Goal: Task Accomplishment & Management: Use online tool/utility

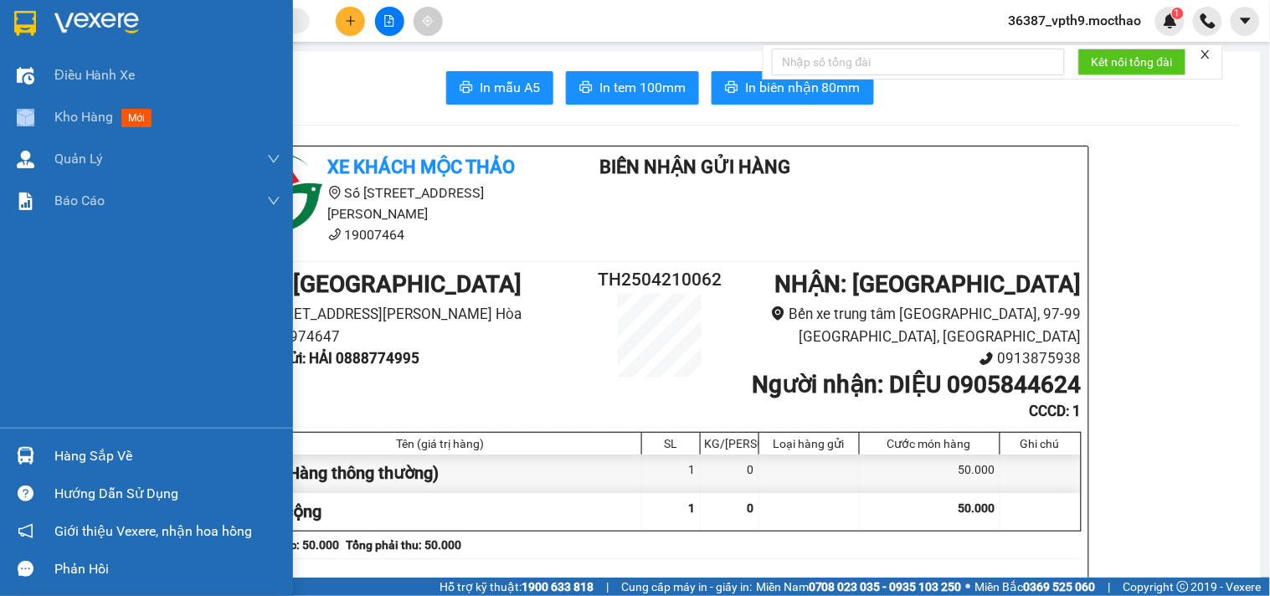
click at [38, 106] on div at bounding box center [25, 117] width 29 height 29
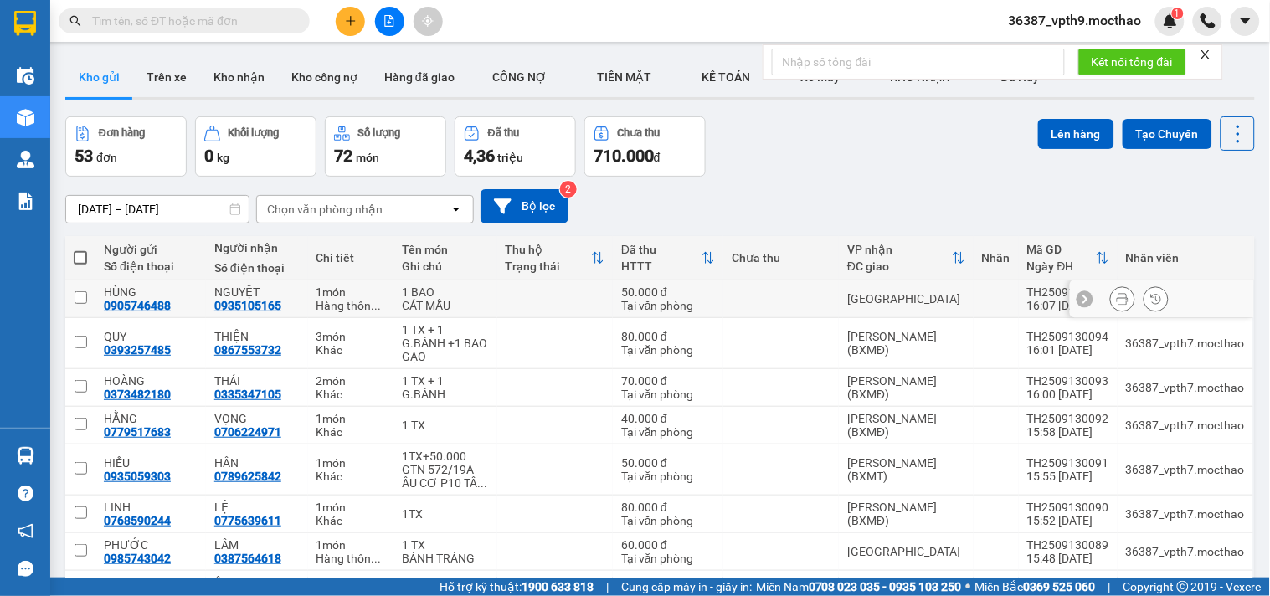
click at [1116, 295] on button at bounding box center [1122, 299] width 23 height 29
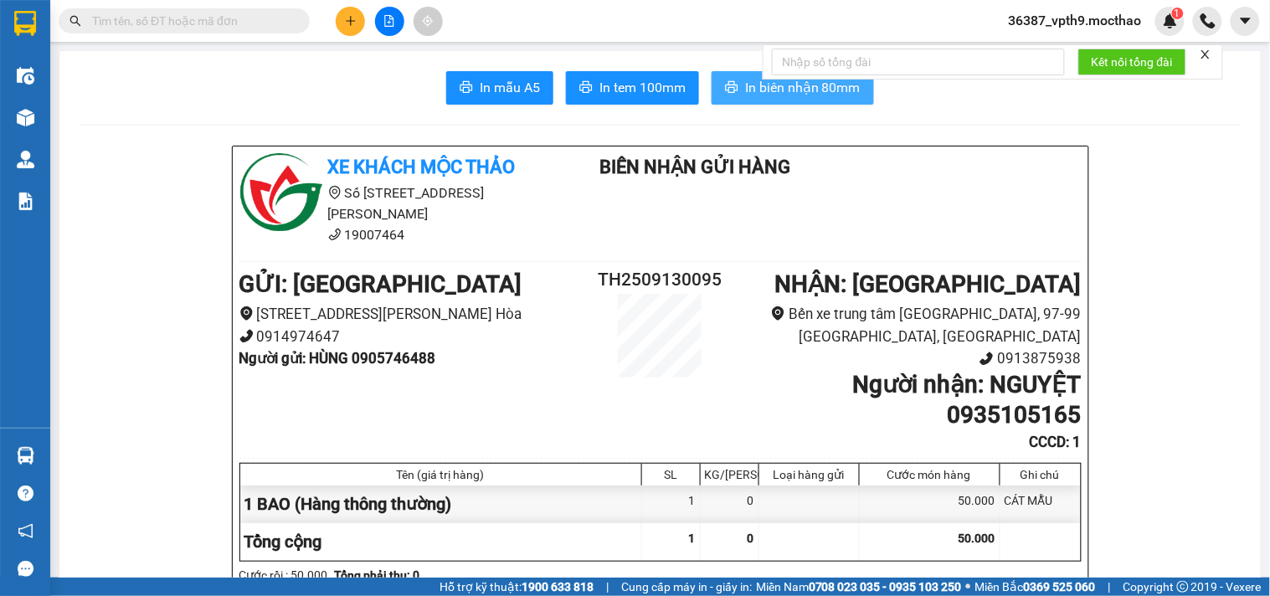
click at [775, 96] on span "In biên nhận 80mm" at bounding box center [802, 87] width 115 height 21
click at [634, 87] on span "In tem 100mm" at bounding box center [642, 87] width 86 height 21
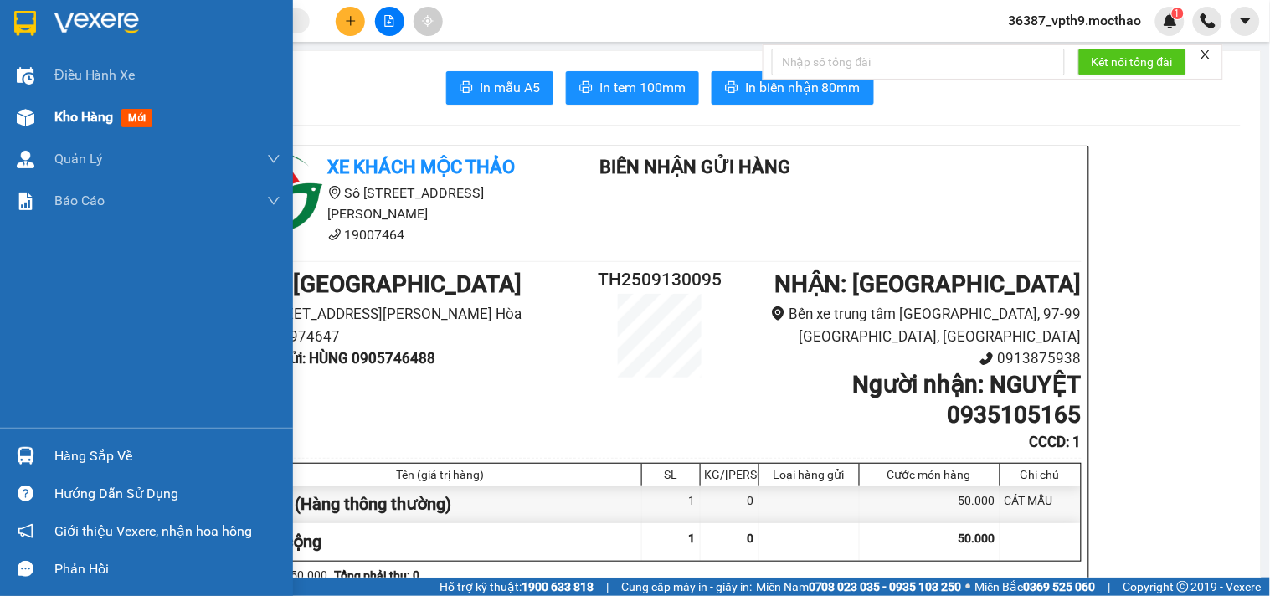
click at [79, 125] on span "Kho hàng" at bounding box center [83, 117] width 59 height 16
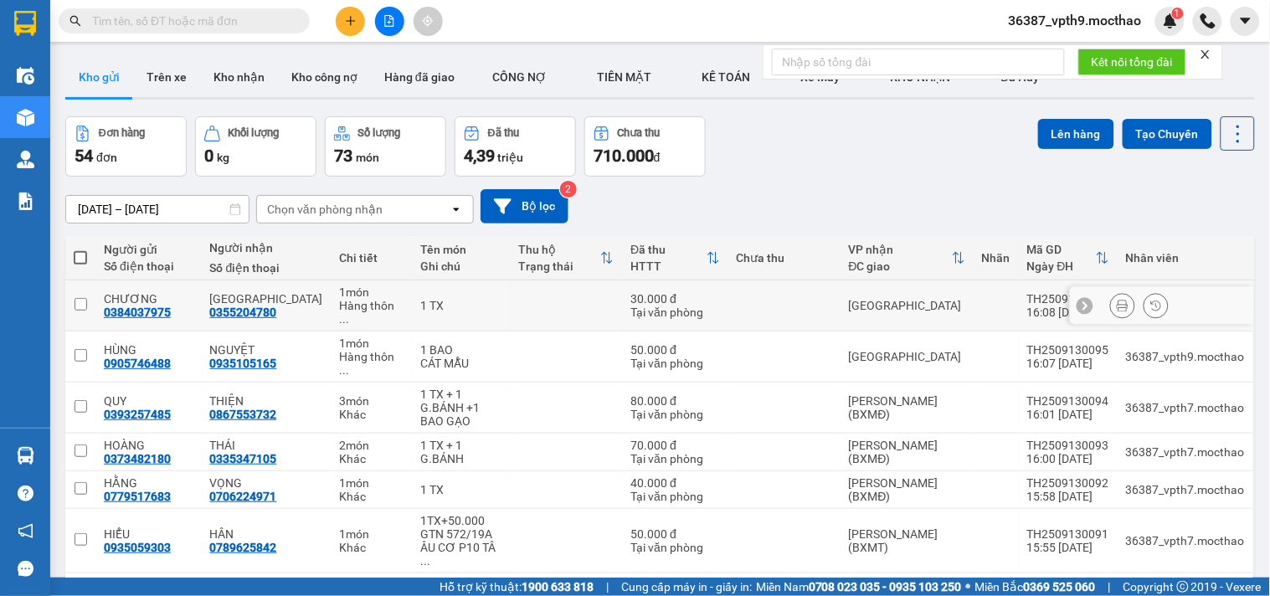
click at [1116, 300] on icon at bounding box center [1122, 306] width 12 height 12
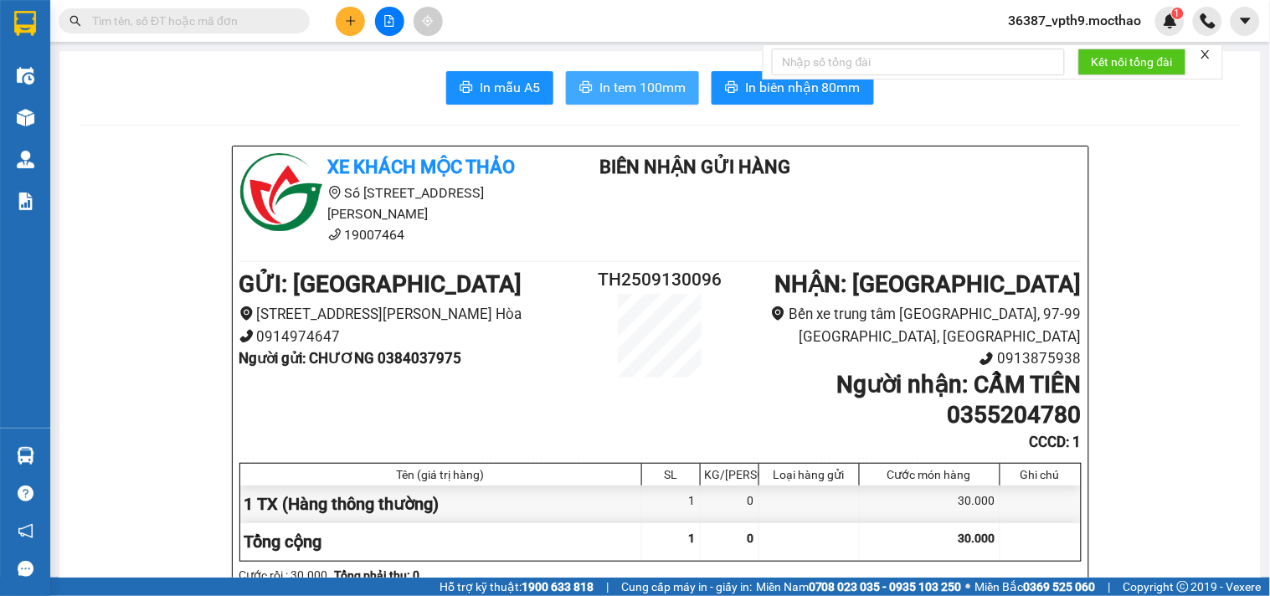
click at [648, 84] on span "In tem 100mm" at bounding box center [642, 87] width 86 height 21
click at [760, 87] on span "In biên nhận 80mm" at bounding box center [802, 87] width 115 height 21
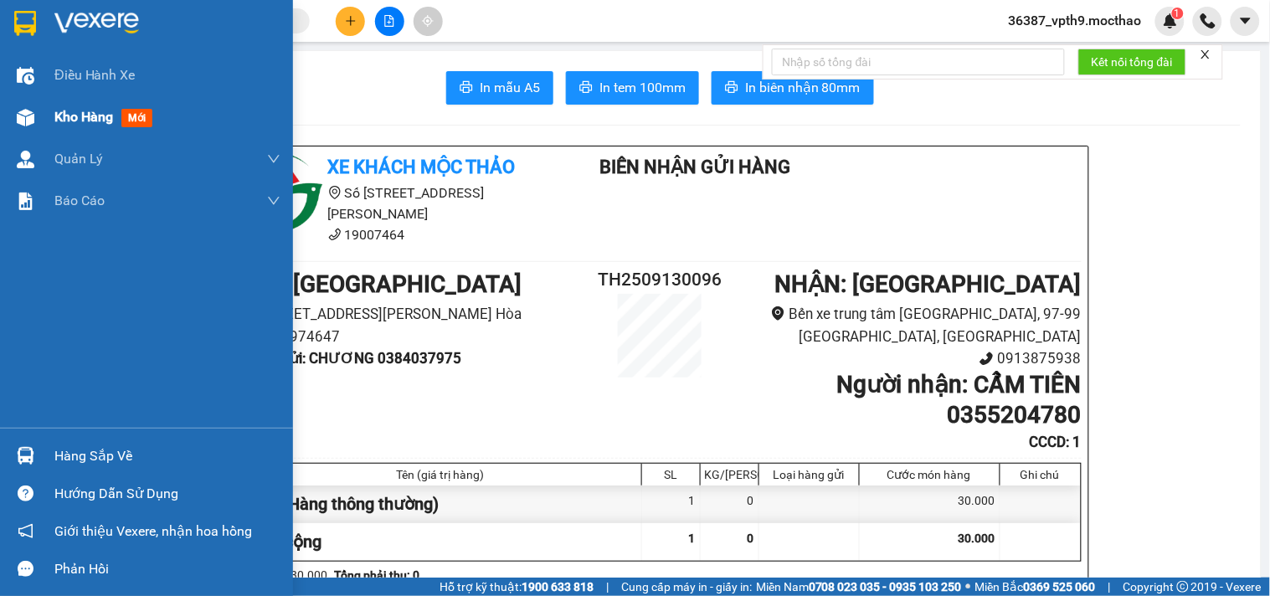
click at [111, 118] on span "Kho hàng" at bounding box center [83, 117] width 59 height 16
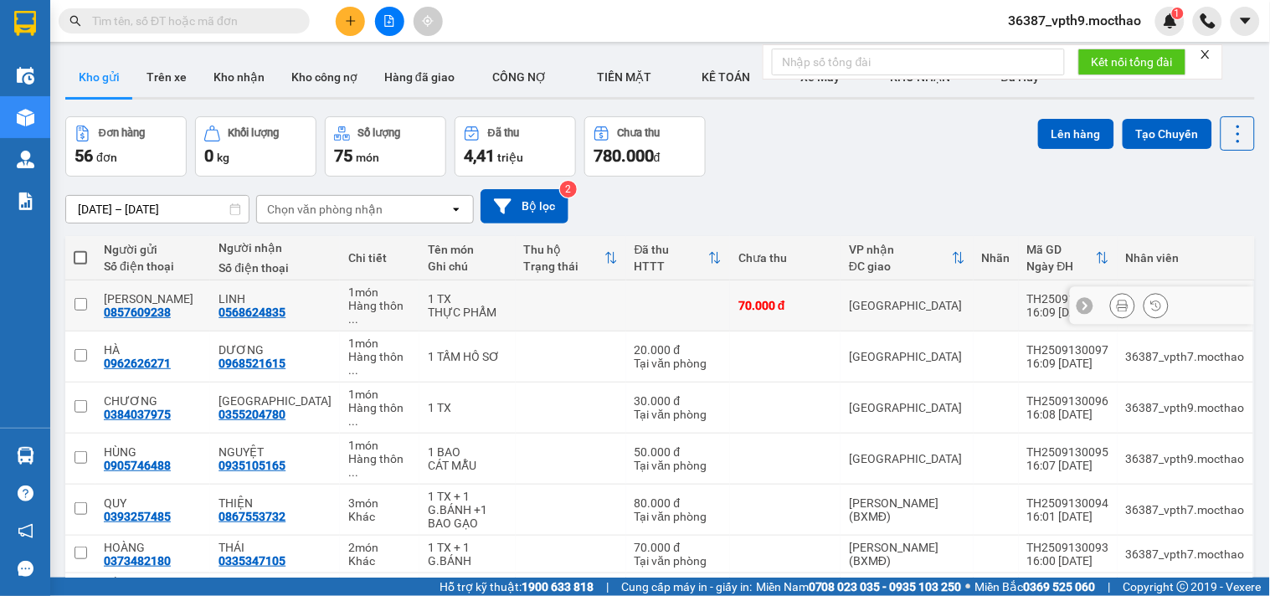
click at [1116, 301] on icon at bounding box center [1122, 306] width 12 height 12
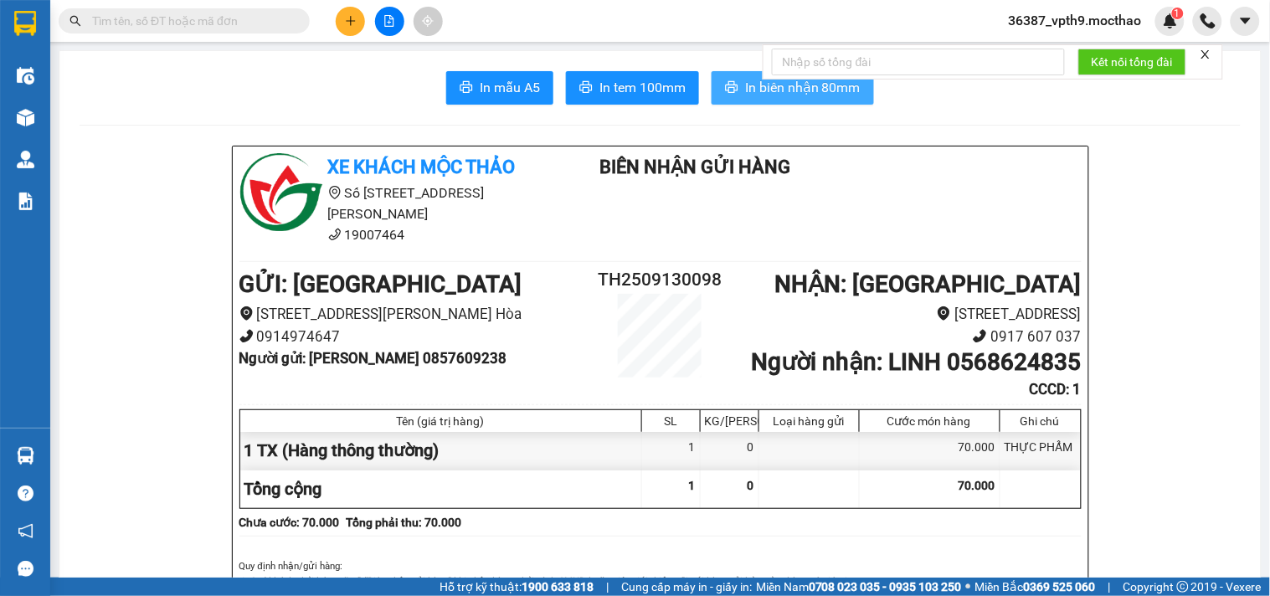
click at [735, 88] on button "In biên nhận 80mm" at bounding box center [792, 87] width 162 height 33
click at [665, 85] on span "In tem 100mm" at bounding box center [642, 87] width 86 height 21
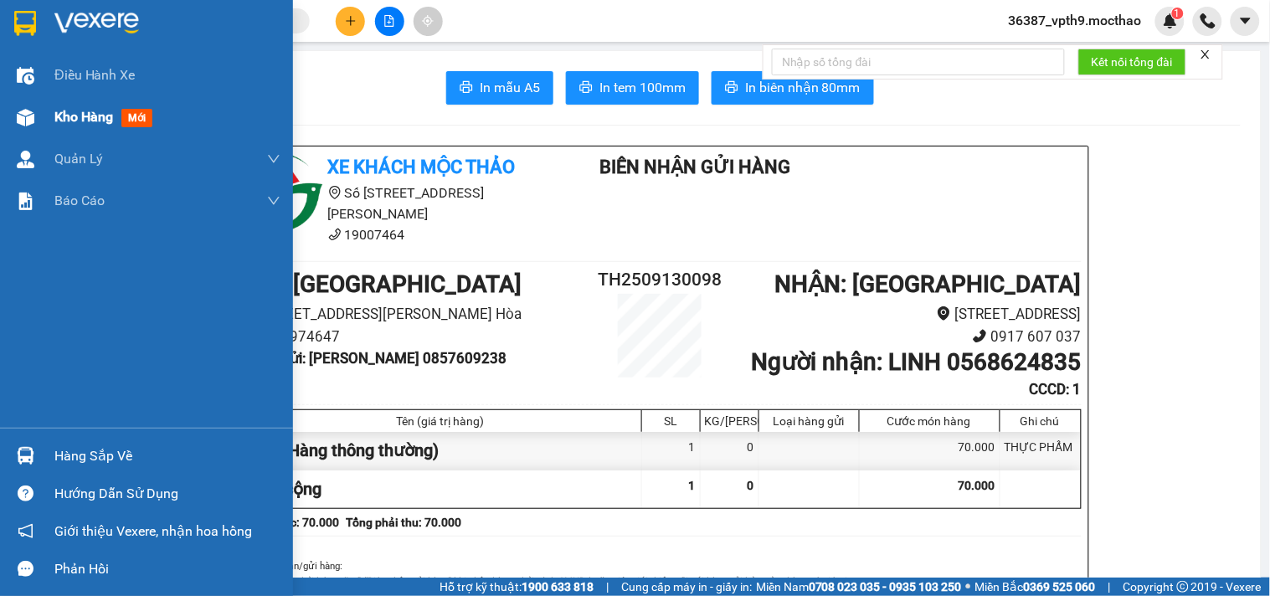
click at [51, 123] on div "Kho hàng mới" at bounding box center [146, 117] width 293 height 42
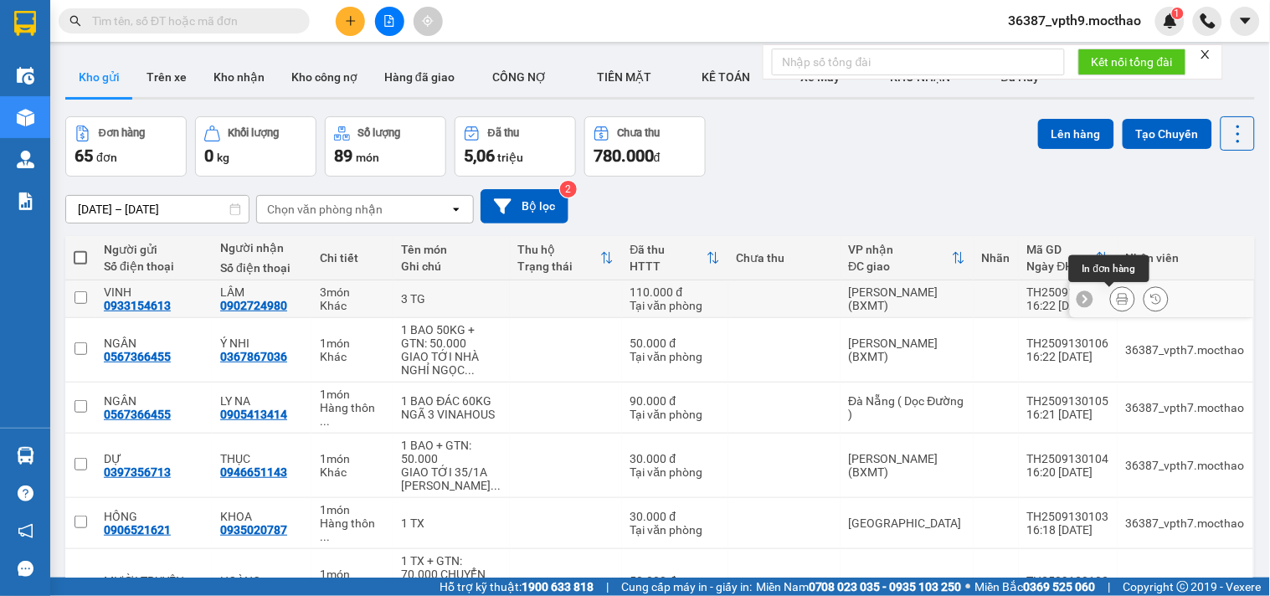
click at [1116, 295] on icon at bounding box center [1122, 299] width 12 height 12
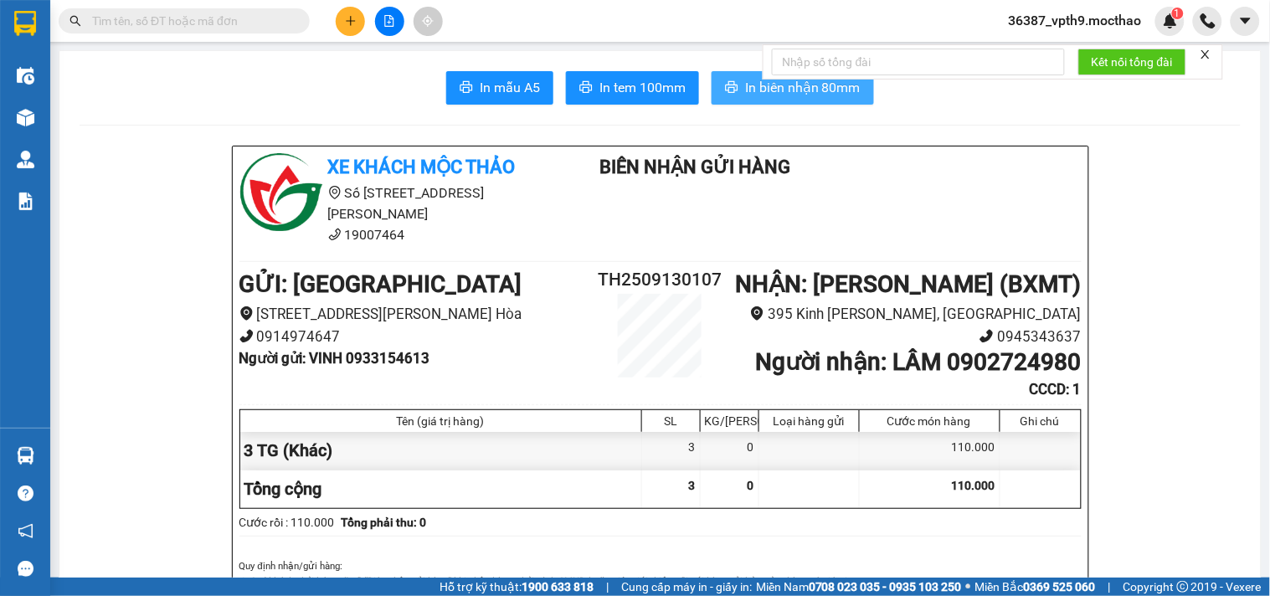
click at [773, 95] on span "In biên nhận 80mm" at bounding box center [802, 87] width 115 height 21
click at [632, 89] on span "In tem 100mm" at bounding box center [642, 87] width 86 height 21
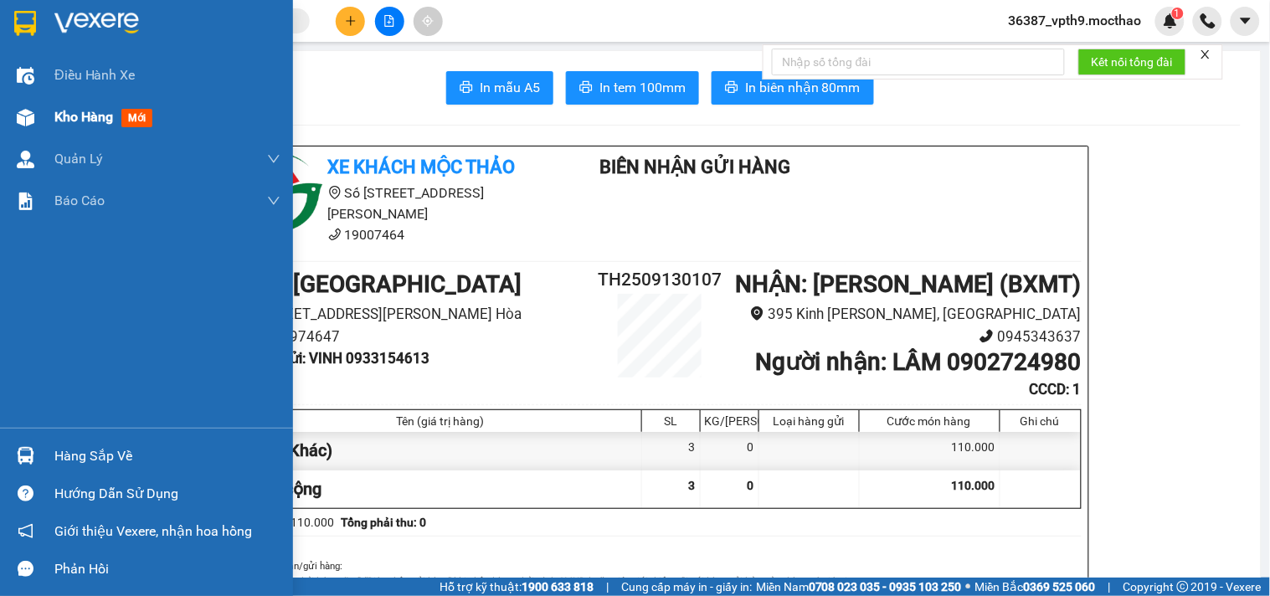
click at [98, 109] on span "Kho hàng" at bounding box center [83, 117] width 59 height 16
click at [99, 109] on span "Kho hàng" at bounding box center [83, 117] width 59 height 16
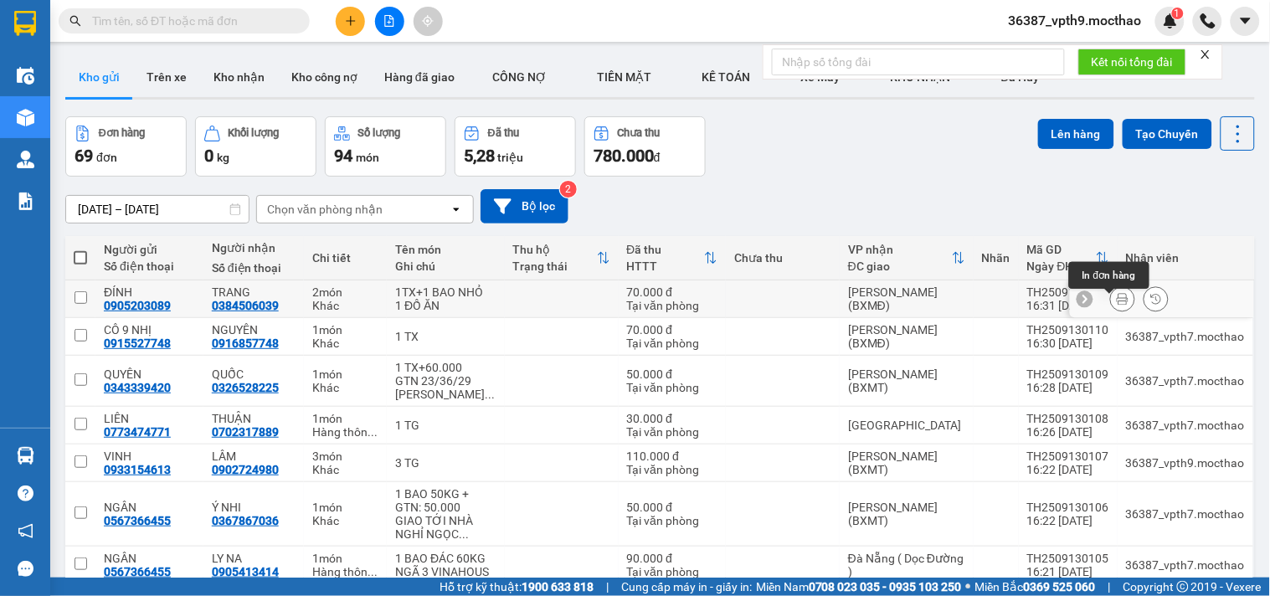
click at [1116, 304] on icon at bounding box center [1122, 299] width 12 height 12
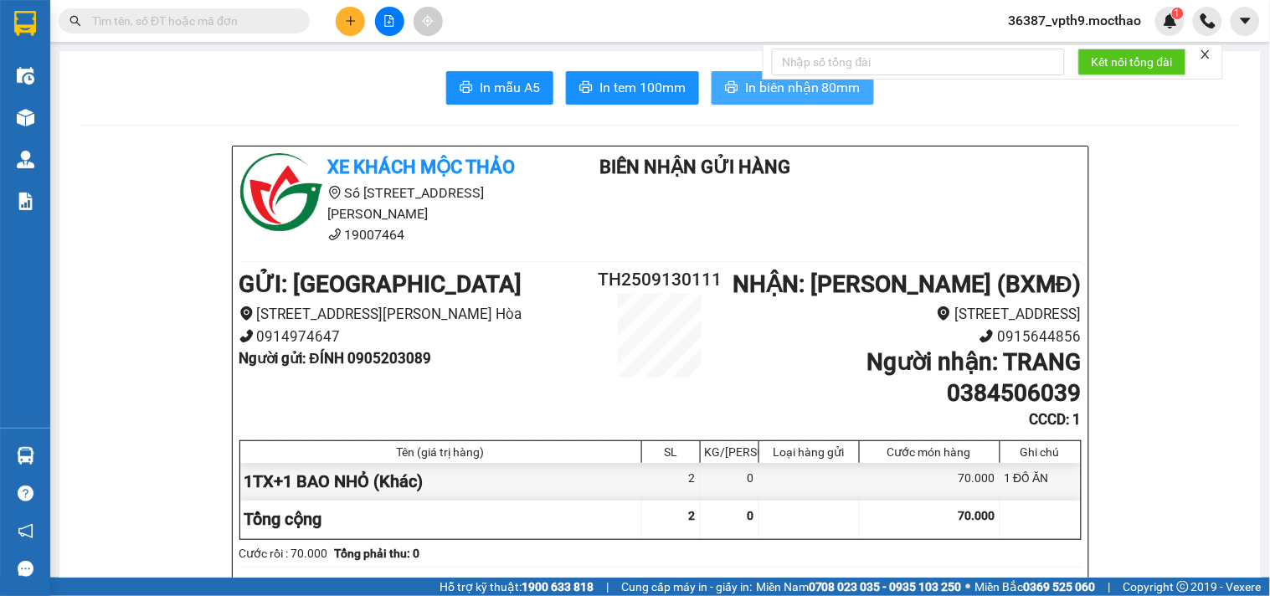
click at [725, 87] on icon "printer" at bounding box center [731, 86] width 13 height 13
click at [1209, 54] on icon "close" at bounding box center [1205, 55] width 12 height 12
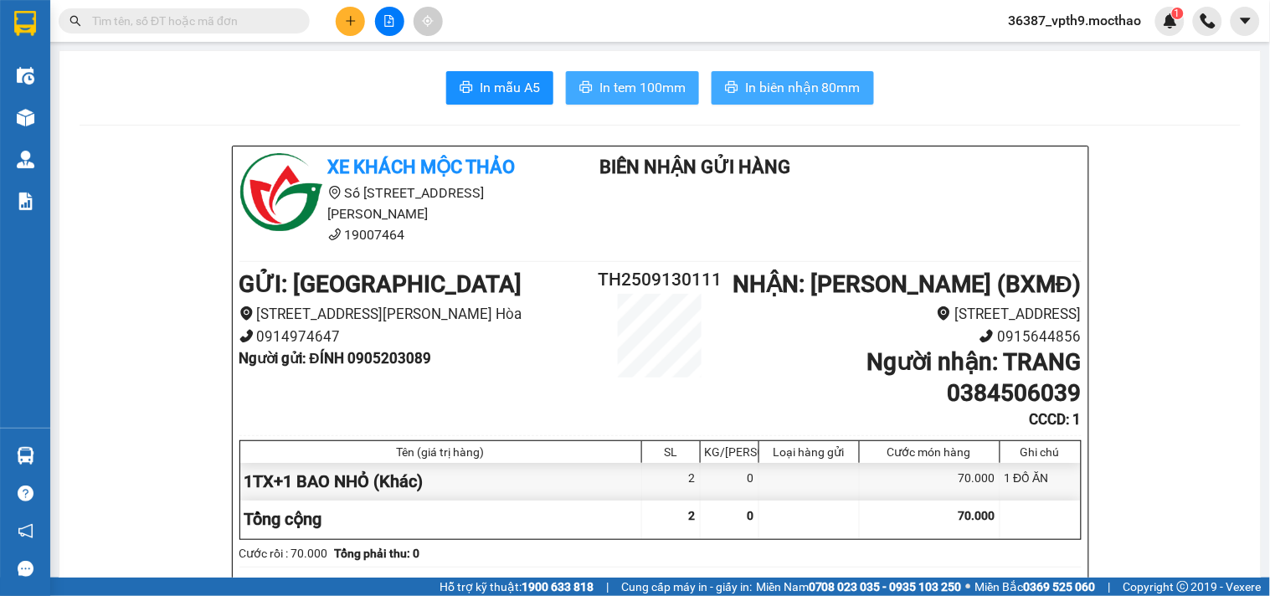
click at [624, 76] on button "In tem 100mm" at bounding box center [632, 87] width 133 height 33
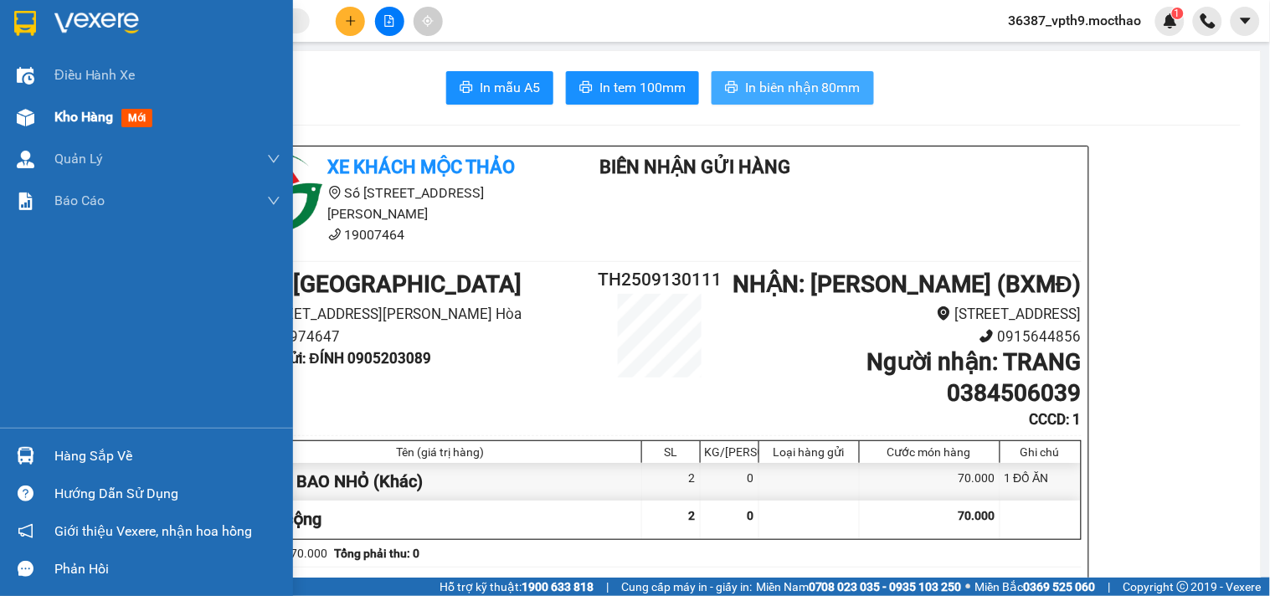
click at [92, 122] on span "Kho hàng" at bounding box center [83, 117] width 59 height 16
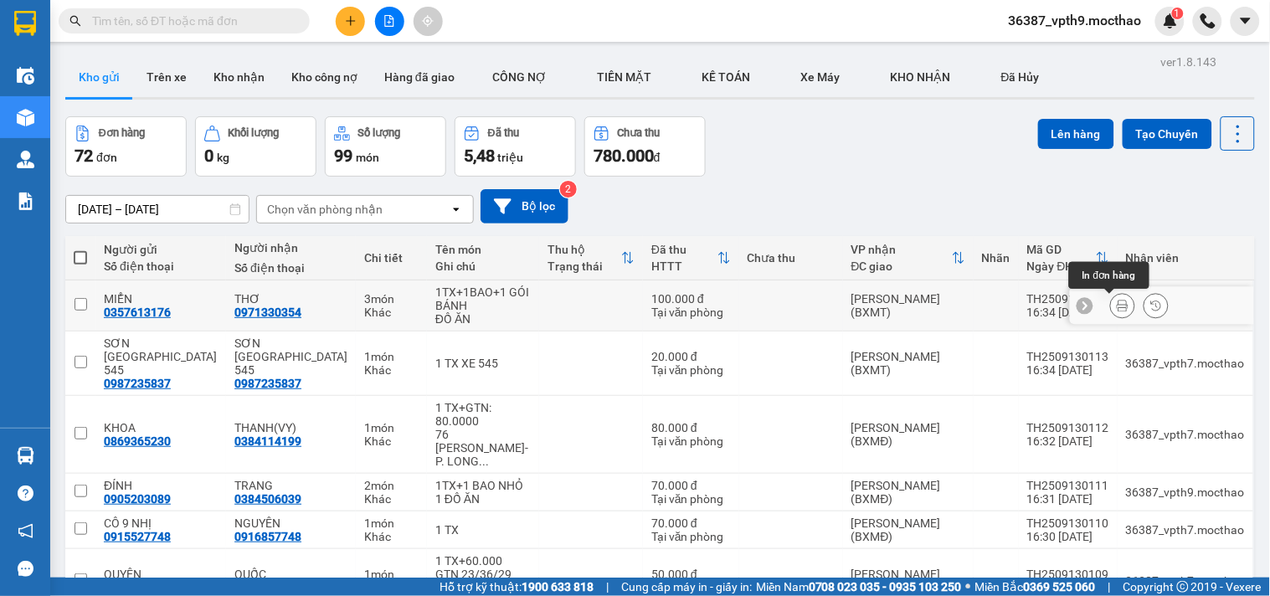
click at [1116, 304] on icon at bounding box center [1122, 306] width 12 height 12
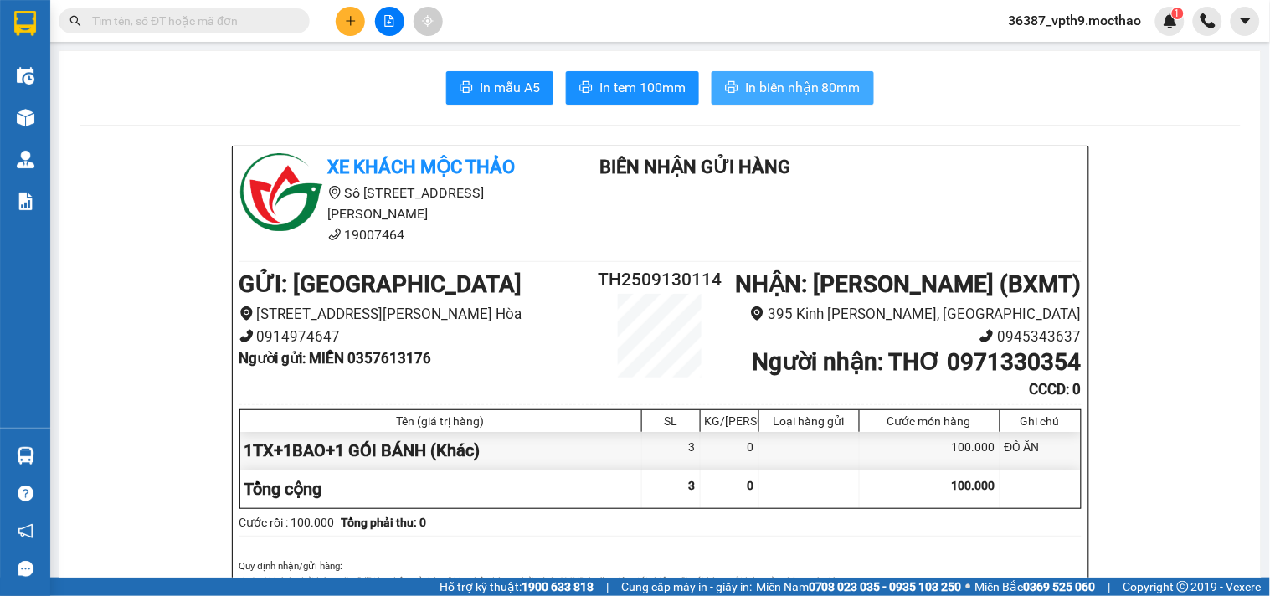
click at [777, 80] on span "In biên nhận 80mm" at bounding box center [802, 87] width 115 height 21
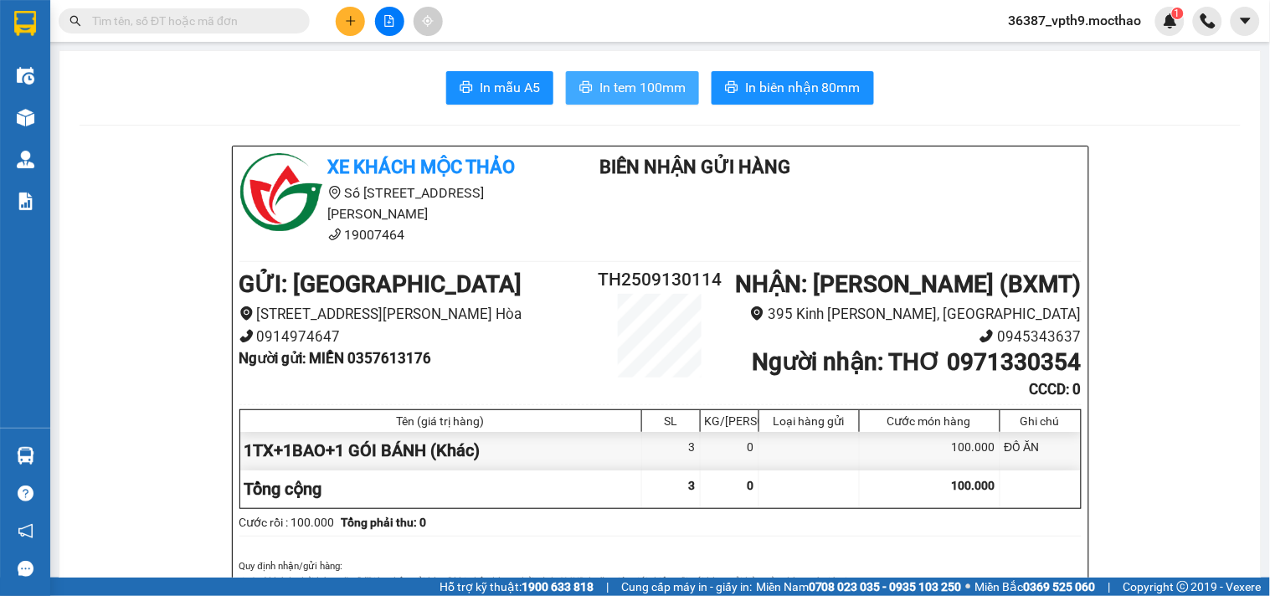
click at [649, 85] on span "In tem 100mm" at bounding box center [642, 87] width 86 height 21
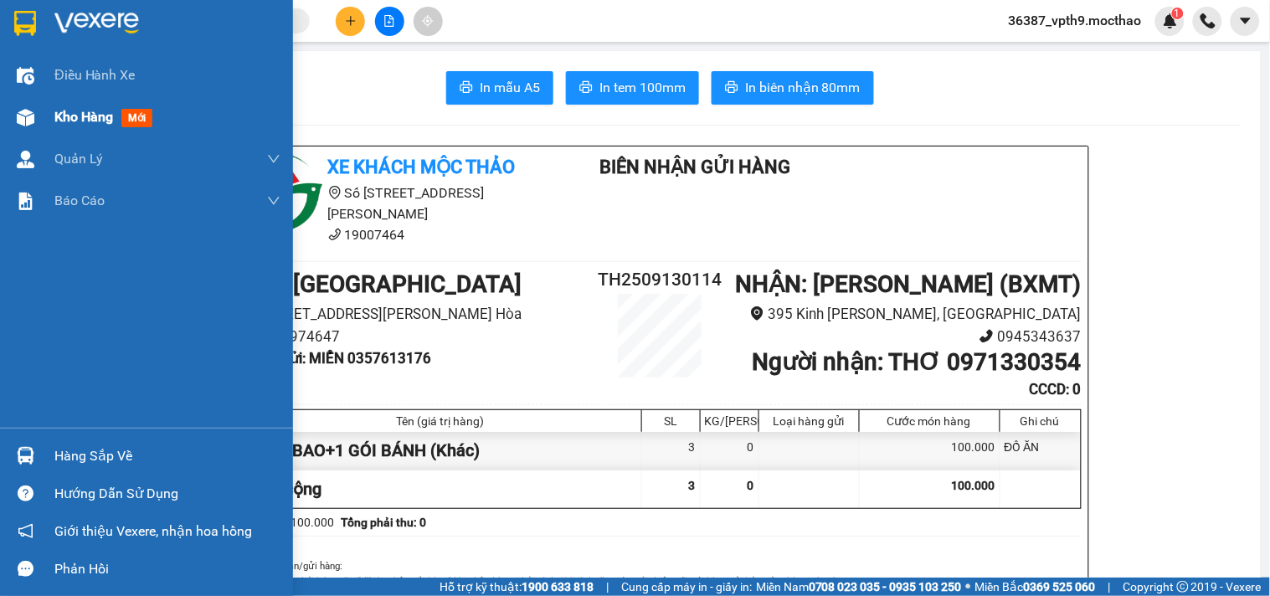
click at [77, 120] on span "Kho hàng" at bounding box center [83, 117] width 59 height 16
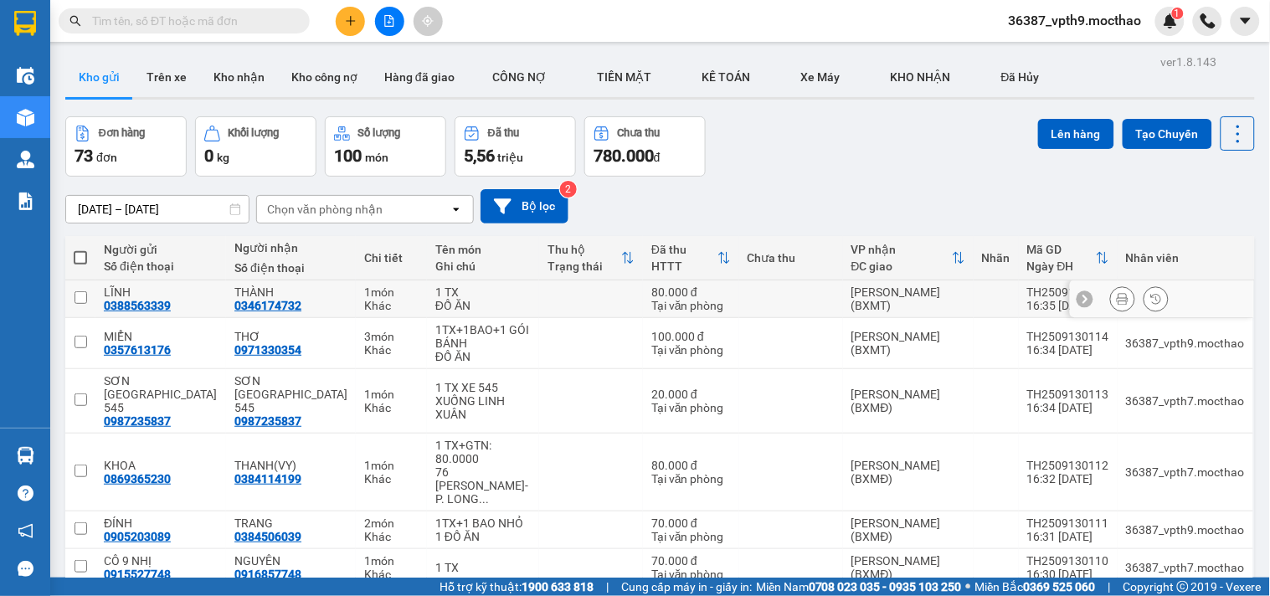
click at [1116, 296] on icon at bounding box center [1122, 299] width 12 height 12
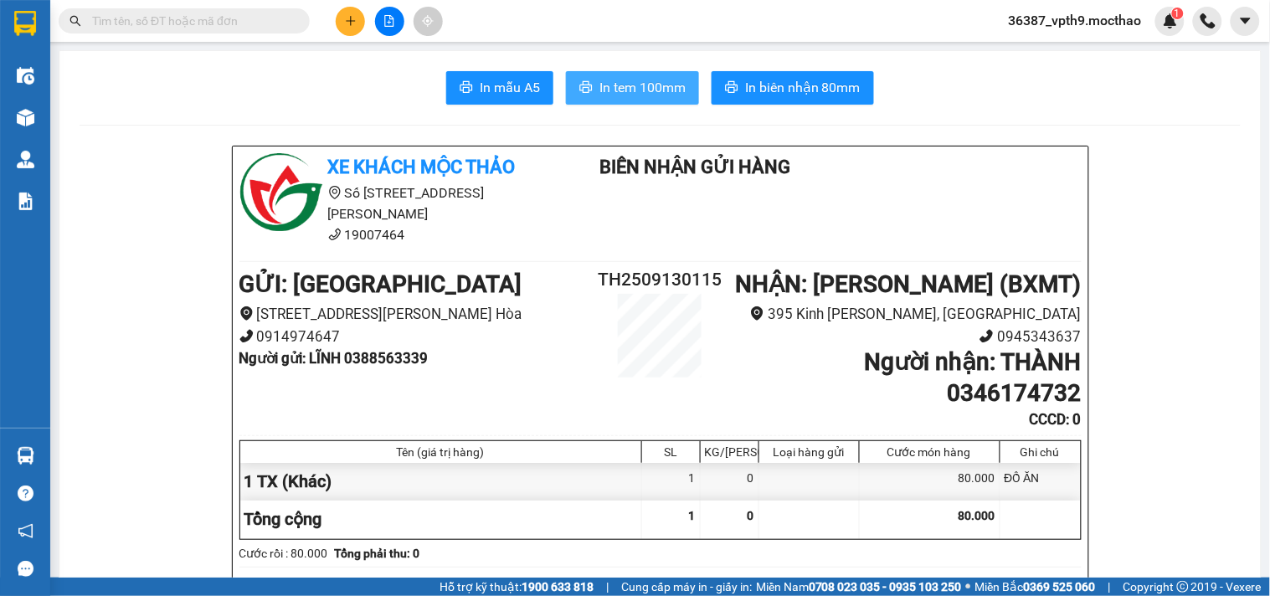
click at [637, 92] on span "In tem 100mm" at bounding box center [642, 87] width 86 height 21
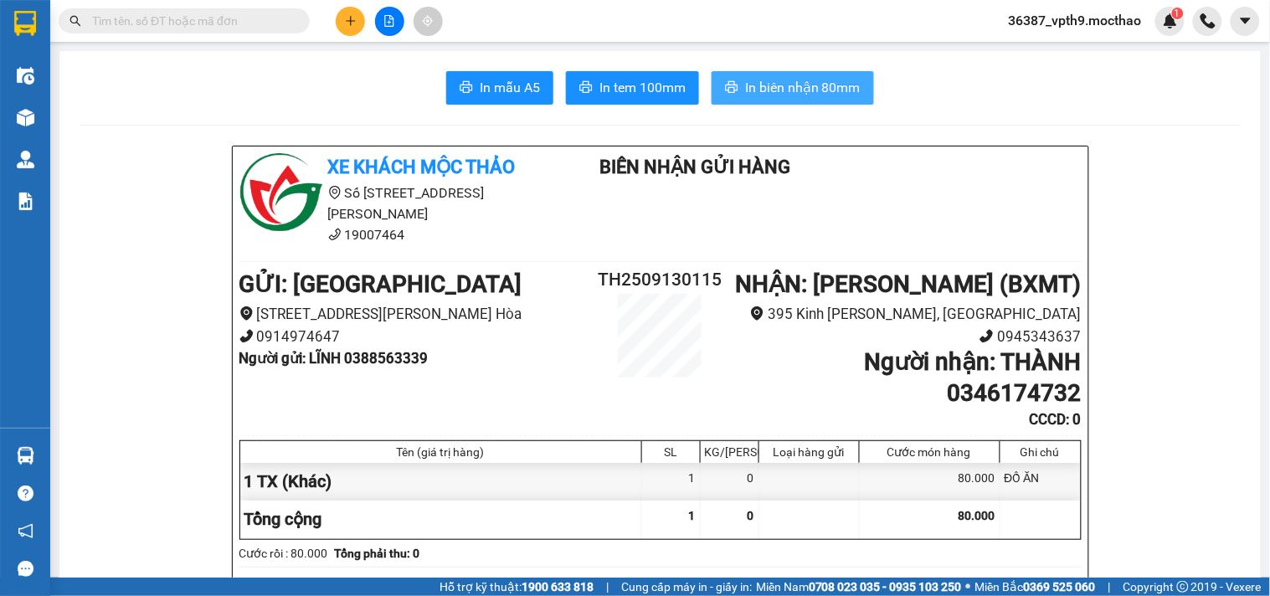
click at [813, 82] on span "In biên nhận 80mm" at bounding box center [802, 87] width 115 height 21
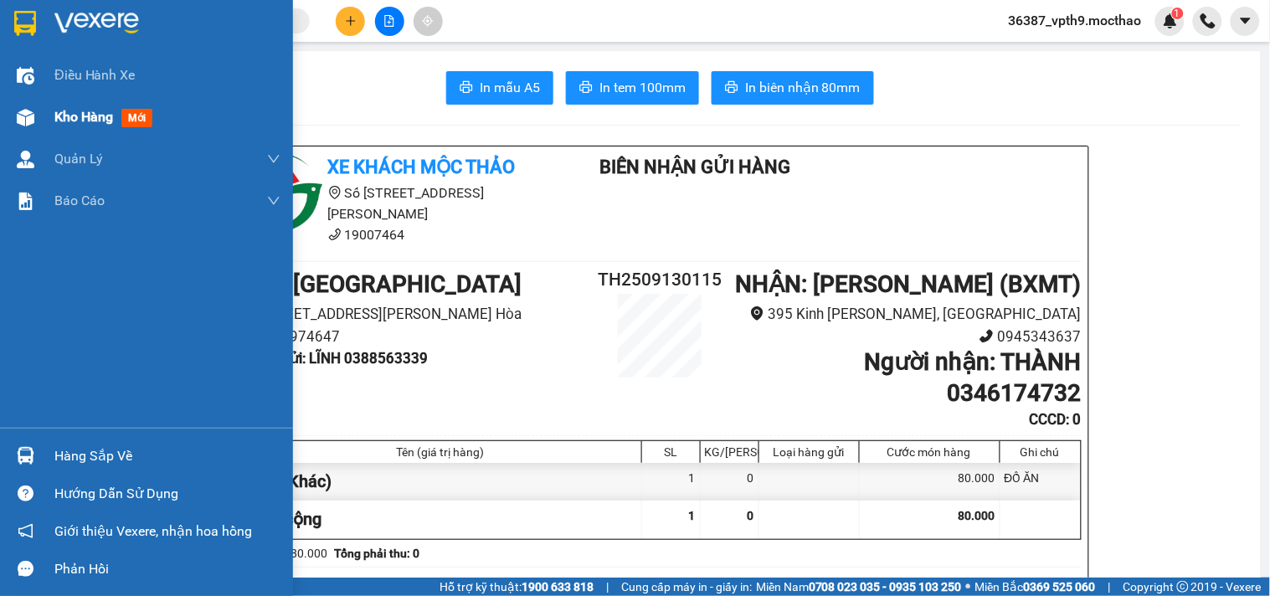
click at [50, 115] on div "Kho hàng mới" at bounding box center [146, 117] width 293 height 42
drag, startPoint x: 50, startPoint y: 115, endPoint x: 1269, endPoint y: 228, distance: 1223.9
click at [54, 115] on div "Kho hàng mới" at bounding box center [146, 117] width 293 height 42
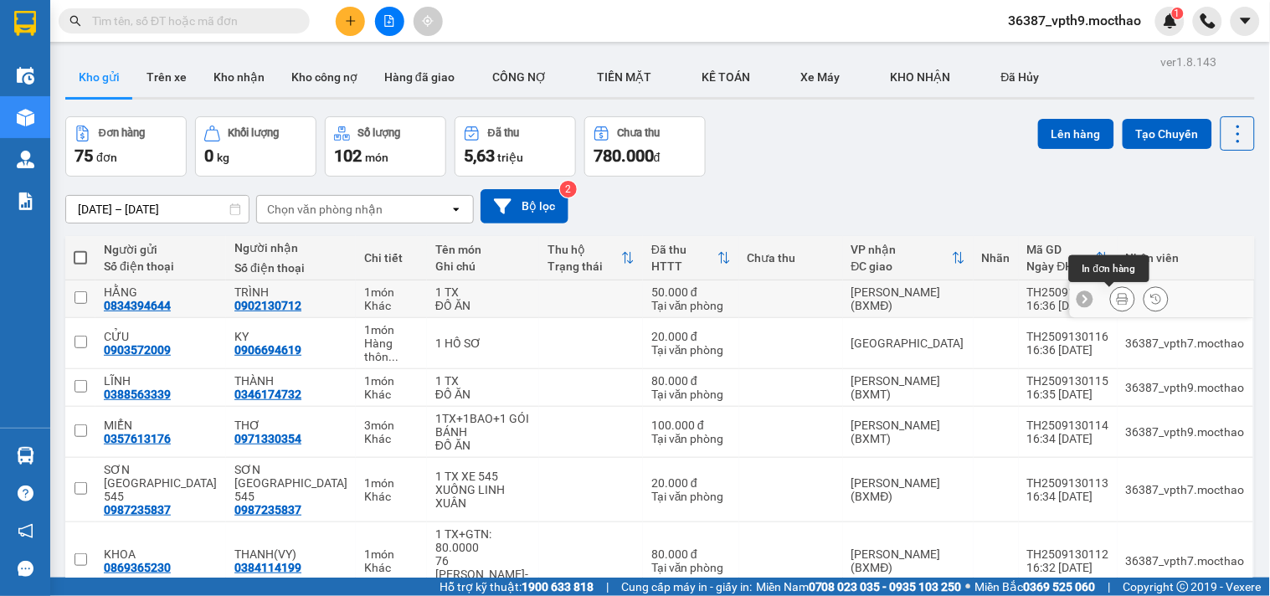
click at [1111, 298] on button at bounding box center [1122, 299] width 23 height 29
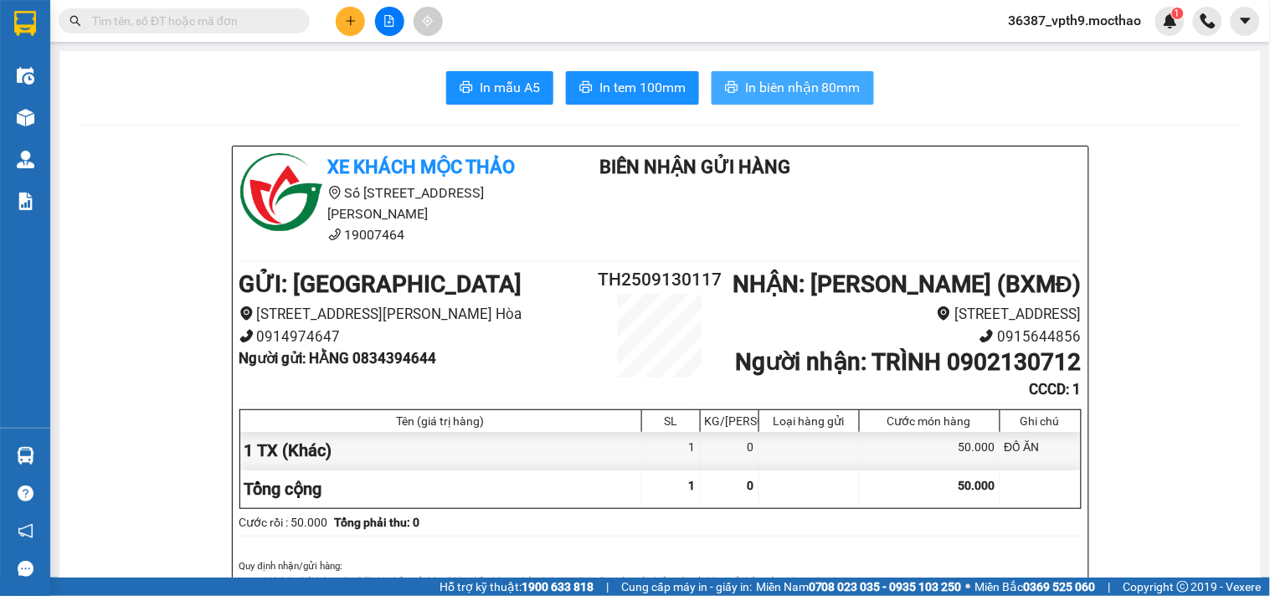
click at [829, 96] on span "In biên nhận 80mm" at bounding box center [802, 87] width 115 height 21
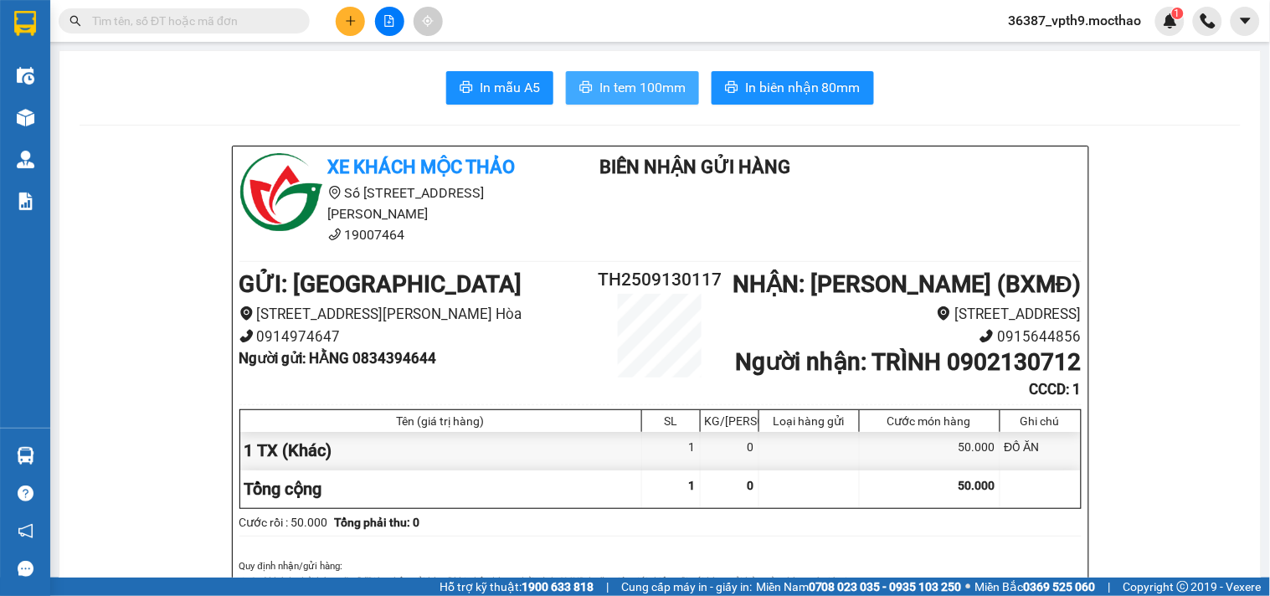
click at [649, 88] on span "In tem 100mm" at bounding box center [642, 87] width 86 height 21
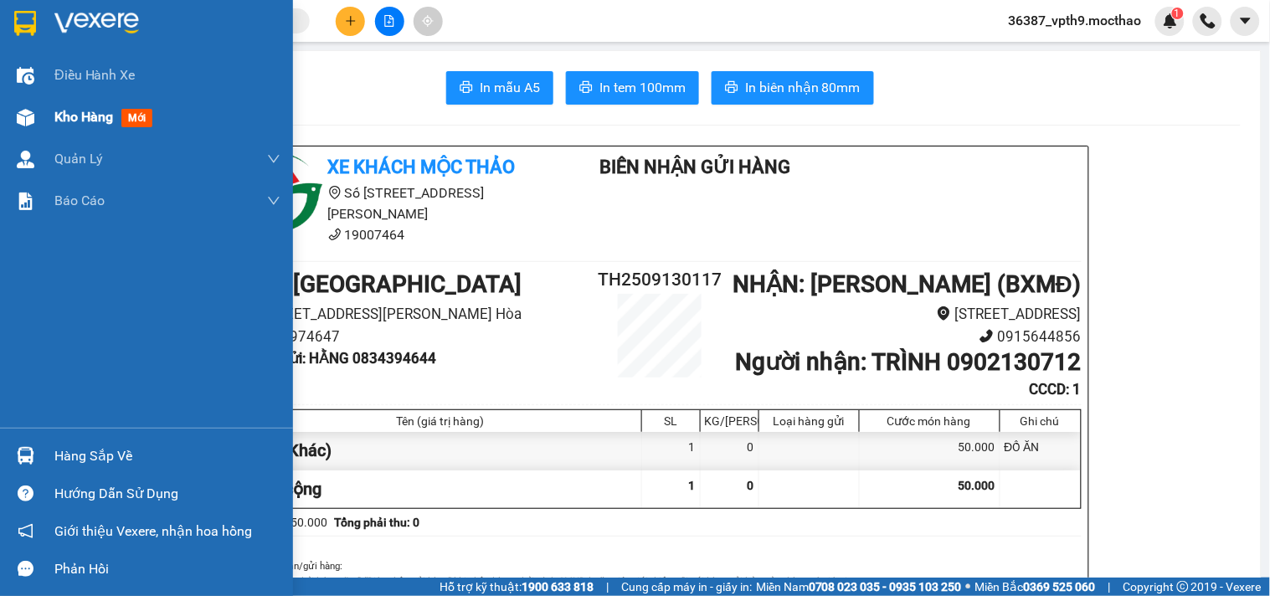
click at [93, 109] on span "Kho hàng" at bounding box center [83, 117] width 59 height 16
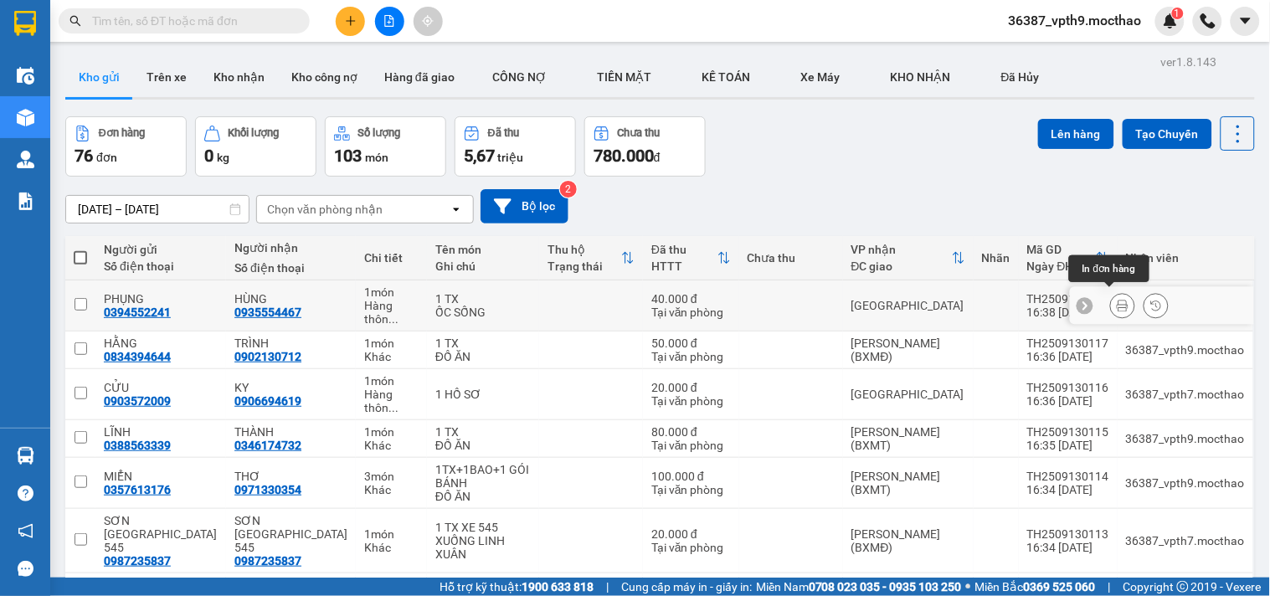
click at [1118, 302] on button at bounding box center [1122, 305] width 23 height 29
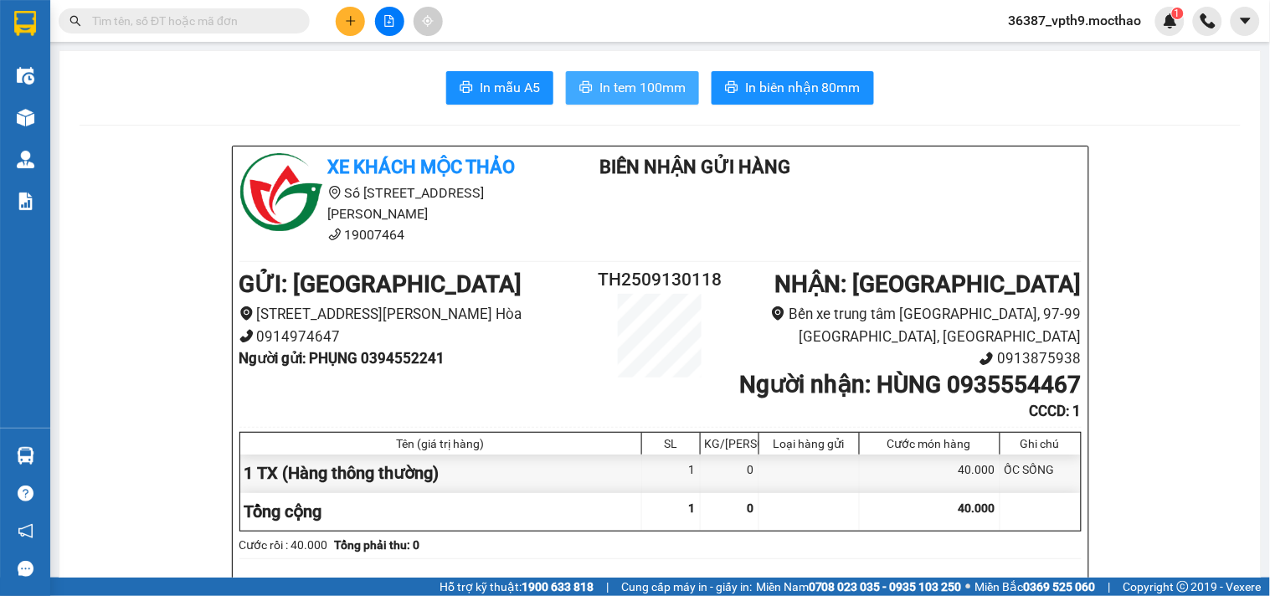
click at [650, 85] on span "In tem 100mm" at bounding box center [642, 87] width 86 height 21
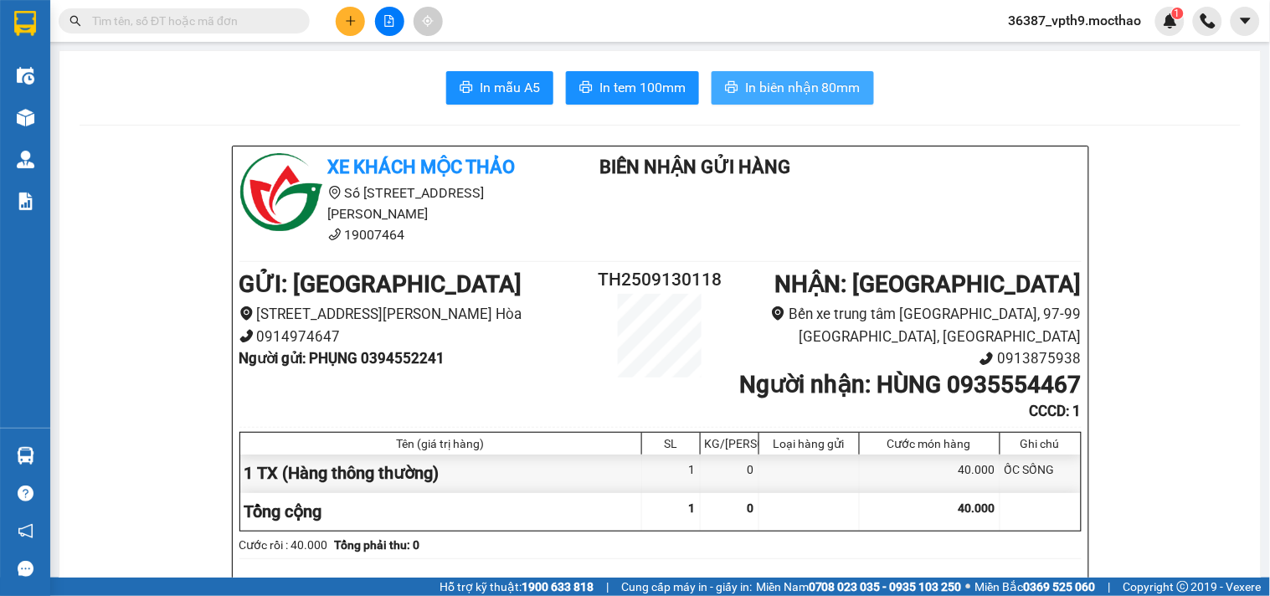
click at [765, 87] on span "In biên nhận 80mm" at bounding box center [802, 87] width 115 height 21
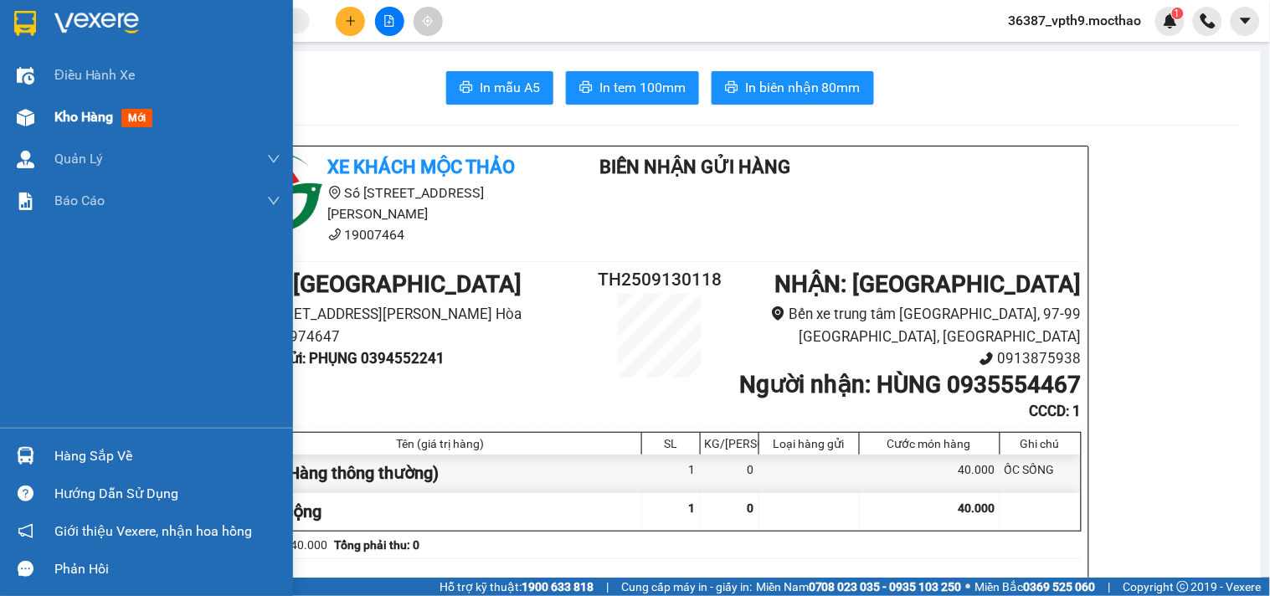
click at [60, 113] on span "Kho hàng" at bounding box center [83, 117] width 59 height 16
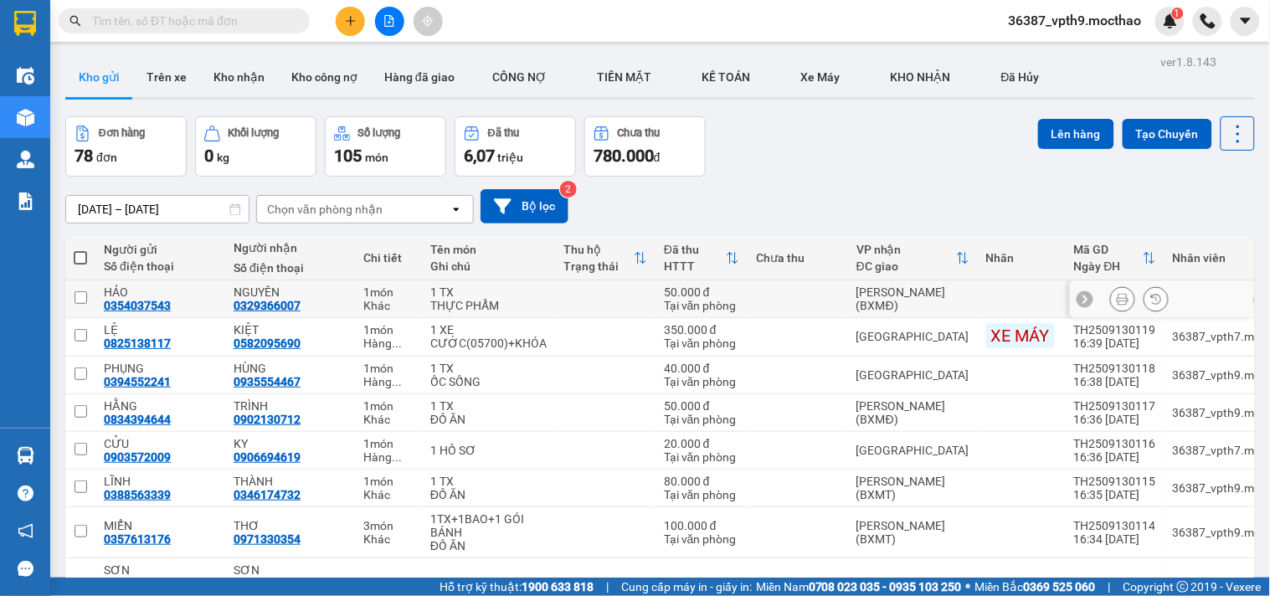
click at [1116, 302] on icon at bounding box center [1122, 299] width 12 height 12
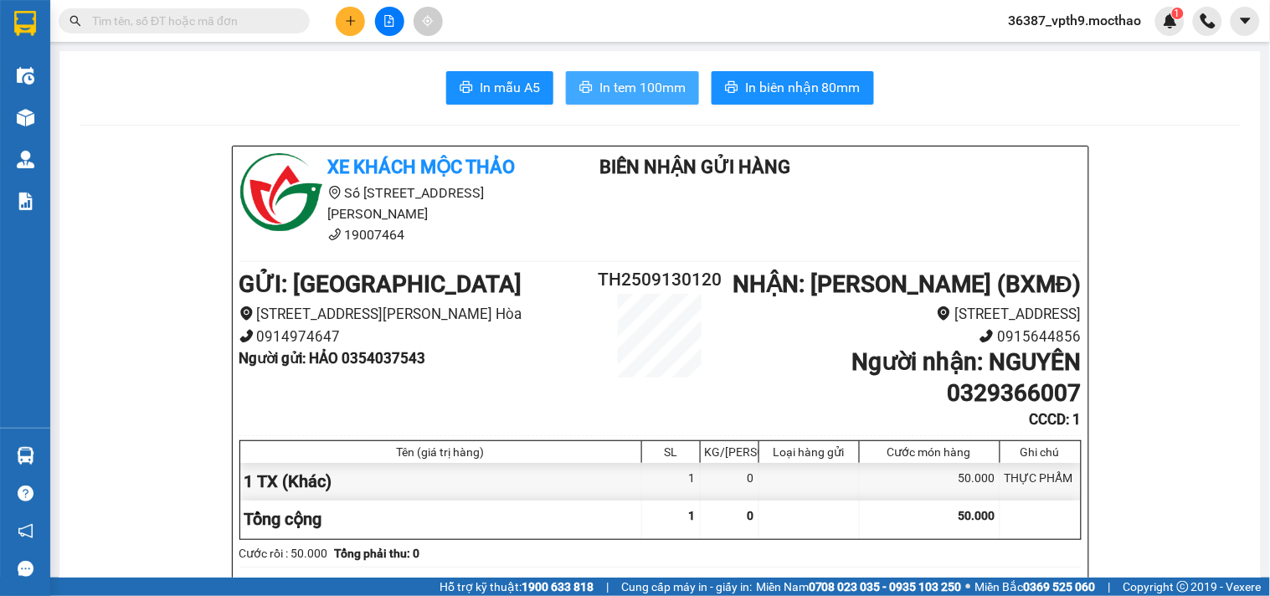
click at [665, 85] on span "In tem 100mm" at bounding box center [642, 87] width 86 height 21
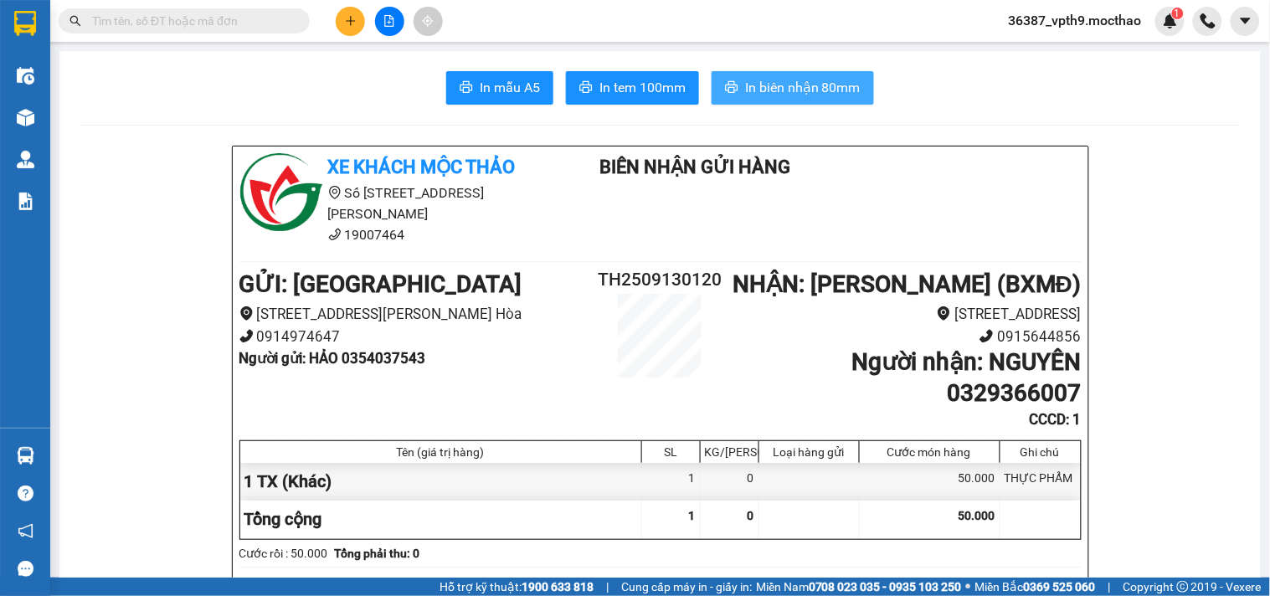
click at [764, 72] on button "In biên nhận 80mm" at bounding box center [792, 87] width 162 height 33
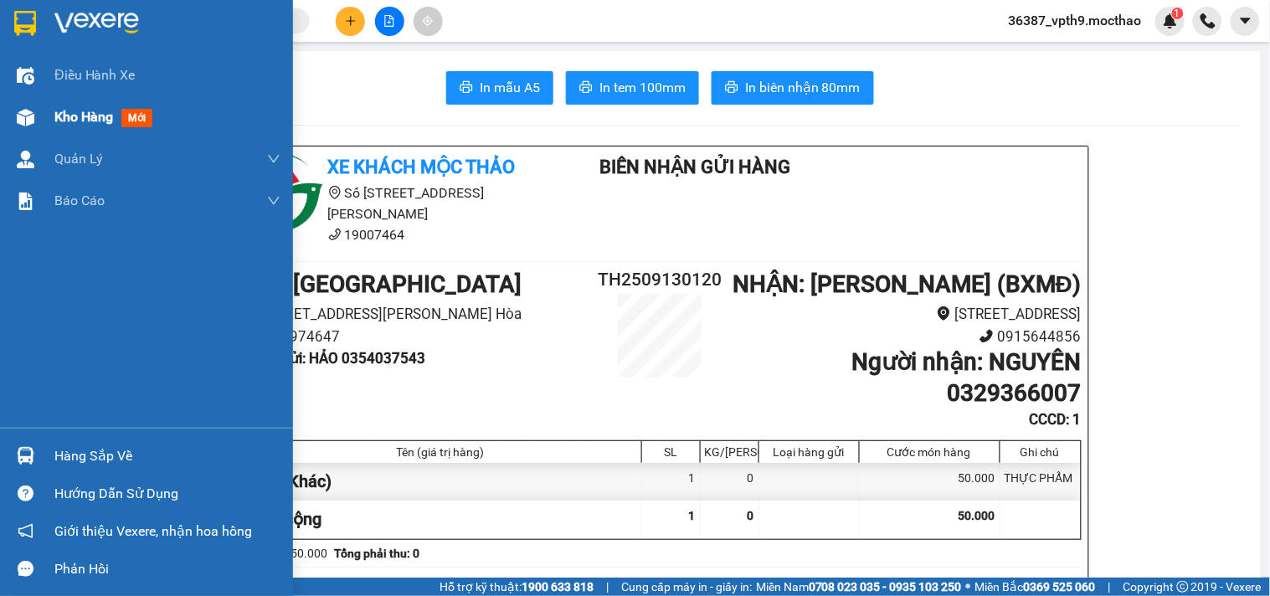
click at [81, 120] on span "Kho hàng" at bounding box center [83, 117] width 59 height 16
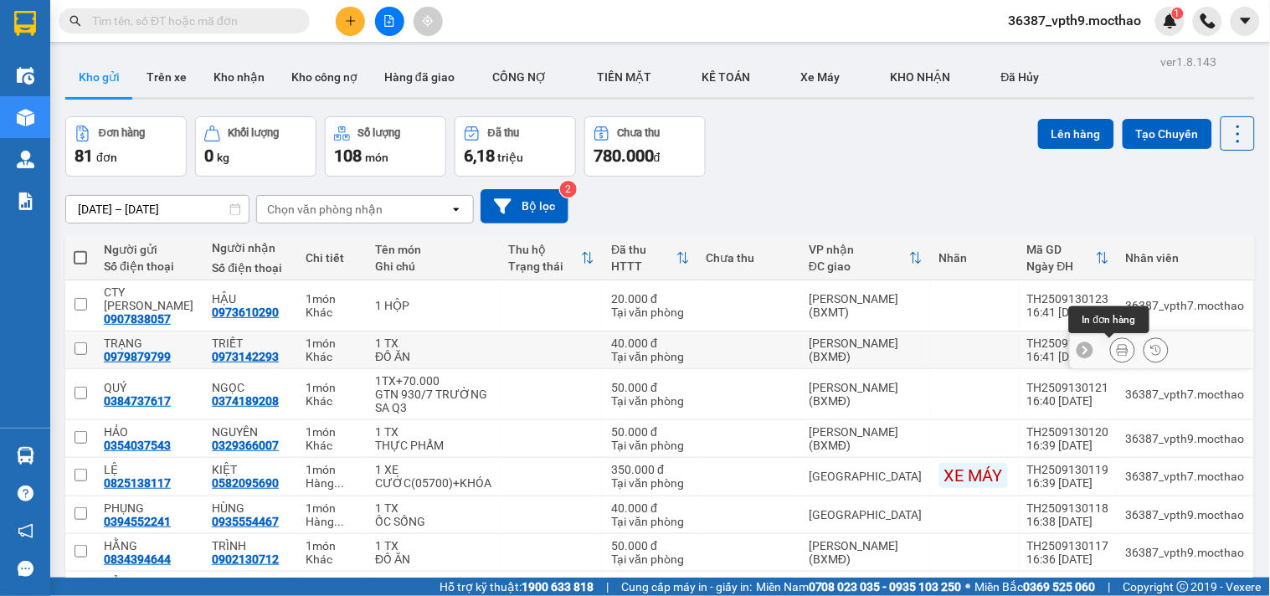
click at [1116, 353] on icon at bounding box center [1122, 350] width 12 height 12
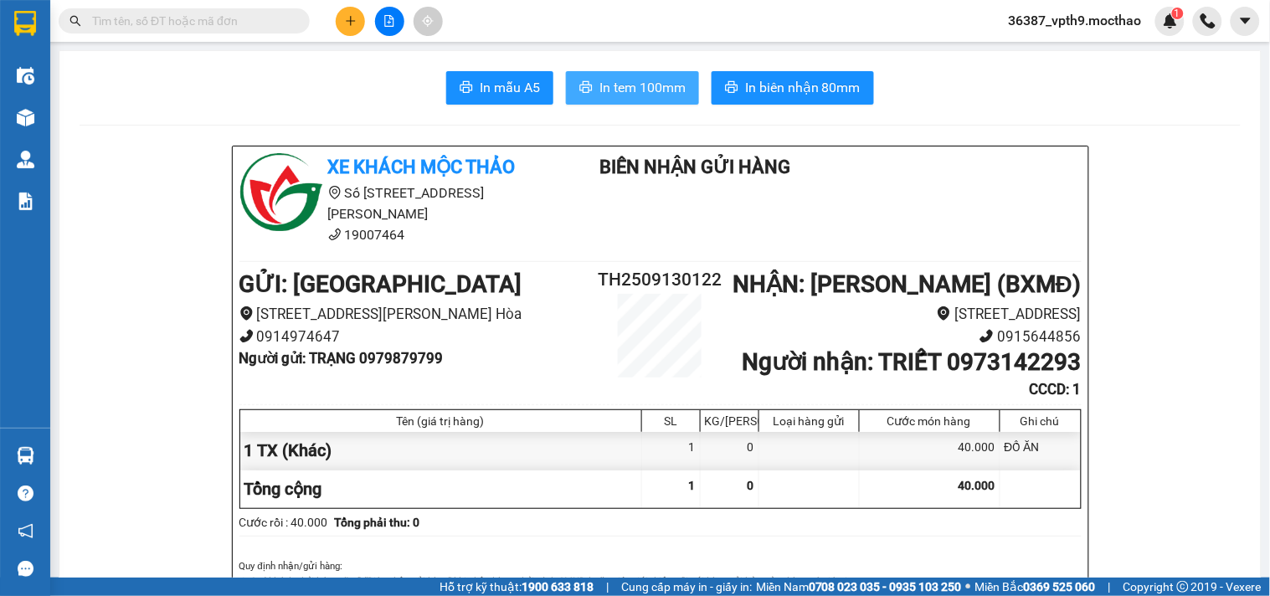
click at [645, 92] on span "In tem 100mm" at bounding box center [642, 87] width 86 height 21
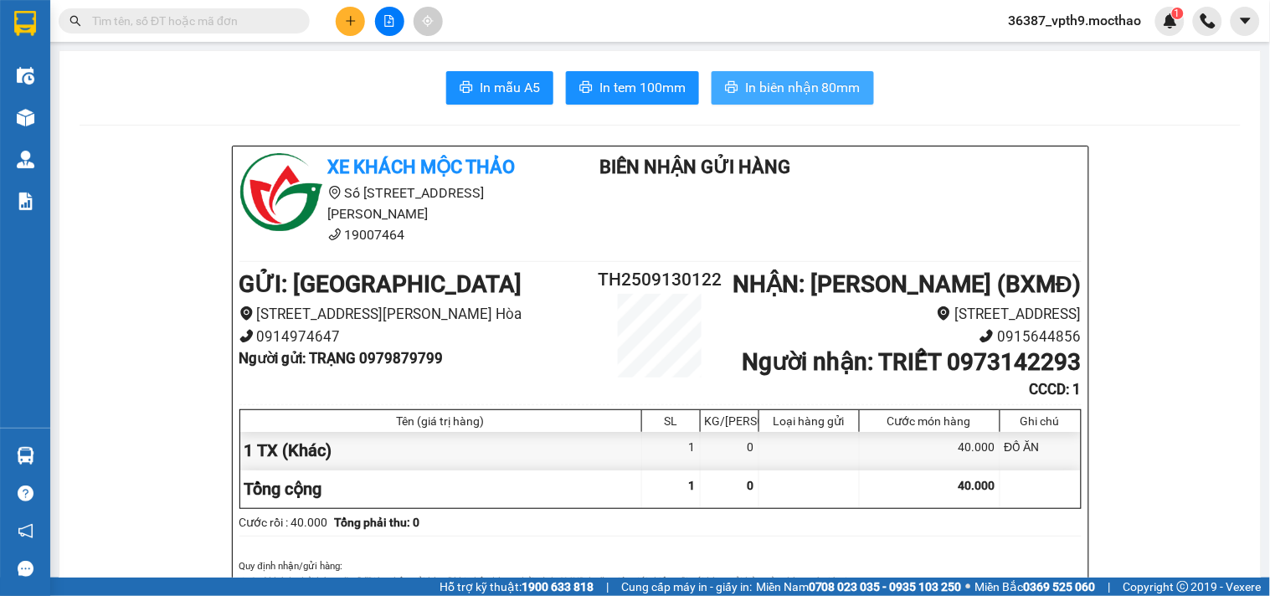
click at [834, 89] on span "In biên nhận 80mm" at bounding box center [802, 87] width 115 height 21
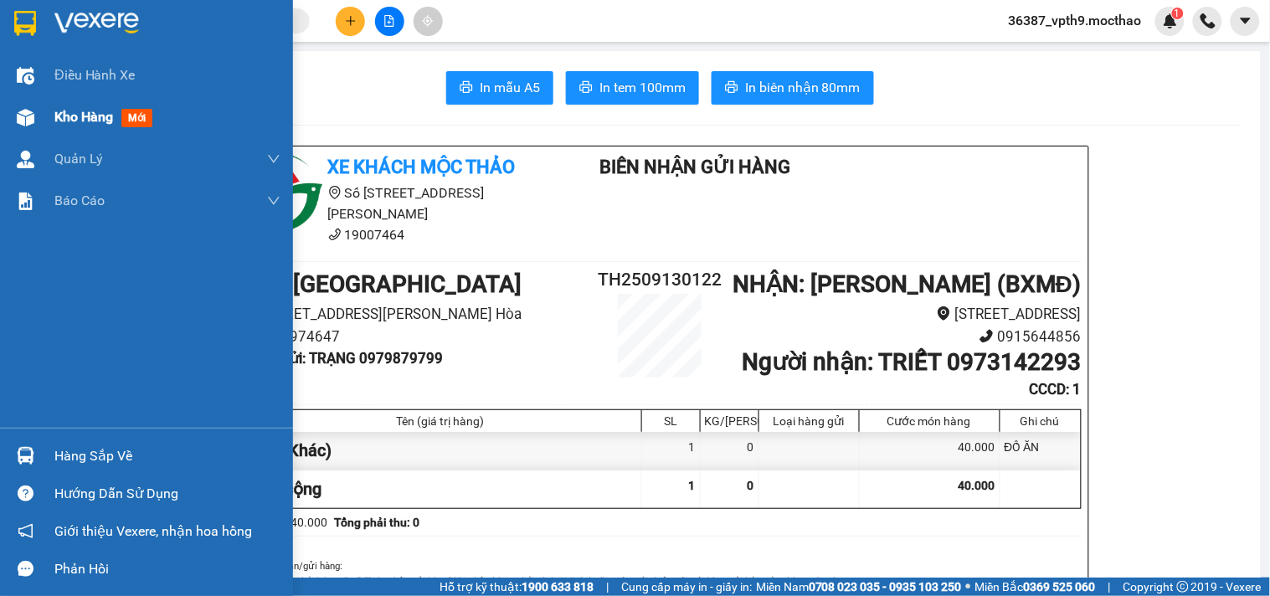
click at [63, 112] on span "Kho hàng" at bounding box center [83, 117] width 59 height 16
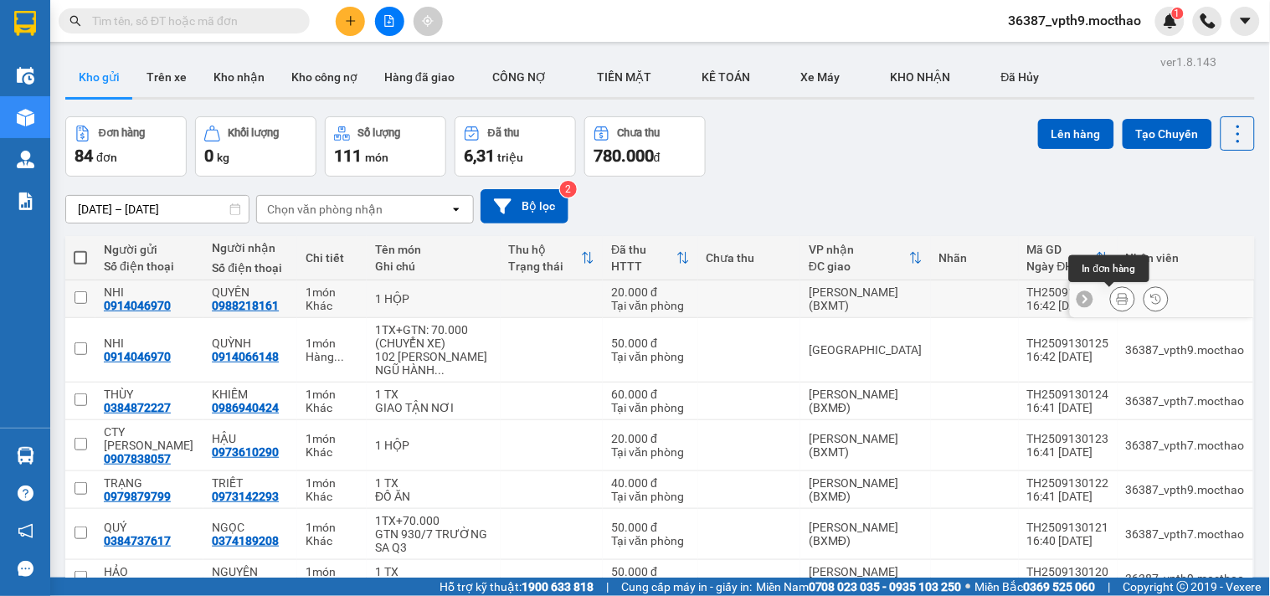
click at [1115, 295] on button at bounding box center [1122, 299] width 23 height 29
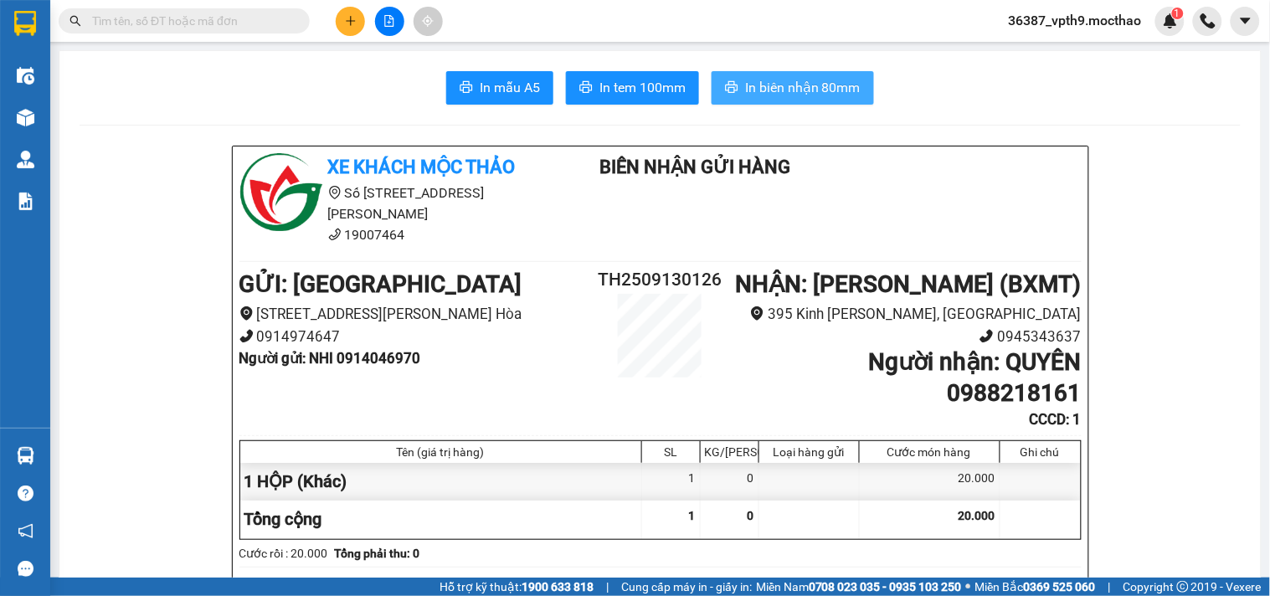
click at [834, 85] on span "In biên nhận 80mm" at bounding box center [802, 87] width 115 height 21
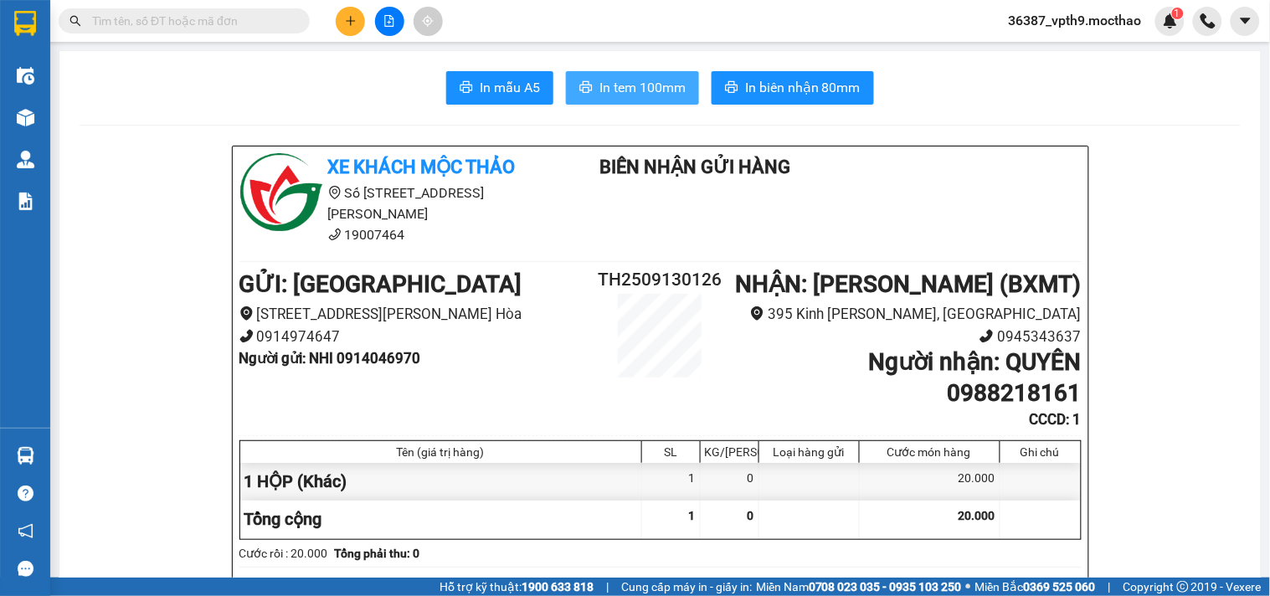
click at [651, 93] on span "In tem 100mm" at bounding box center [642, 87] width 86 height 21
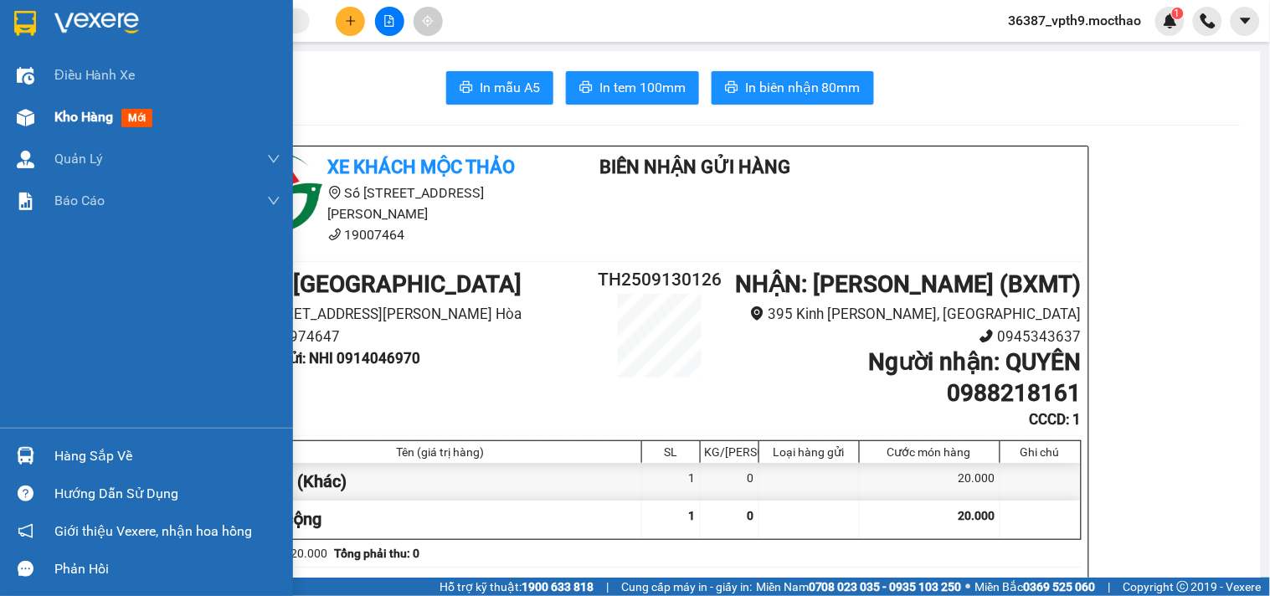
click at [62, 110] on span "Kho hàng" at bounding box center [83, 117] width 59 height 16
click at [69, 110] on span "Kho hàng" at bounding box center [83, 117] width 59 height 16
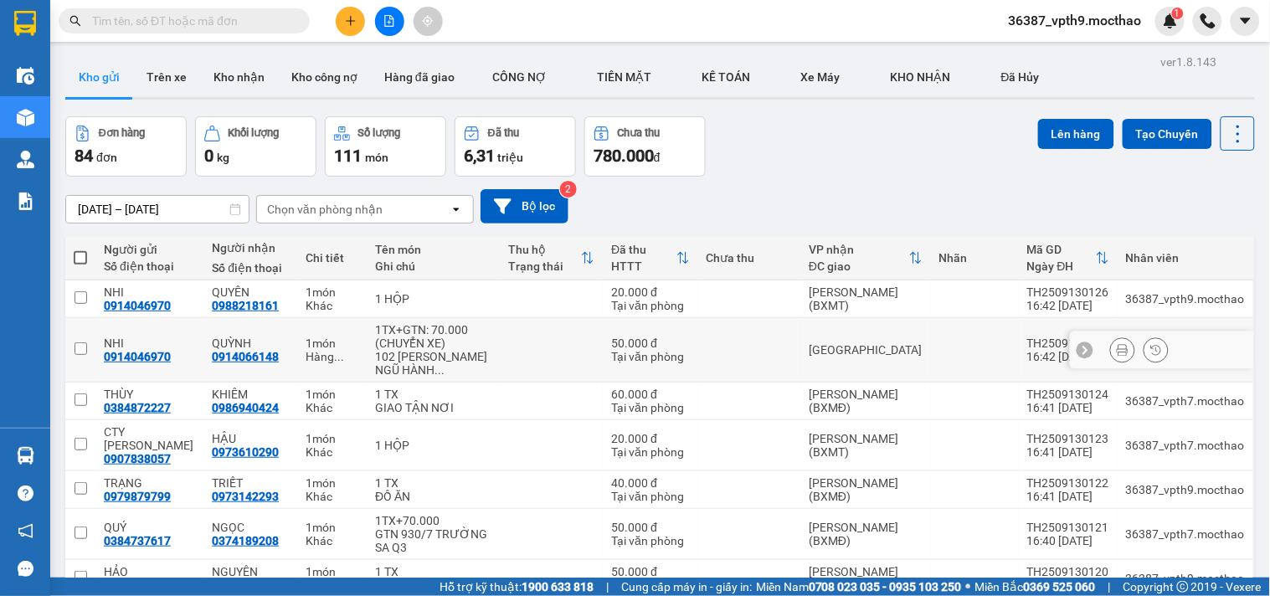
click at [1111, 352] on button at bounding box center [1122, 350] width 23 height 29
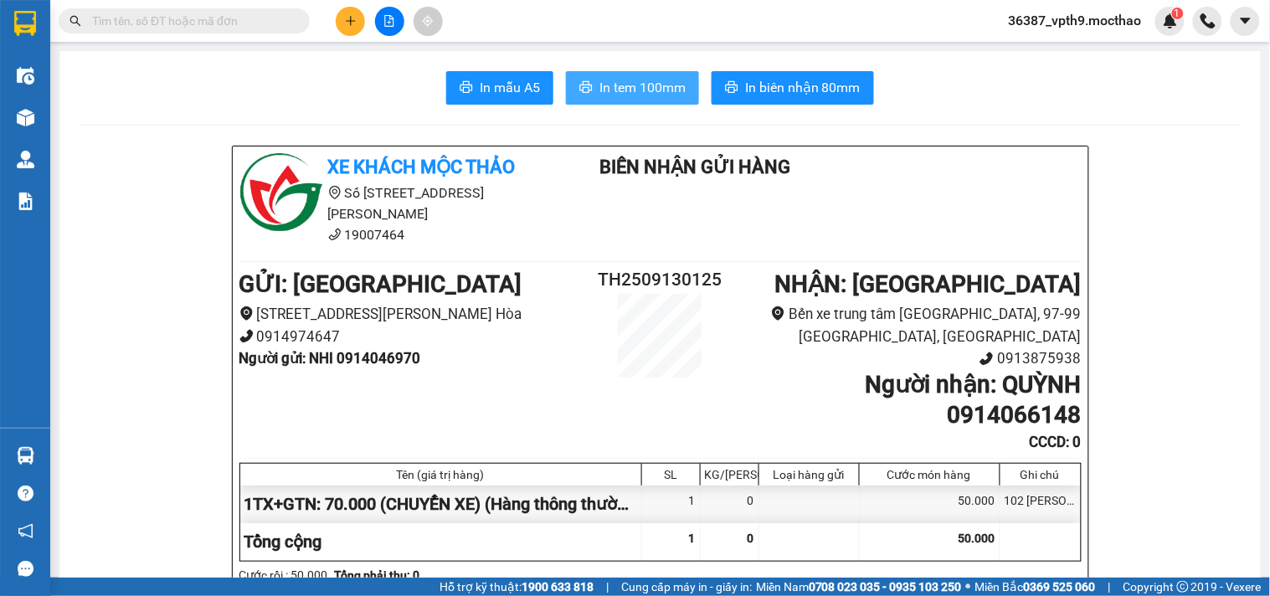
click at [618, 95] on span "In tem 100mm" at bounding box center [642, 87] width 86 height 21
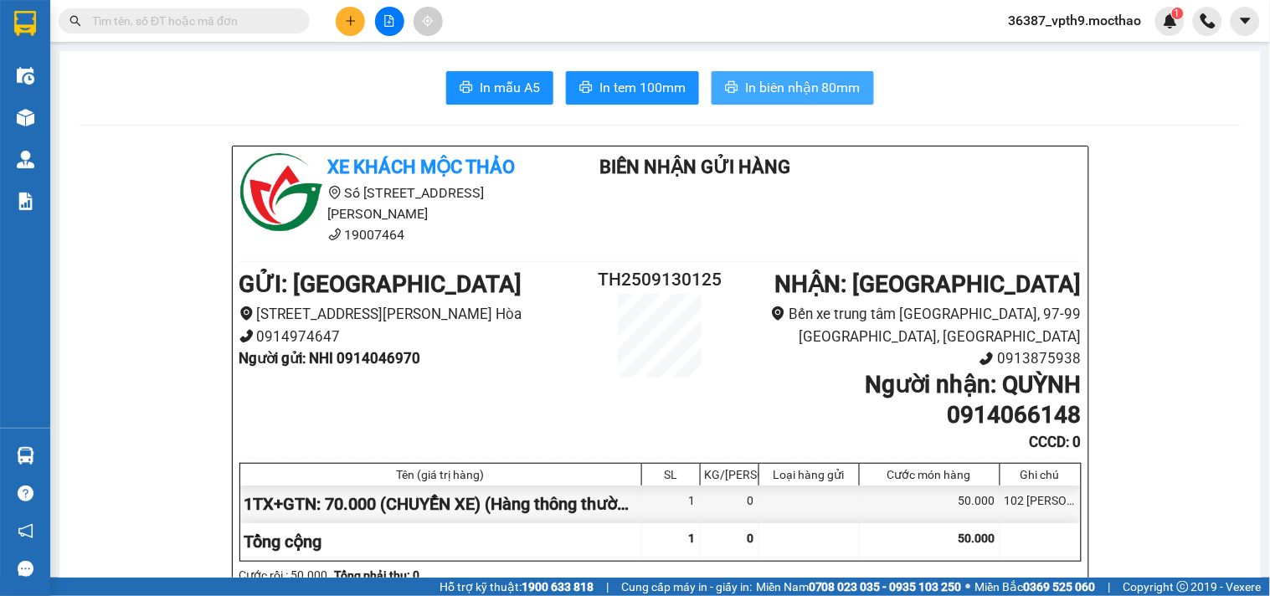
click at [804, 90] on span "In biên nhận 80mm" at bounding box center [802, 87] width 115 height 21
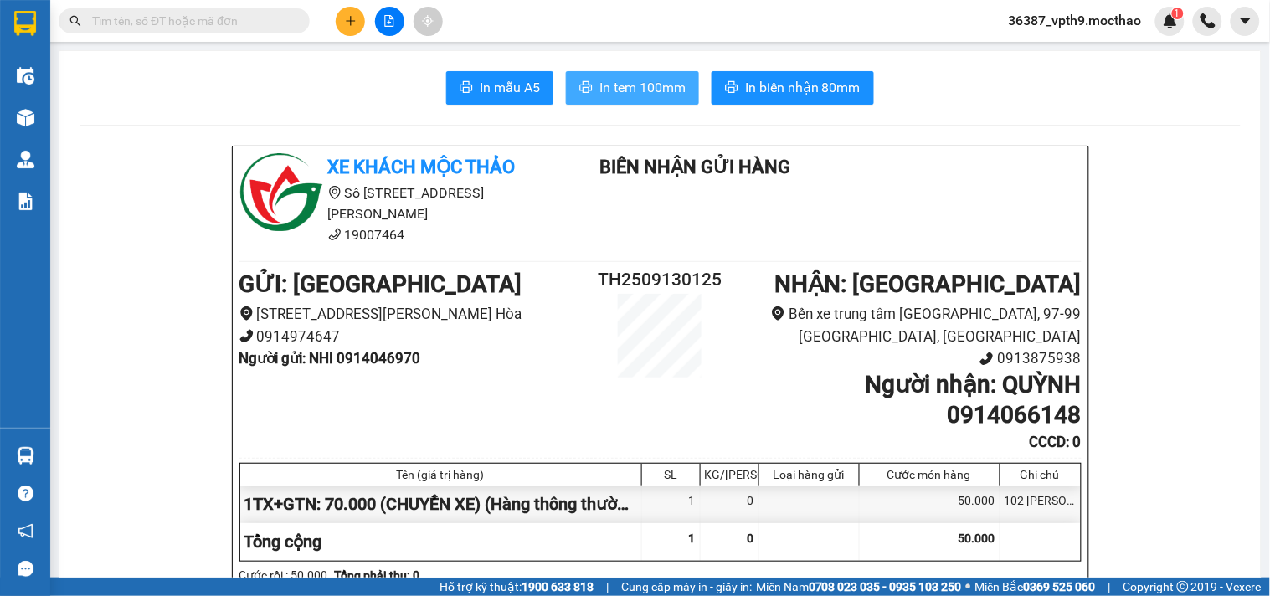
click at [628, 88] on span "In tem 100mm" at bounding box center [642, 87] width 86 height 21
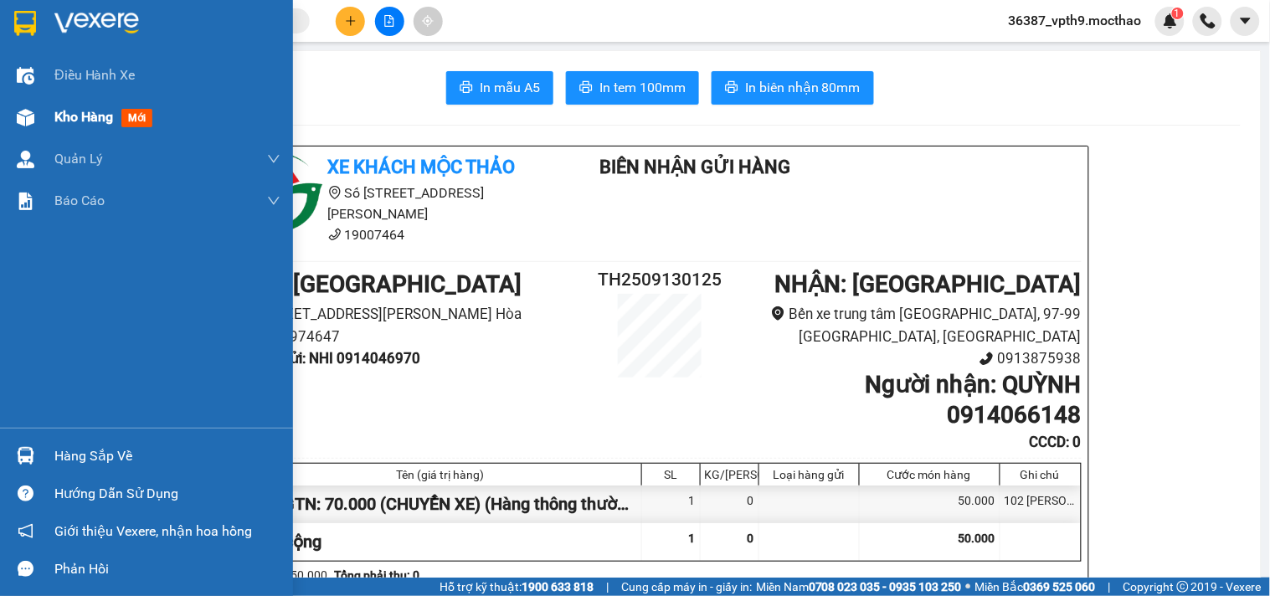
click at [102, 121] on span "Kho hàng" at bounding box center [83, 117] width 59 height 16
click at [99, 121] on span "Kho hàng" at bounding box center [83, 117] width 59 height 16
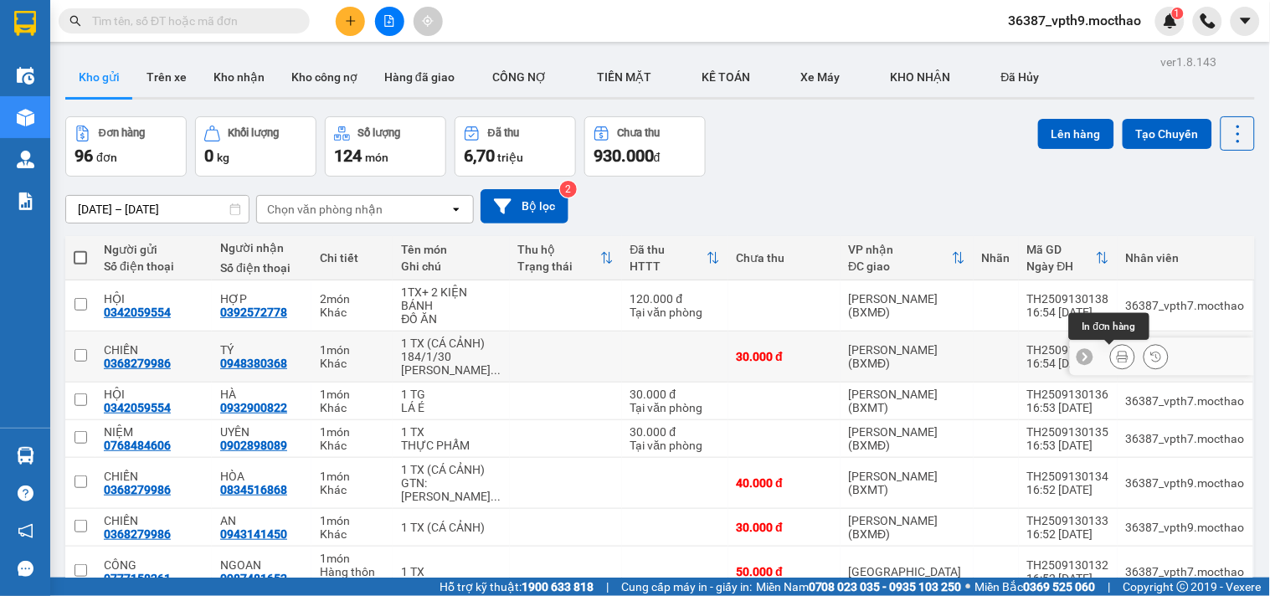
click at [1116, 354] on icon at bounding box center [1122, 357] width 12 height 12
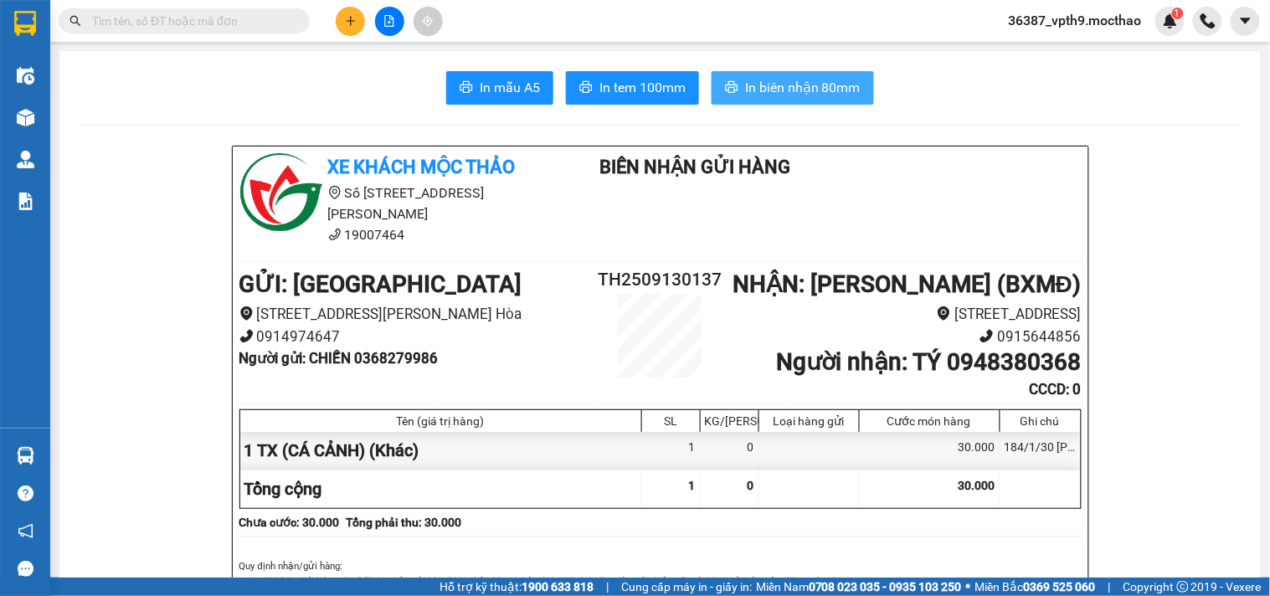
click at [762, 73] on button "In biên nhận 80mm" at bounding box center [792, 87] width 162 height 33
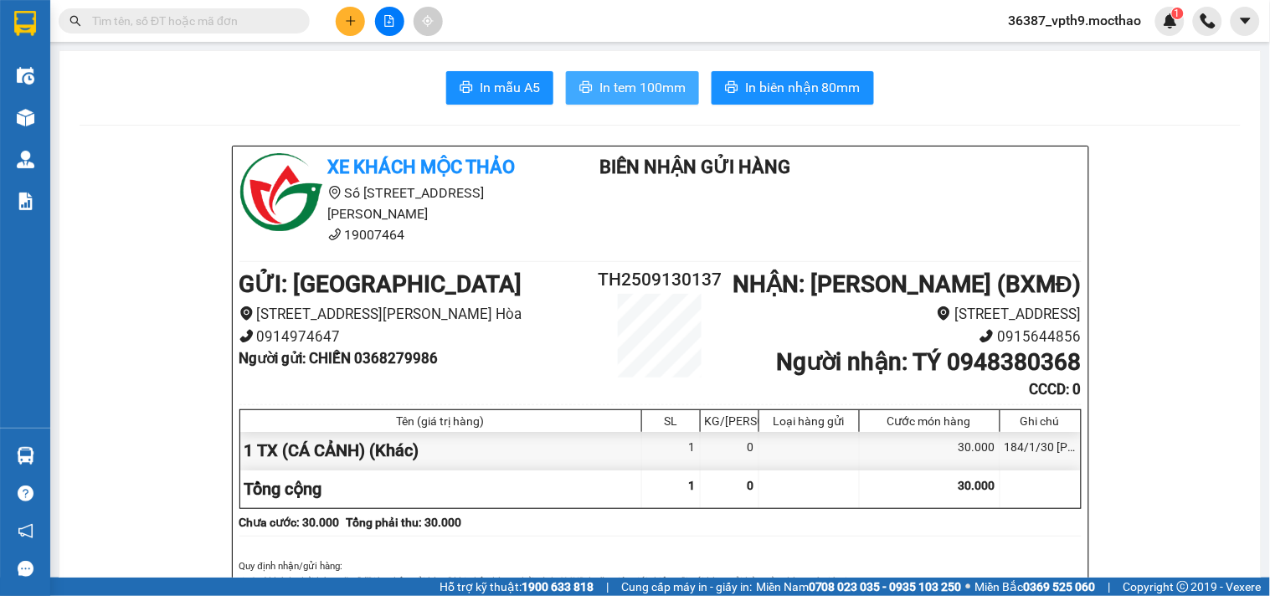
click at [665, 87] on span "In tem 100mm" at bounding box center [642, 87] width 86 height 21
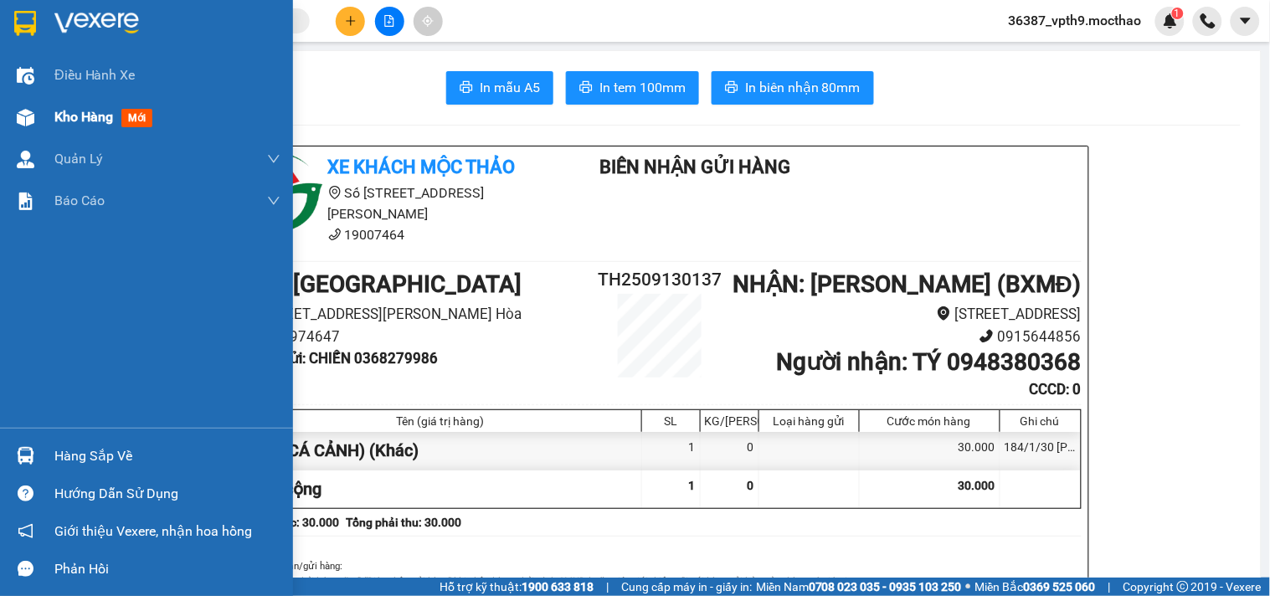
click at [40, 120] on div "Kho hàng mới" at bounding box center [146, 117] width 293 height 42
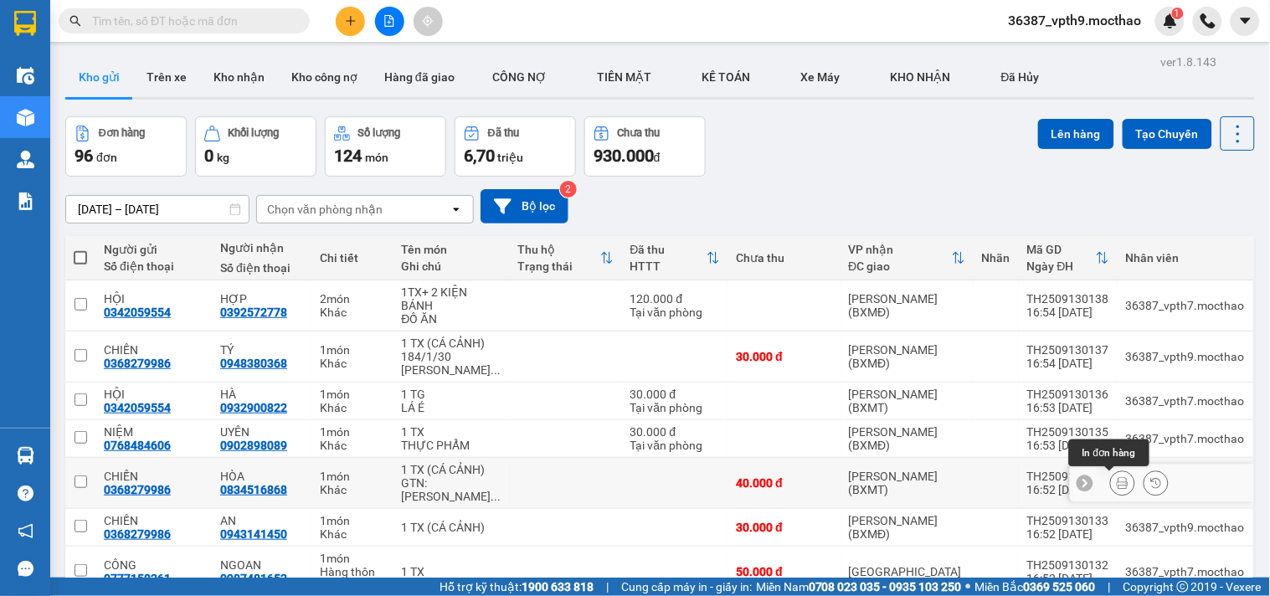
click at [1116, 485] on icon at bounding box center [1122, 483] width 12 height 12
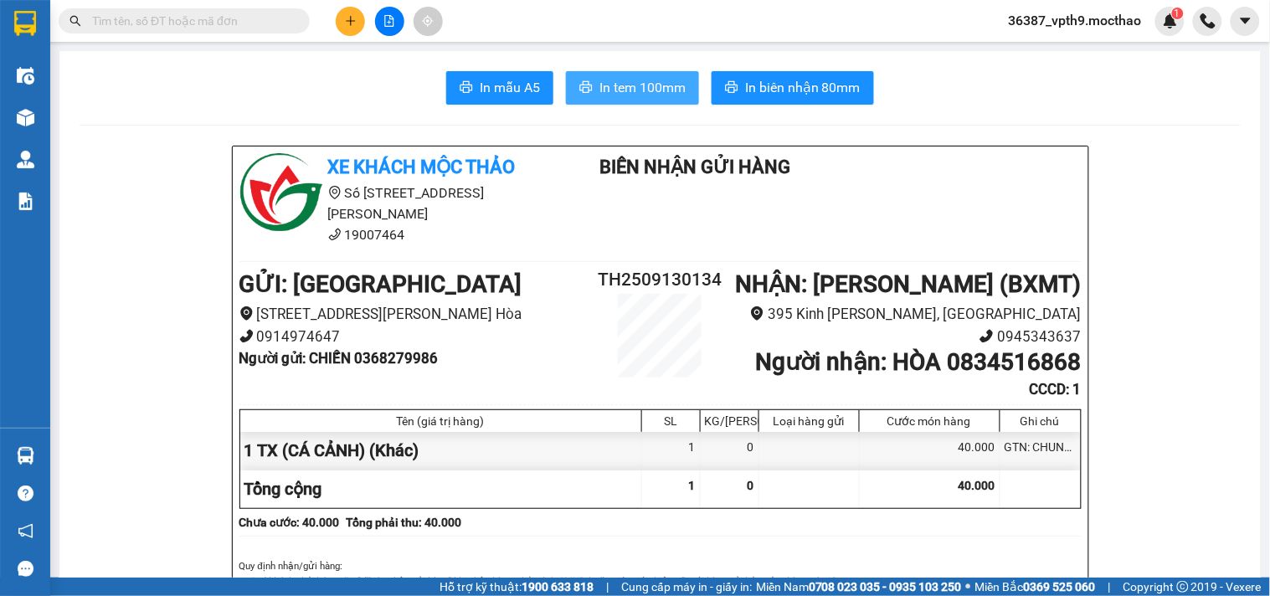
click at [644, 85] on span "In tem 100mm" at bounding box center [642, 87] width 86 height 21
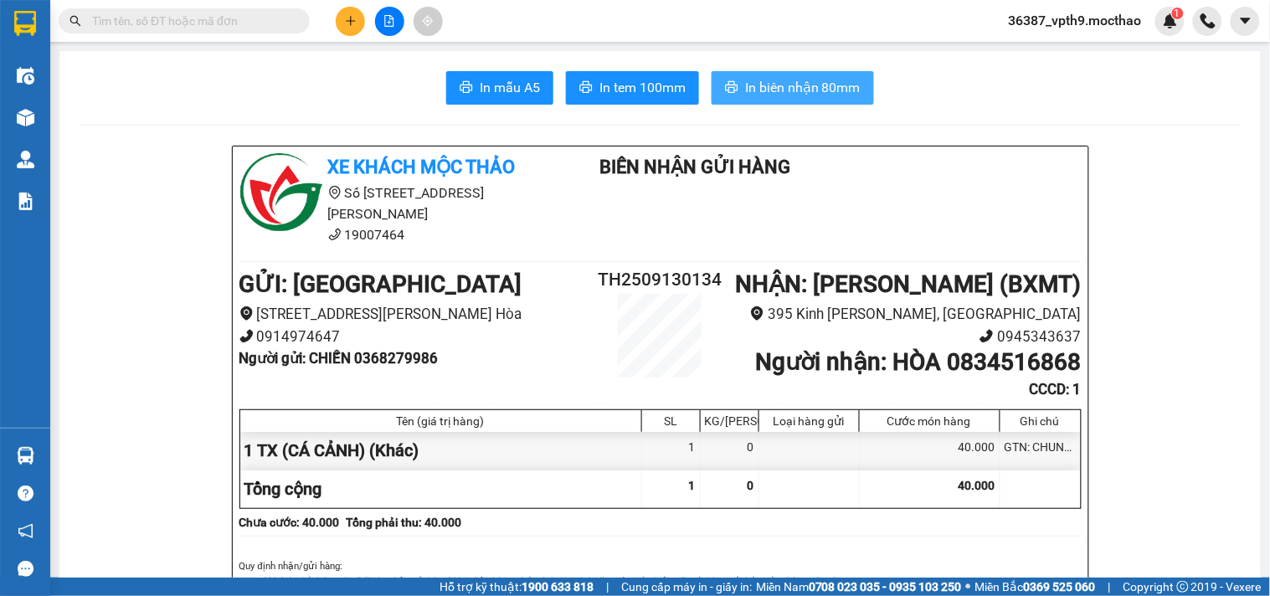
click at [821, 85] on span "In biên nhận 80mm" at bounding box center [802, 87] width 115 height 21
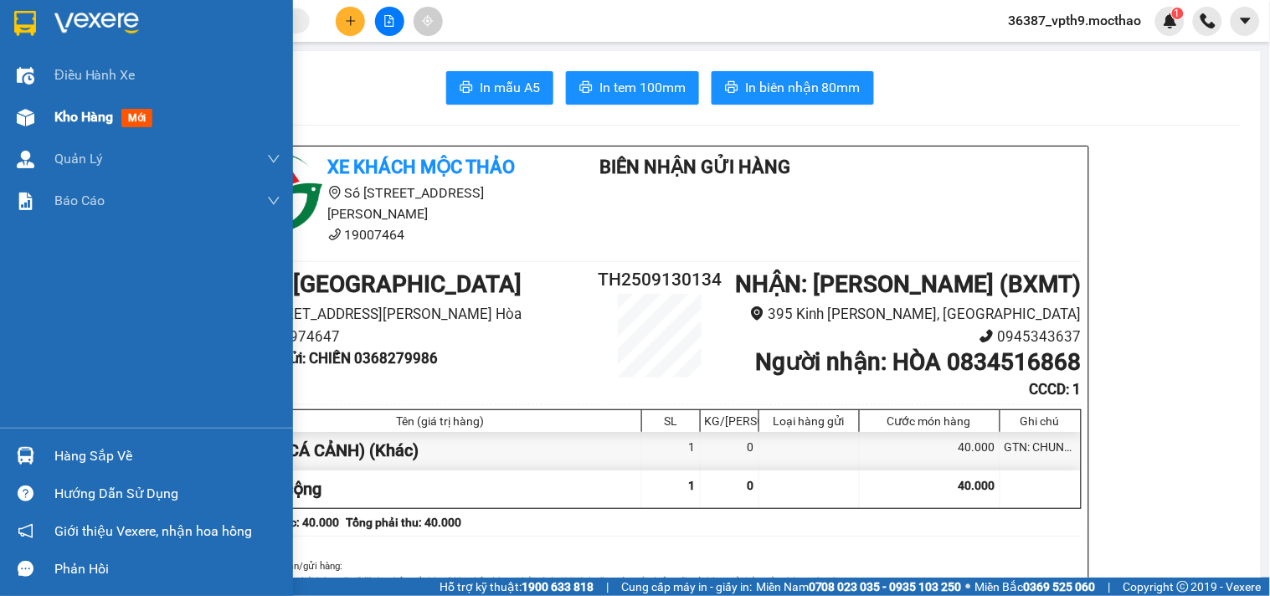
click at [74, 109] on span "Kho hàng" at bounding box center [83, 117] width 59 height 16
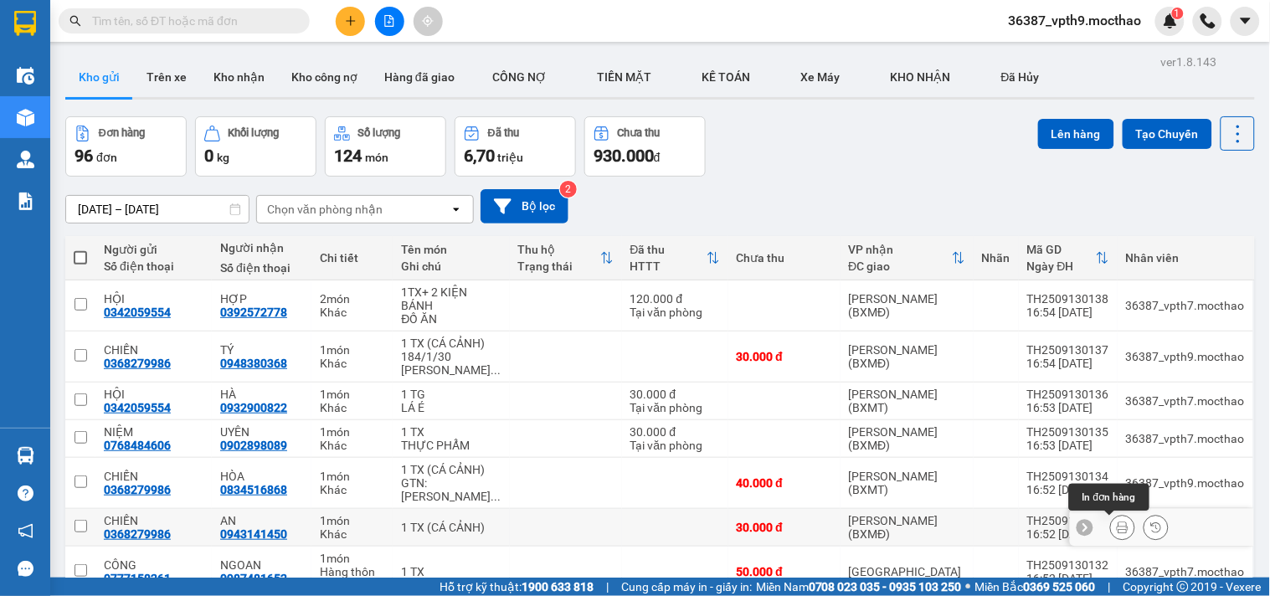
click at [1111, 521] on button at bounding box center [1122, 527] width 23 height 29
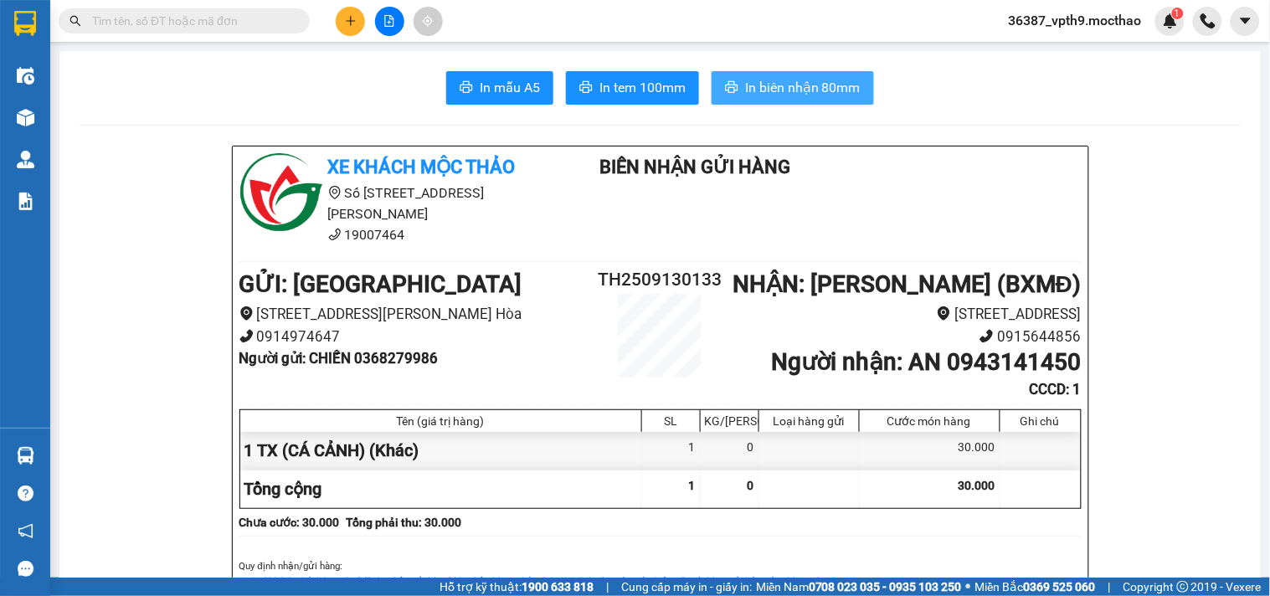
click at [825, 81] on span "In biên nhận 80mm" at bounding box center [802, 87] width 115 height 21
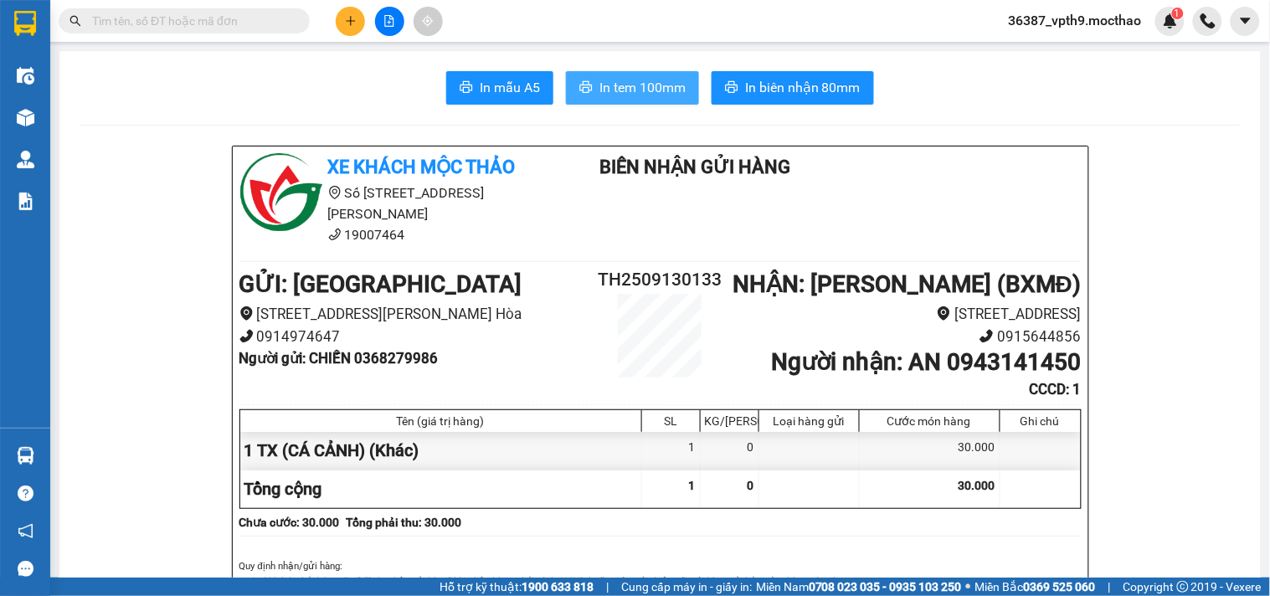
click at [617, 90] on span "In tem 100mm" at bounding box center [642, 87] width 86 height 21
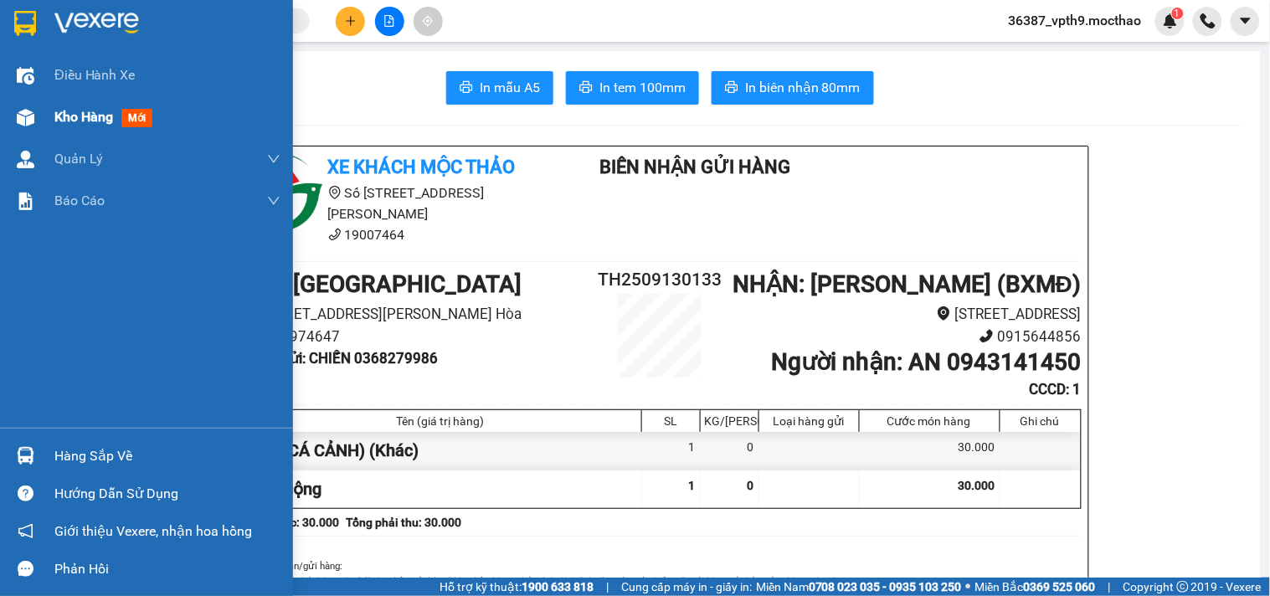
click at [22, 105] on div at bounding box center [25, 117] width 29 height 29
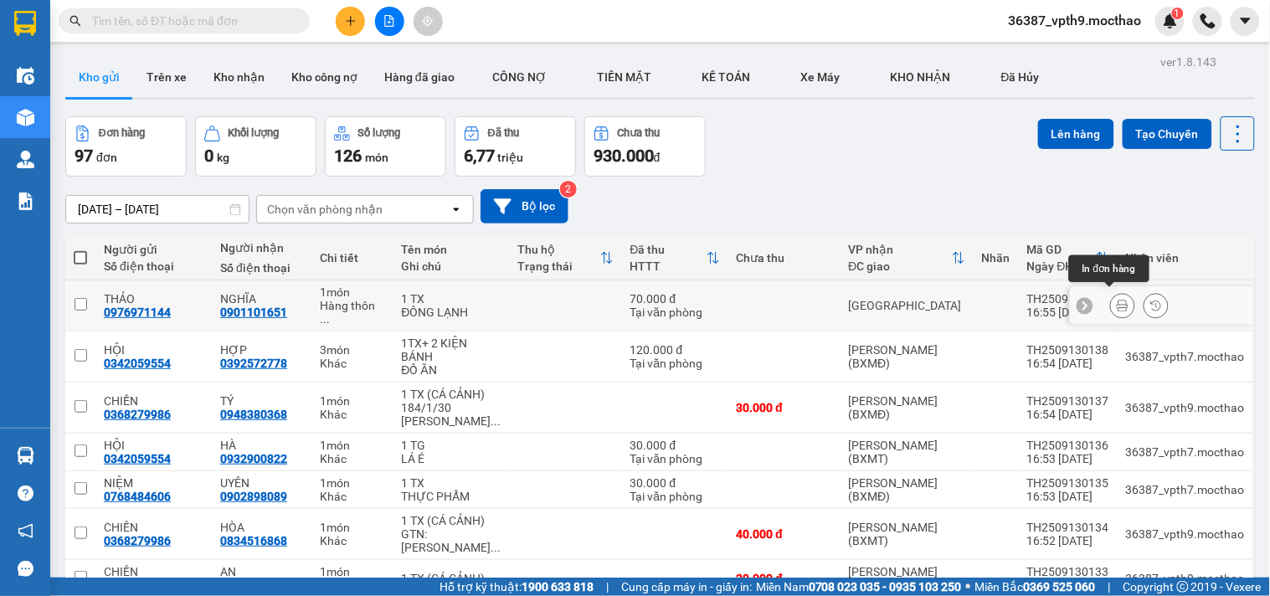
click at [1116, 300] on icon at bounding box center [1122, 306] width 12 height 12
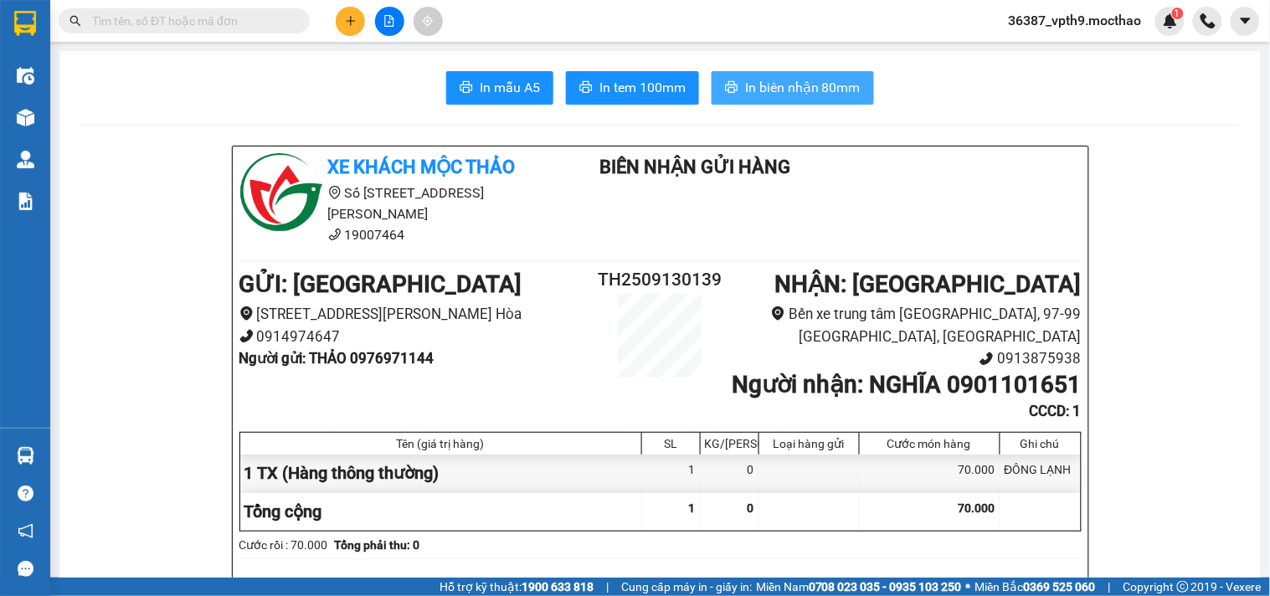
click at [758, 82] on span "In biên nhận 80mm" at bounding box center [802, 87] width 115 height 21
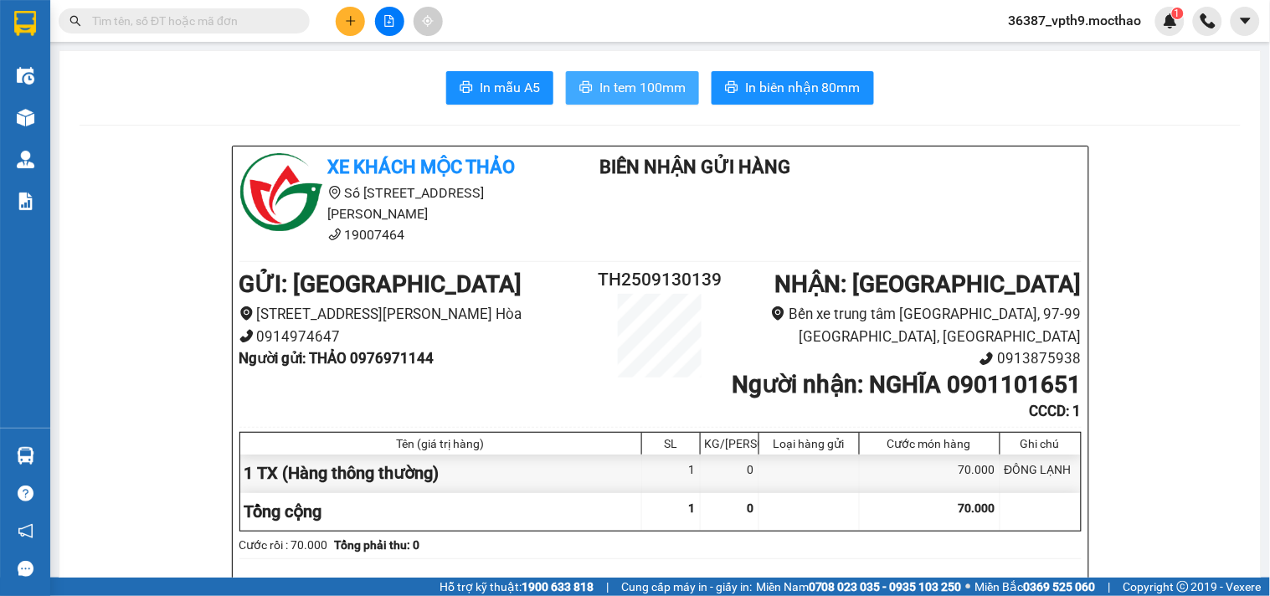
click at [647, 95] on span "In tem 100mm" at bounding box center [642, 87] width 86 height 21
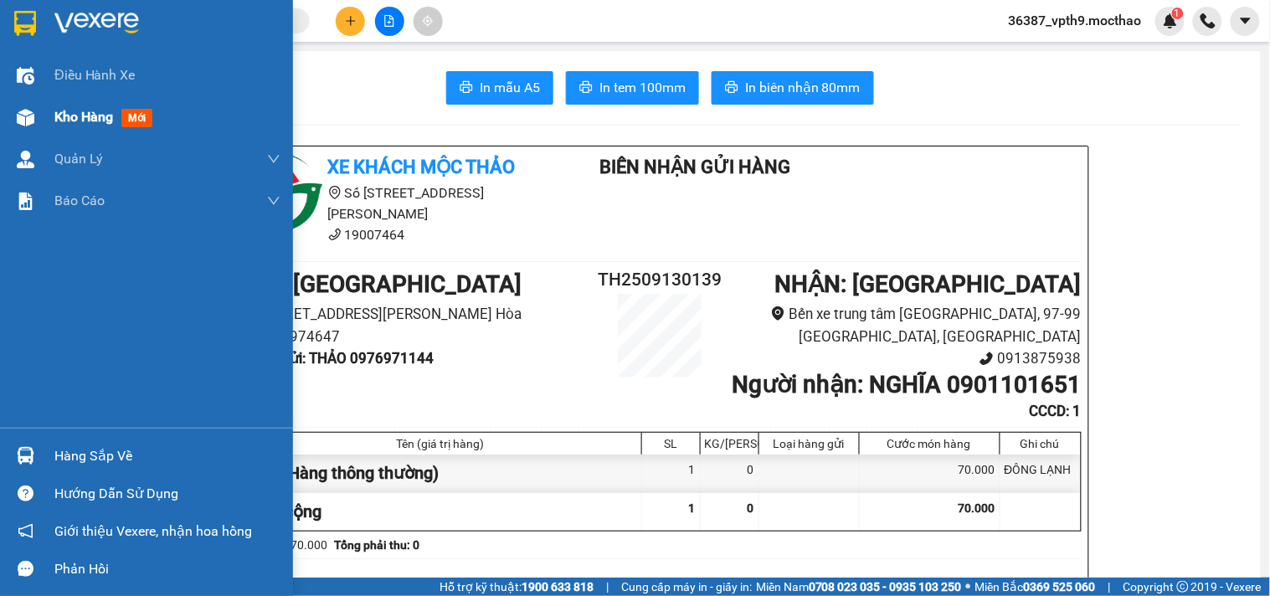
click at [38, 117] on div at bounding box center [25, 117] width 29 height 29
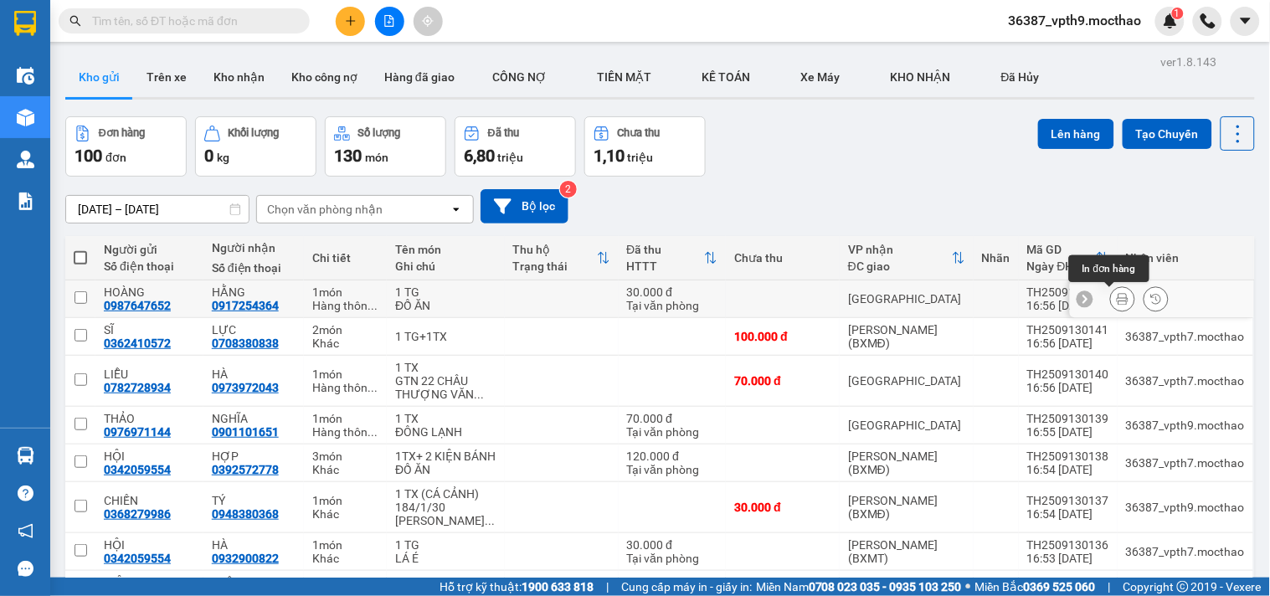
click at [1116, 301] on icon at bounding box center [1122, 299] width 12 height 12
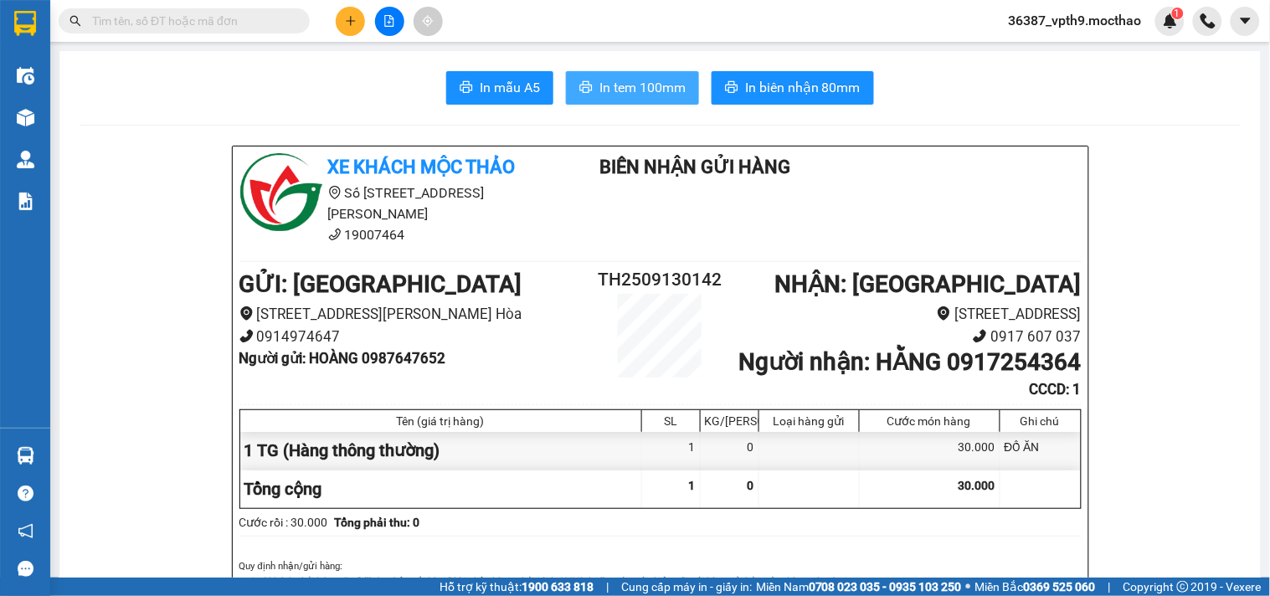
click at [625, 96] on span "In tem 100mm" at bounding box center [642, 87] width 86 height 21
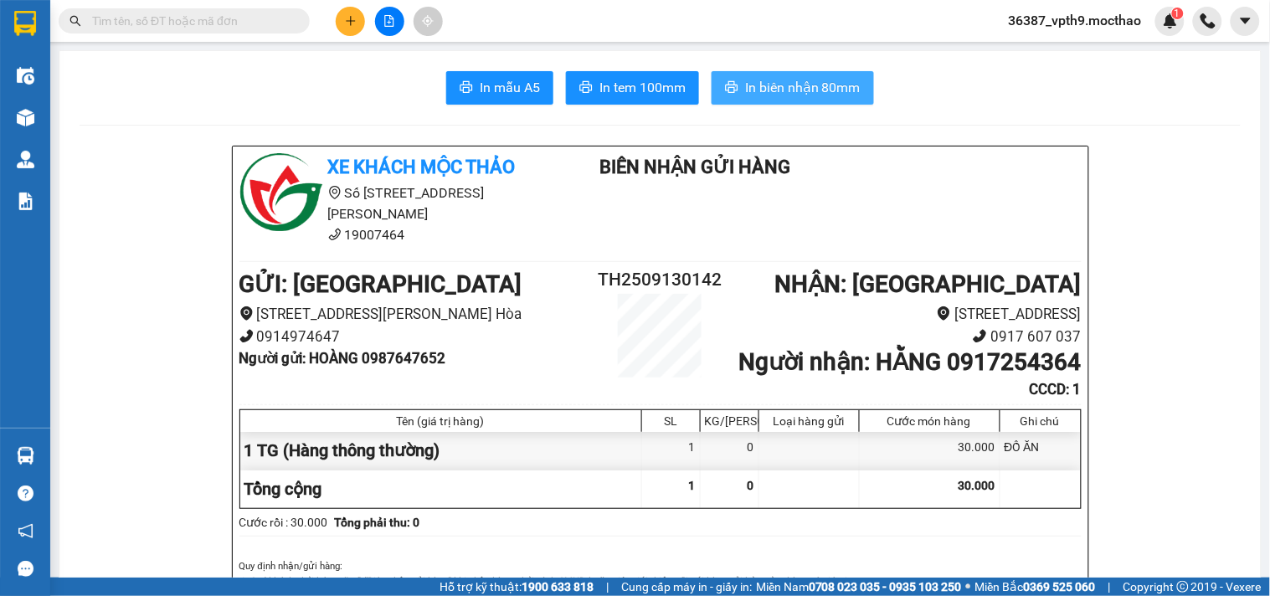
click at [755, 90] on span "In biên nhận 80mm" at bounding box center [802, 87] width 115 height 21
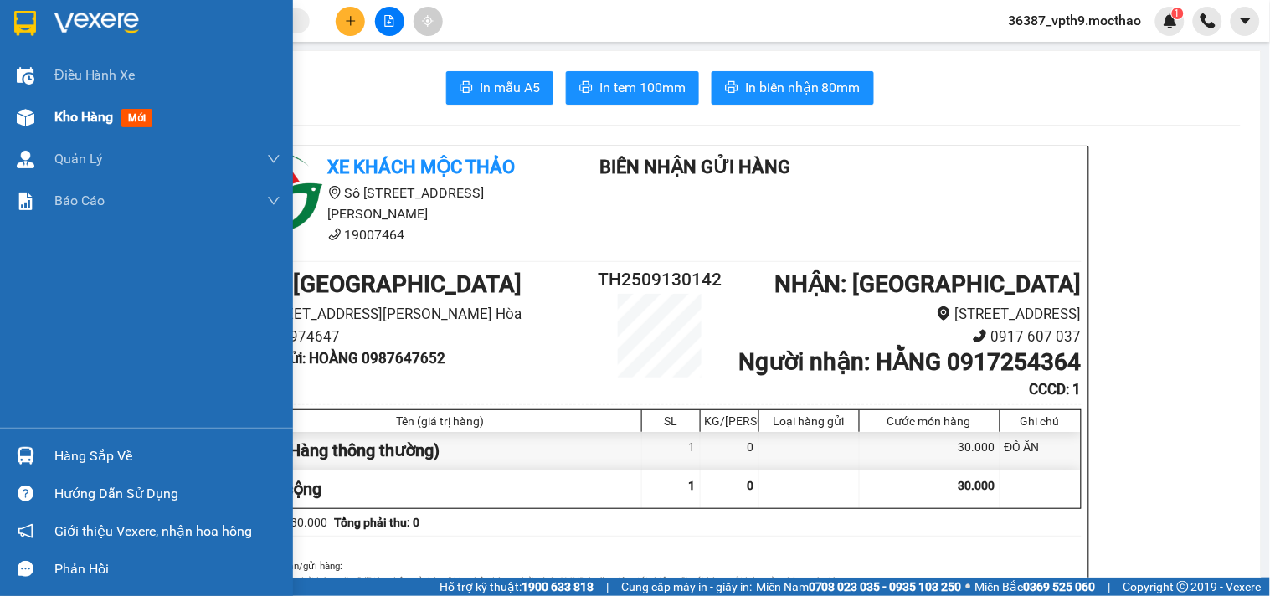
click at [87, 129] on div "Kho hàng mới" at bounding box center [167, 117] width 226 height 42
click at [86, 129] on div "Kho hàng mới" at bounding box center [167, 117] width 226 height 42
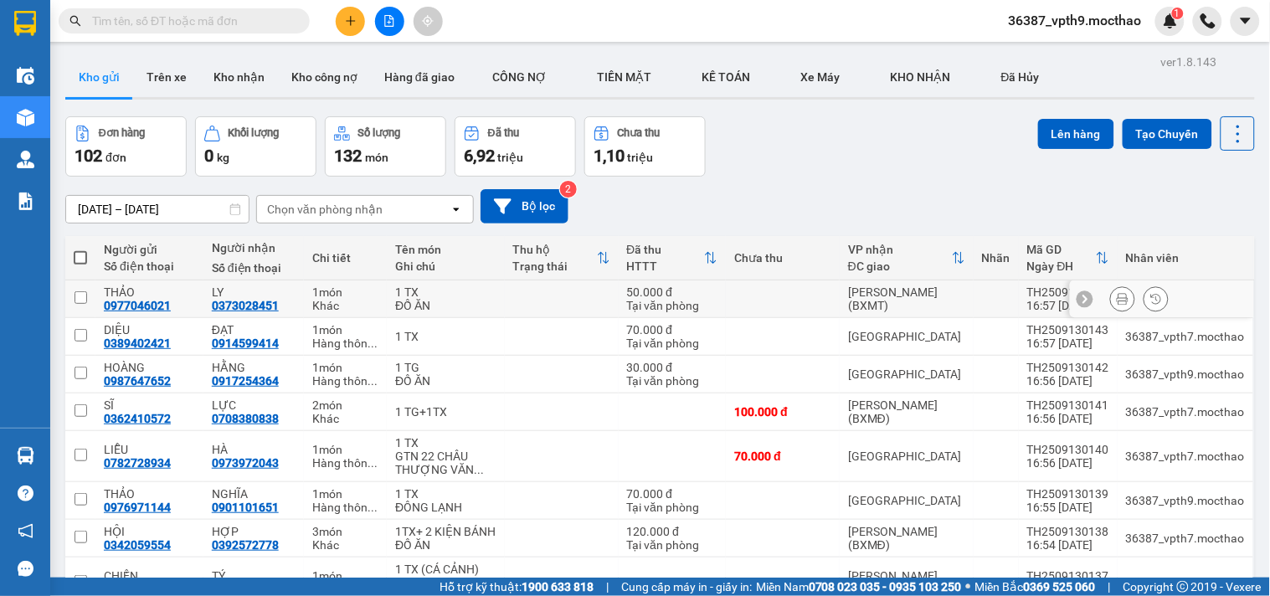
click at [1116, 286] on div at bounding box center [1122, 298] width 25 height 25
click at [1116, 303] on icon at bounding box center [1122, 299] width 12 height 12
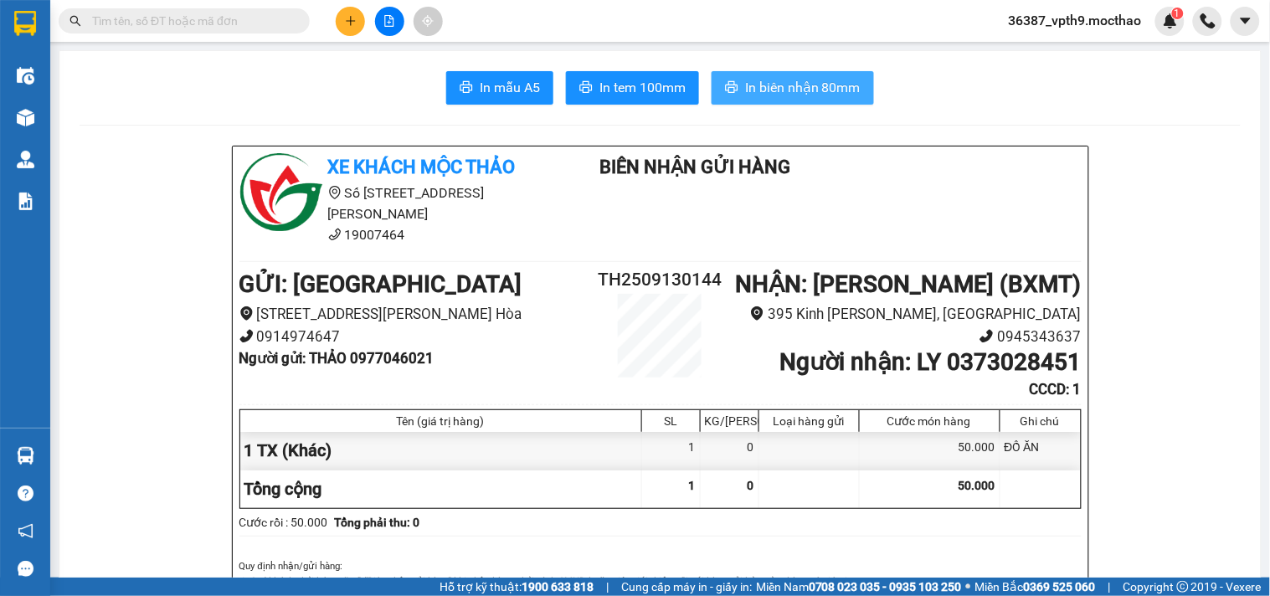
click at [820, 94] on span "In biên nhận 80mm" at bounding box center [802, 87] width 115 height 21
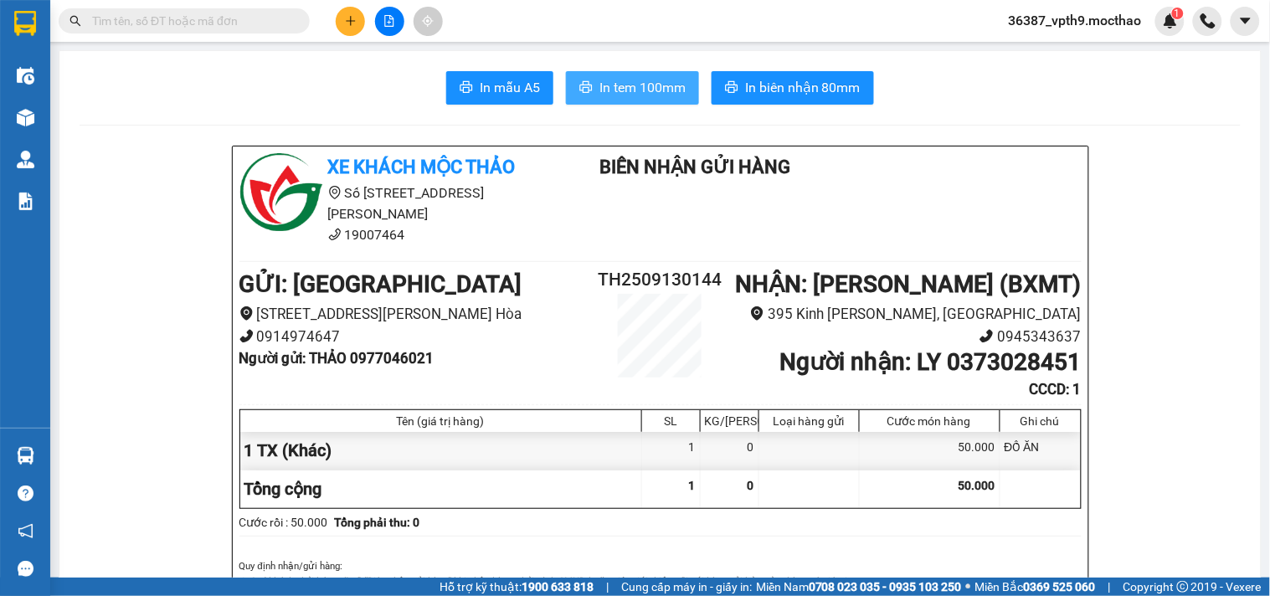
click at [645, 71] on button "In tem 100mm" at bounding box center [632, 87] width 133 height 33
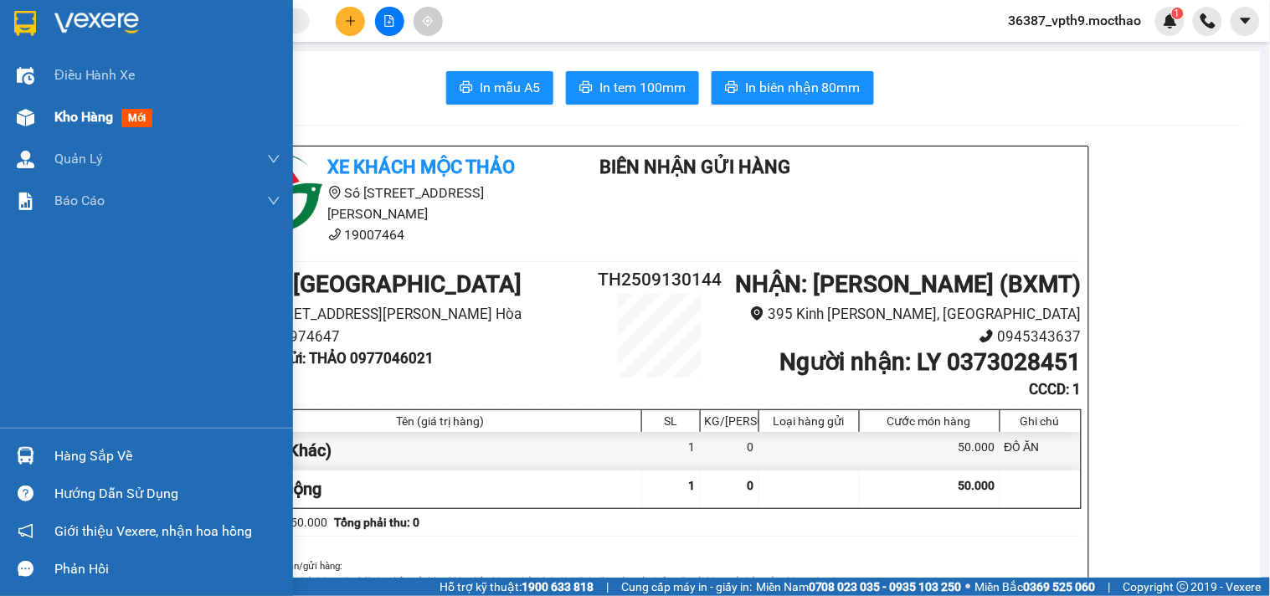
click at [56, 118] on span "Kho hàng" at bounding box center [83, 117] width 59 height 16
click at [67, 119] on span "Kho hàng" at bounding box center [83, 117] width 59 height 16
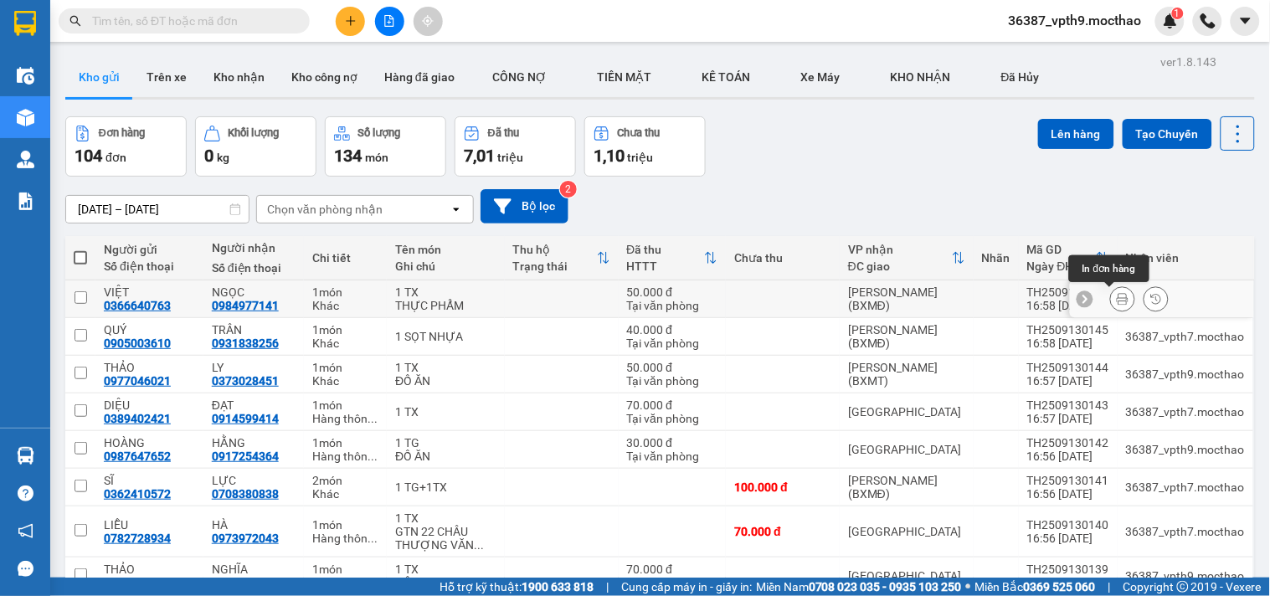
click at [1116, 297] on icon at bounding box center [1122, 299] width 12 height 12
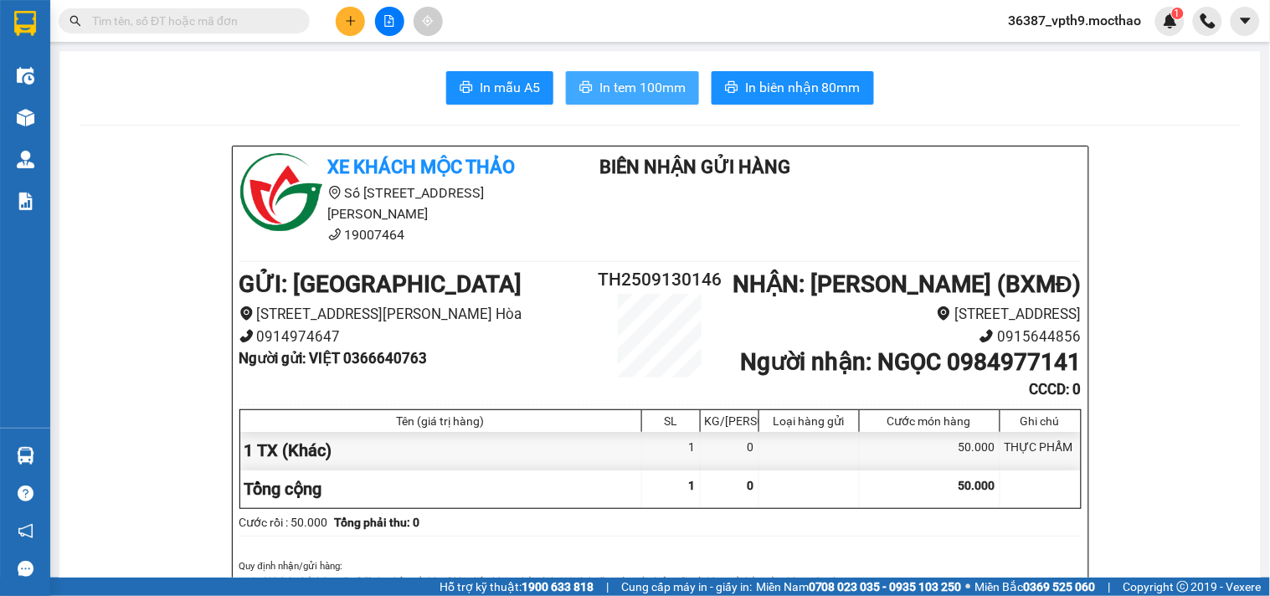
click at [663, 75] on button "In tem 100mm" at bounding box center [632, 87] width 133 height 33
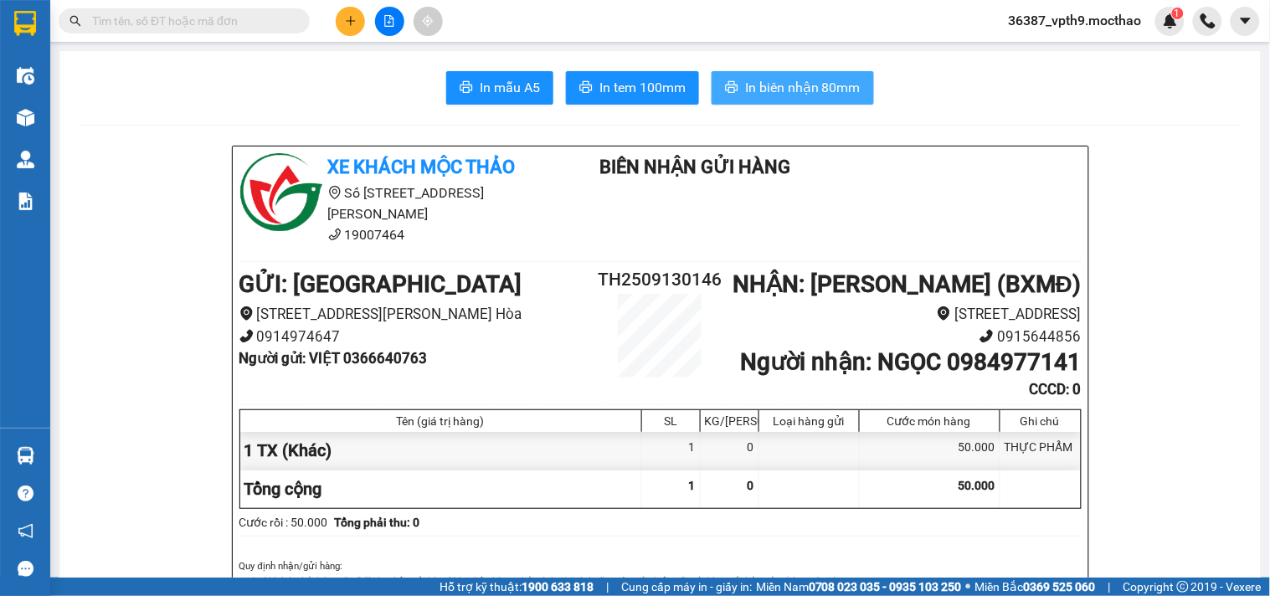
click at [804, 86] on span "In biên nhận 80mm" at bounding box center [802, 87] width 115 height 21
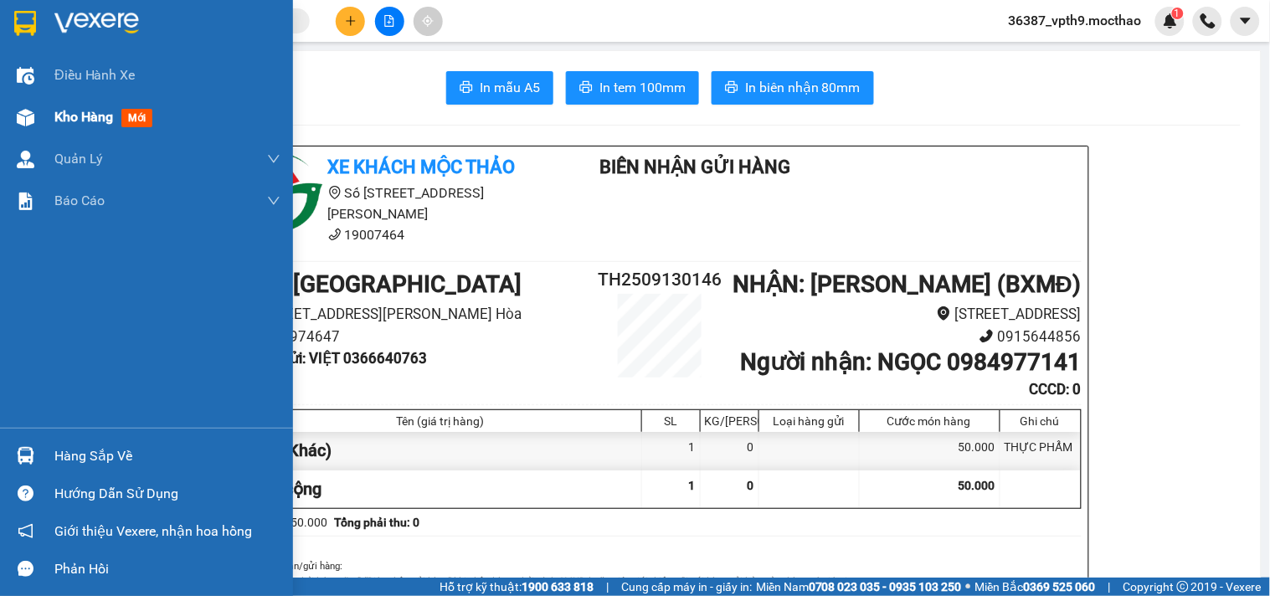
click at [90, 122] on span "Kho hàng" at bounding box center [83, 117] width 59 height 16
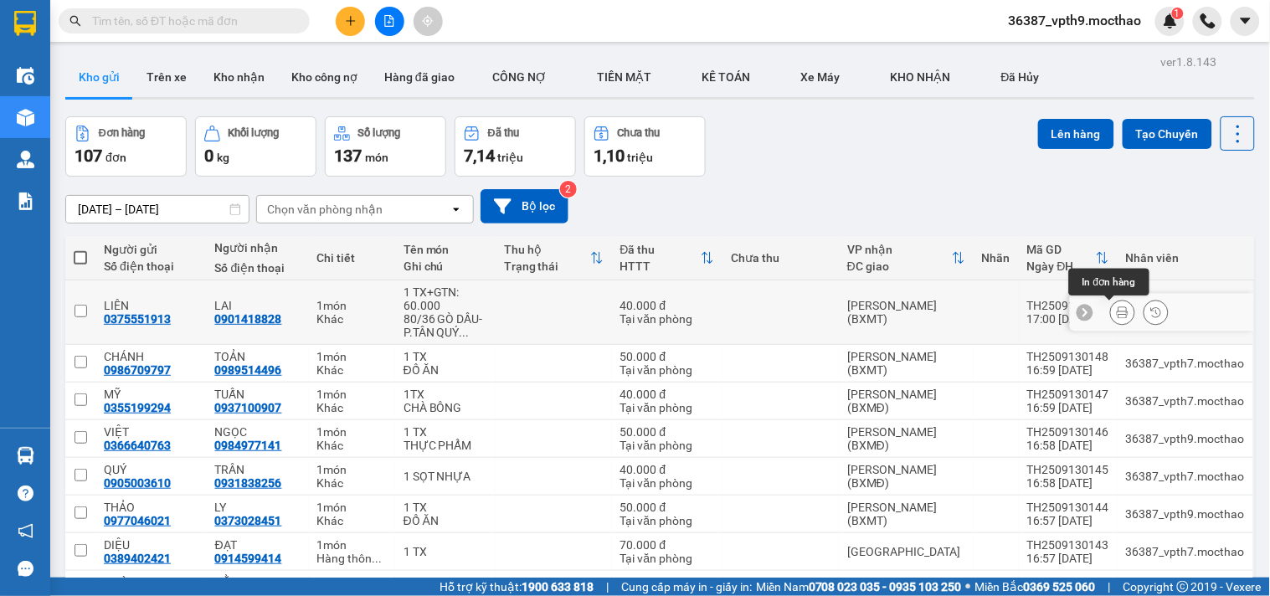
click at [1116, 305] on button at bounding box center [1122, 312] width 23 height 29
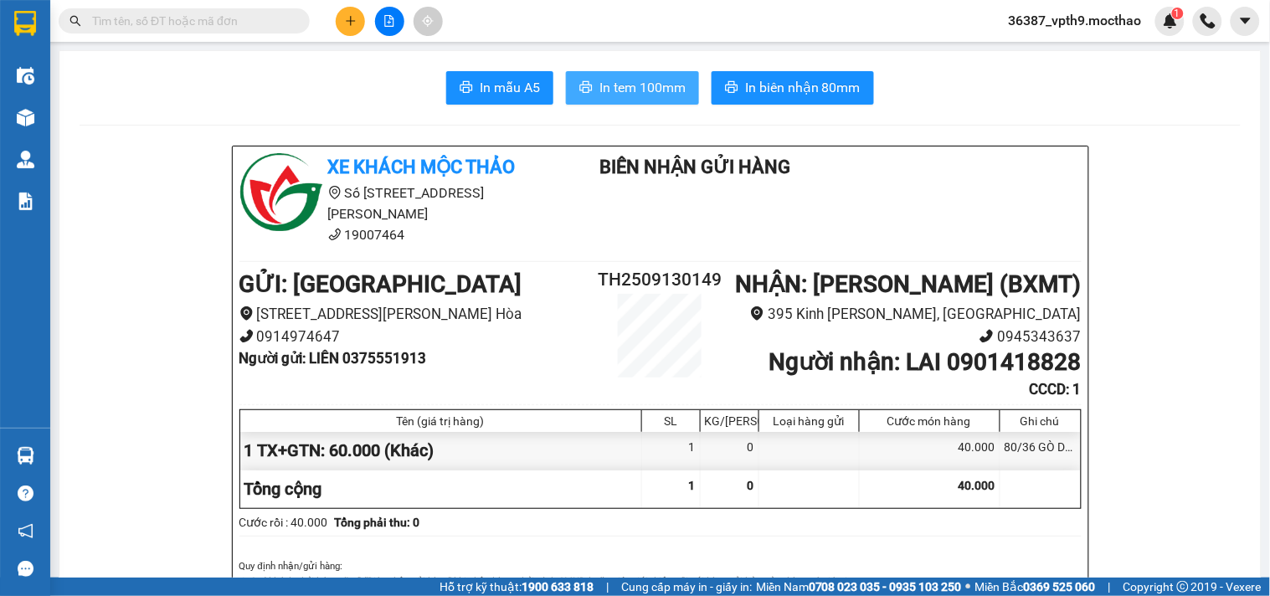
click at [633, 92] on span "In tem 100mm" at bounding box center [642, 87] width 86 height 21
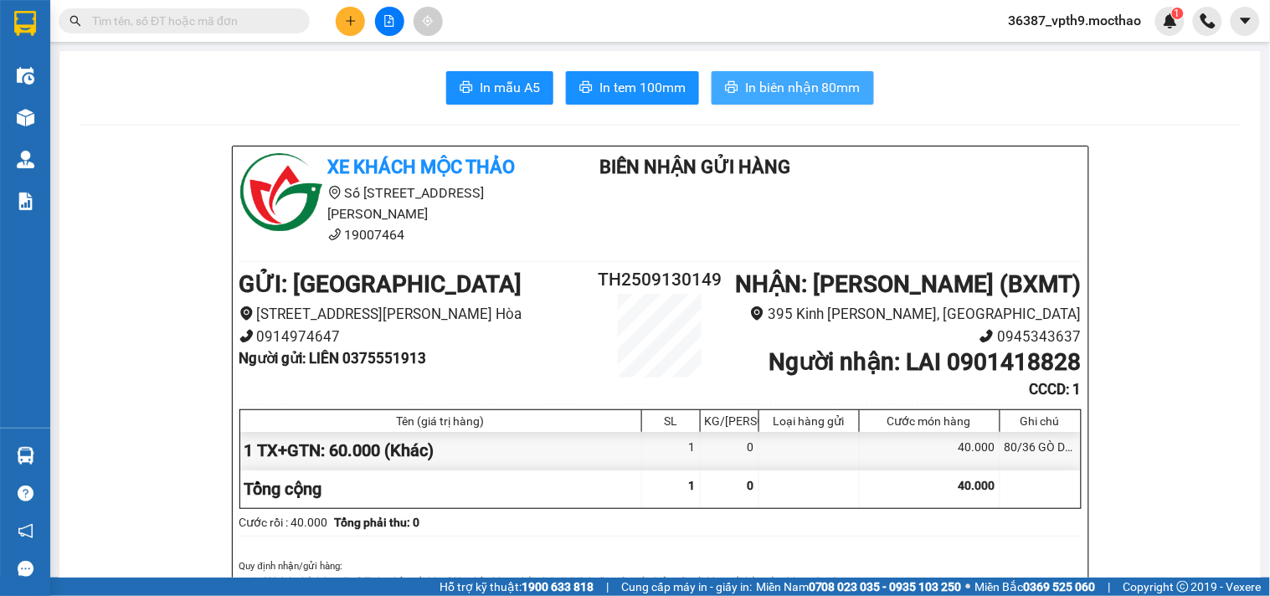
click at [826, 89] on span "In biên nhận 80mm" at bounding box center [802, 87] width 115 height 21
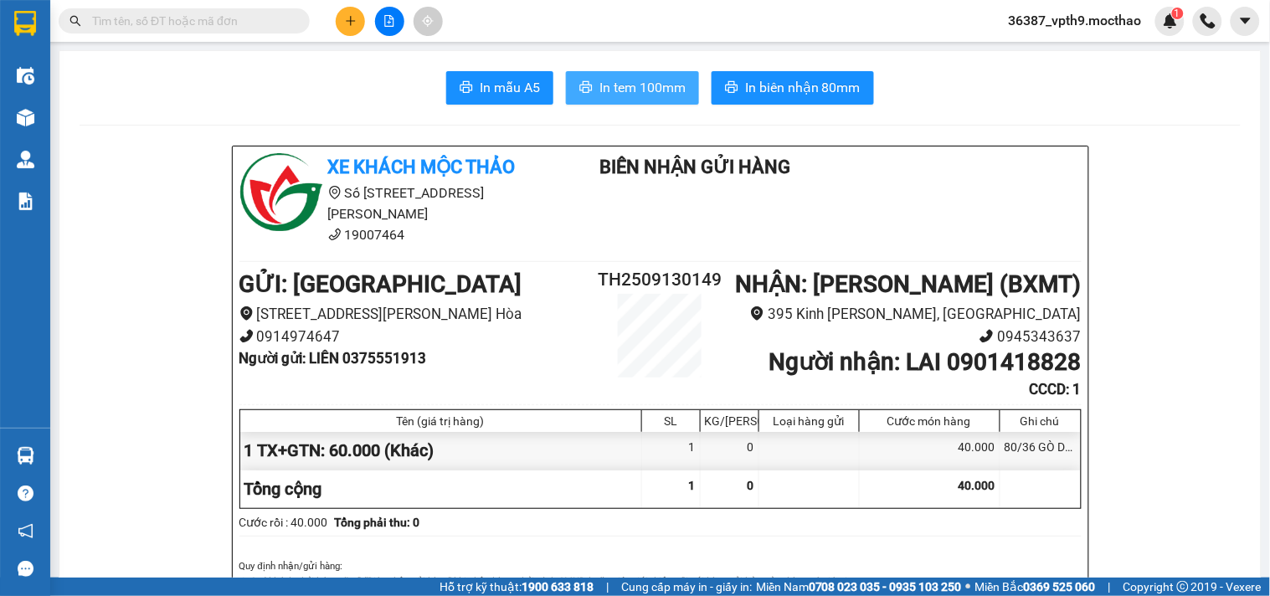
click at [656, 76] on button "In tem 100mm" at bounding box center [632, 87] width 133 height 33
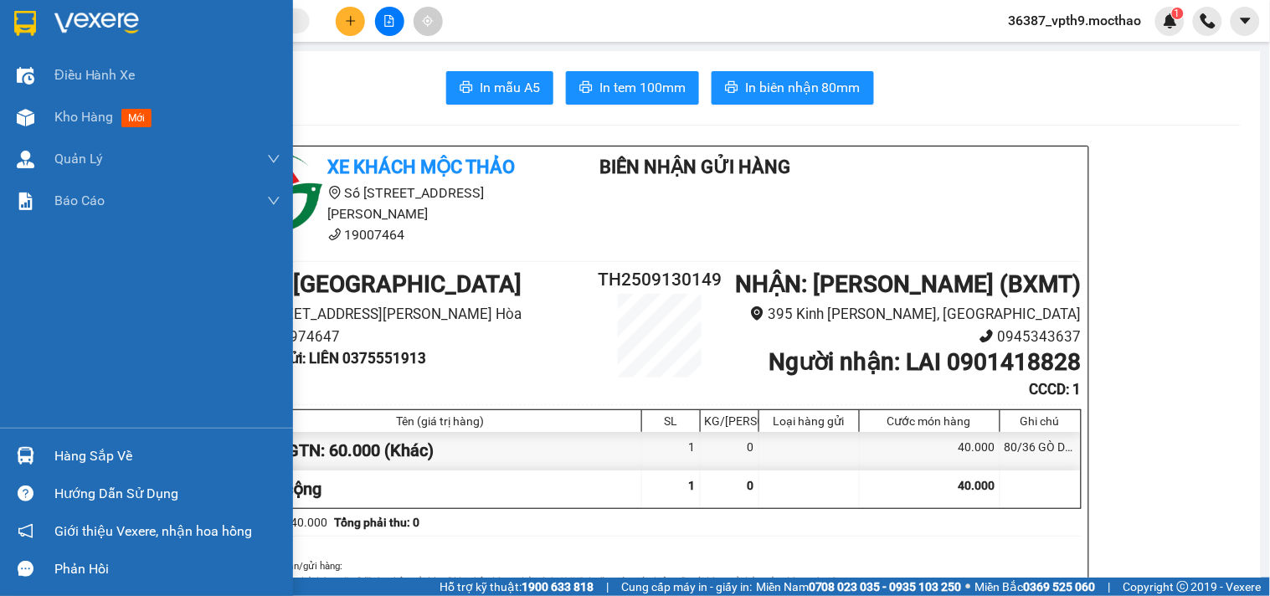
drag, startPoint x: 86, startPoint y: 109, endPoint x: 1269, endPoint y: 71, distance: 1183.2
click at [85, 111] on span "Kho hàng" at bounding box center [83, 117] width 59 height 16
click at [84, 115] on span "Kho hàng" at bounding box center [83, 117] width 59 height 16
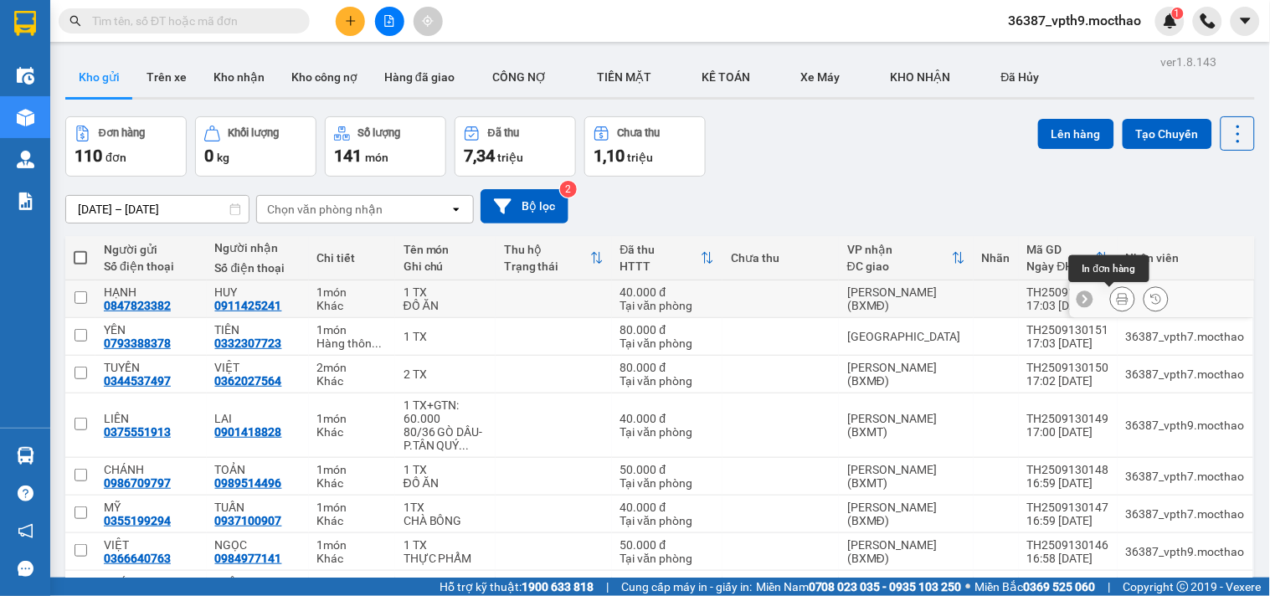
click at [1116, 296] on icon at bounding box center [1122, 299] width 12 height 12
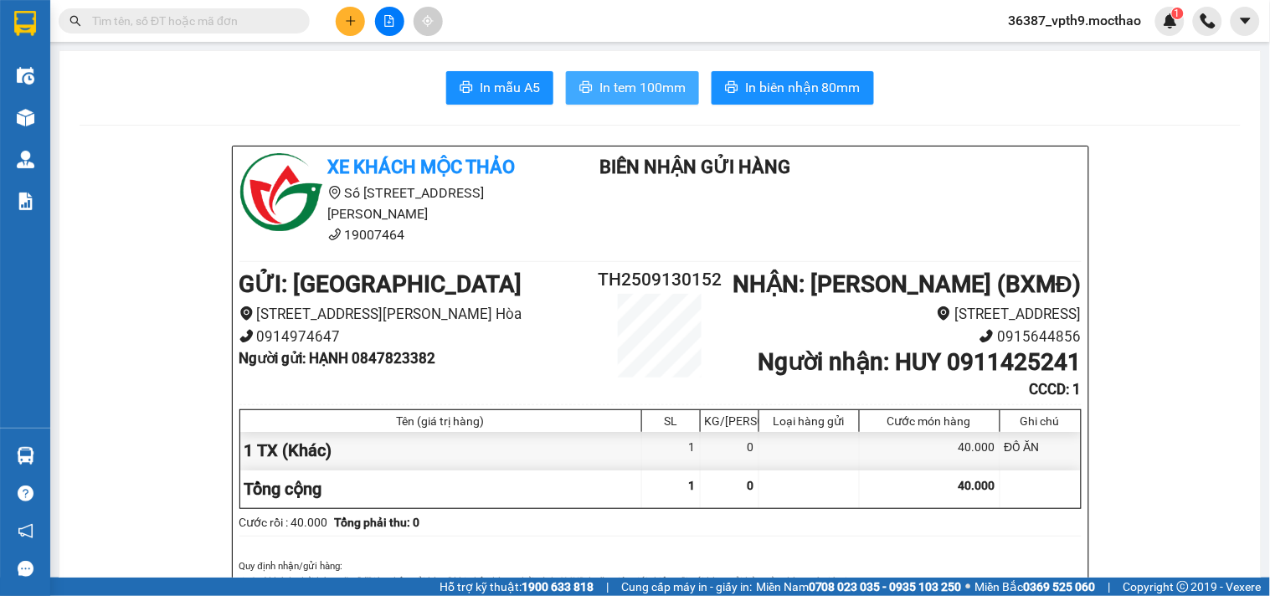
click at [637, 87] on span "In tem 100mm" at bounding box center [642, 87] width 86 height 21
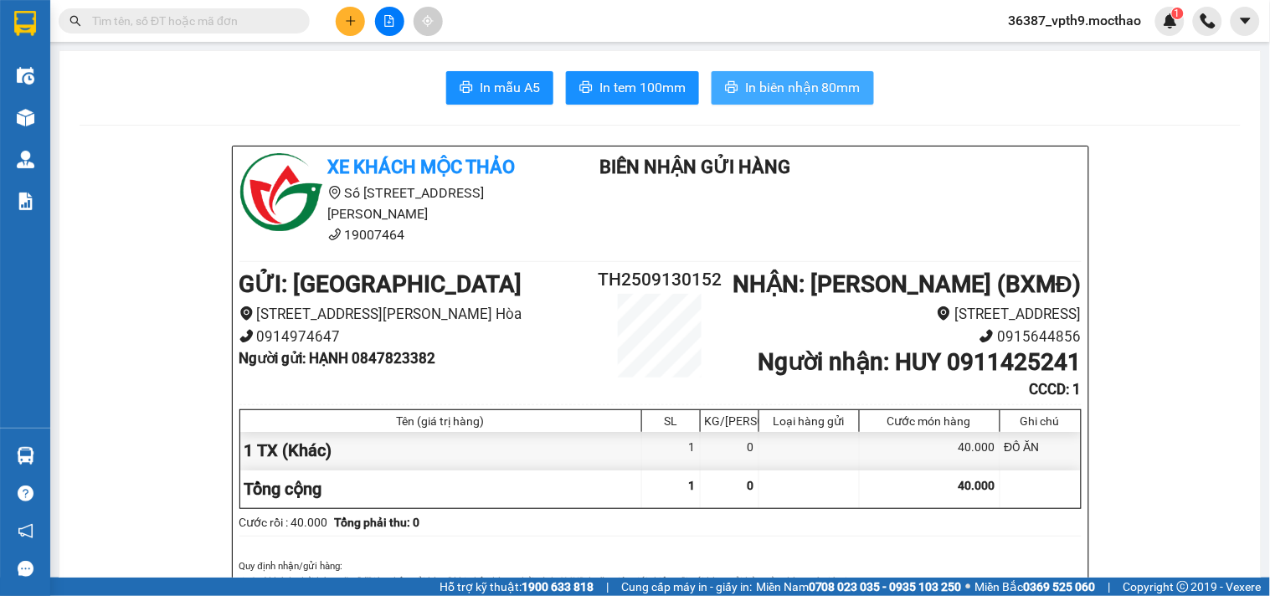
click at [798, 96] on span "In biên nhận 80mm" at bounding box center [802, 87] width 115 height 21
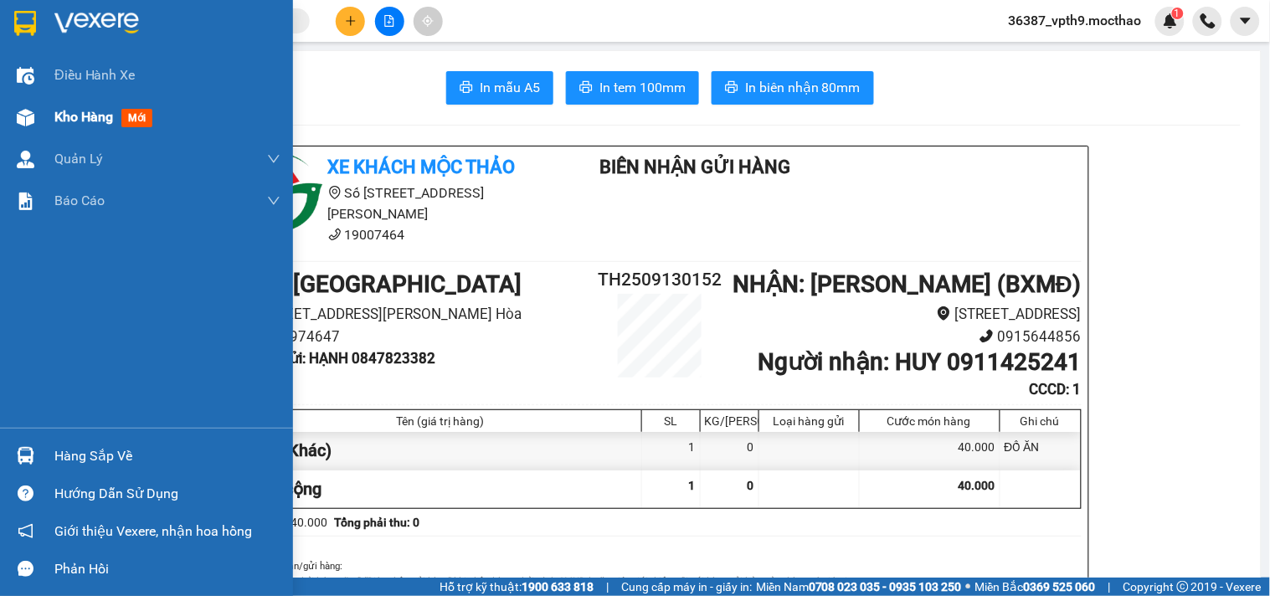
click at [73, 110] on span "Kho hàng" at bounding box center [83, 117] width 59 height 16
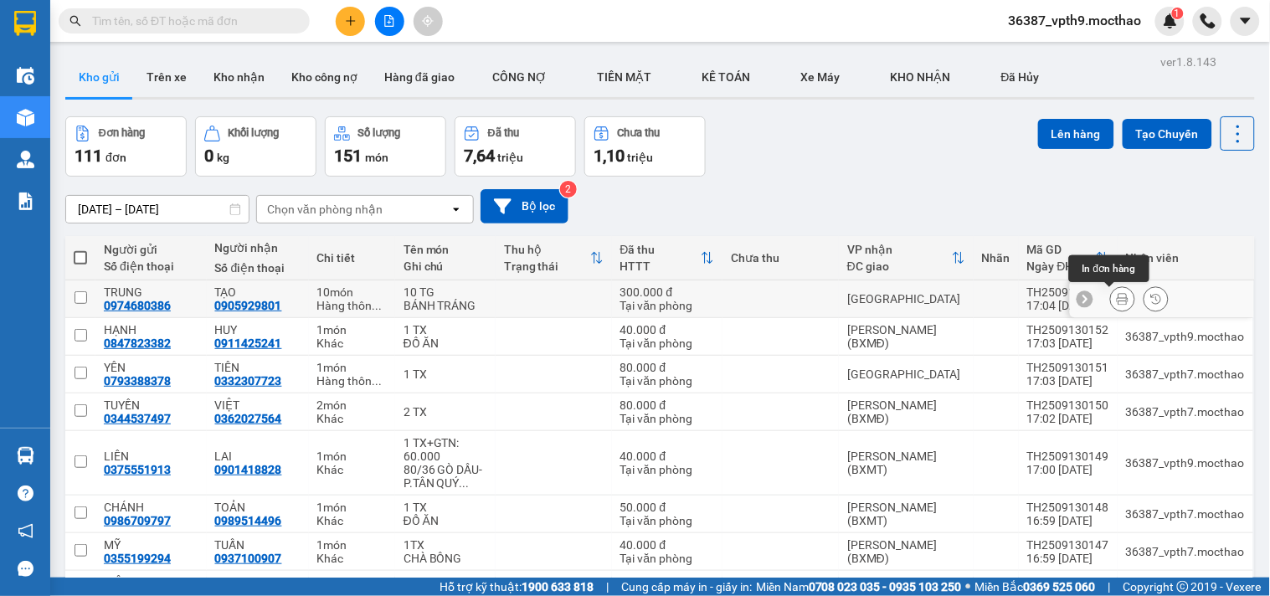
click at [1111, 290] on button at bounding box center [1122, 299] width 23 height 29
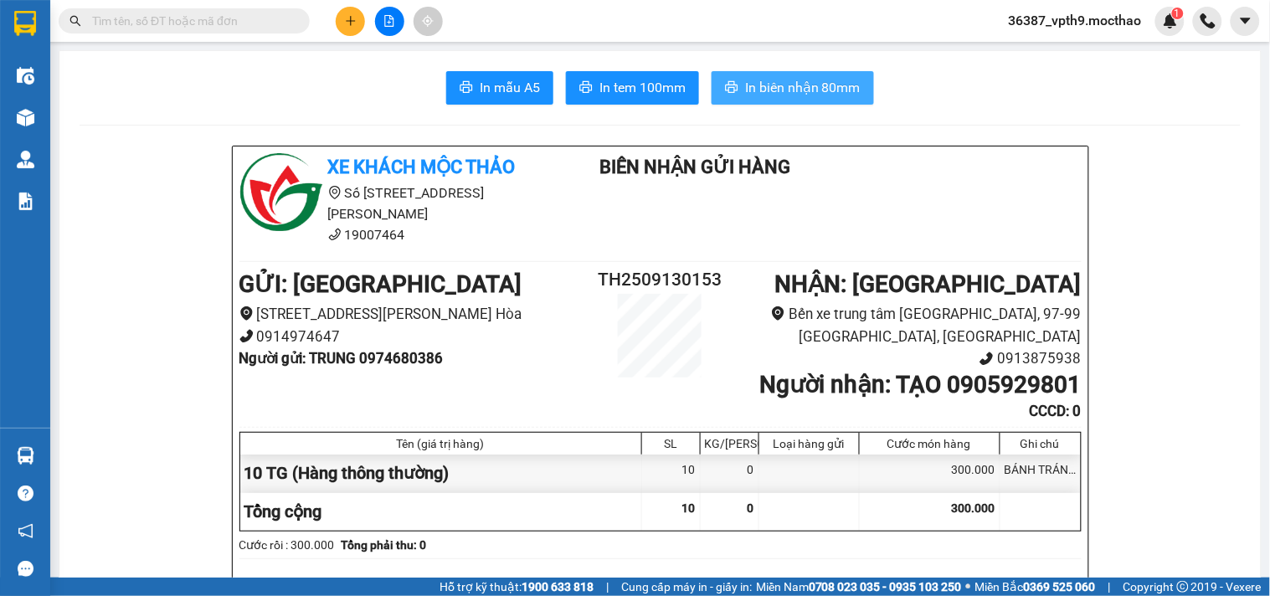
click at [776, 88] on span "In biên nhận 80mm" at bounding box center [802, 87] width 115 height 21
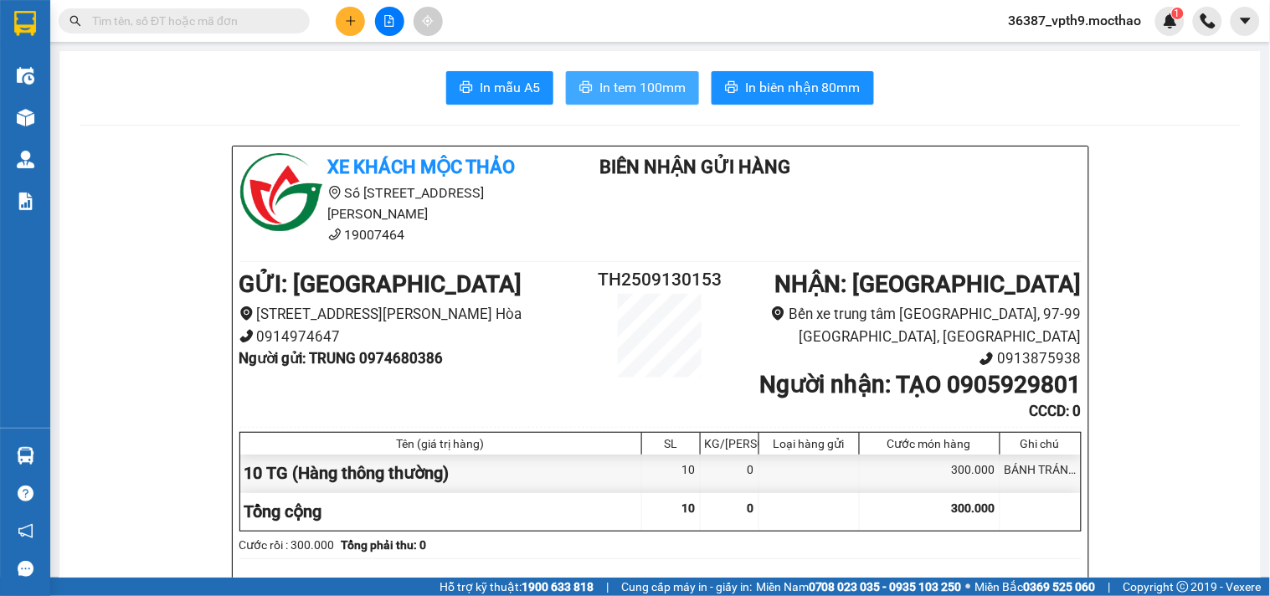
click at [629, 93] on span "In tem 100mm" at bounding box center [642, 87] width 86 height 21
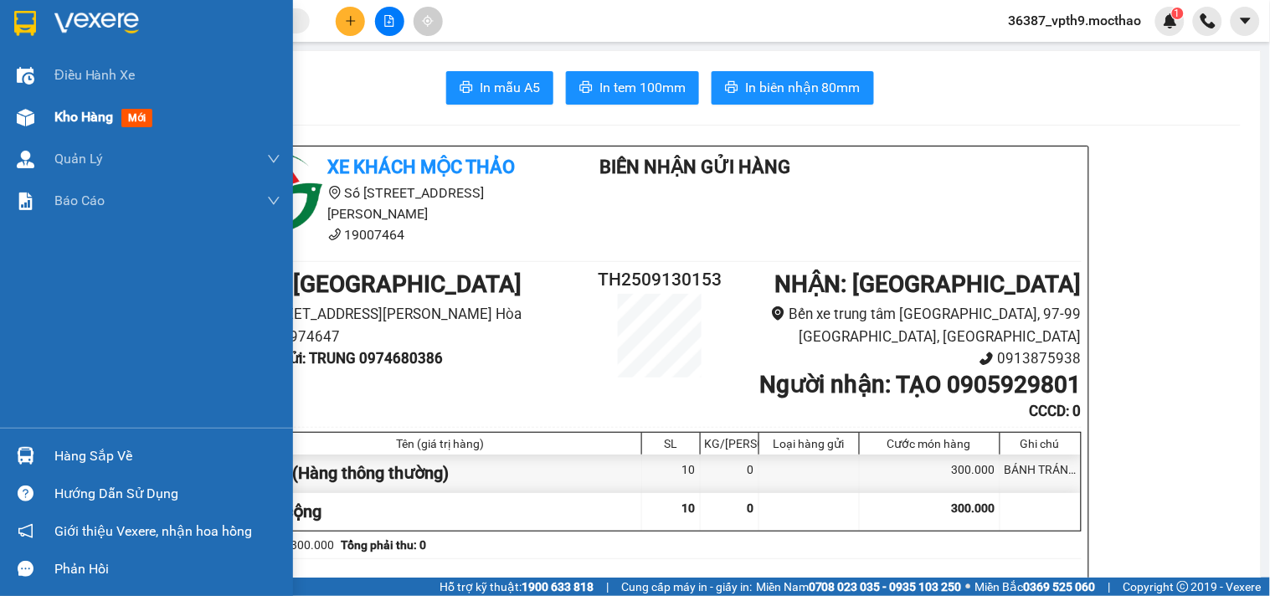
click at [87, 126] on div "Kho hàng mới" at bounding box center [106, 116] width 105 height 21
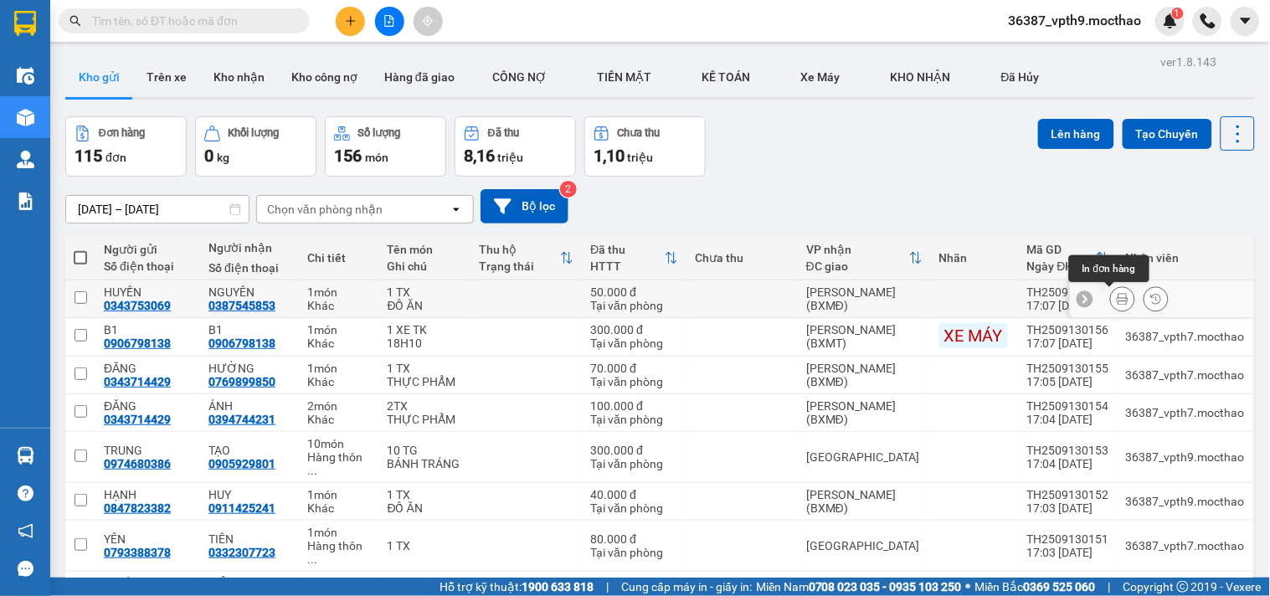
click at [1111, 291] on button at bounding box center [1122, 299] width 23 height 29
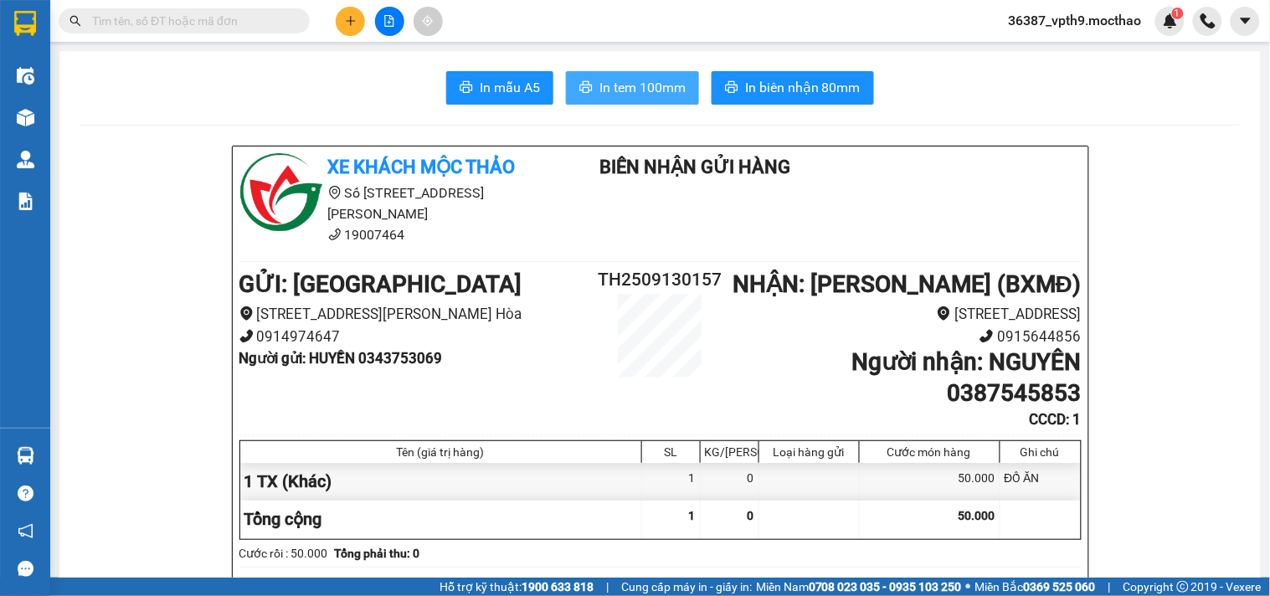
click at [661, 77] on span "In tem 100mm" at bounding box center [642, 87] width 86 height 21
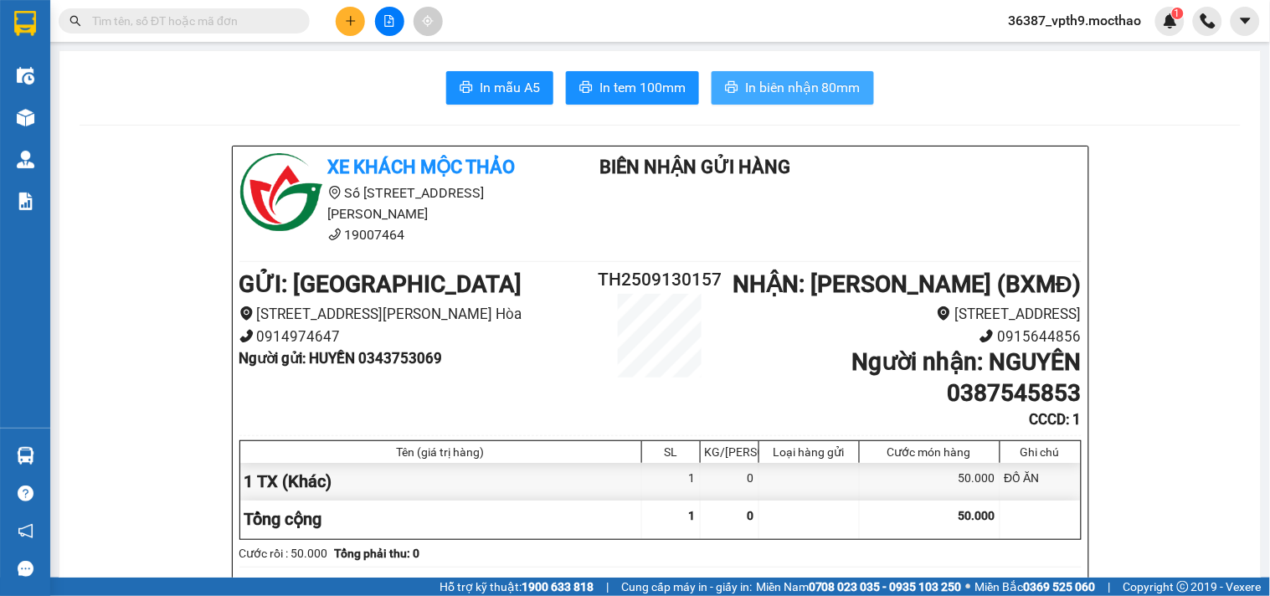
click at [835, 81] on span "In biên nhận 80mm" at bounding box center [802, 87] width 115 height 21
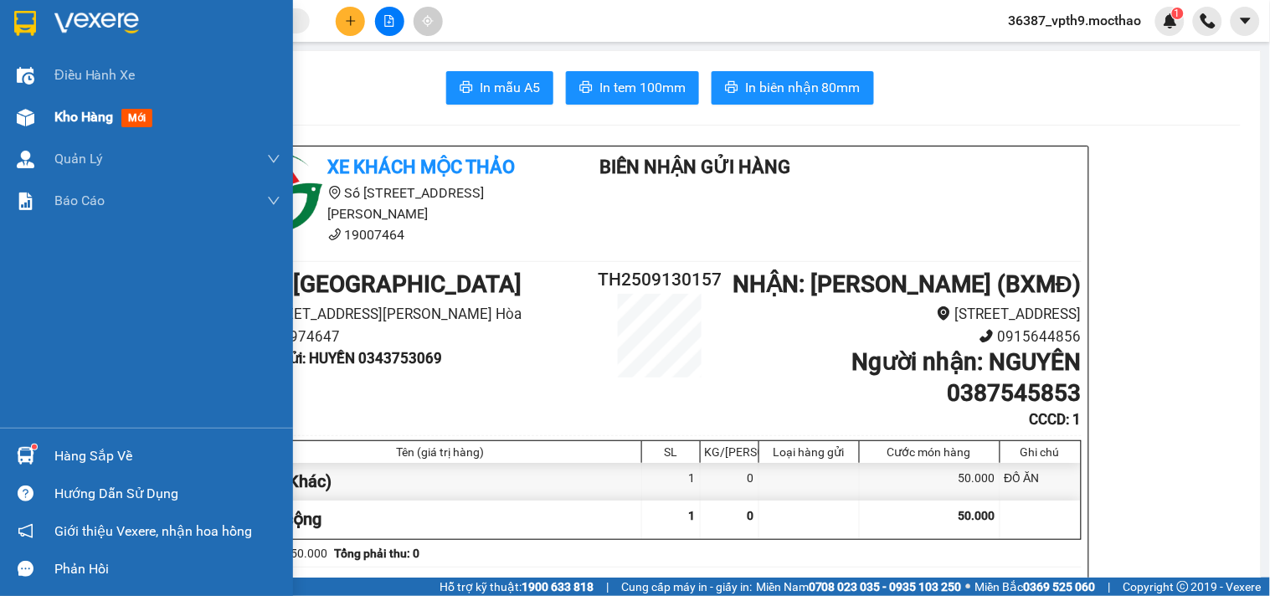
click at [115, 106] on div "Kho hàng mới" at bounding box center [106, 116] width 105 height 21
click at [113, 109] on span "Kho hàng" at bounding box center [83, 117] width 59 height 16
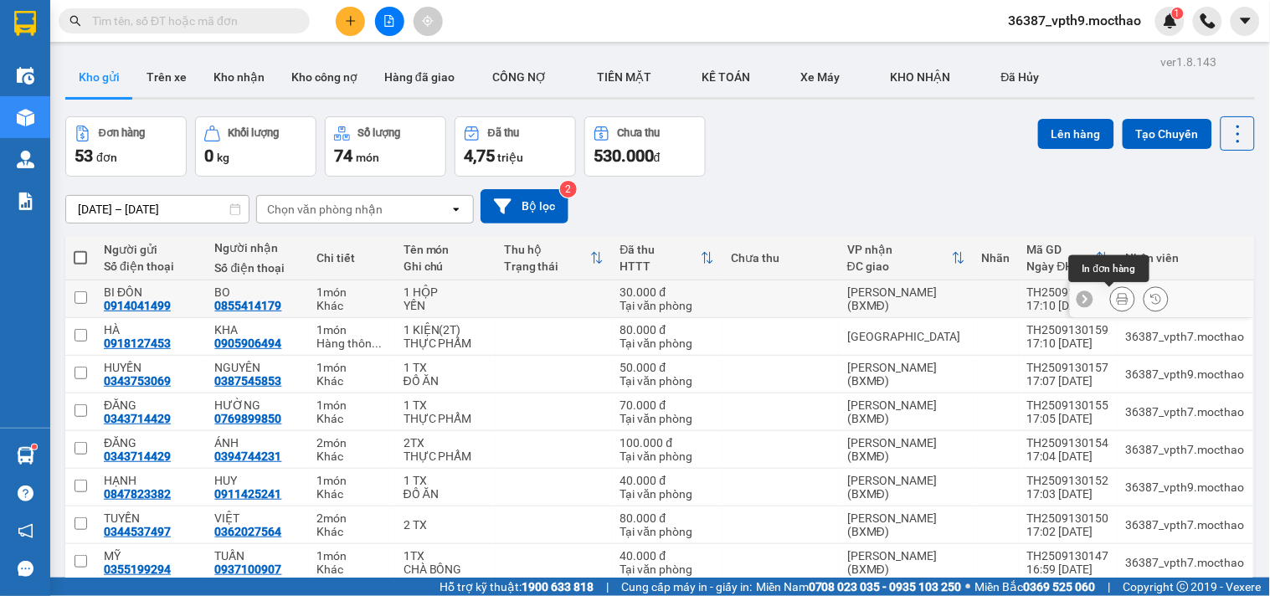
click at [1116, 297] on icon at bounding box center [1122, 299] width 12 height 12
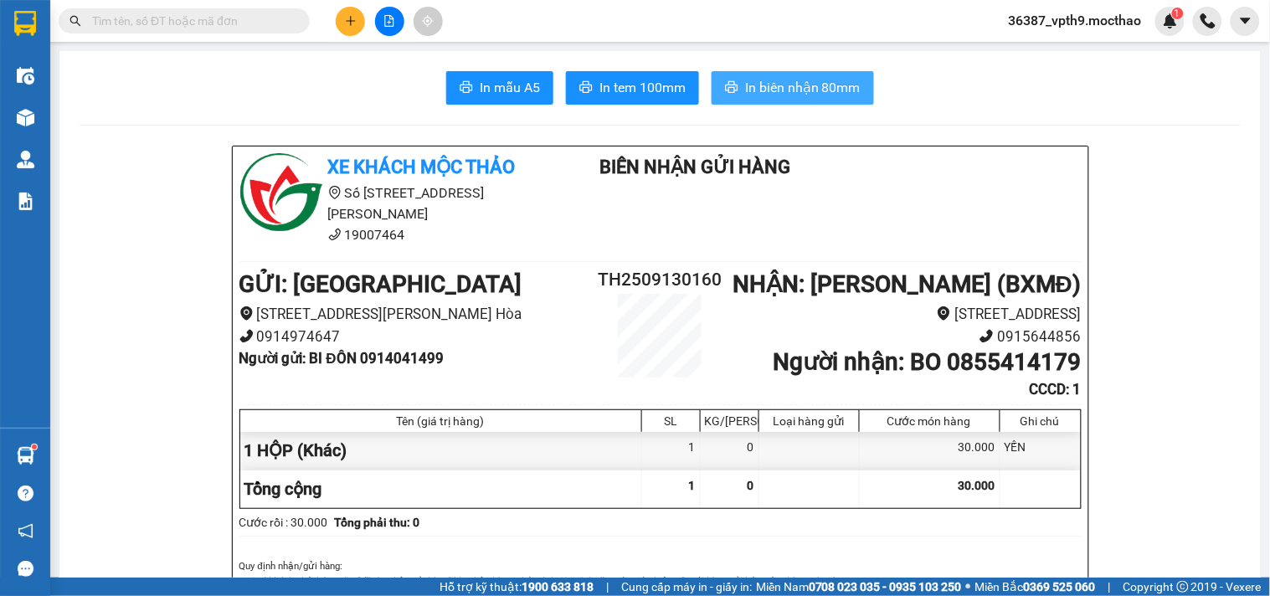
click at [806, 88] on span "In biên nhận 80mm" at bounding box center [802, 87] width 115 height 21
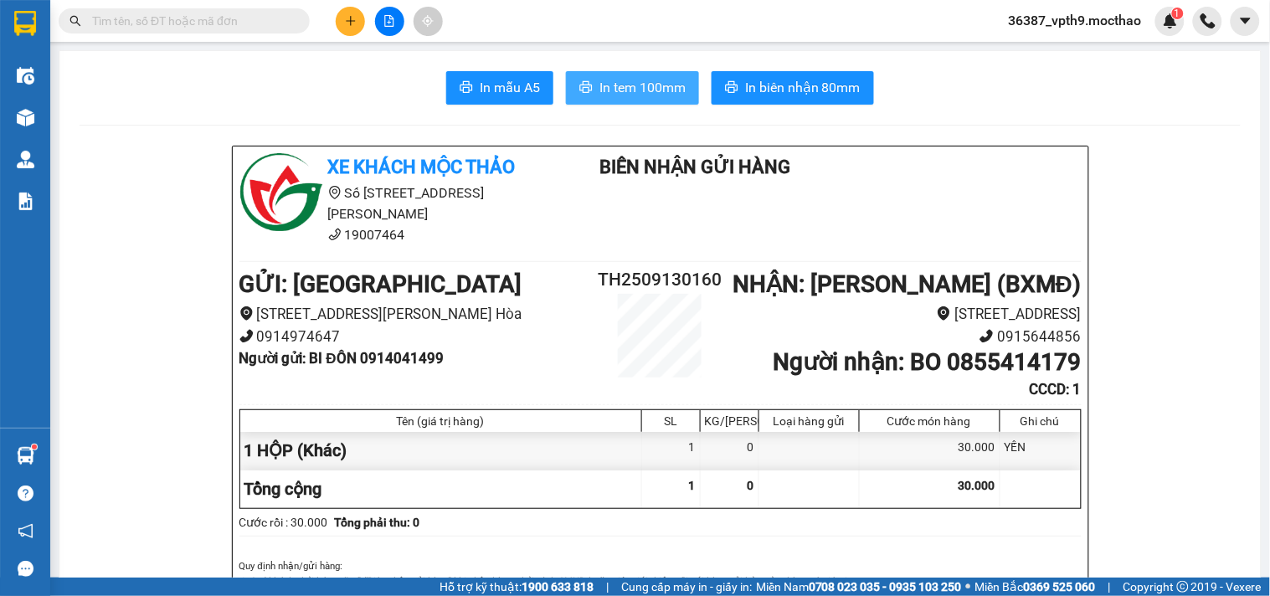
click at [654, 87] on span "In tem 100mm" at bounding box center [642, 87] width 86 height 21
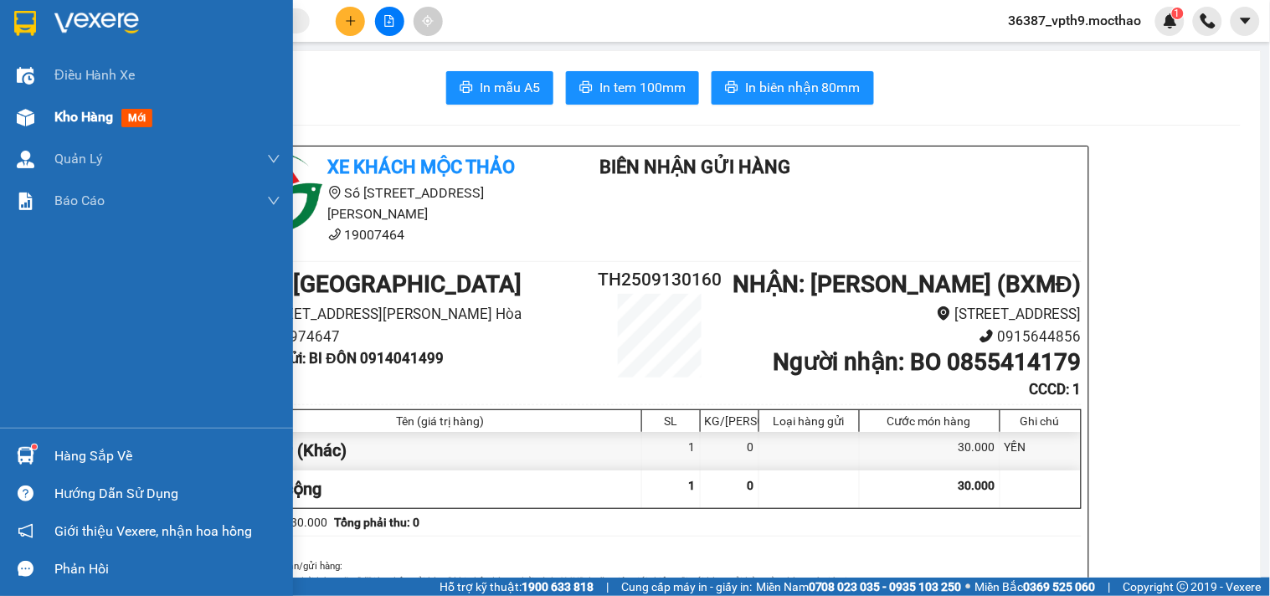
click at [43, 111] on div "Kho hàng mới" at bounding box center [146, 117] width 293 height 42
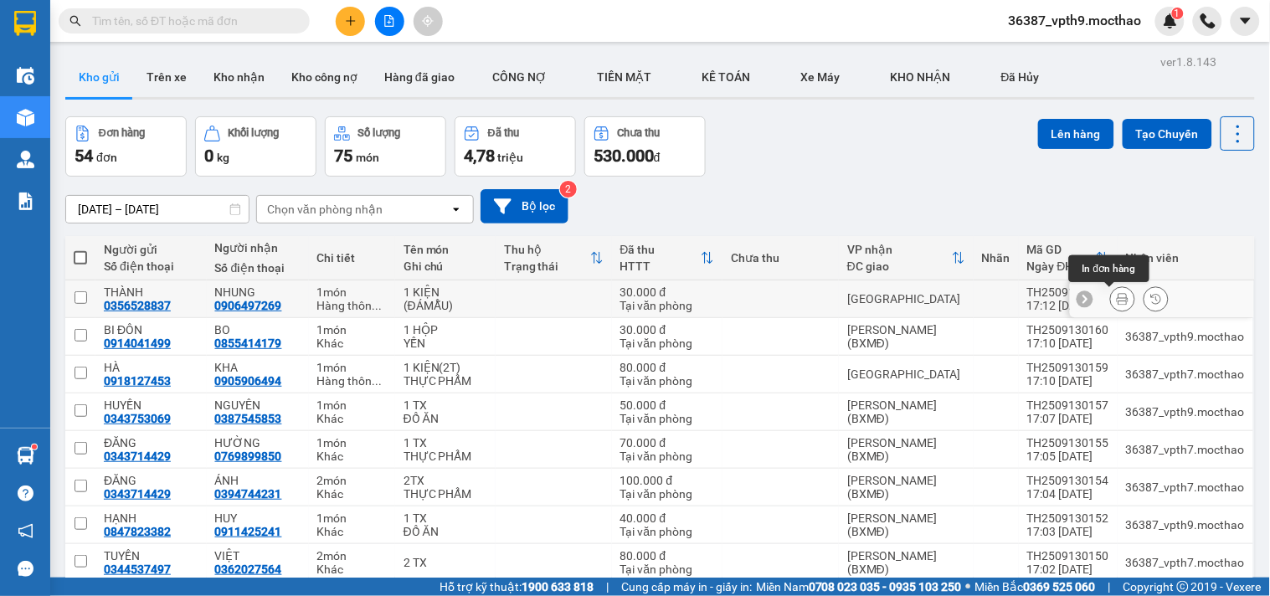
click at [1115, 294] on button at bounding box center [1122, 299] width 23 height 29
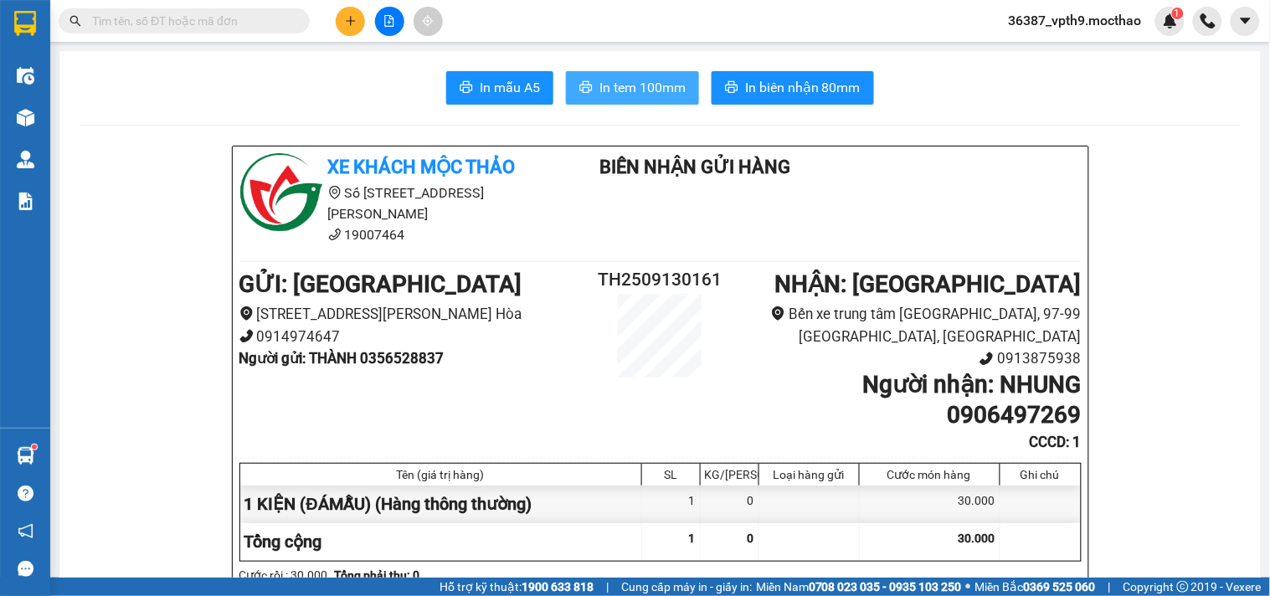
click at [639, 95] on span "In tem 100mm" at bounding box center [642, 87] width 86 height 21
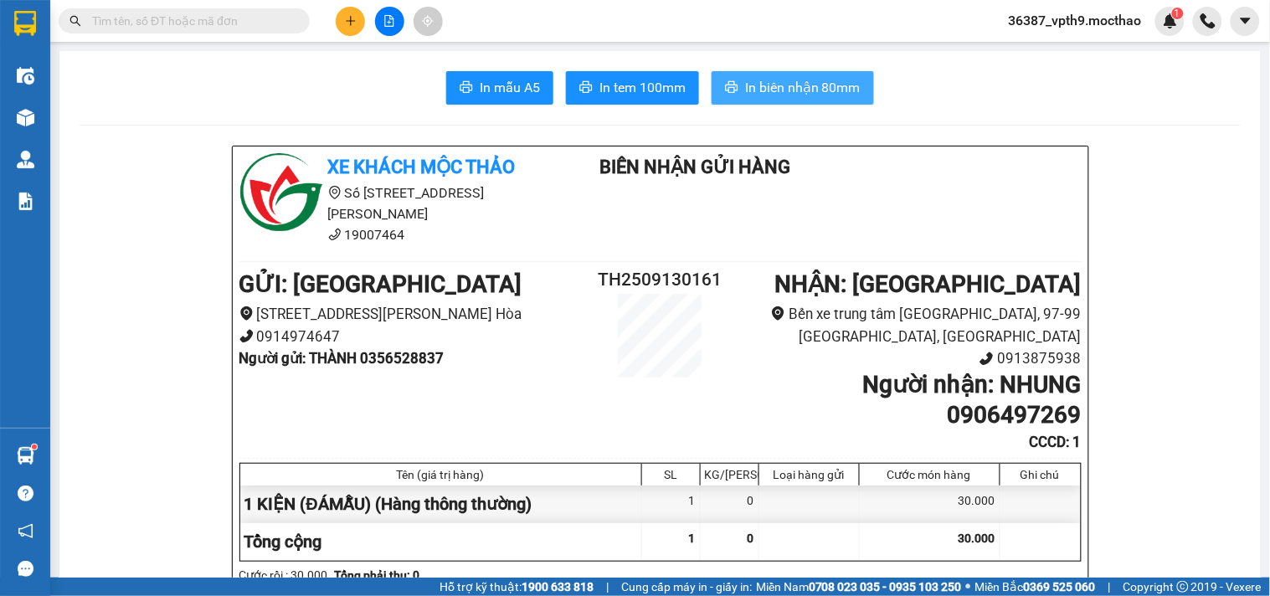
click at [788, 88] on span "In biên nhận 80mm" at bounding box center [802, 87] width 115 height 21
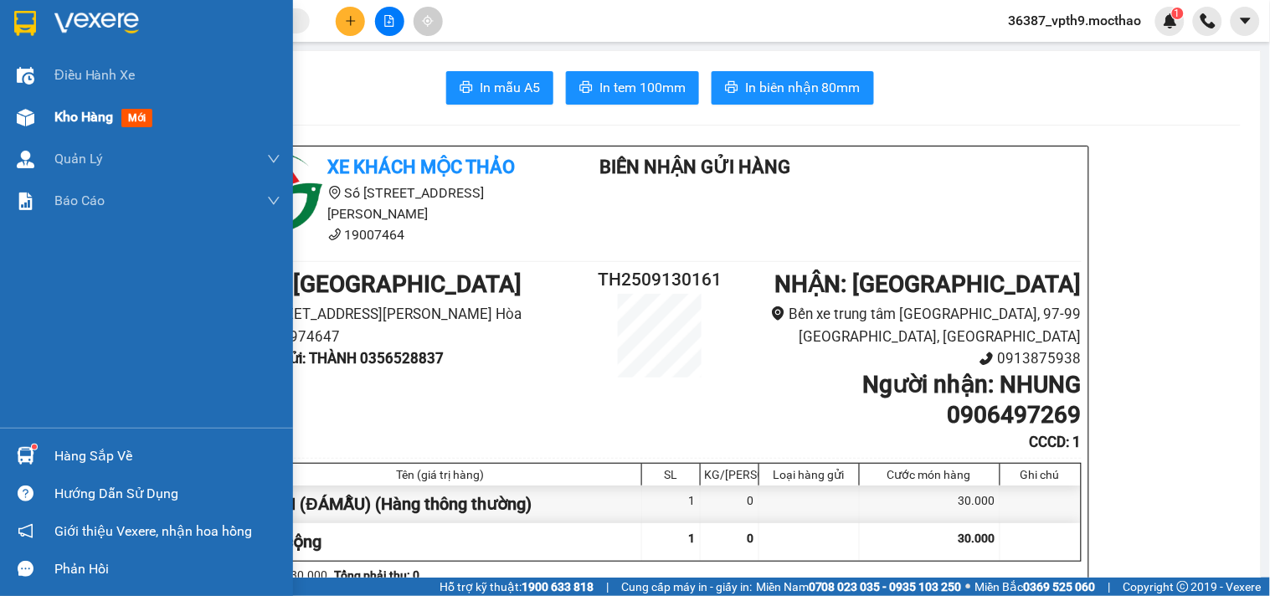
click at [65, 119] on span "Kho hàng" at bounding box center [83, 117] width 59 height 16
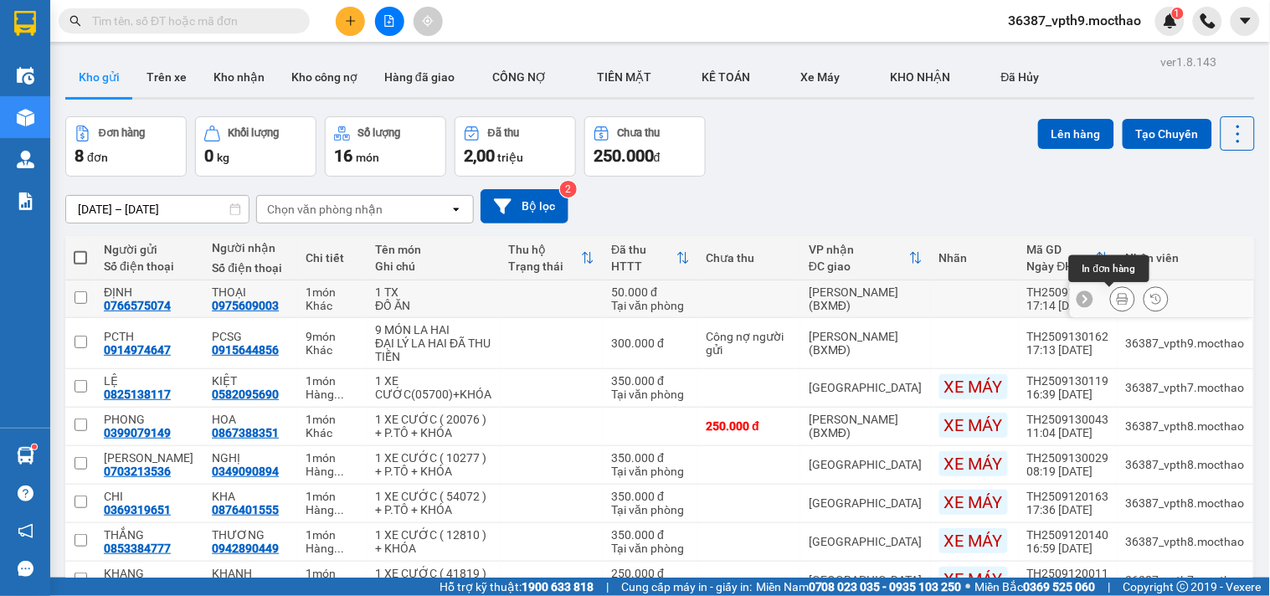
click at [1116, 299] on icon at bounding box center [1122, 299] width 12 height 12
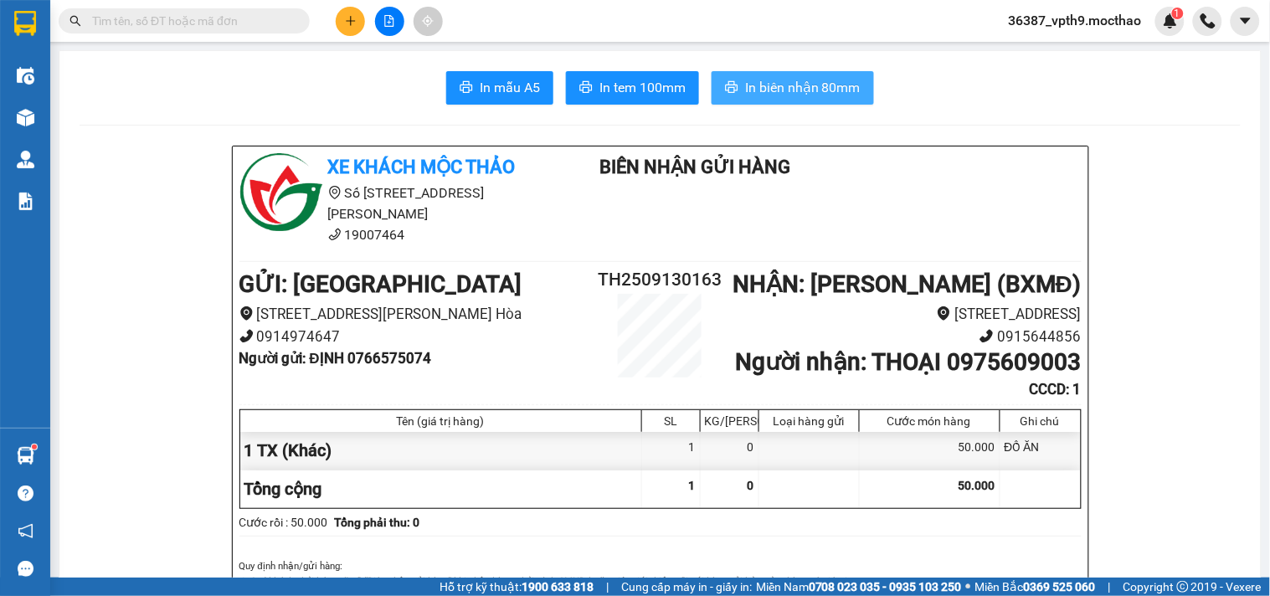
click at [803, 78] on span "In biên nhận 80mm" at bounding box center [802, 87] width 115 height 21
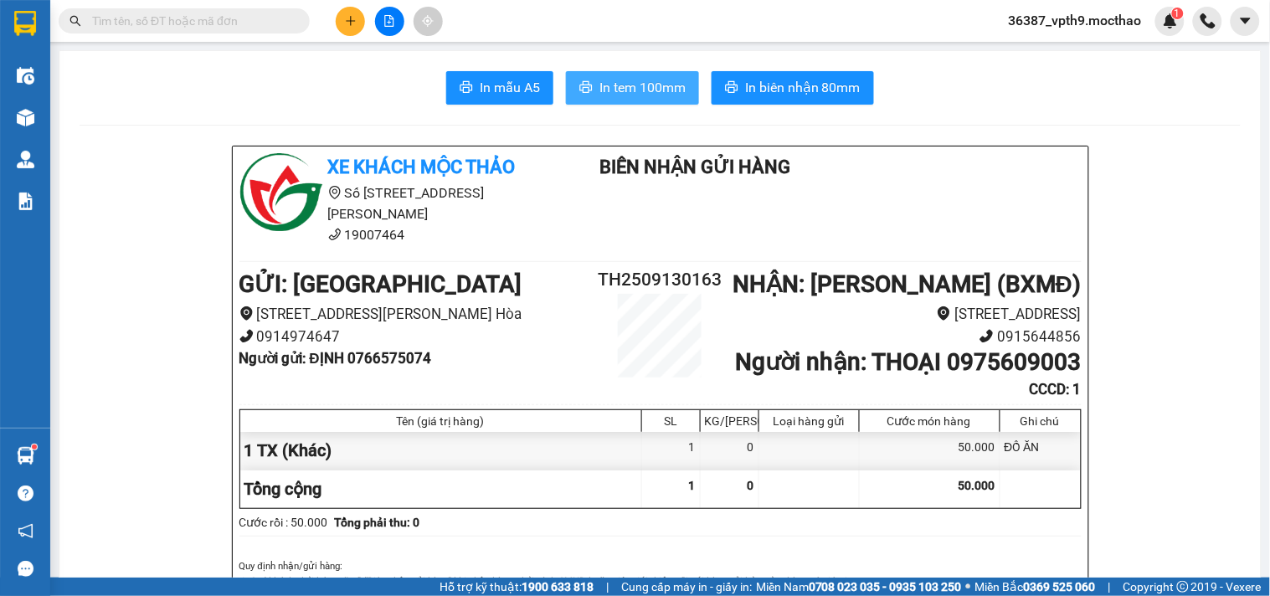
drag, startPoint x: 666, startPoint y: 82, endPoint x: 725, endPoint y: 72, distance: 59.4
click at [666, 85] on span "In tem 100mm" at bounding box center [642, 87] width 86 height 21
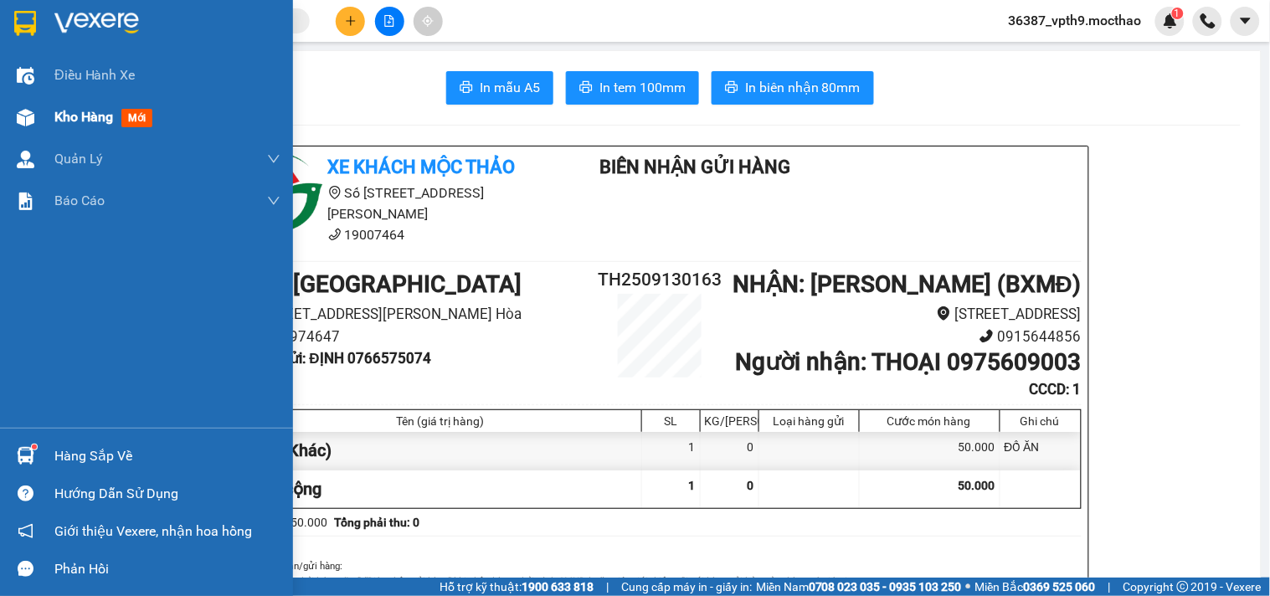
click at [36, 130] on div at bounding box center [25, 117] width 29 height 29
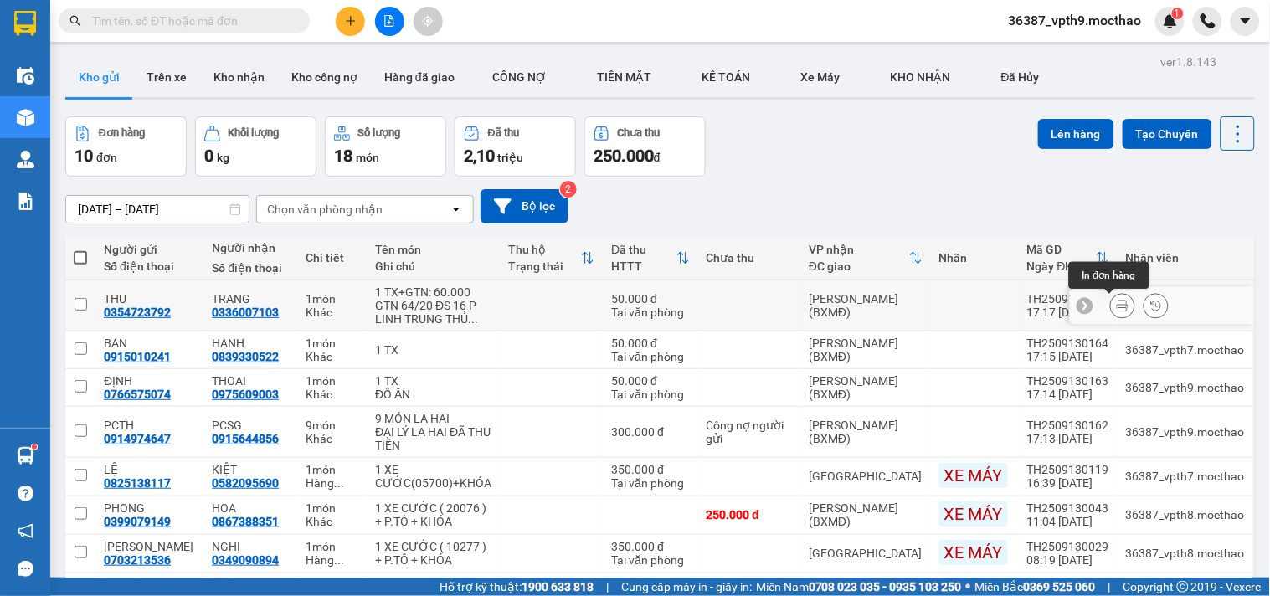
click at [1116, 307] on icon at bounding box center [1122, 306] width 12 height 12
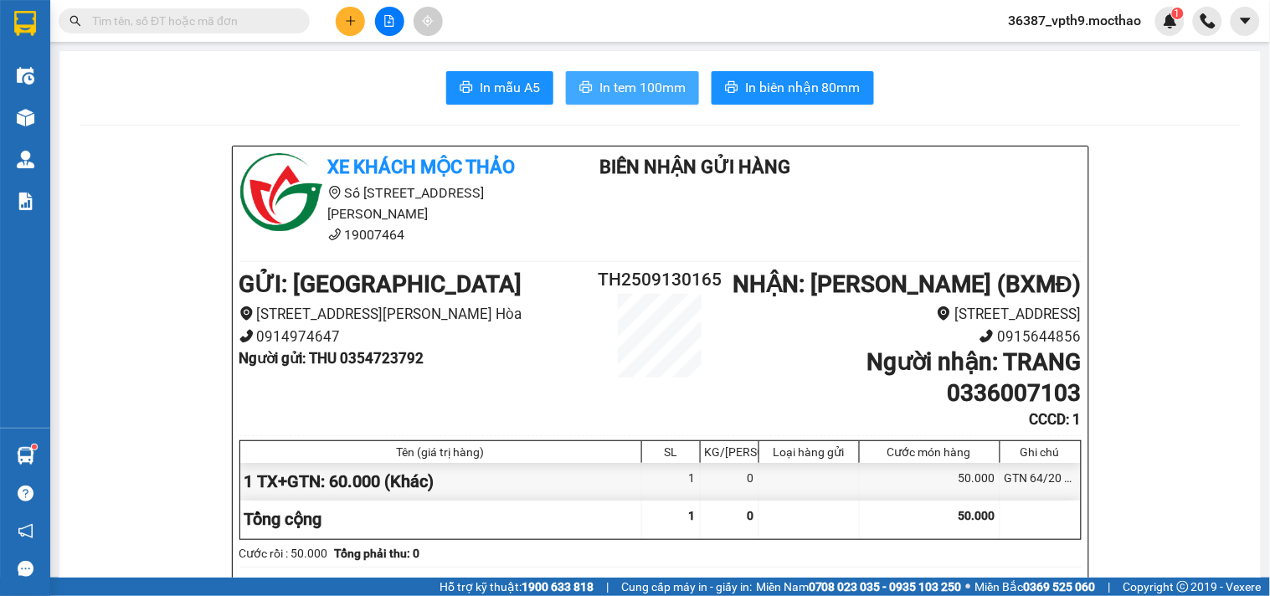
click at [643, 88] on span "In tem 100mm" at bounding box center [642, 87] width 86 height 21
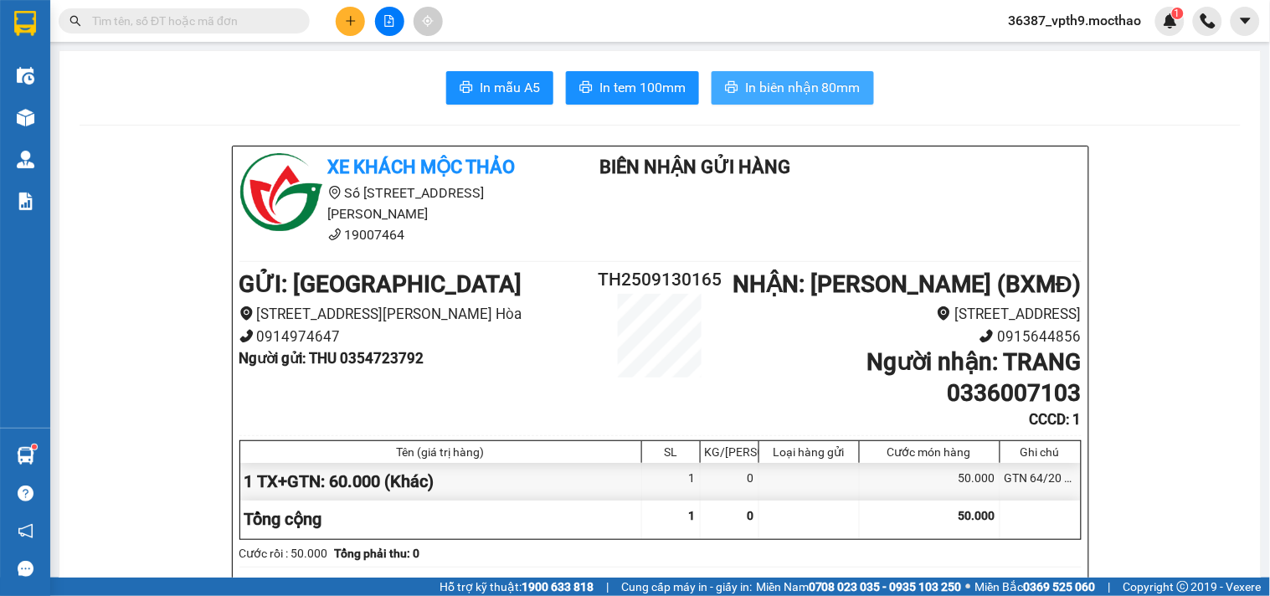
click at [813, 86] on span "In biên nhận 80mm" at bounding box center [802, 87] width 115 height 21
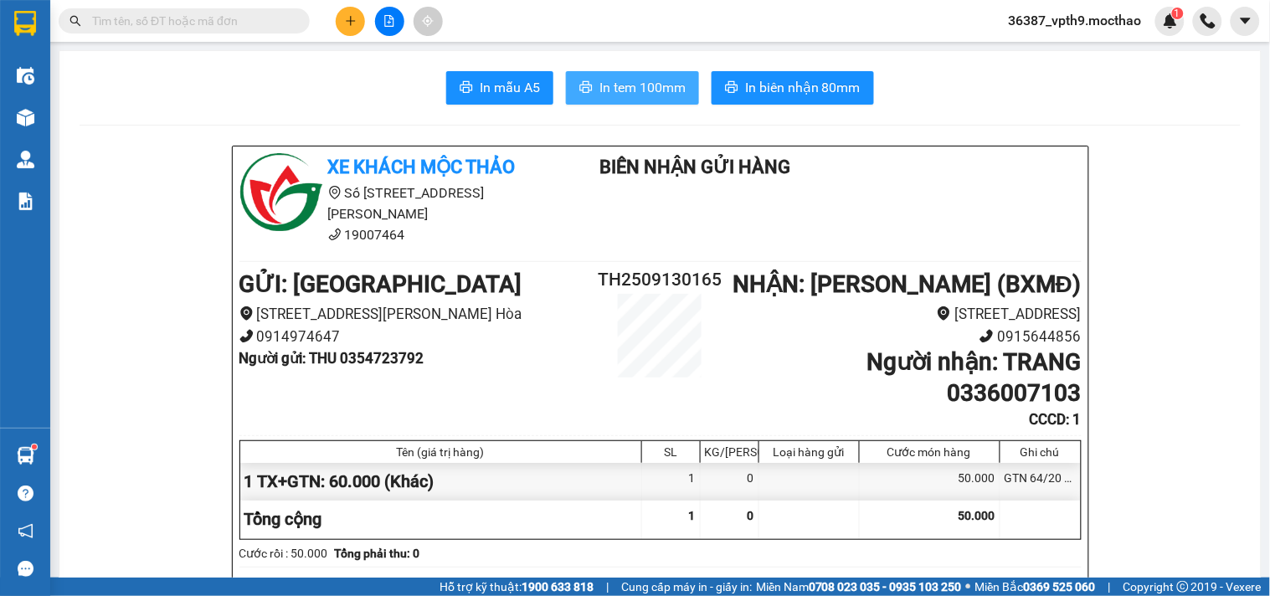
click at [604, 86] on span "In tem 100mm" at bounding box center [642, 87] width 86 height 21
click at [206, 18] on input "text" at bounding box center [191, 21] width 198 height 18
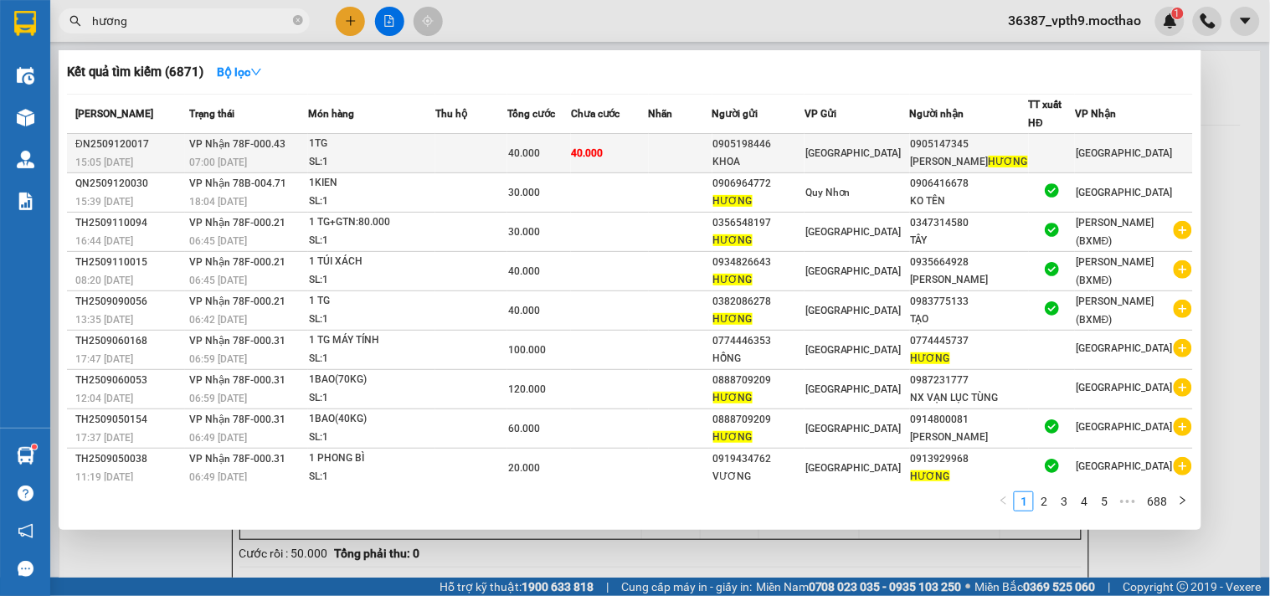
type input "hương"
click at [1095, 147] on span "[GEOGRAPHIC_DATA]" at bounding box center [1123, 153] width 96 height 12
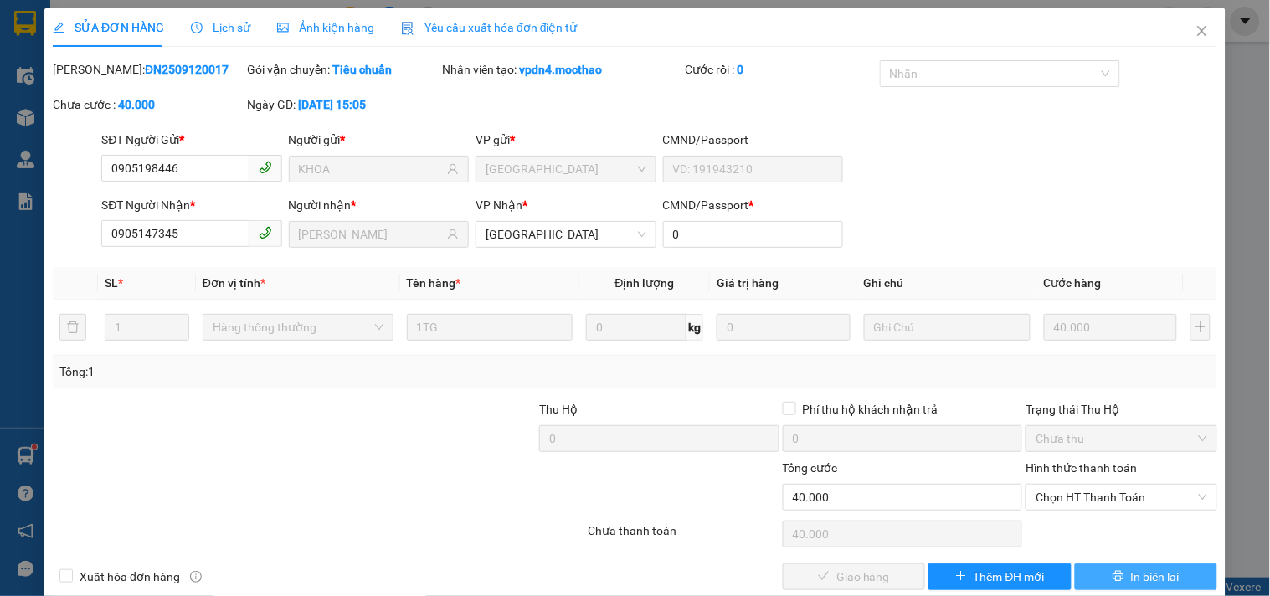
click at [1136, 581] on span "In biên lai" at bounding box center [1155, 576] width 49 height 18
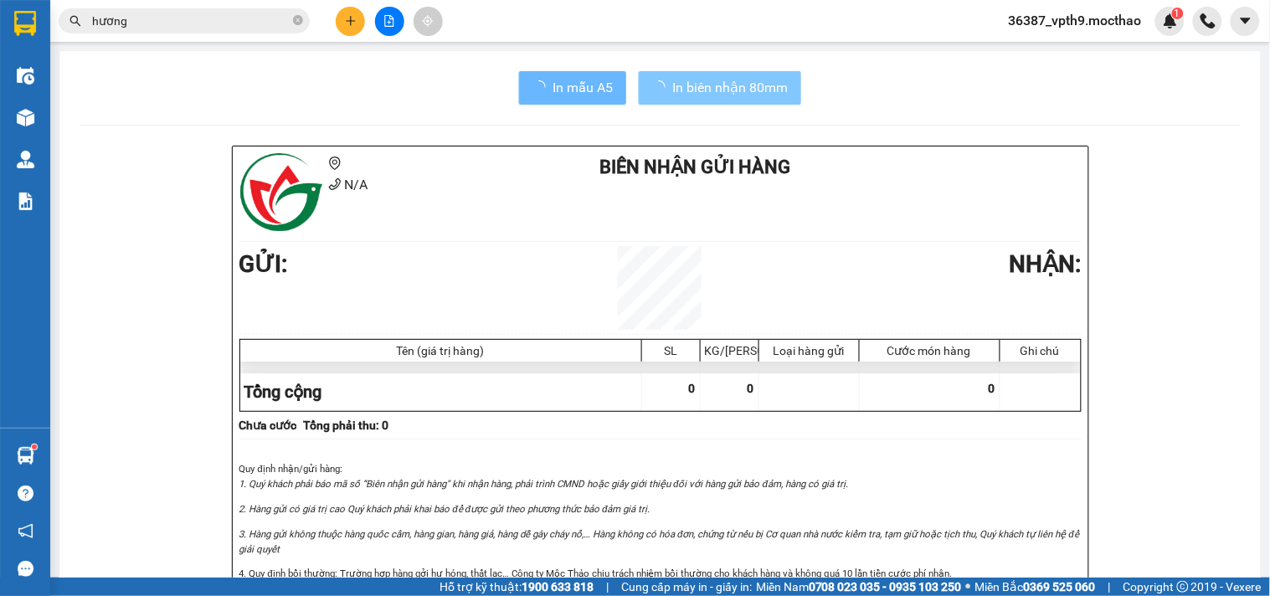
click at [710, 102] on button "In biên nhận 80mm" at bounding box center [720, 87] width 162 height 33
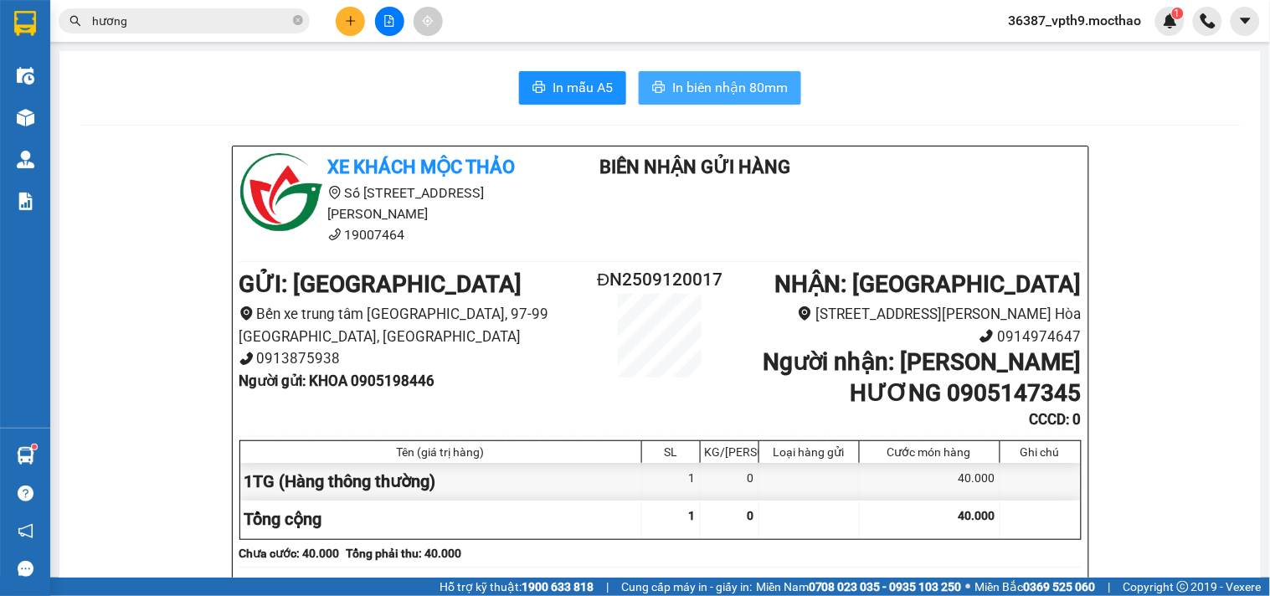
click at [732, 81] on span "In biên nhận 80mm" at bounding box center [729, 87] width 115 height 21
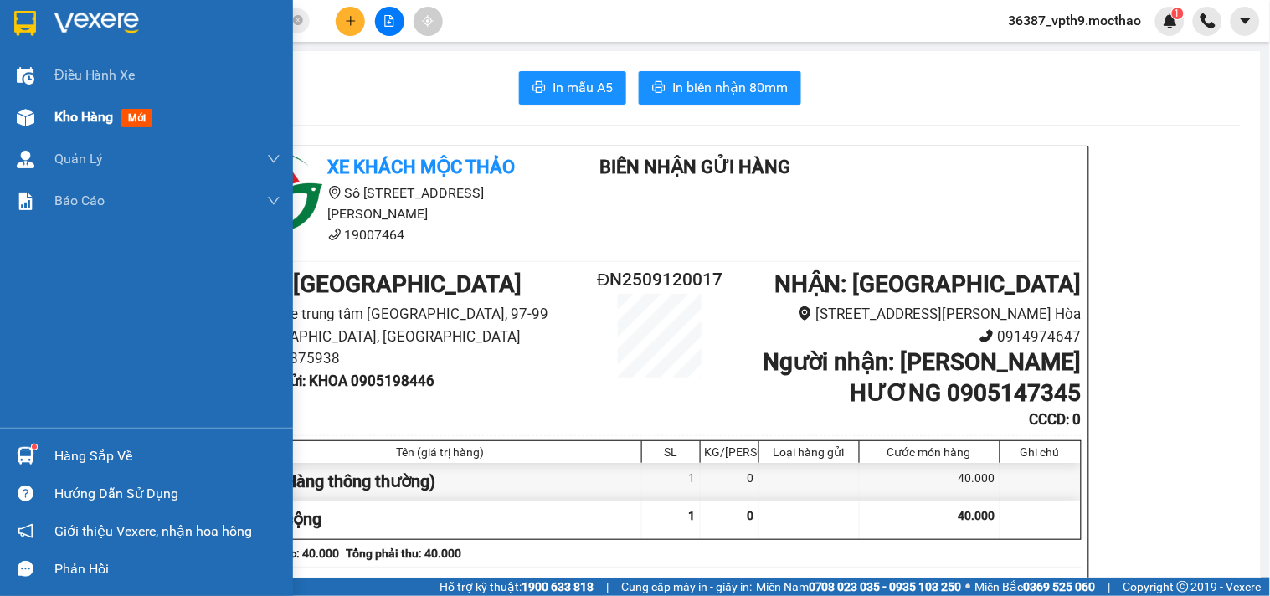
click at [89, 110] on span "Kho hàng" at bounding box center [83, 117] width 59 height 16
click at [95, 113] on span "Kho hàng" at bounding box center [83, 117] width 59 height 16
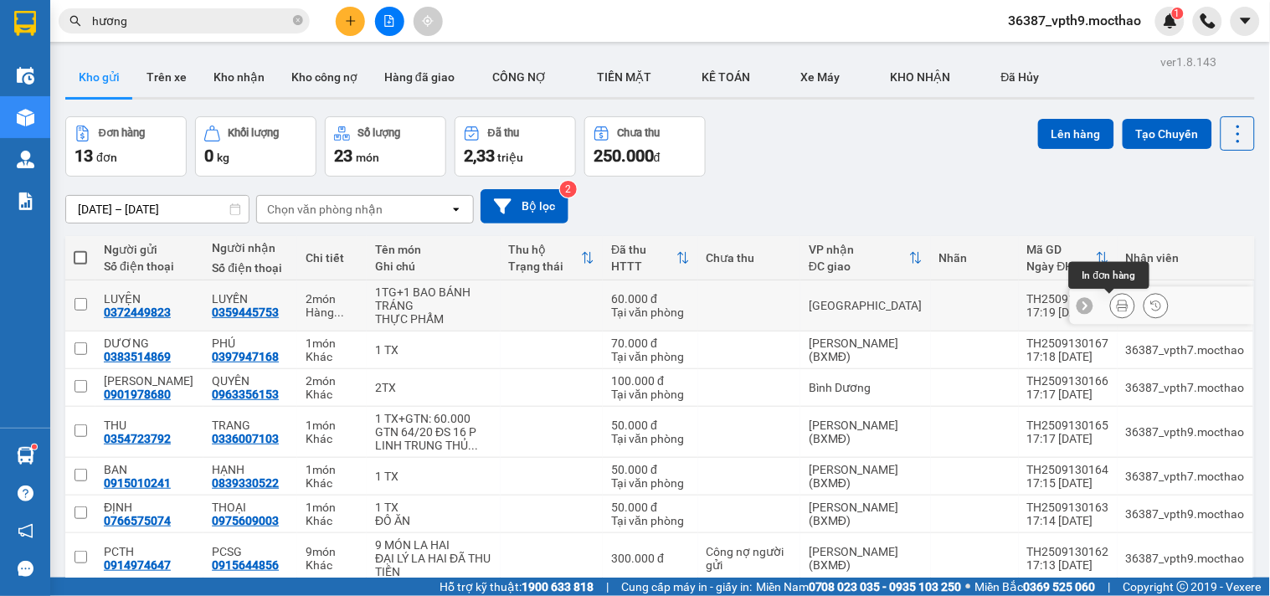
click at [1116, 305] on icon at bounding box center [1122, 306] width 12 height 12
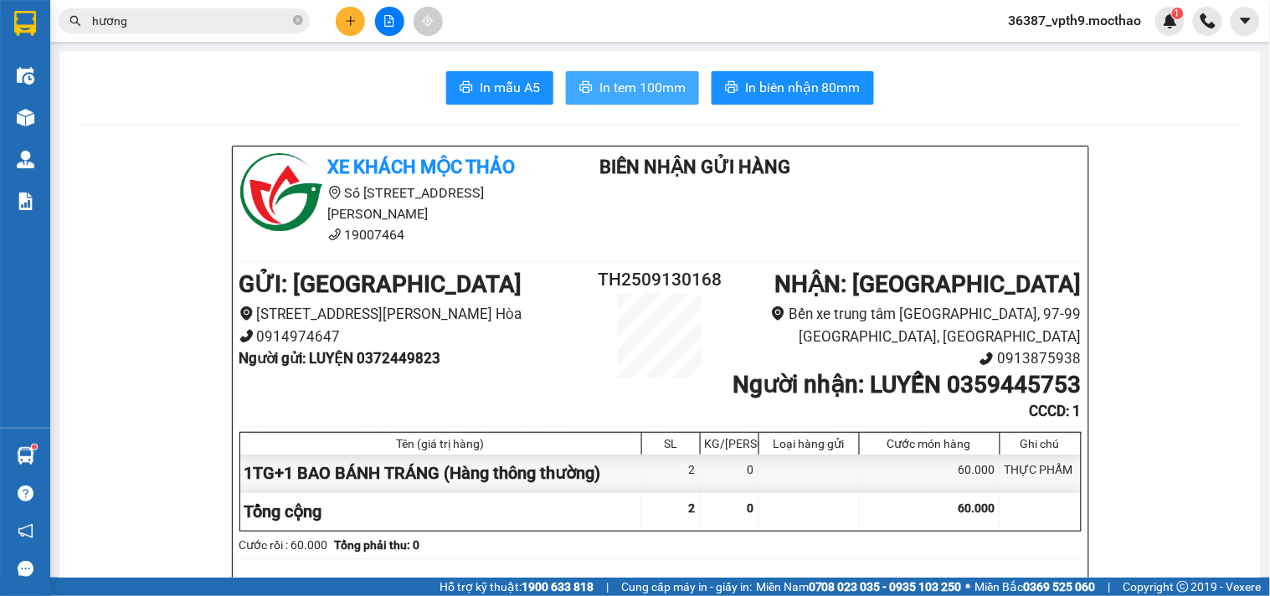
click at [656, 86] on span "In tem 100mm" at bounding box center [642, 87] width 86 height 21
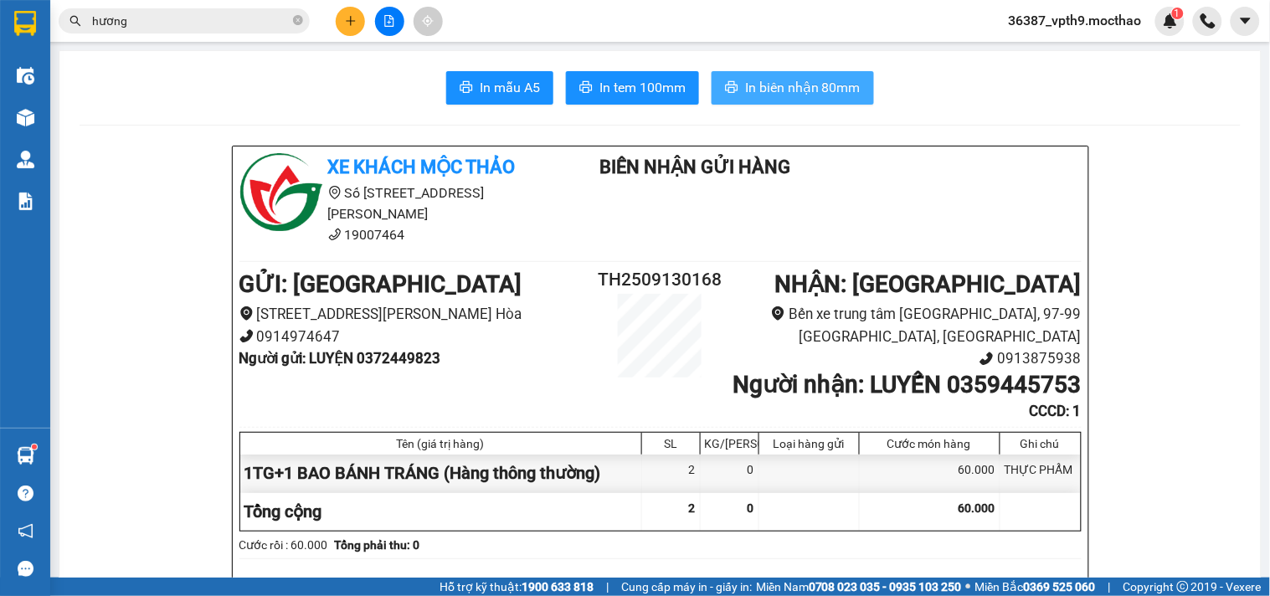
click at [816, 90] on span "In biên nhận 80mm" at bounding box center [802, 87] width 115 height 21
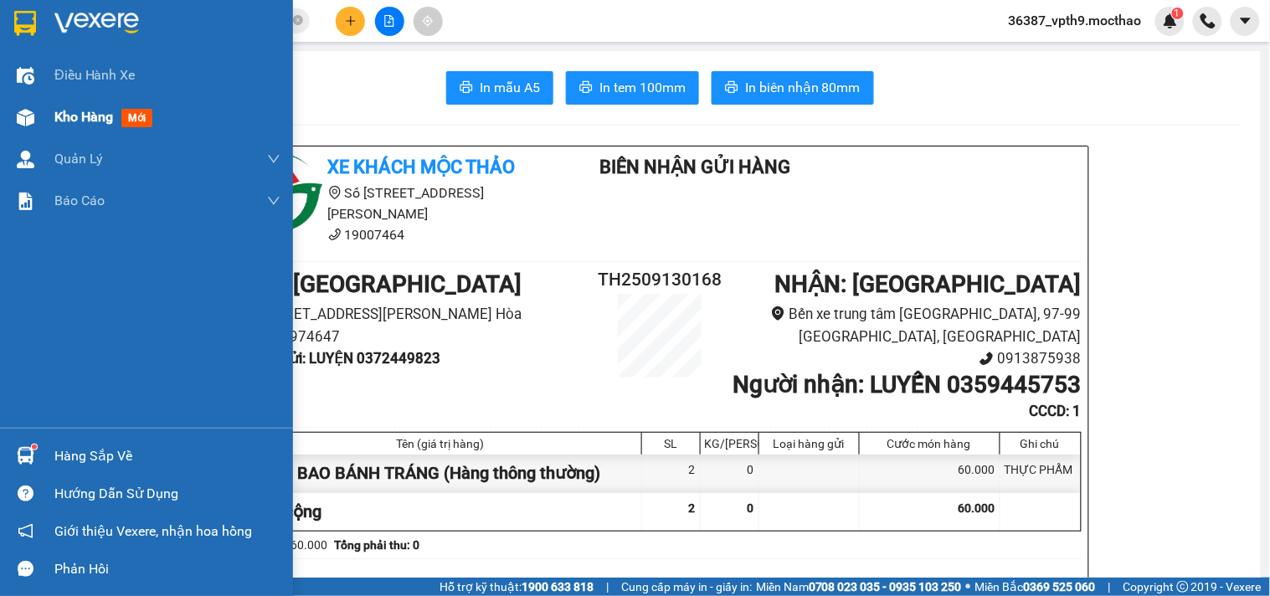
click at [33, 121] on img at bounding box center [26, 118] width 18 height 18
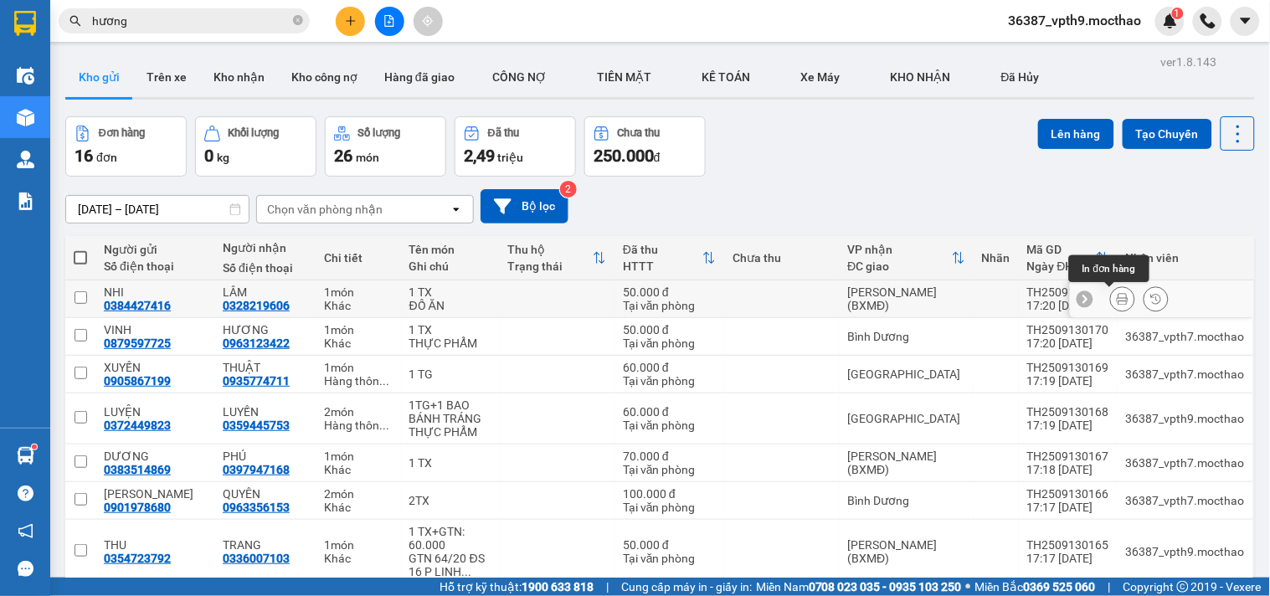
click at [1111, 289] on button at bounding box center [1122, 299] width 23 height 29
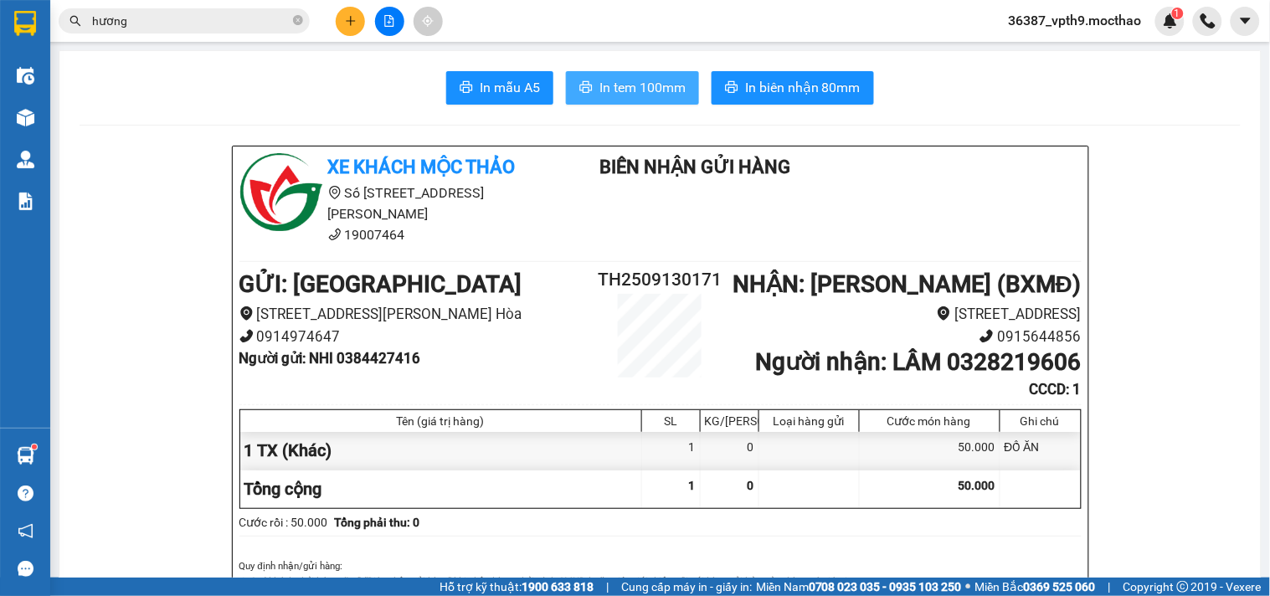
click at [603, 76] on button "In tem 100mm" at bounding box center [632, 87] width 133 height 33
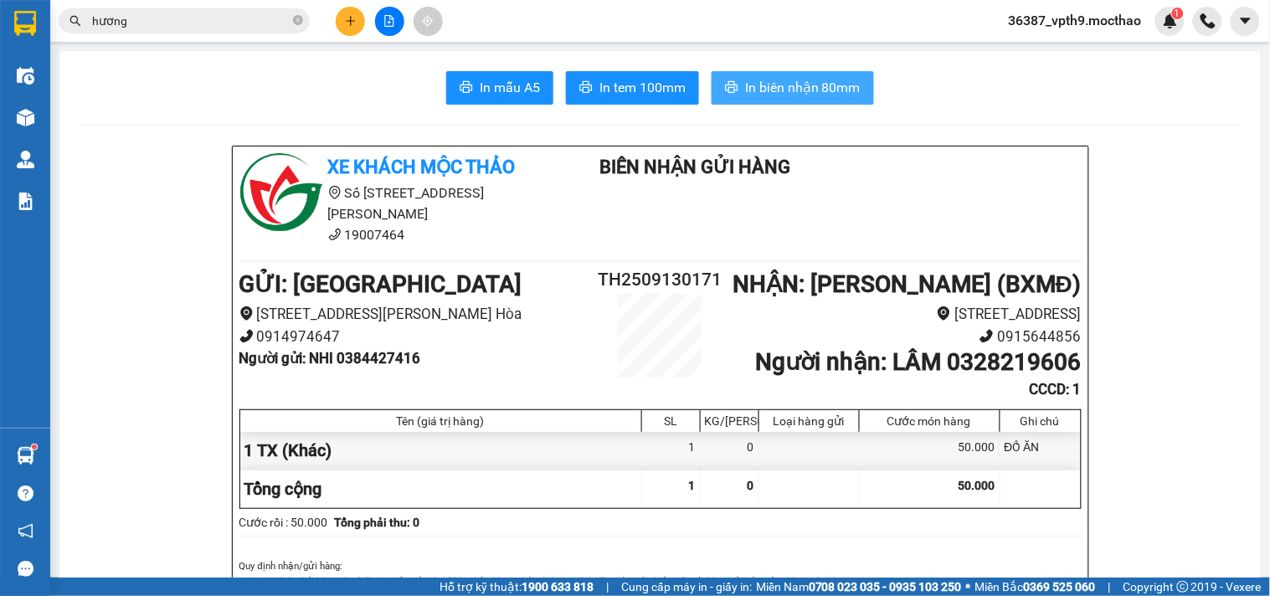
click at [819, 71] on button "In biên nhận 80mm" at bounding box center [792, 87] width 162 height 33
click at [1116, 22] on span "36387_vpth9.mocthao" at bounding box center [1075, 20] width 160 height 21
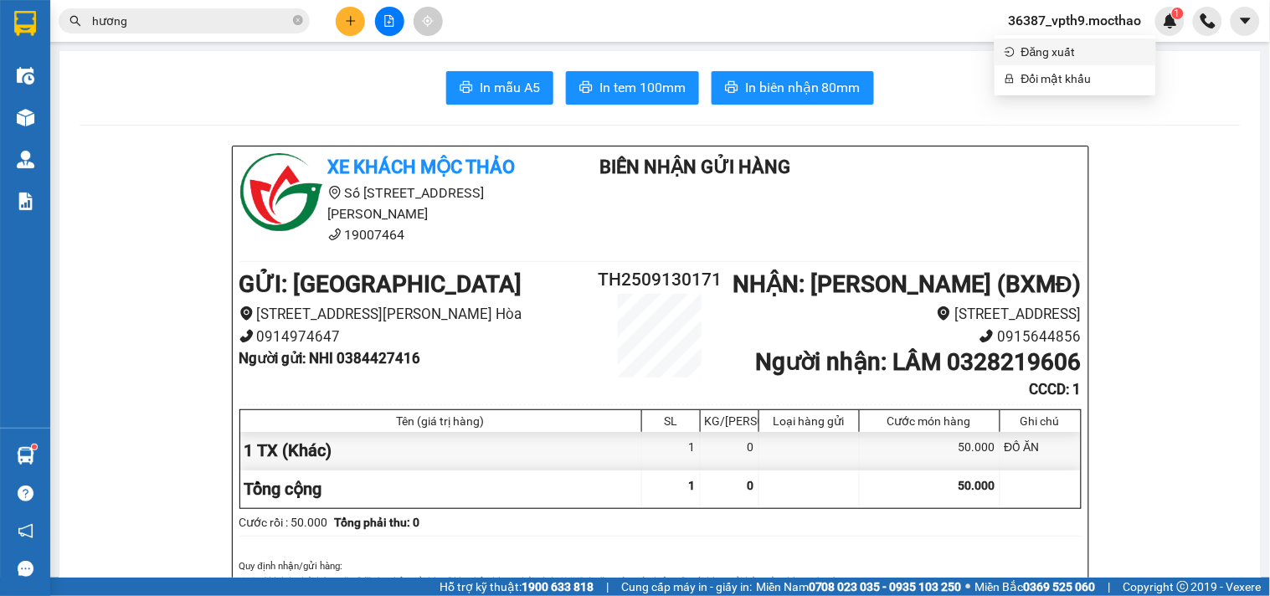
click at [1042, 47] on span "Đăng xuất" at bounding box center [1083, 52] width 125 height 18
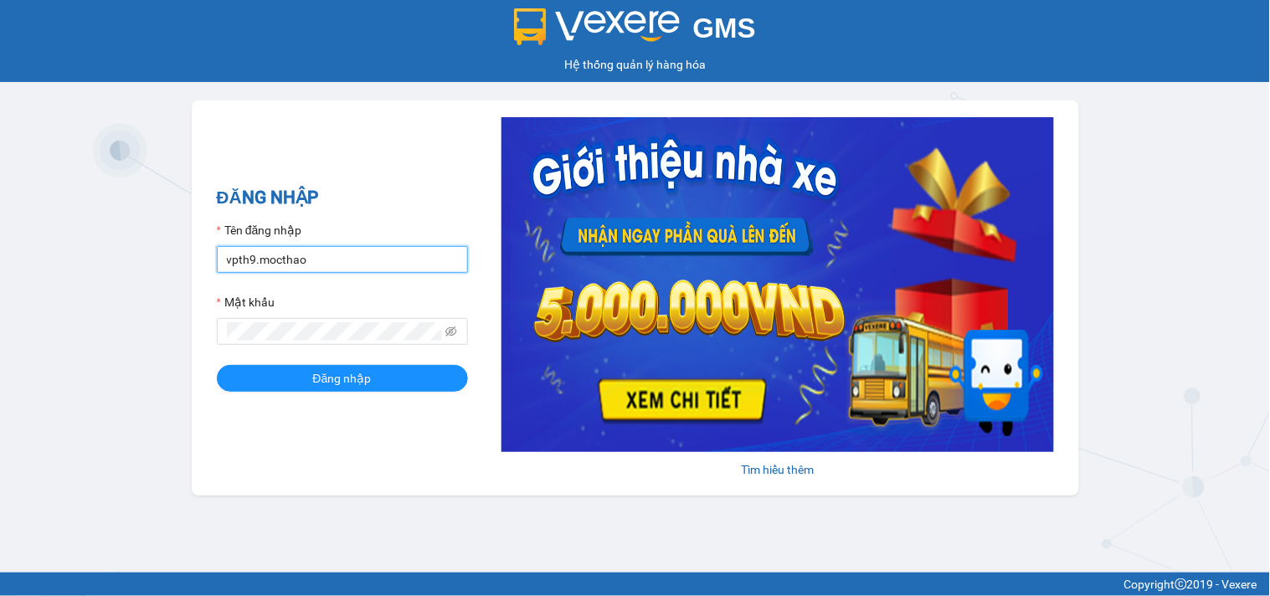
click at [400, 249] on input "vpth9.mocthao" at bounding box center [342, 259] width 251 height 27
type input "bxmt1.mocthao"
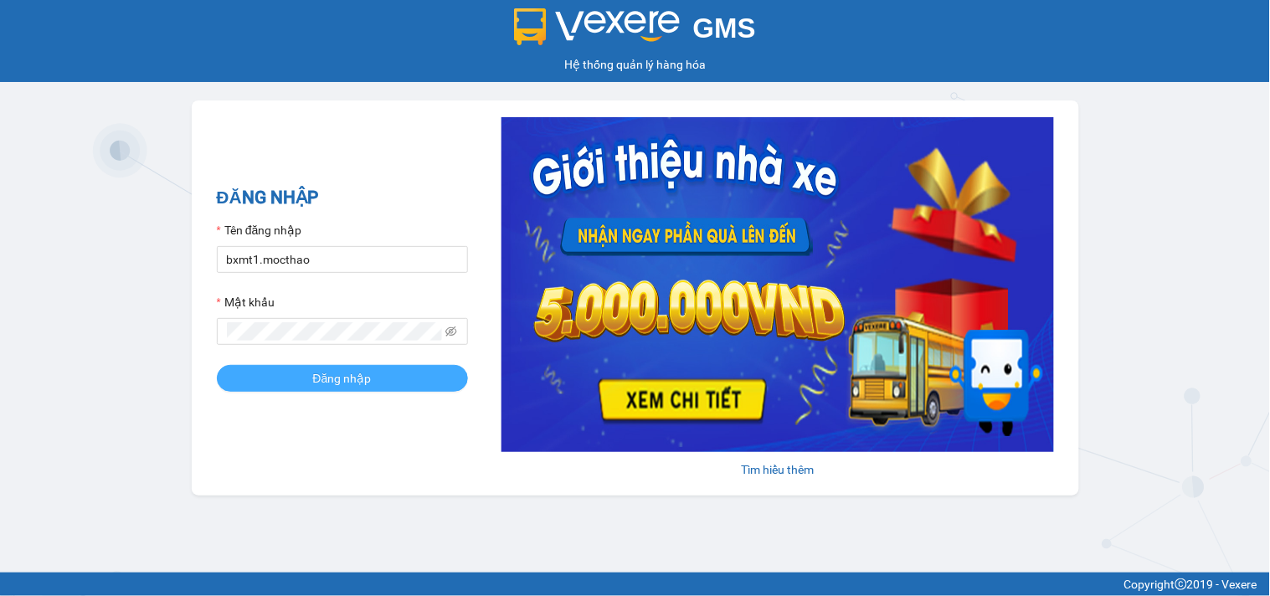
click at [382, 380] on button "Đăng nhập" at bounding box center [342, 378] width 251 height 27
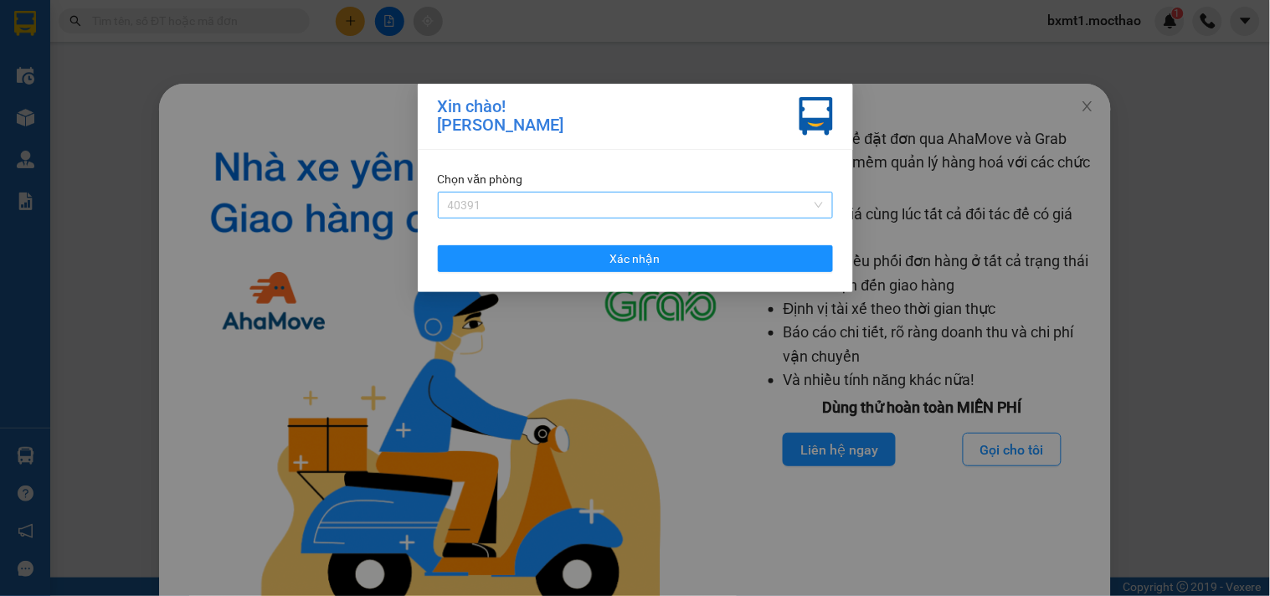
click at [584, 204] on span "40391" at bounding box center [635, 204] width 375 height 25
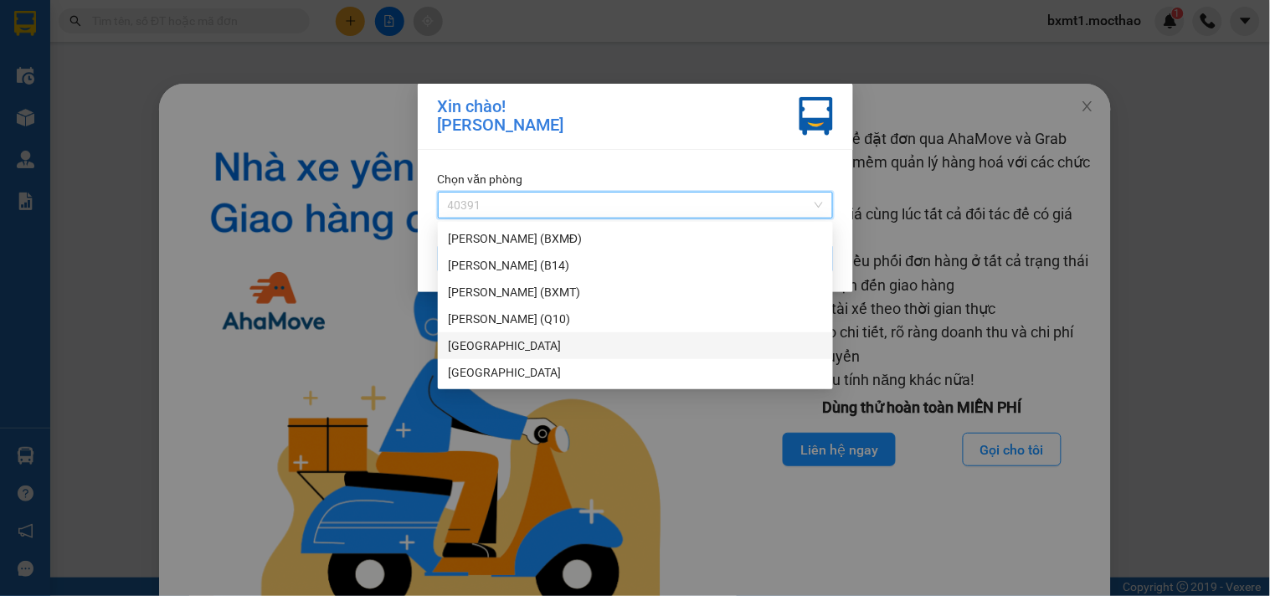
click at [462, 346] on div "[GEOGRAPHIC_DATA]" at bounding box center [635, 345] width 375 height 18
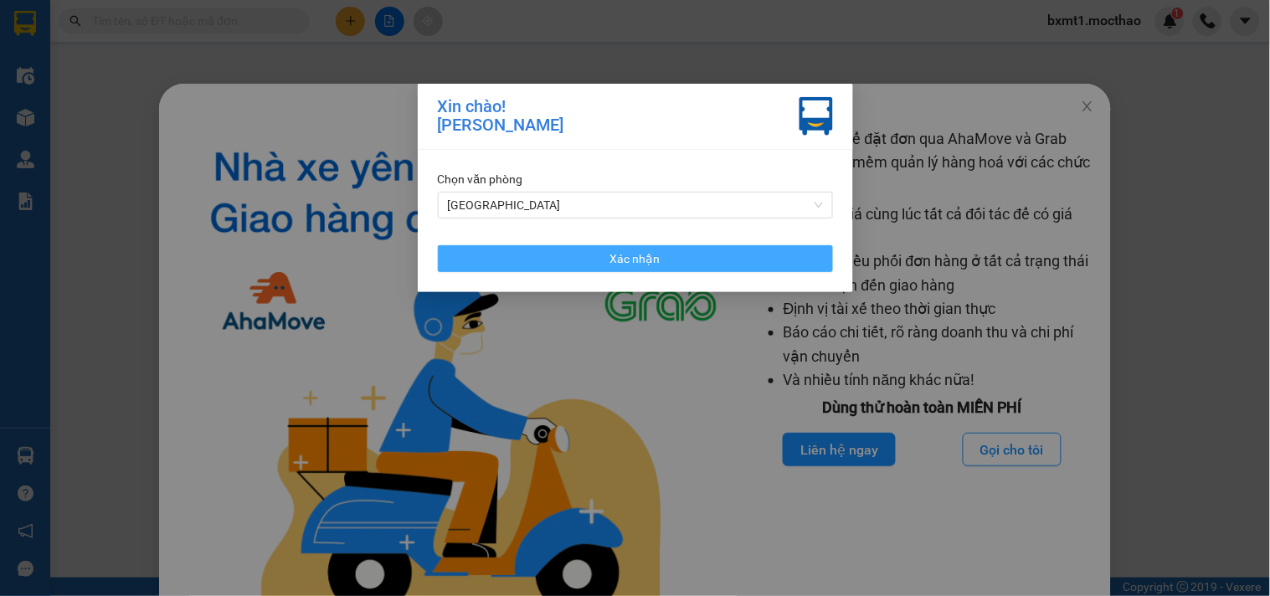
click at [613, 257] on span "Xác nhận" at bounding box center [635, 258] width 50 height 18
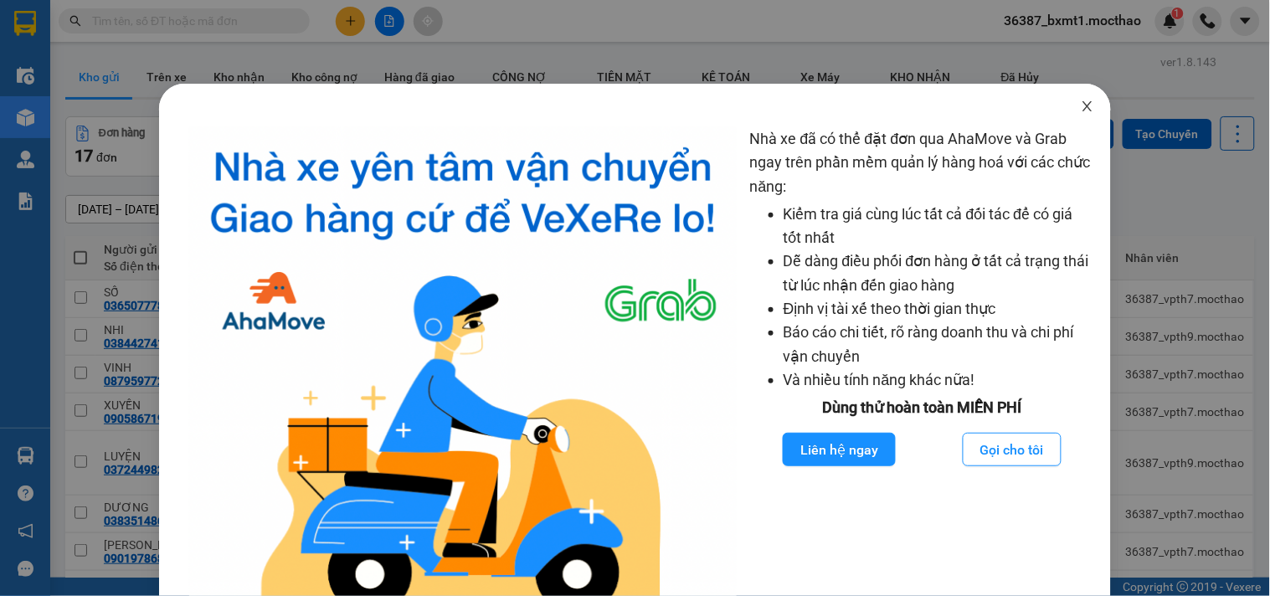
click at [1067, 105] on span "Close" at bounding box center [1087, 107] width 47 height 47
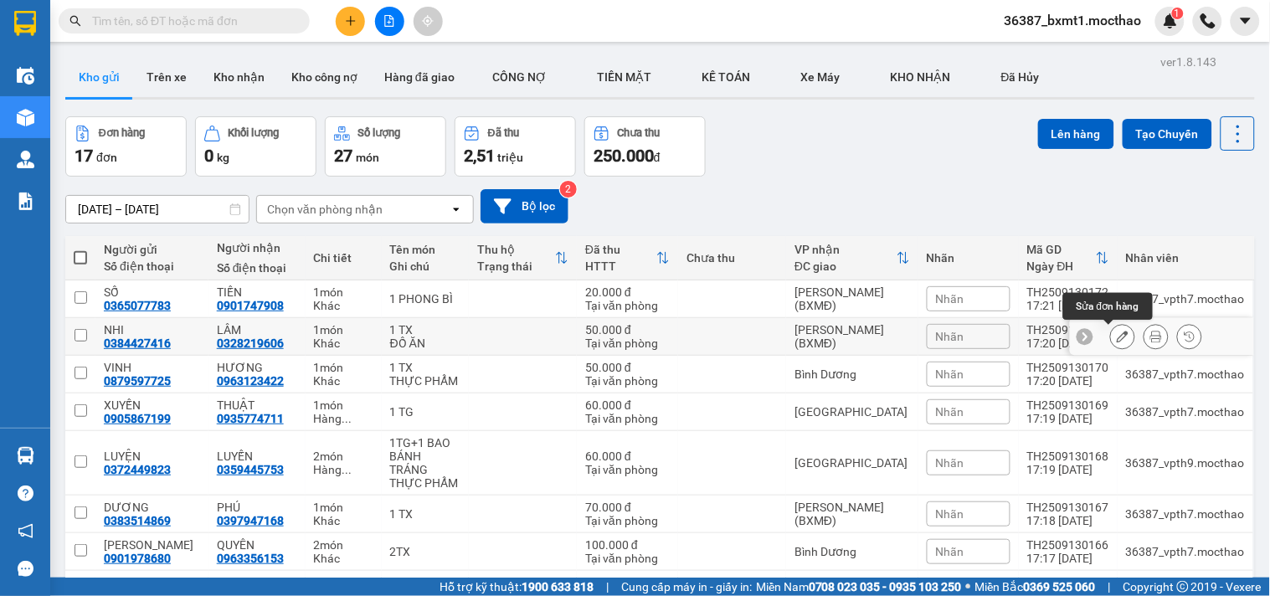
click at [1111, 330] on button at bounding box center [1122, 336] width 23 height 29
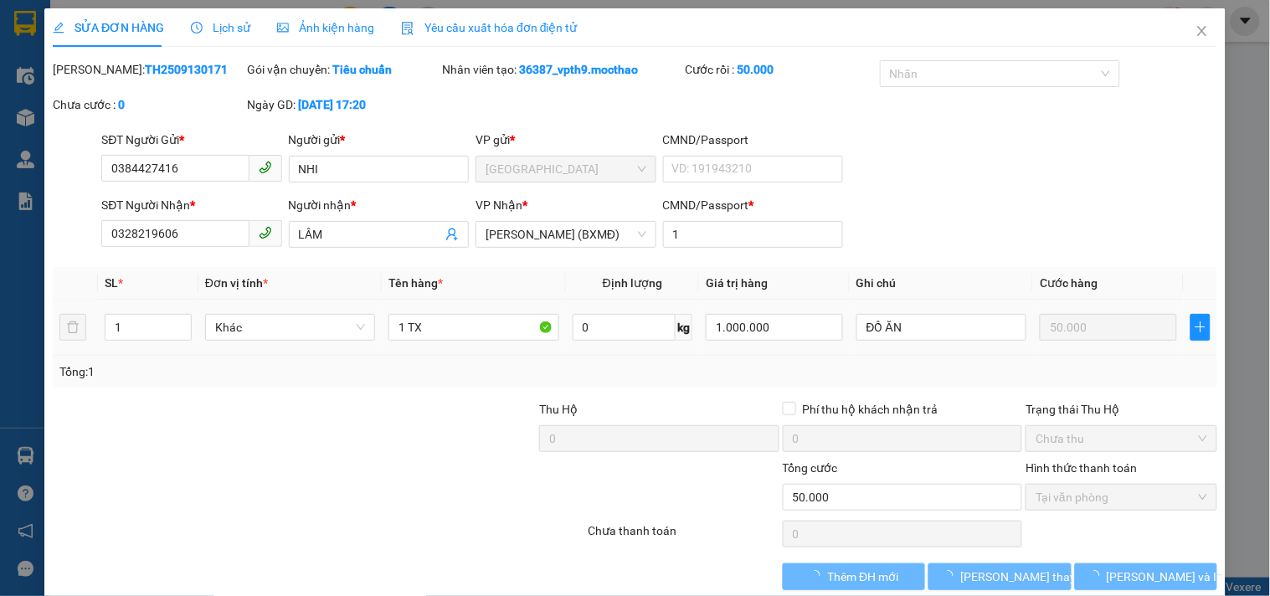
type input "0384427416"
type input "0328219606"
type input "1"
type input "50.000"
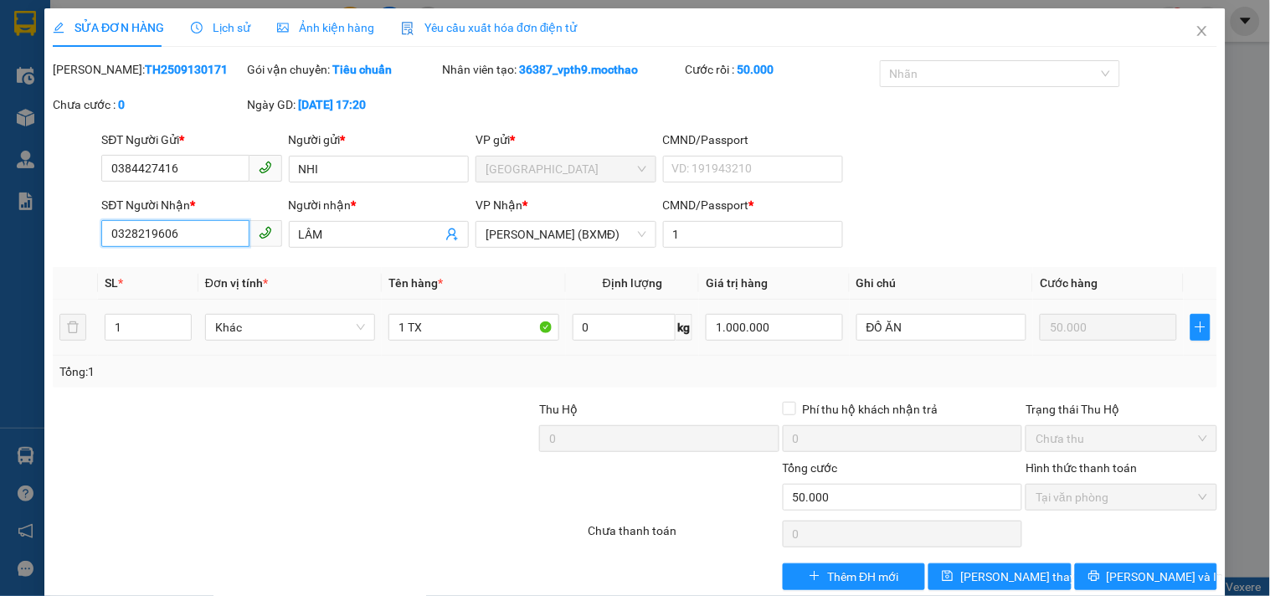
drag, startPoint x: 204, startPoint y: 234, endPoint x: 0, endPoint y: 243, distance: 204.4
click at [0, 243] on div "SỬA ĐƠN HÀNG Lịch sử Ảnh kiện hàng Yêu cầu xuất hóa đơn điện tử Total Paid Fee …" at bounding box center [635, 298] width 1270 height 596
type input "0364338040"
drag, startPoint x: 349, startPoint y: 238, endPoint x: 265, endPoint y: 247, distance: 84.2
click at [265, 247] on div "SĐT Người Nhận * 0364338040 Người nhận * LÂM LÂM VP Nhận * Hồ Chí Minh (BXMĐ) C…" at bounding box center [659, 225] width 1122 height 59
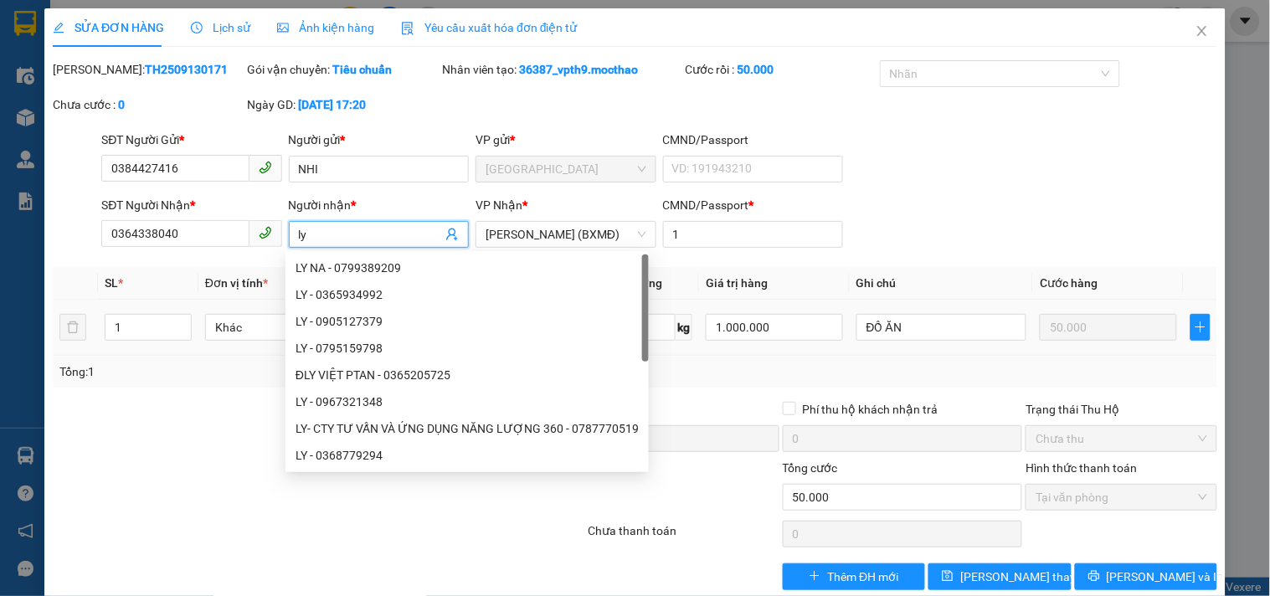
type input "l"
type input "LY"
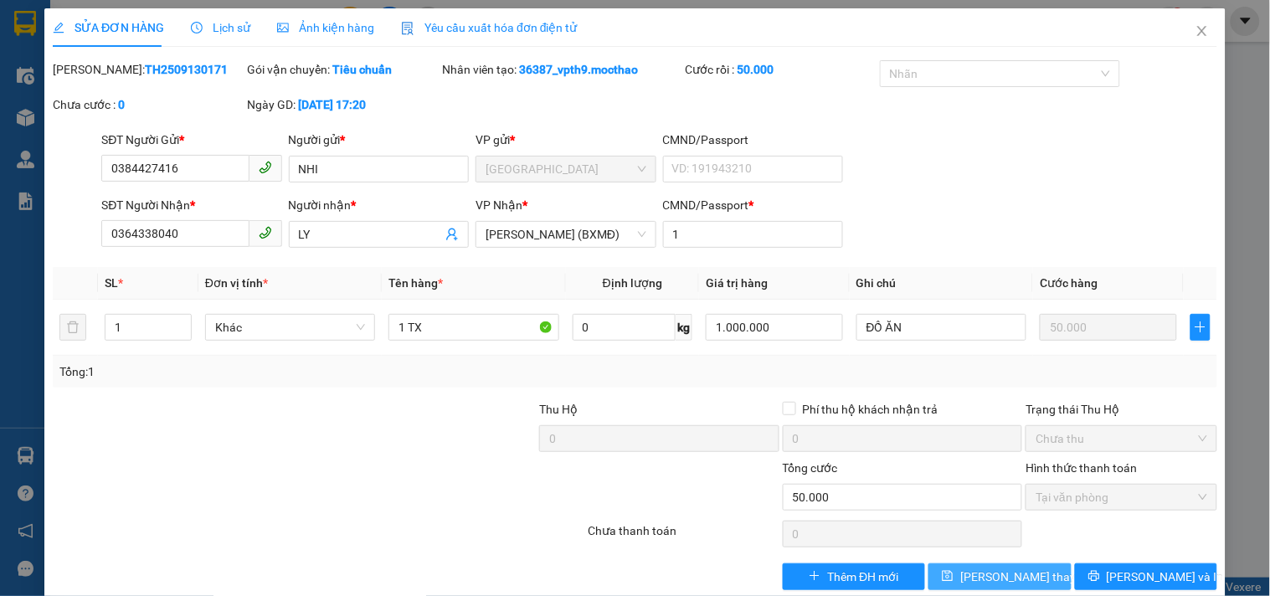
click at [1019, 574] on span "Lưu thay đổi" at bounding box center [1027, 576] width 134 height 18
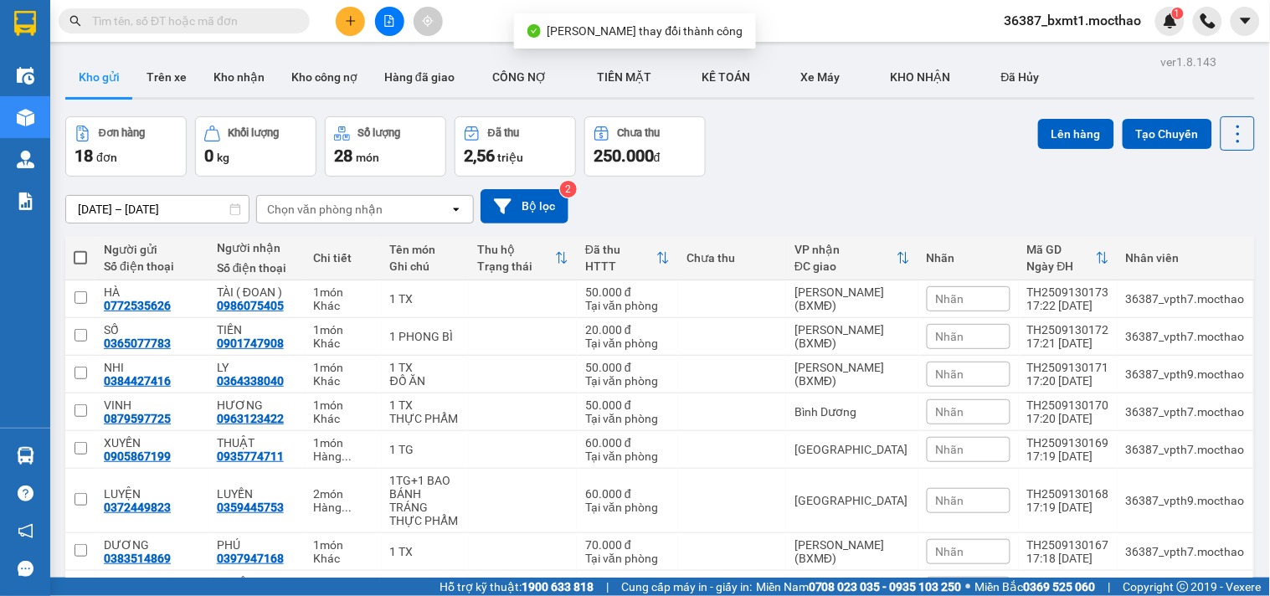
click at [1072, 0] on div "Kết quả tìm kiếm ( 0 ) Bộ lọc No Data 36387_bxmt1.mocthao 1" at bounding box center [635, 21] width 1270 height 42
click at [1061, 26] on span "36387_bxmt1.mocthao" at bounding box center [1073, 20] width 164 height 21
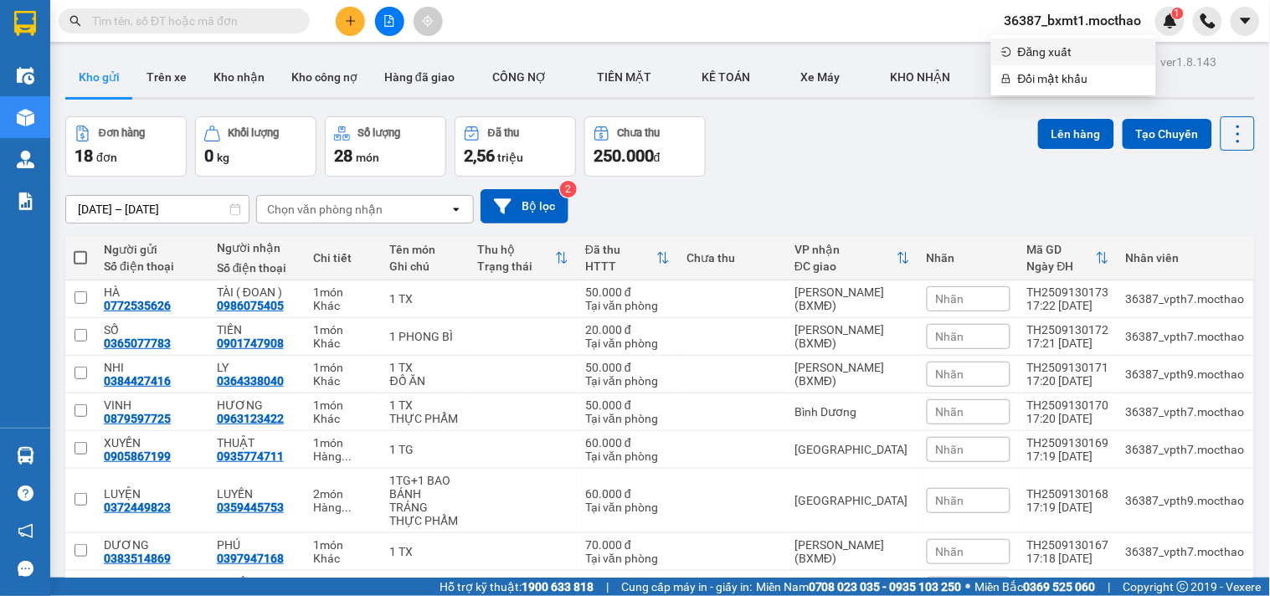
click at [1042, 51] on span "Đăng xuất" at bounding box center [1082, 52] width 128 height 18
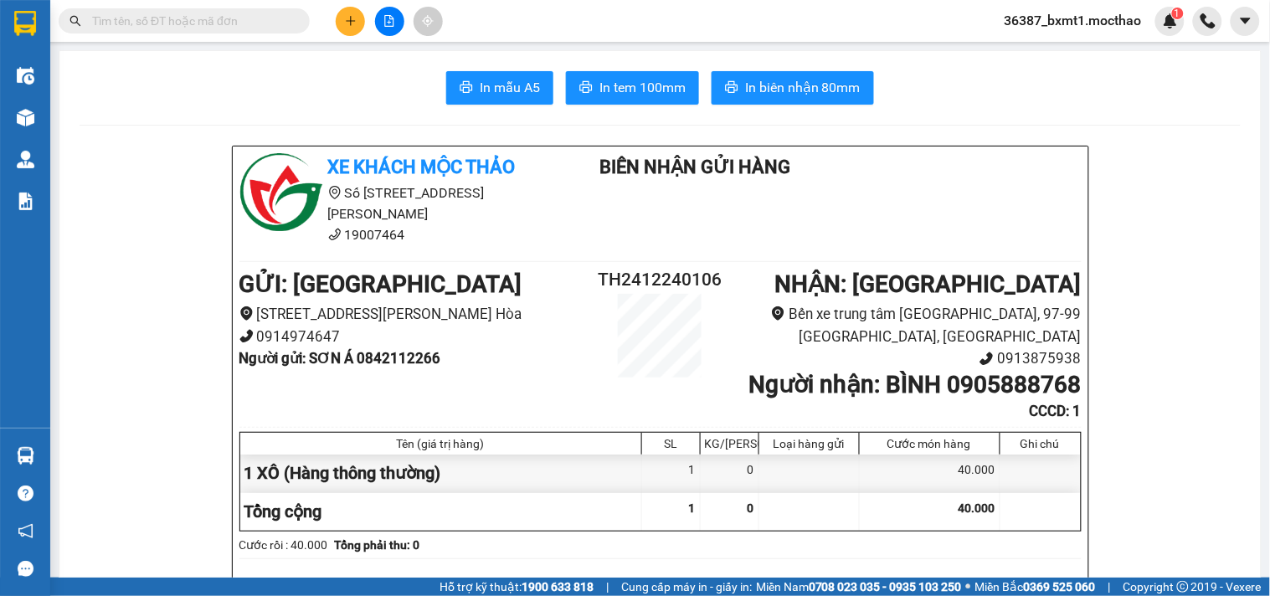
click at [170, 23] on input "text" at bounding box center [191, 21] width 198 height 18
paste input "0384427416"
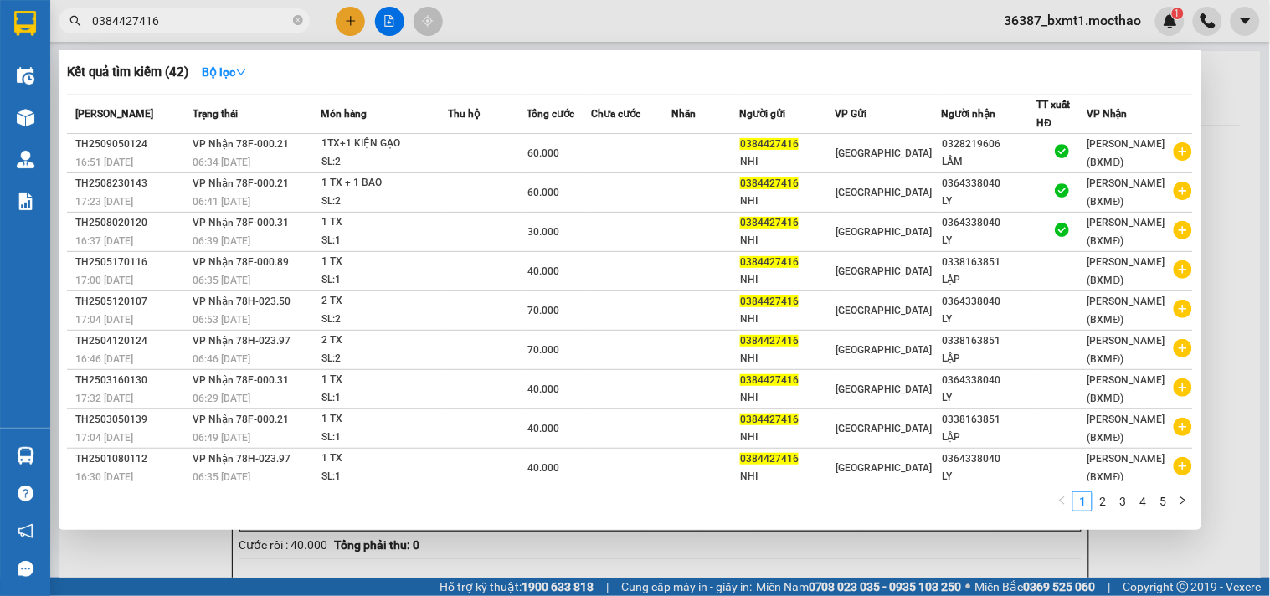
type input "0384427416"
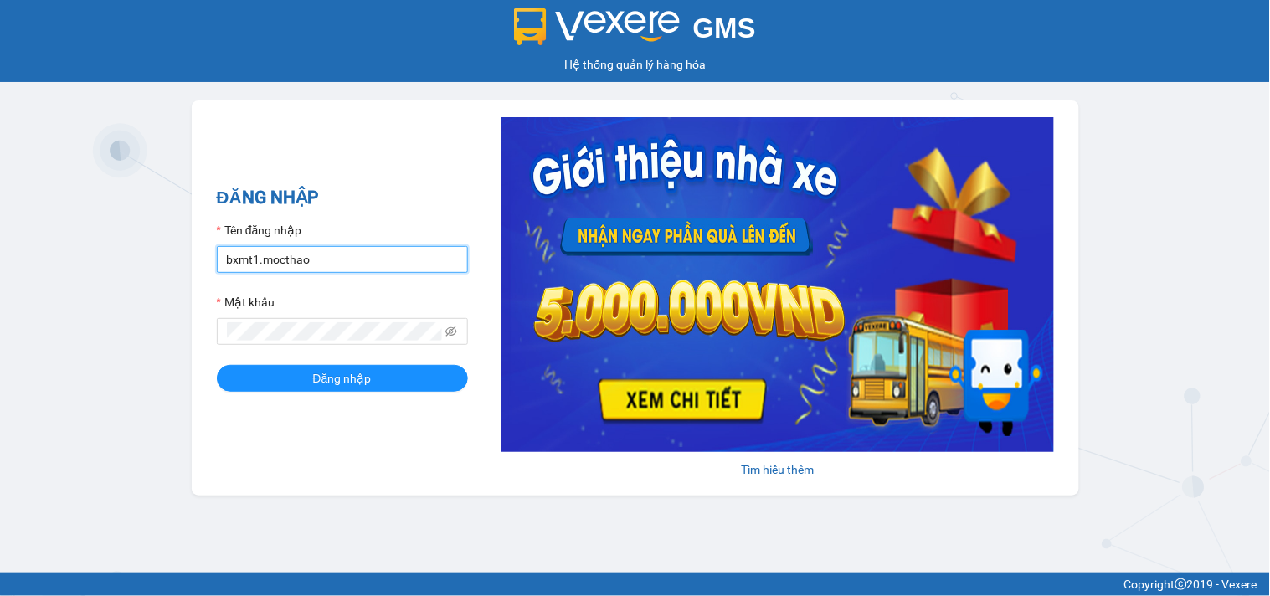
click at [337, 248] on input "bxmt1.mocthao" at bounding box center [342, 259] width 251 height 27
type input "vpth9.mocthao"
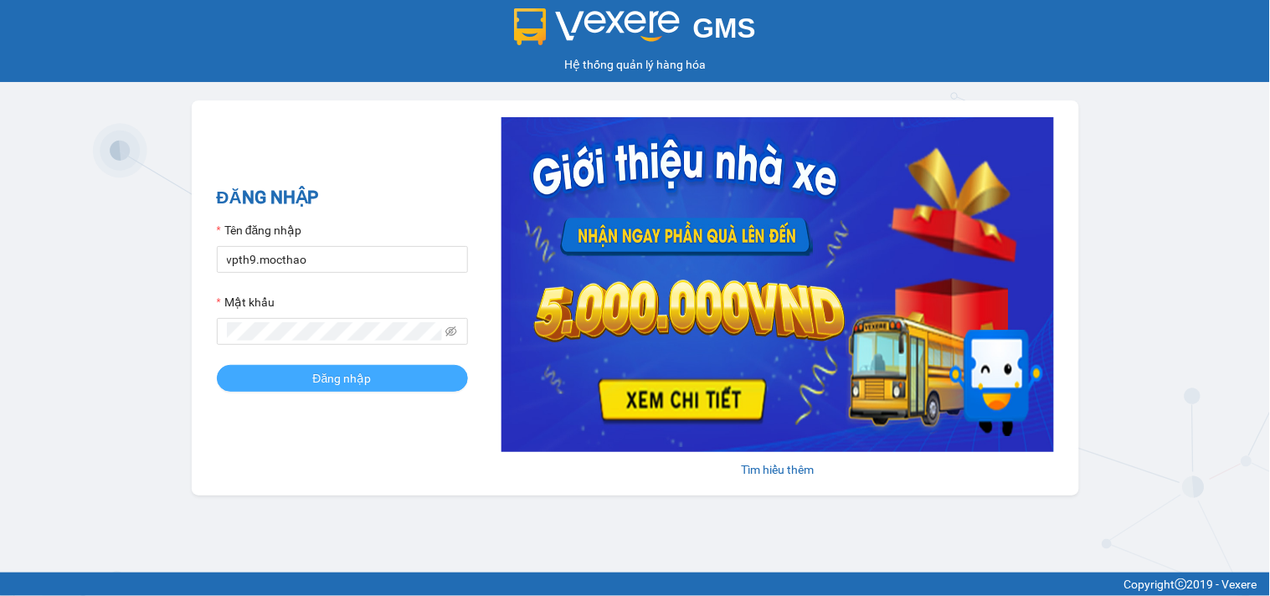
click at [368, 373] on span "Đăng nhập" at bounding box center [342, 378] width 59 height 18
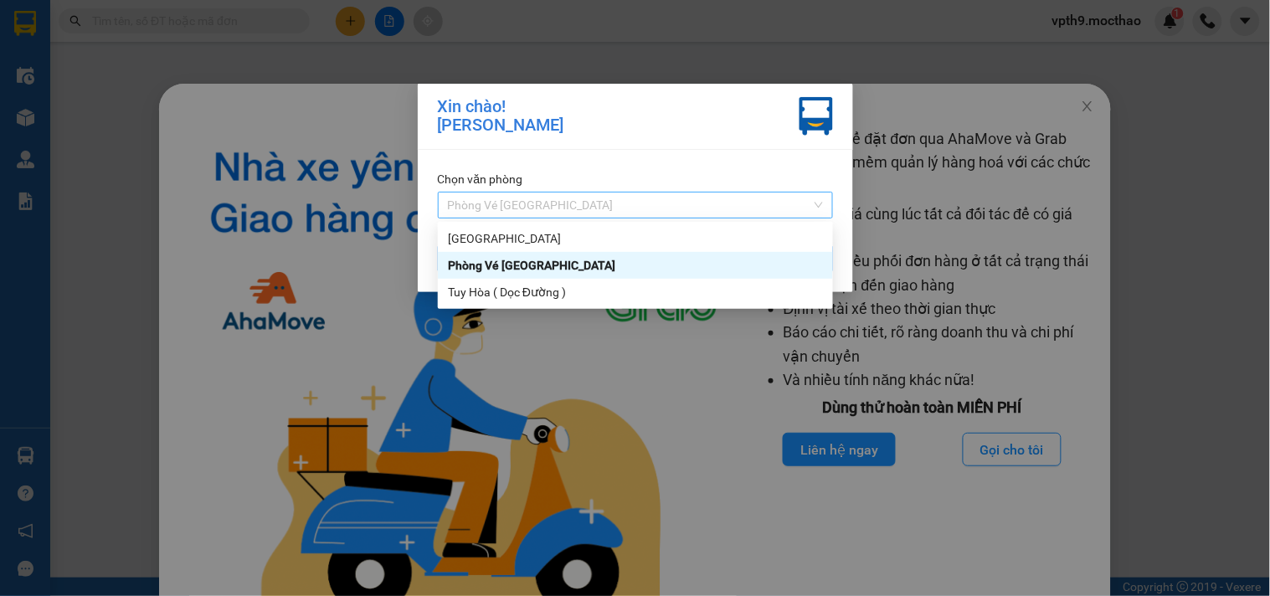
click at [557, 203] on span "Phòng Vé [GEOGRAPHIC_DATA]" at bounding box center [635, 204] width 375 height 25
click at [470, 243] on div "[GEOGRAPHIC_DATA]" at bounding box center [635, 238] width 375 height 18
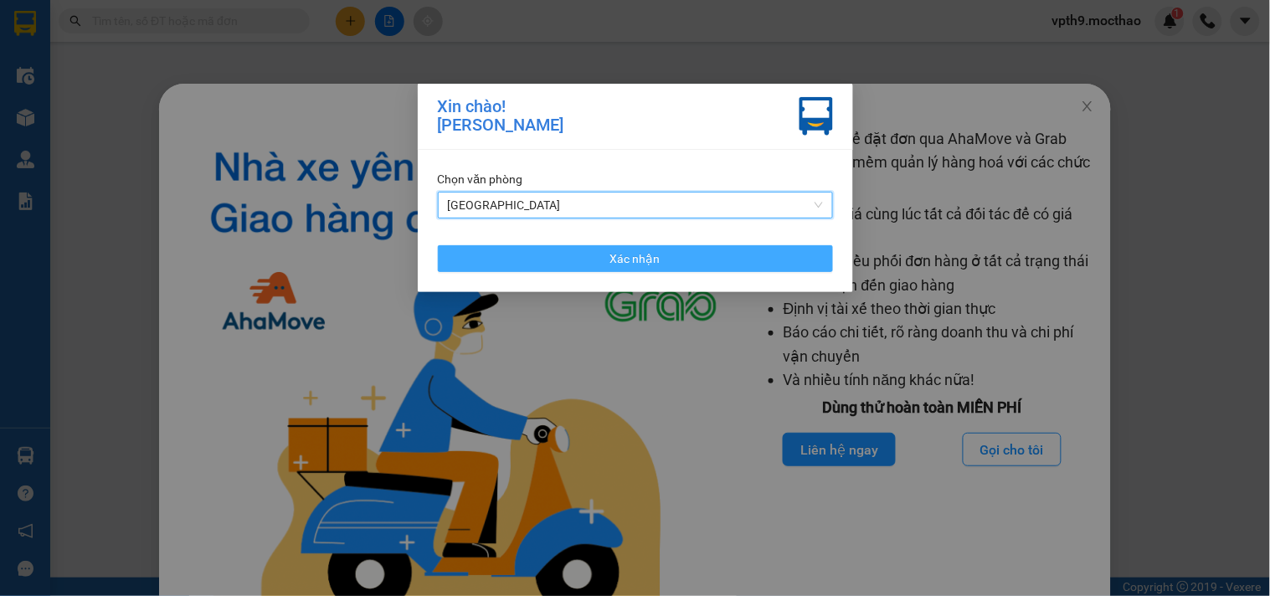
click at [496, 256] on button "Xác nhận" at bounding box center [635, 258] width 395 height 27
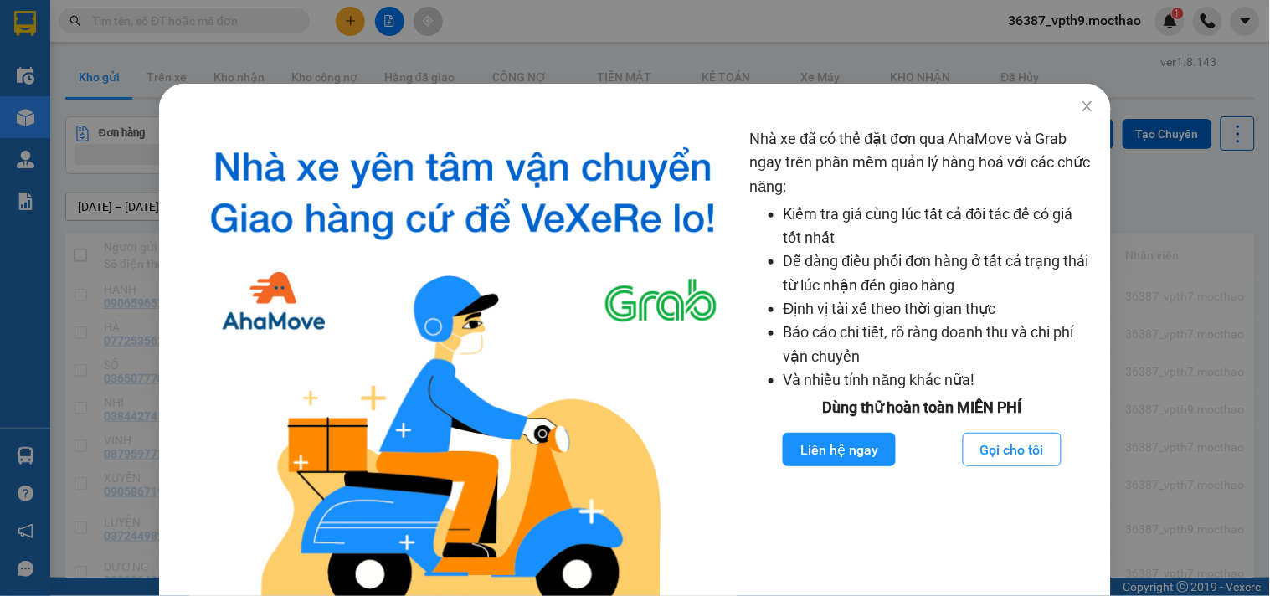
click at [1128, 177] on div "Nhà xe đã có thể đặt đơn qua AhaMove và Grab ngay trên phần mềm quản lý hàng ho…" at bounding box center [635, 298] width 1270 height 596
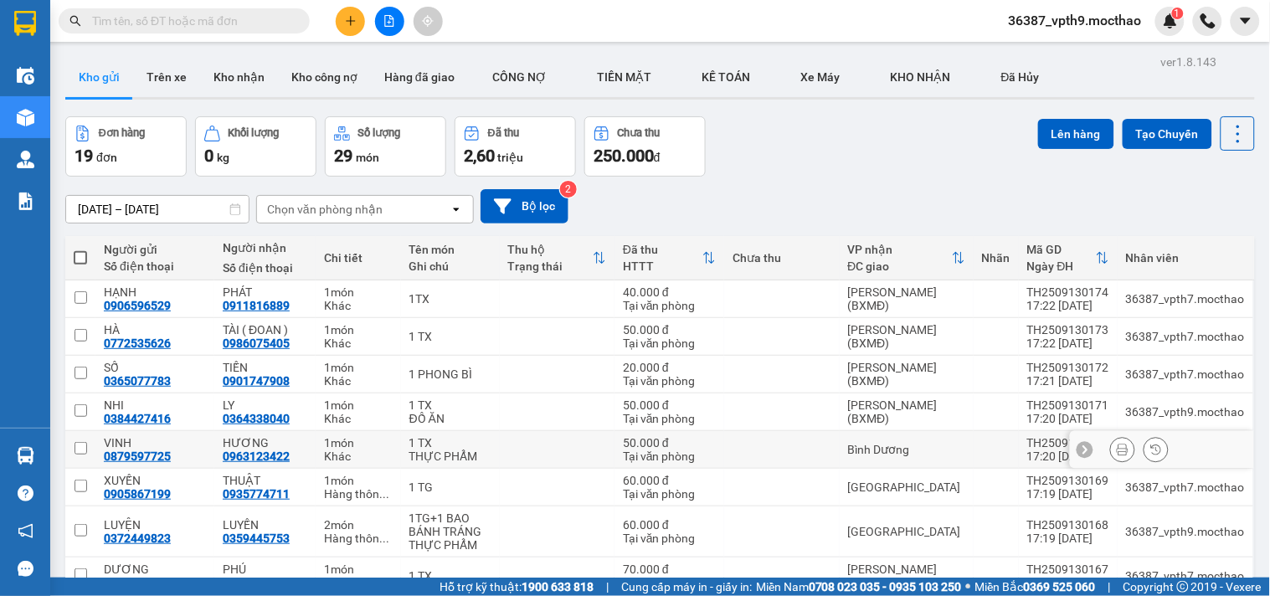
scroll to position [189, 0]
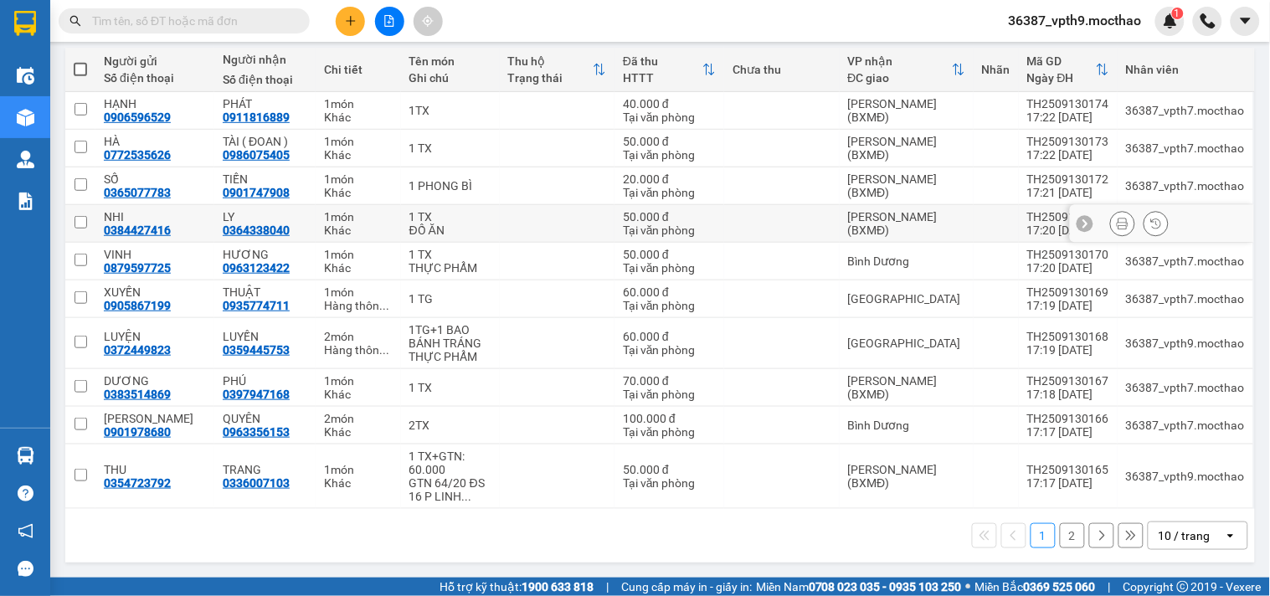
click at [1110, 232] on div at bounding box center [1122, 223] width 25 height 25
click at [1116, 223] on icon at bounding box center [1122, 224] width 12 height 12
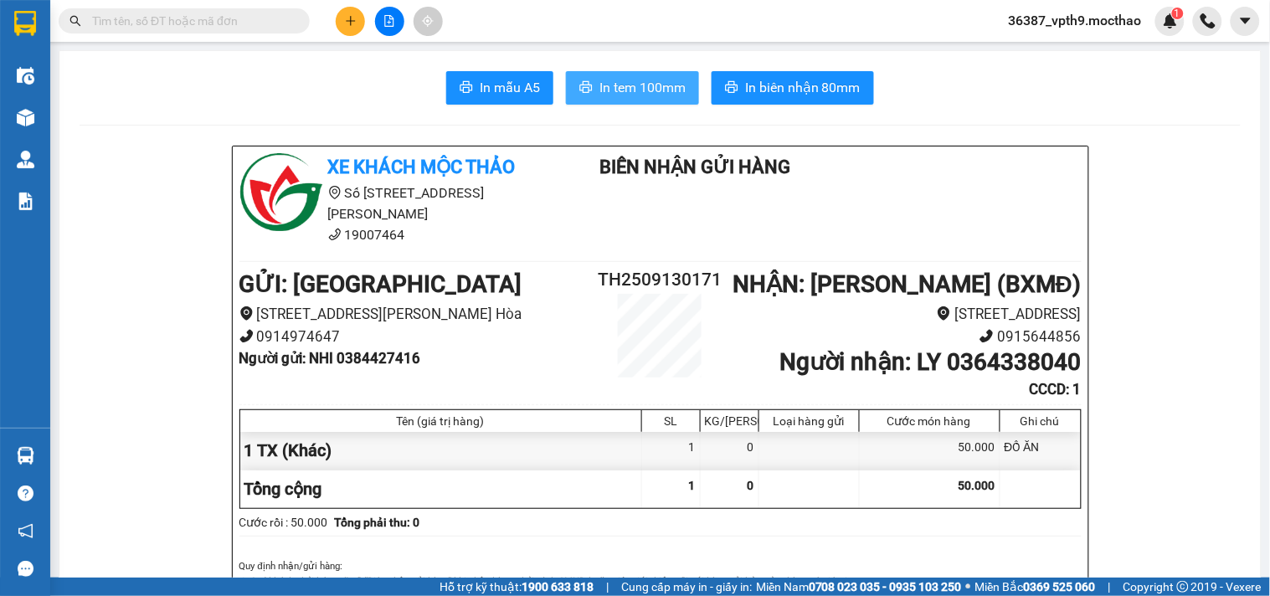
click at [636, 93] on span "In tem 100mm" at bounding box center [642, 87] width 86 height 21
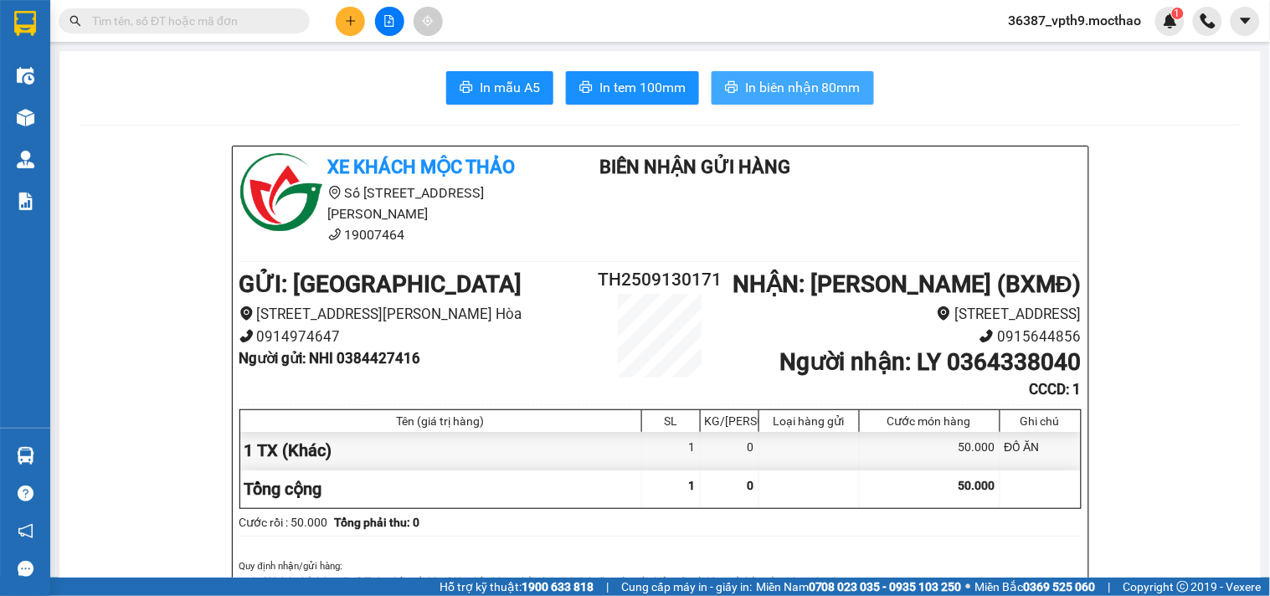
click at [784, 80] on span "In biên nhận 80mm" at bounding box center [802, 87] width 115 height 21
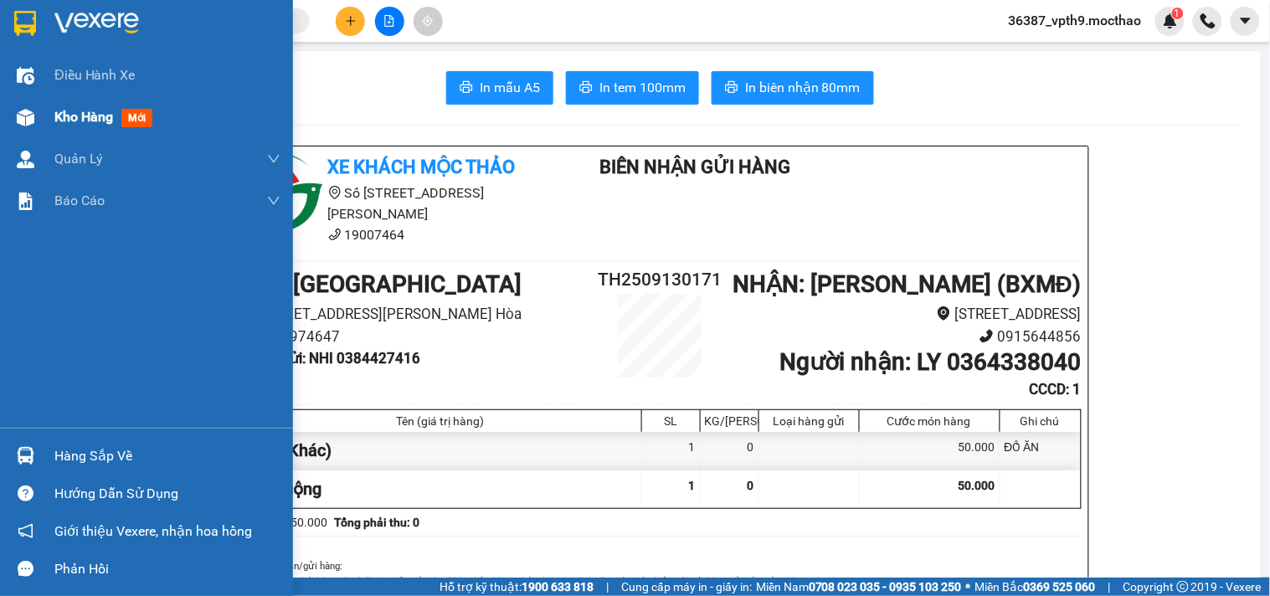
drag, startPoint x: 146, startPoint y: 102, endPoint x: 130, endPoint y: 114, distance: 20.4
click at [145, 105] on div "Kho hàng mới" at bounding box center [167, 117] width 226 height 42
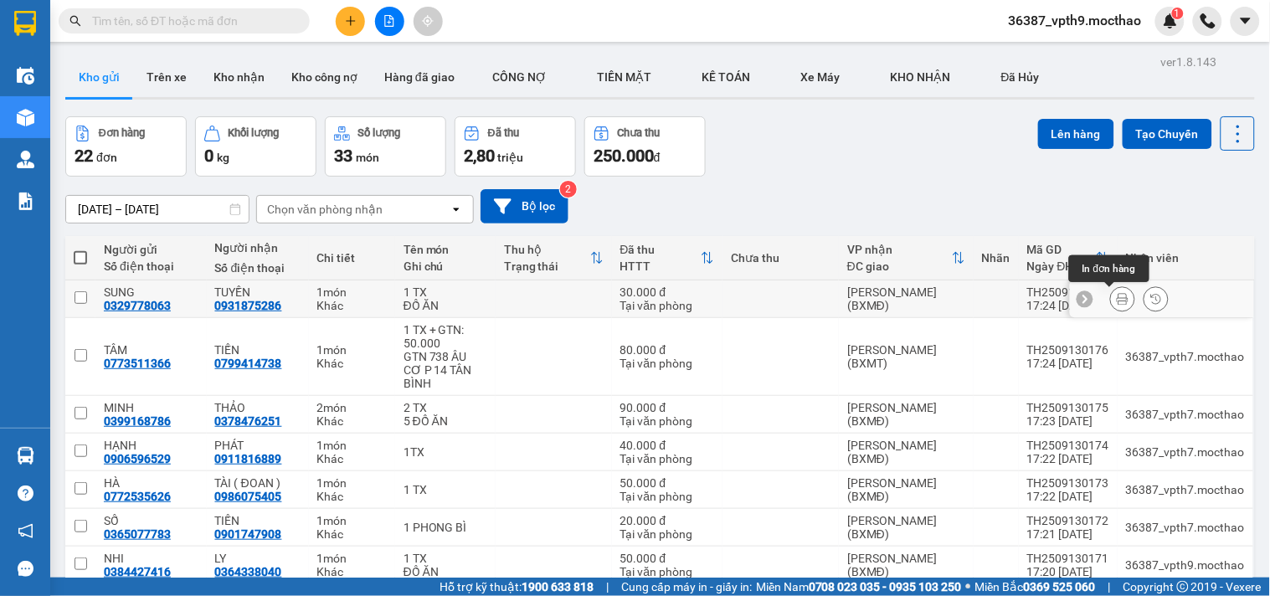
click at [1116, 293] on button at bounding box center [1122, 299] width 23 height 29
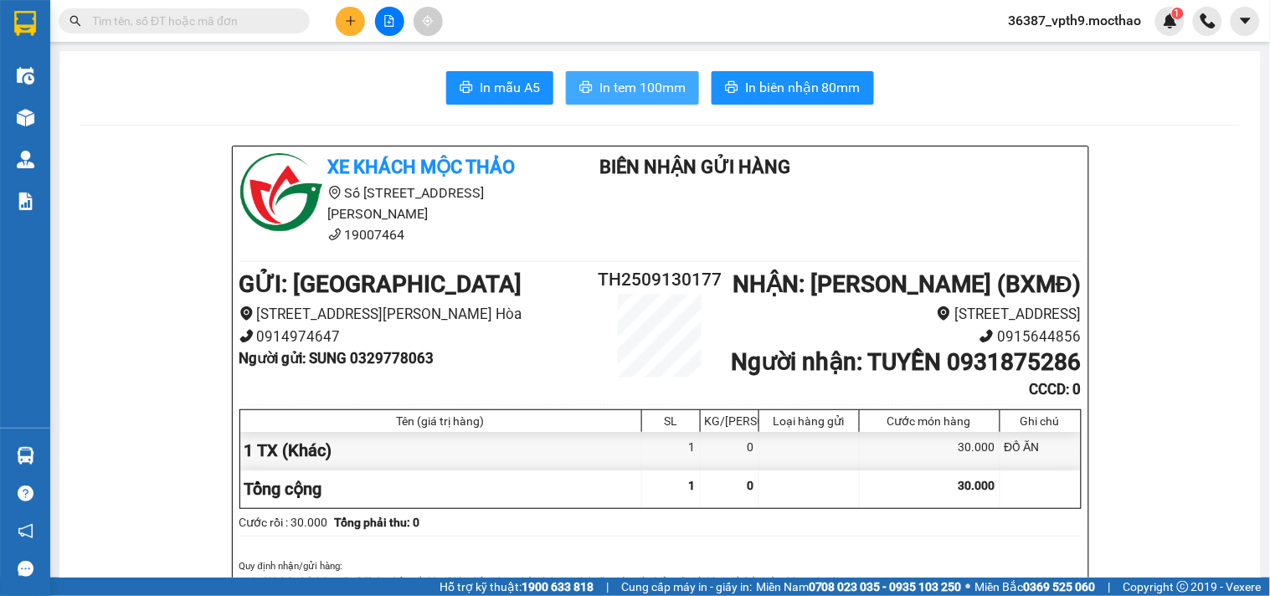
click at [648, 89] on span "In tem 100mm" at bounding box center [642, 87] width 86 height 21
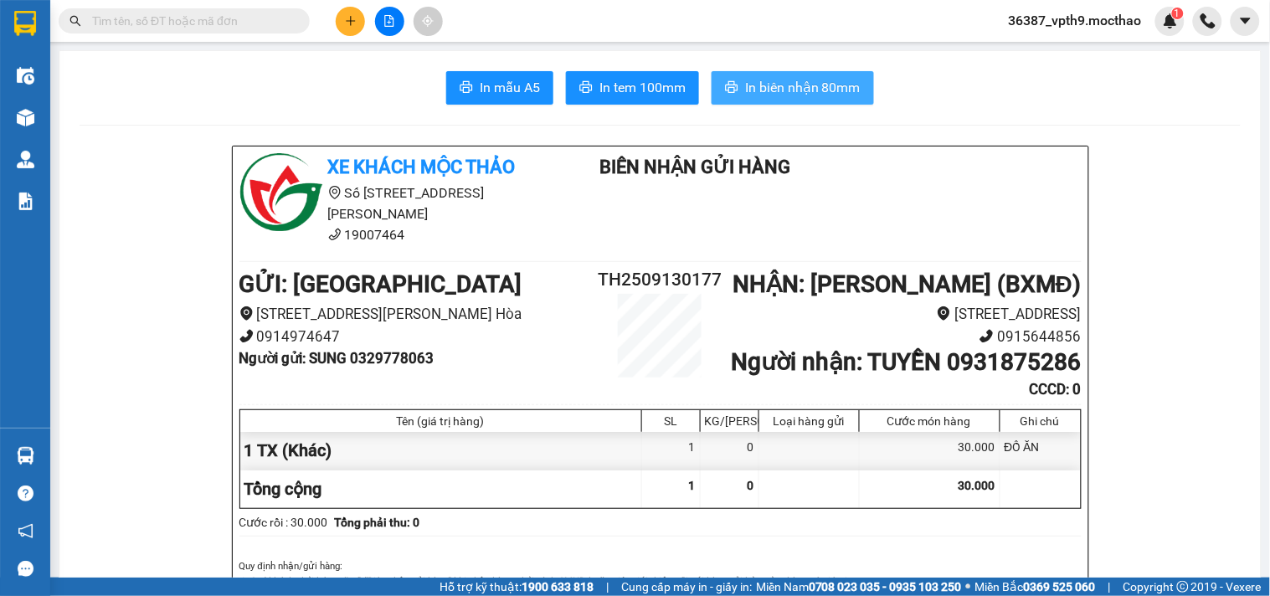
click at [822, 97] on span "In biên nhận 80mm" at bounding box center [802, 87] width 115 height 21
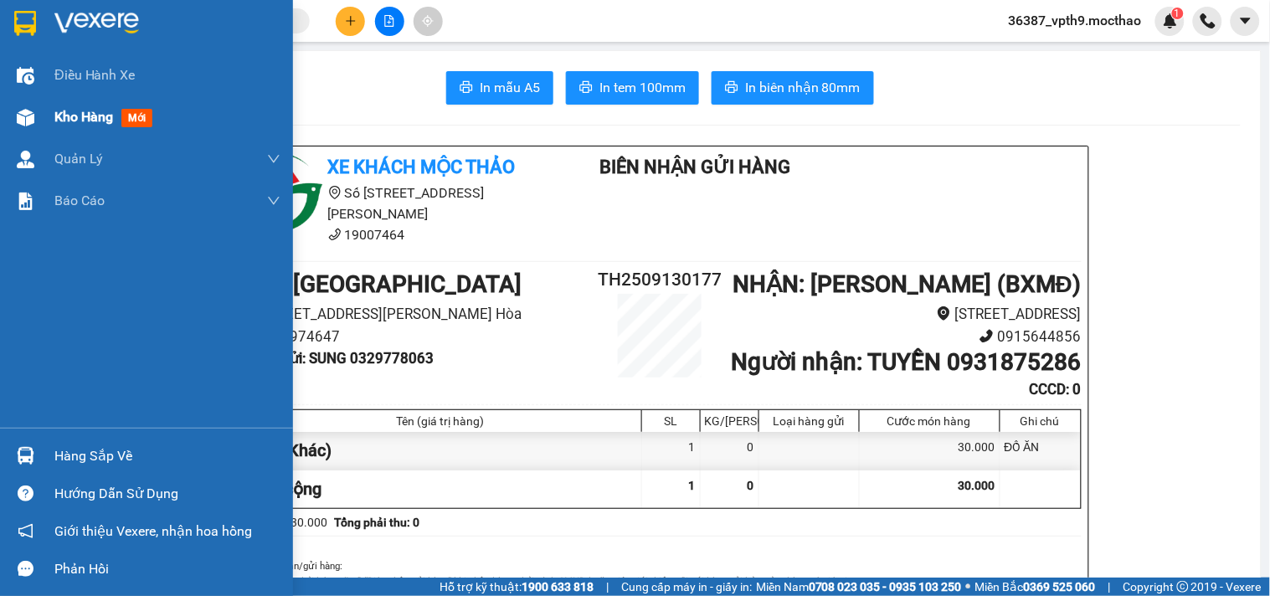
click at [82, 109] on span "Kho hàng" at bounding box center [83, 117] width 59 height 16
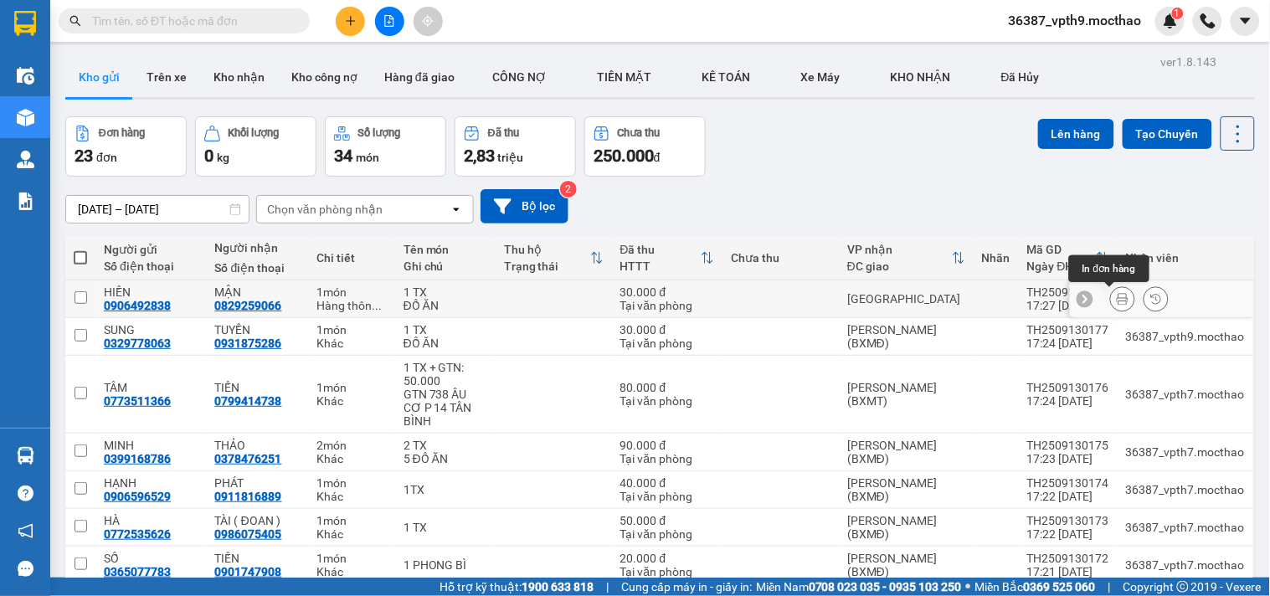
click at [1116, 297] on icon at bounding box center [1122, 299] width 12 height 12
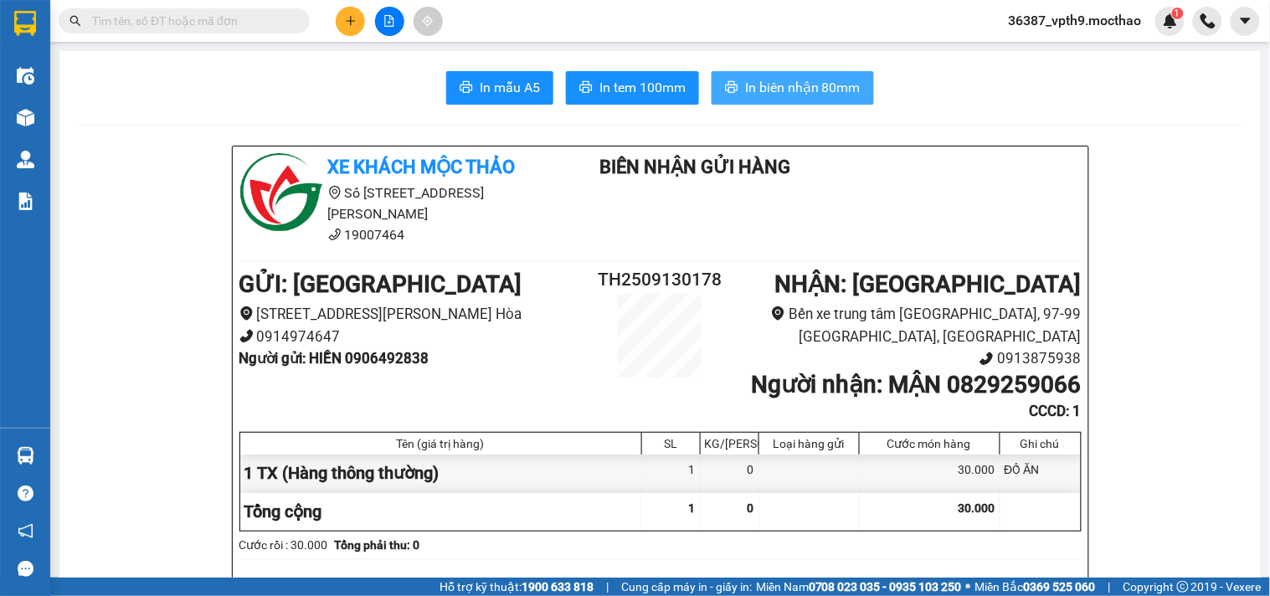
drag, startPoint x: 807, startPoint y: 69, endPoint x: 809, endPoint y: 82, distance: 12.8
click at [809, 82] on span "In biên nhận 80mm" at bounding box center [802, 87] width 115 height 21
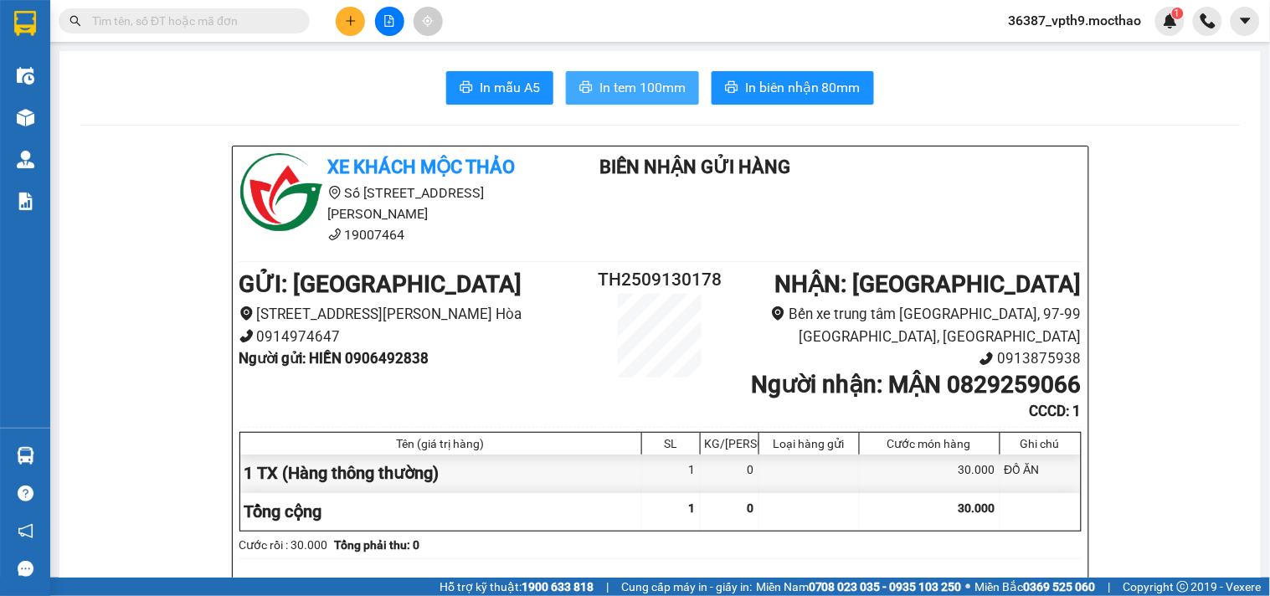
click at [638, 90] on span "In tem 100mm" at bounding box center [642, 87] width 86 height 21
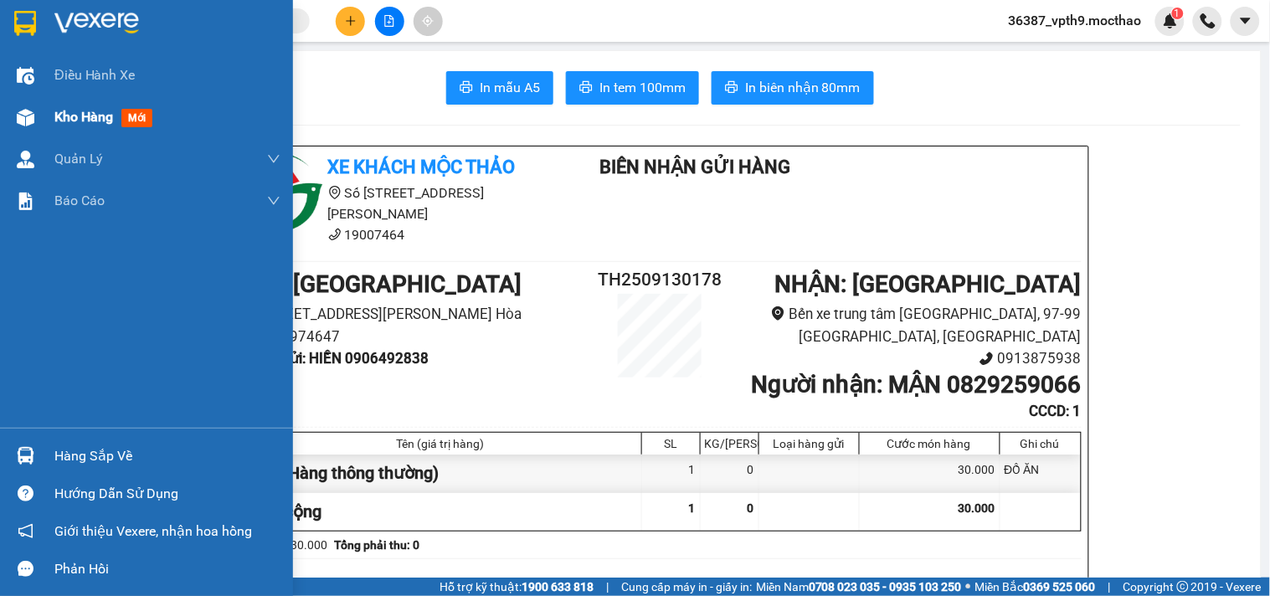
click at [64, 102] on div "Kho hàng mới" at bounding box center [167, 117] width 226 height 42
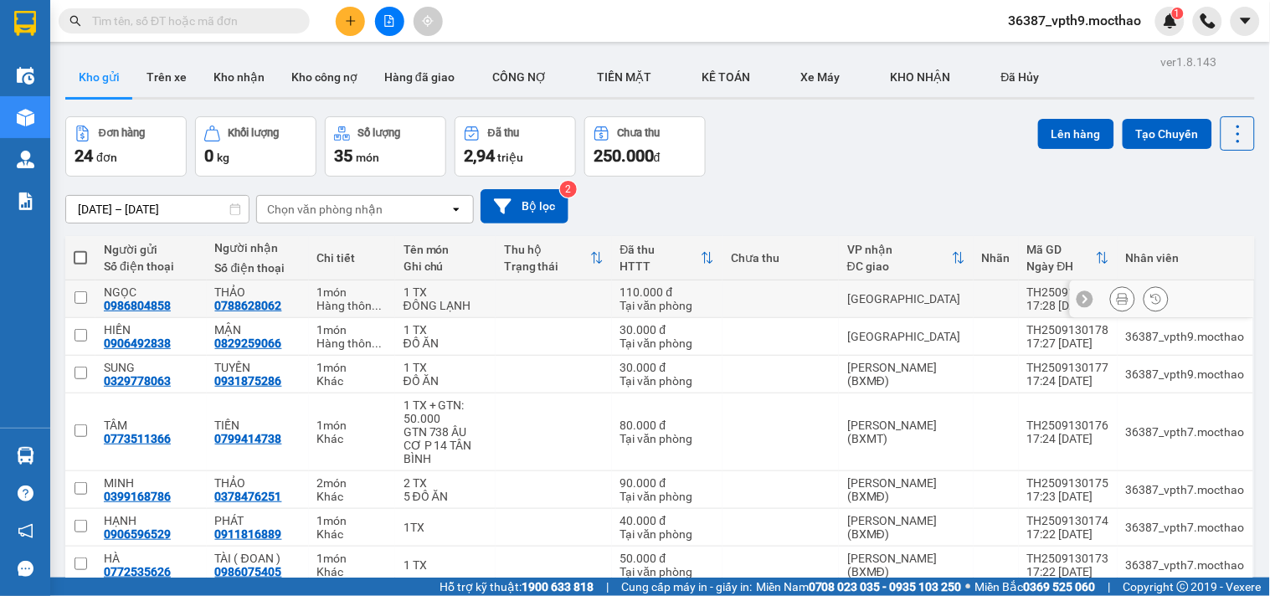
click at [1117, 294] on button at bounding box center [1122, 299] width 23 height 29
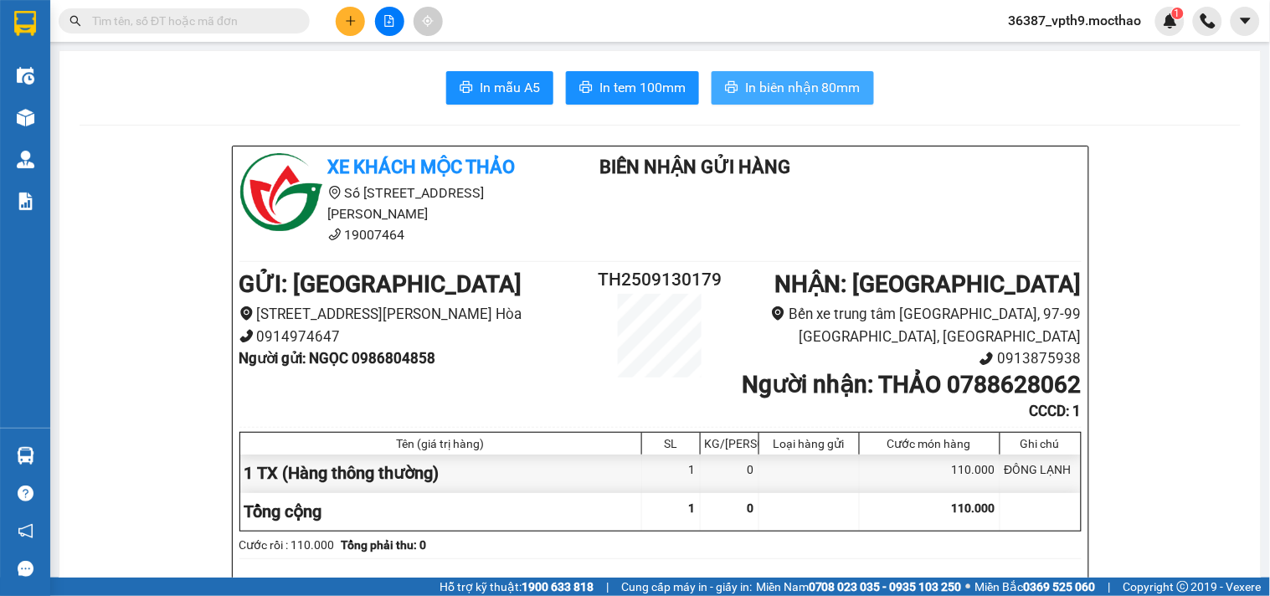
click at [796, 88] on span "In biên nhận 80mm" at bounding box center [802, 87] width 115 height 21
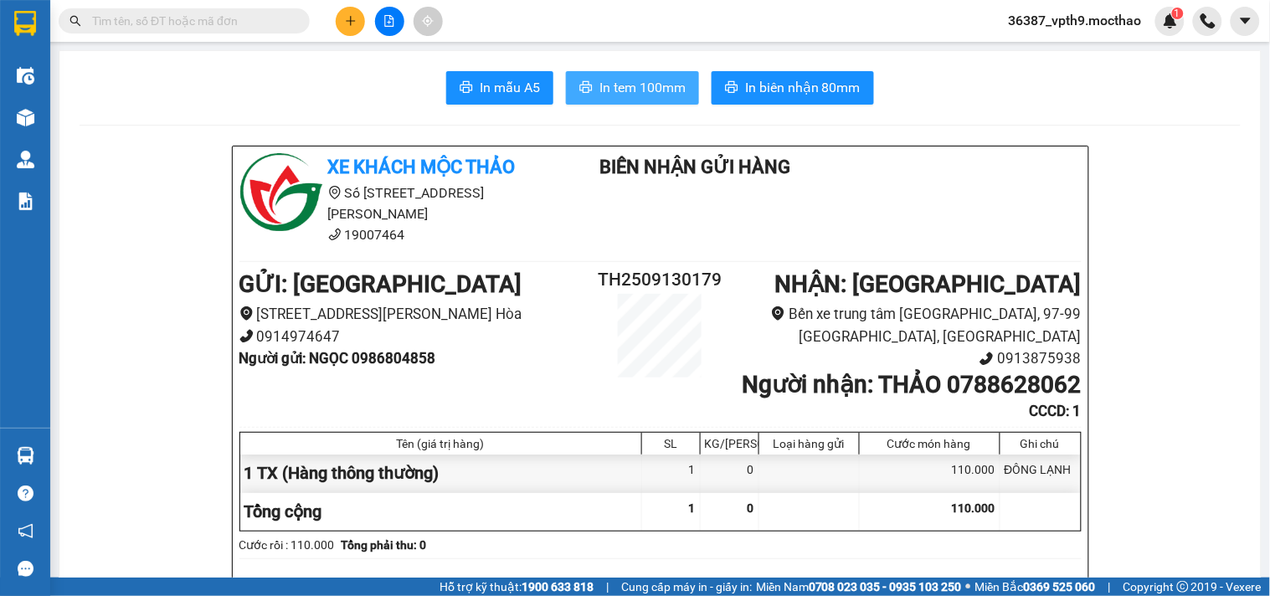
click at [643, 81] on span "In tem 100mm" at bounding box center [642, 87] width 86 height 21
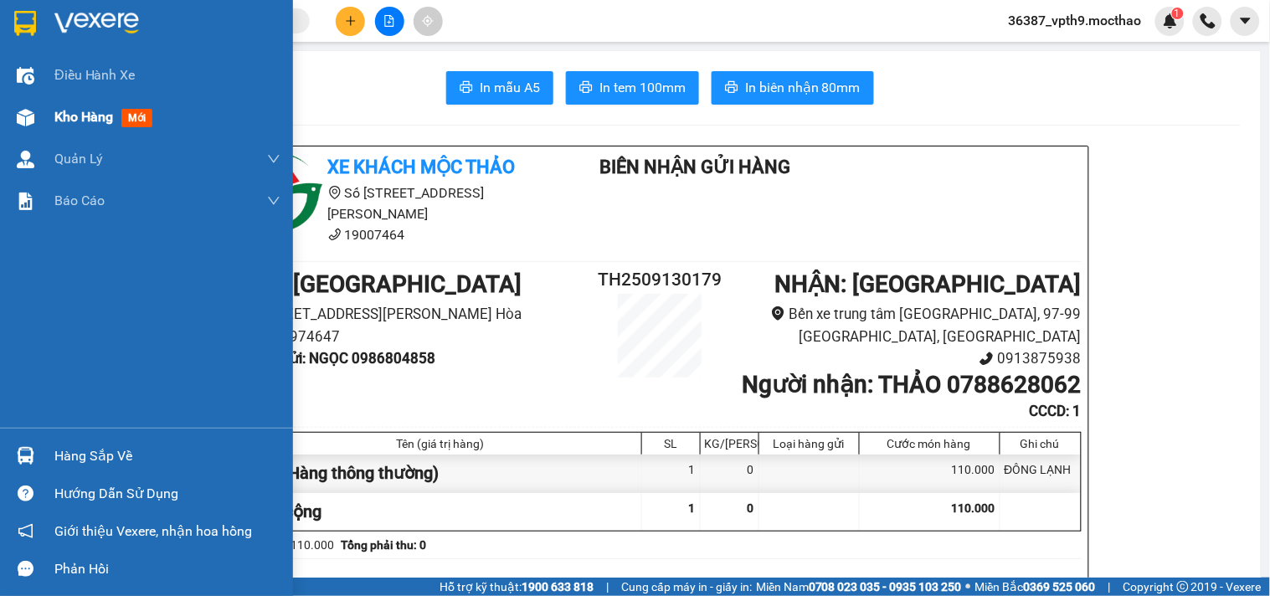
click at [67, 113] on span "Kho hàng" at bounding box center [83, 117] width 59 height 16
click at [59, 113] on span "Kho hàng" at bounding box center [83, 117] width 59 height 16
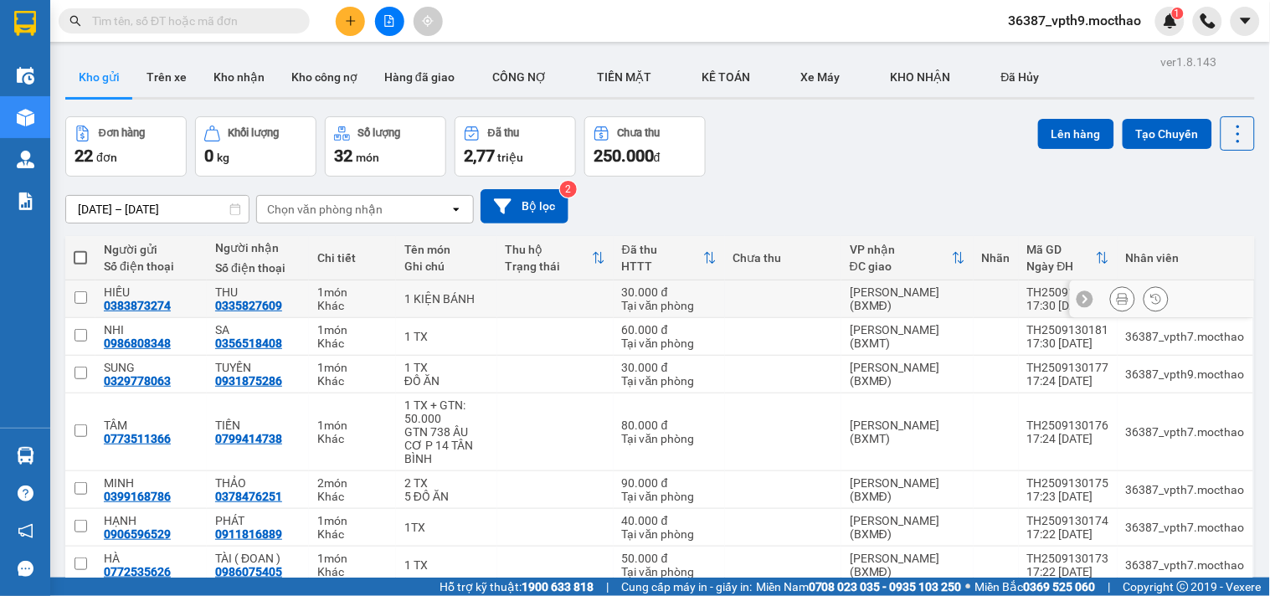
click at [1116, 289] on div at bounding box center [1122, 298] width 25 height 25
click at [1111, 301] on button at bounding box center [1122, 299] width 23 height 29
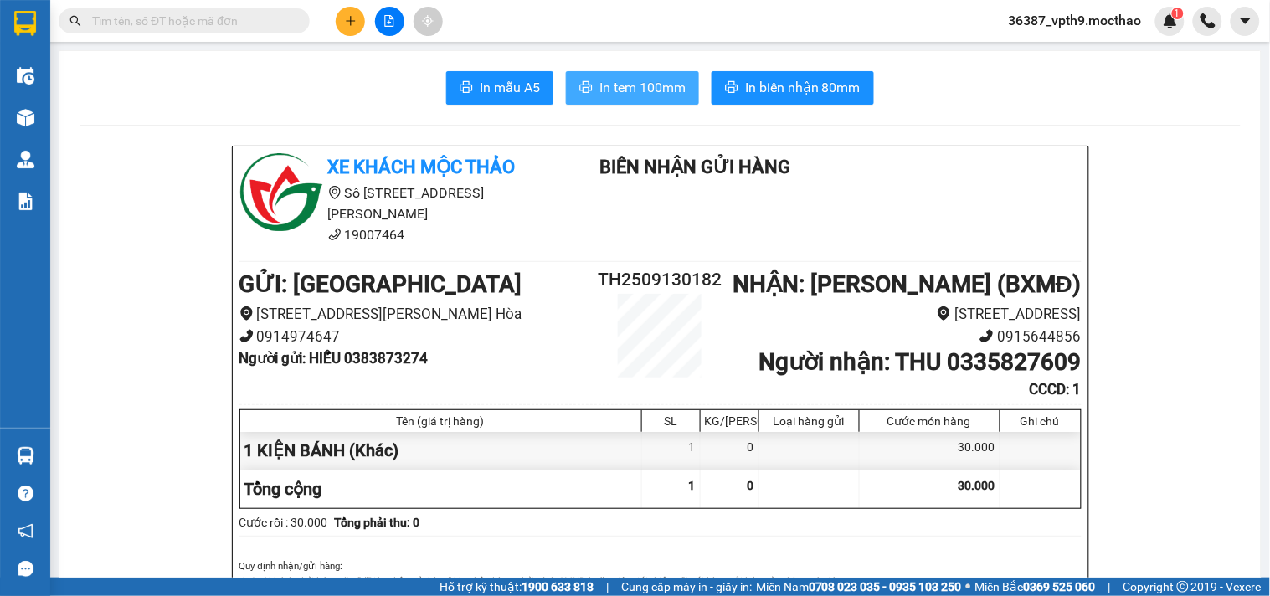
click at [668, 86] on span "In tem 100mm" at bounding box center [642, 87] width 86 height 21
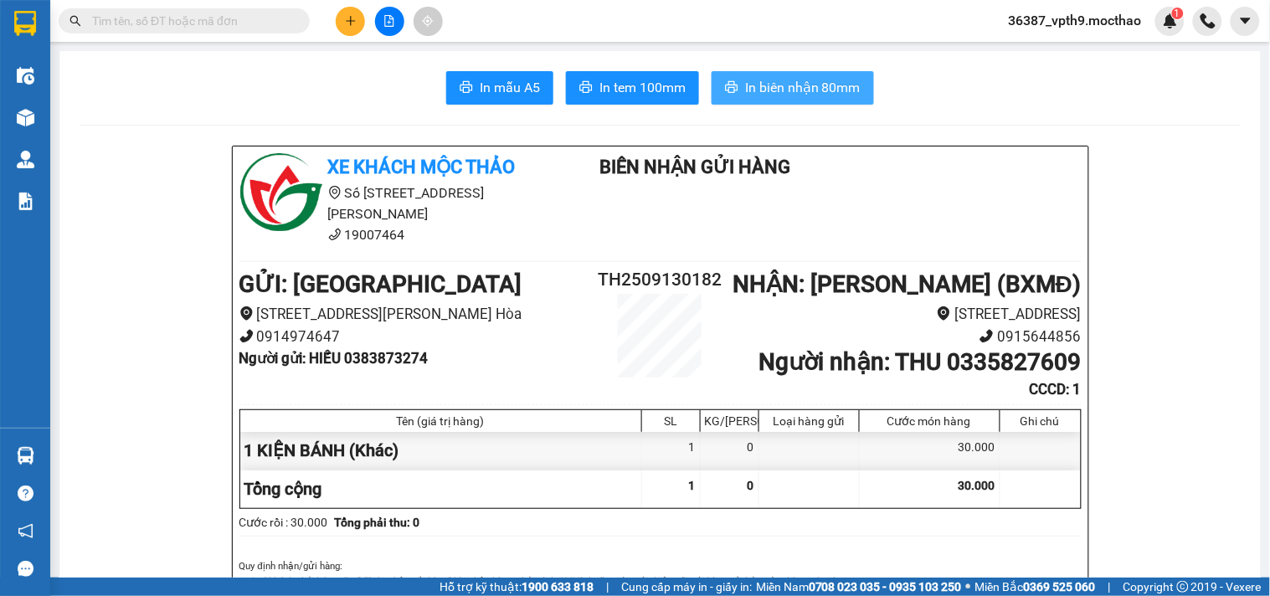
click at [826, 80] on span "In biên nhận 80mm" at bounding box center [802, 87] width 115 height 21
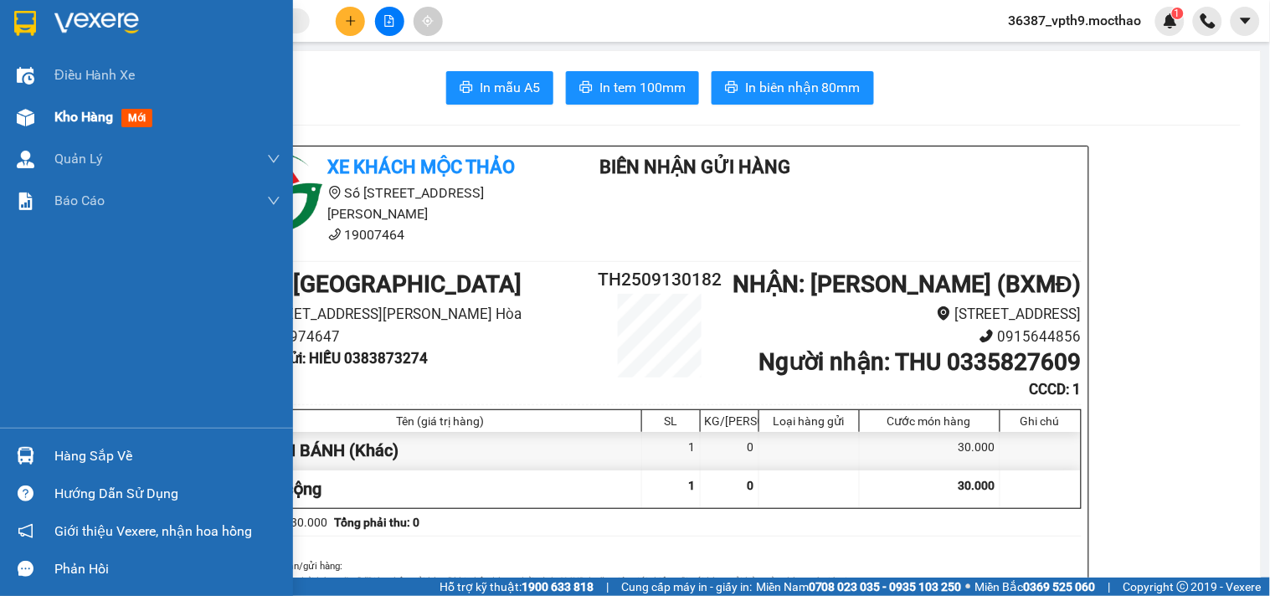
click at [84, 118] on span "Kho hàng" at bounding box center [83, 117] width 59 height 16
drag, startPoint x: 84, startPoint y: 118, endPoint x: 104, endPoint y: 110, distance: 21.5
click at [86, 117] on span "Kho hàng" at bounding box center [83, 117] width 59 height 16
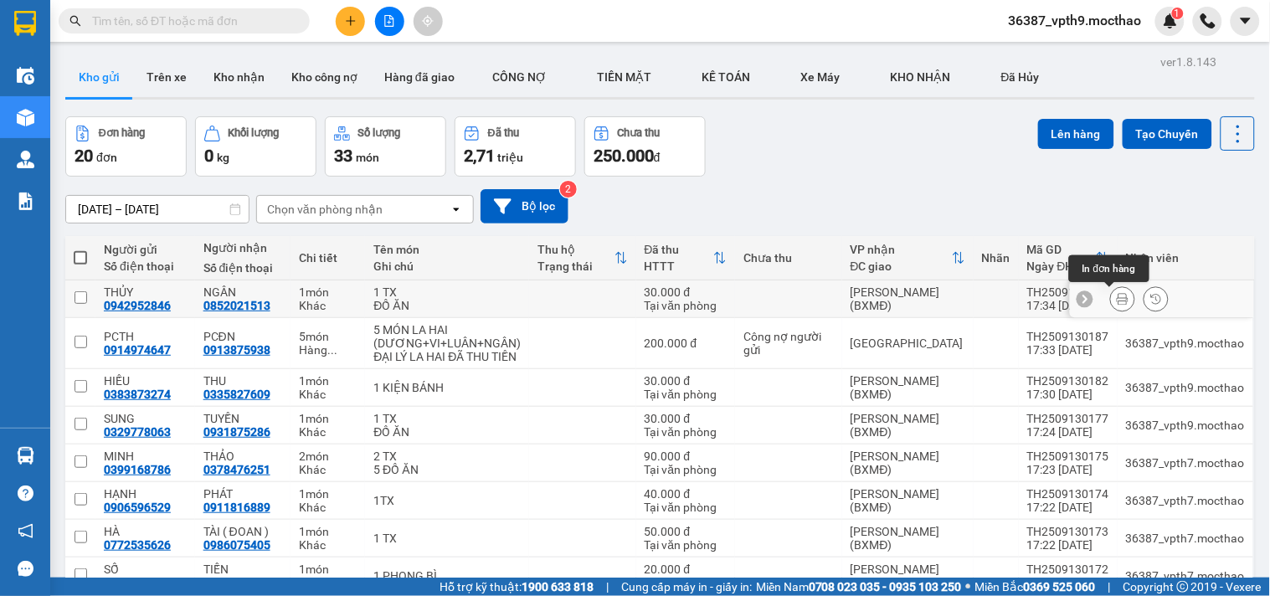
click at [1116, 296] on button at bounding box center [1122, 299] width 23 height 29
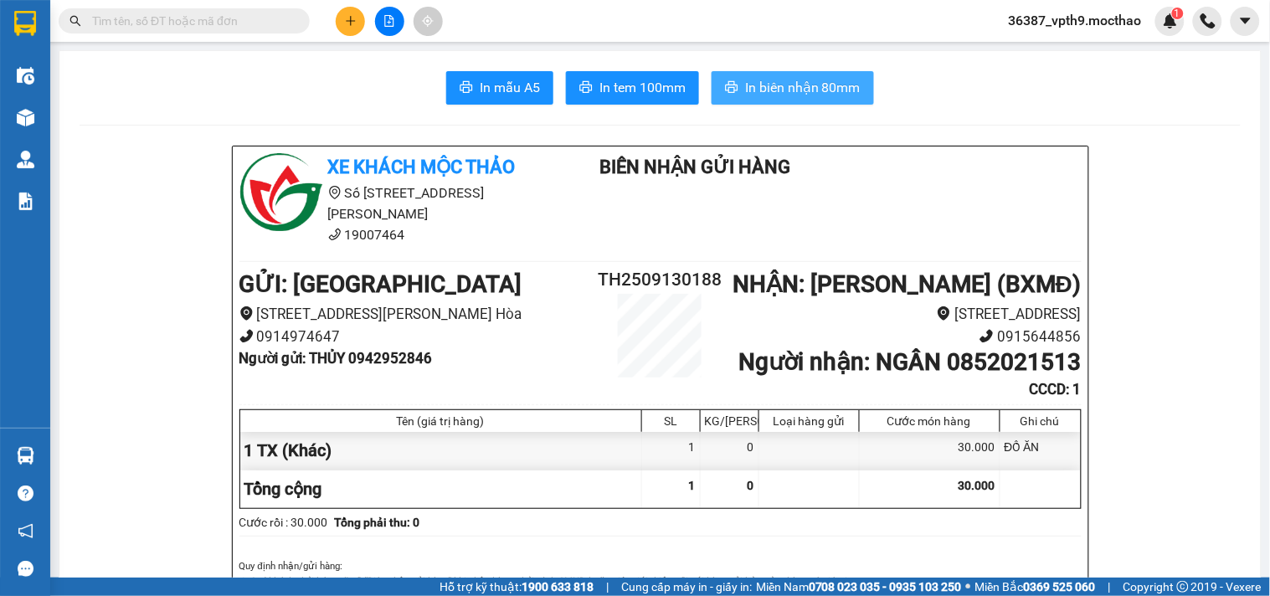
click at [799, 90] on span "In biên nhận 80mm" at bounding box center [802, 87] width 115 height 21
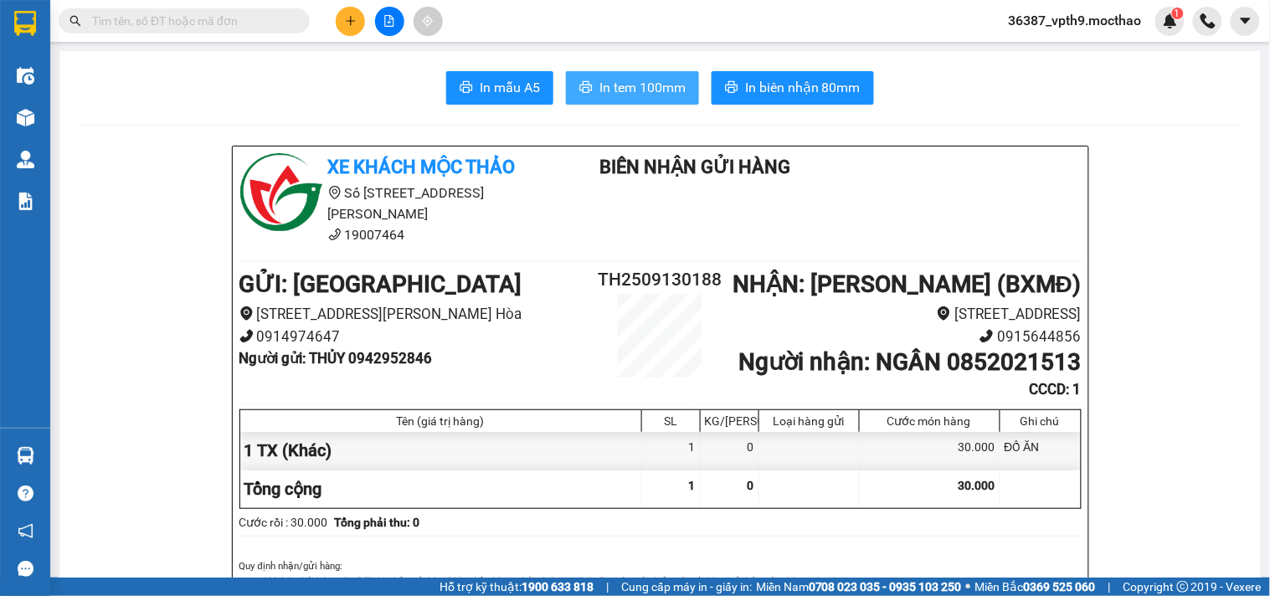
click at [630, 96] on span "In tem 100mm" at bounding box center [642, 87] width 86 height 21
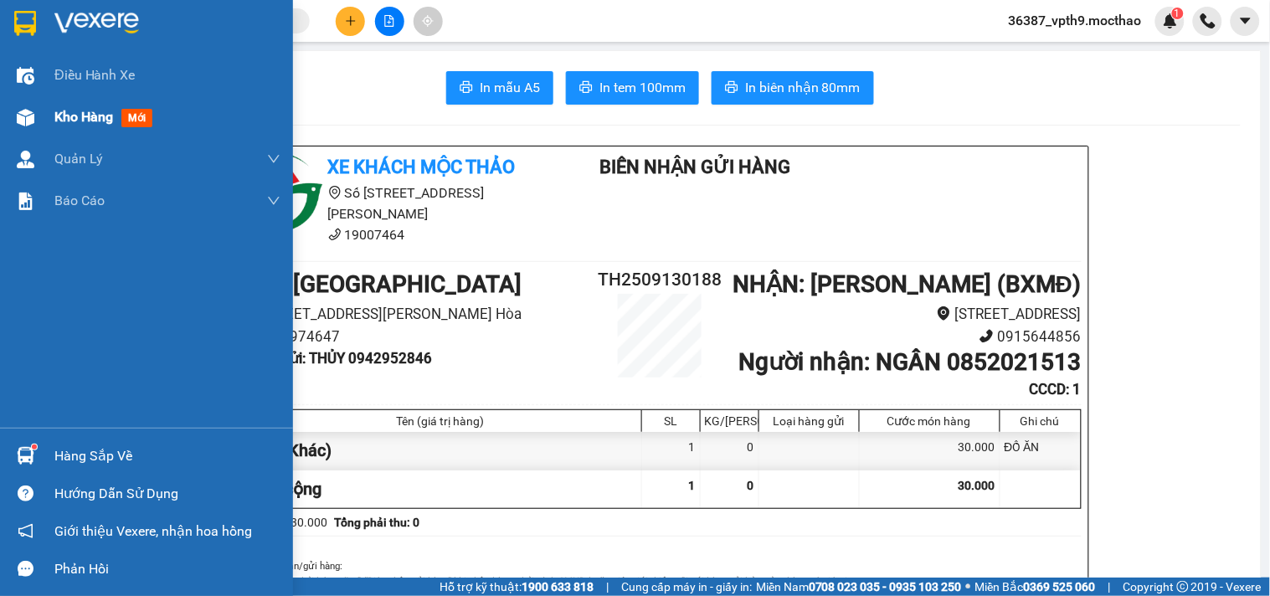
click at [80, 109] on span "Kho hàng" at bounding box center [83, 117] width 59 height 16
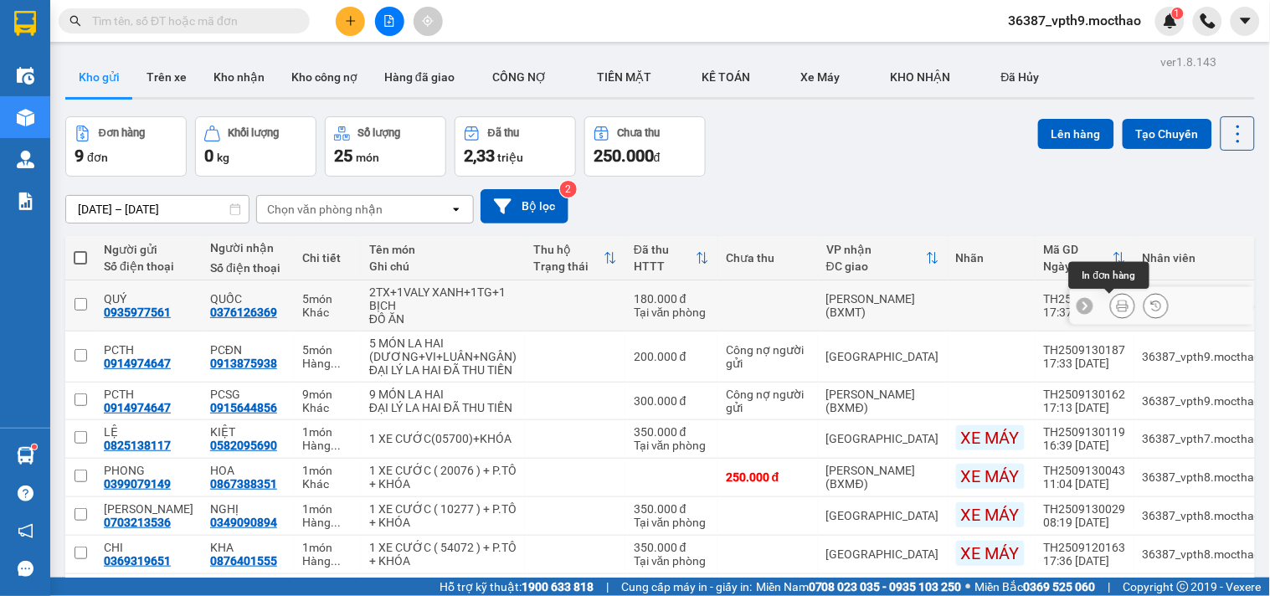
click at [1116, 304] on icon at bounding box center [1122, 306] width 12 height 12
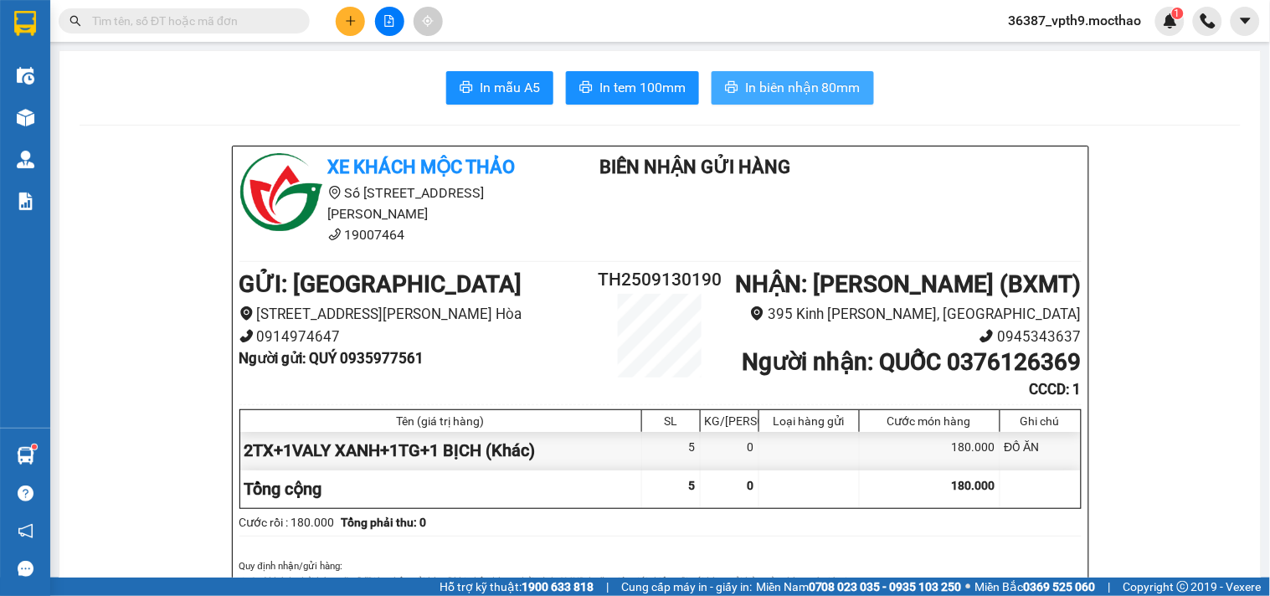
click at [777, 95] on span "In biên nhận 80mm" at bounding box center [802, 87] width 115 height 21
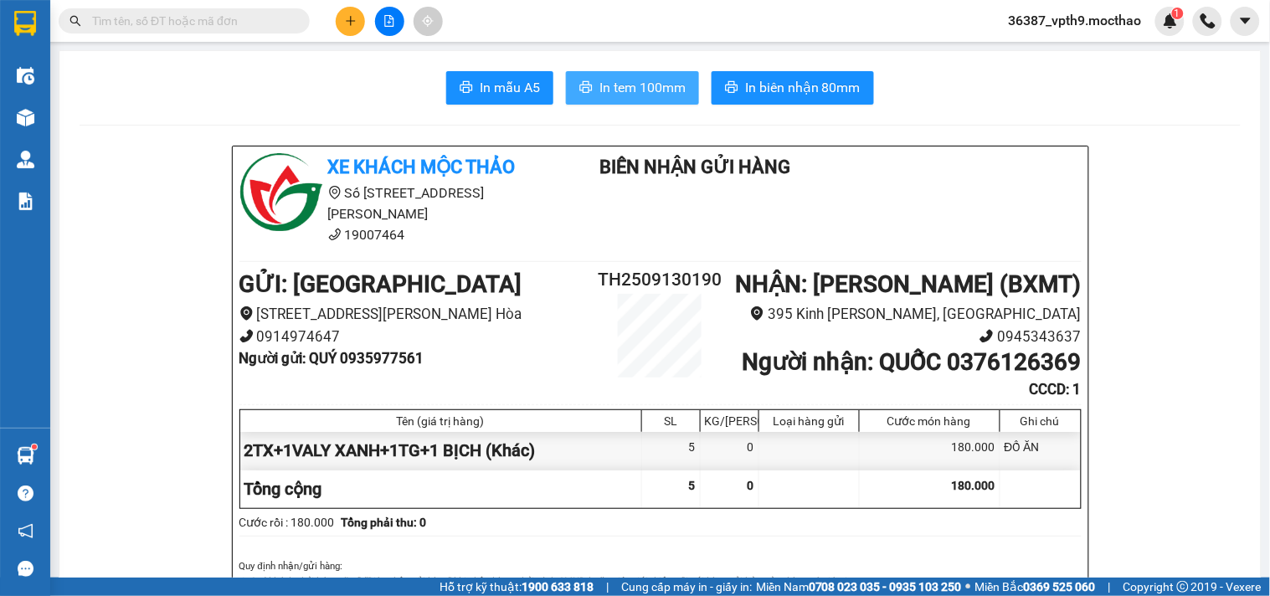
click at [646, 85] on span "In tem 100mm" at bounding box center [642, 87] width 86 height 21
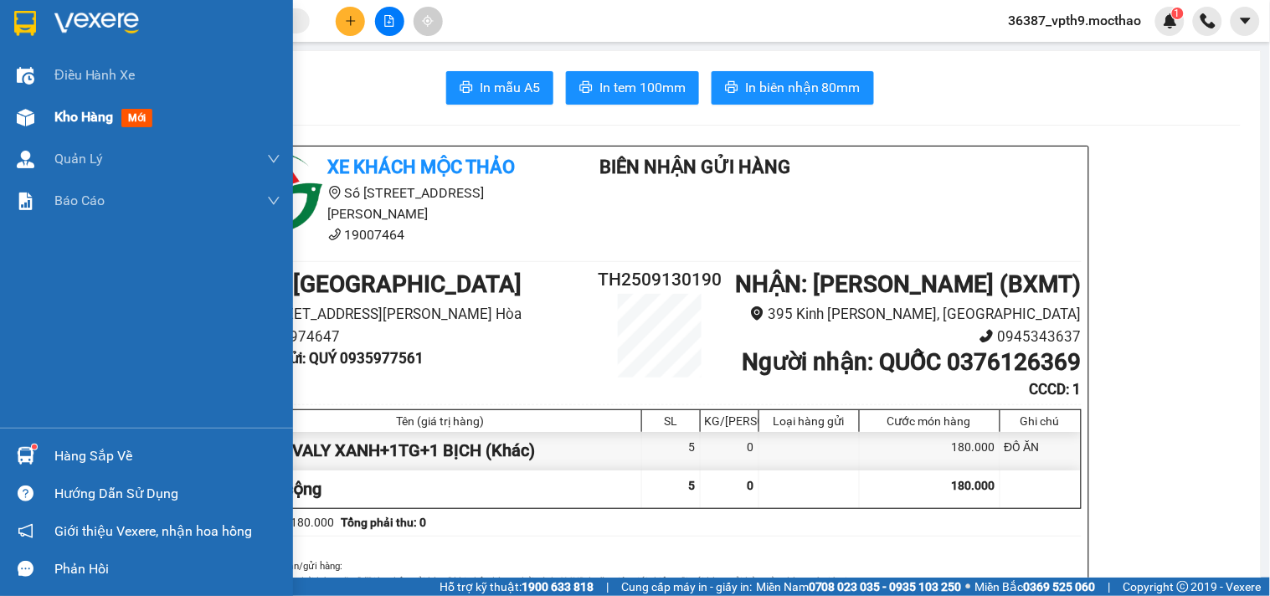
drag, startPoint x: 21, startPoint y: 107, endPoint x: 64, endPoint y: 97, distance: 44.7
click at [20, 109] on img at bounding box center [26, 118] width 18 height 18
click at [20, 110] on img at bounding box center [26, 118] width 18 height 18
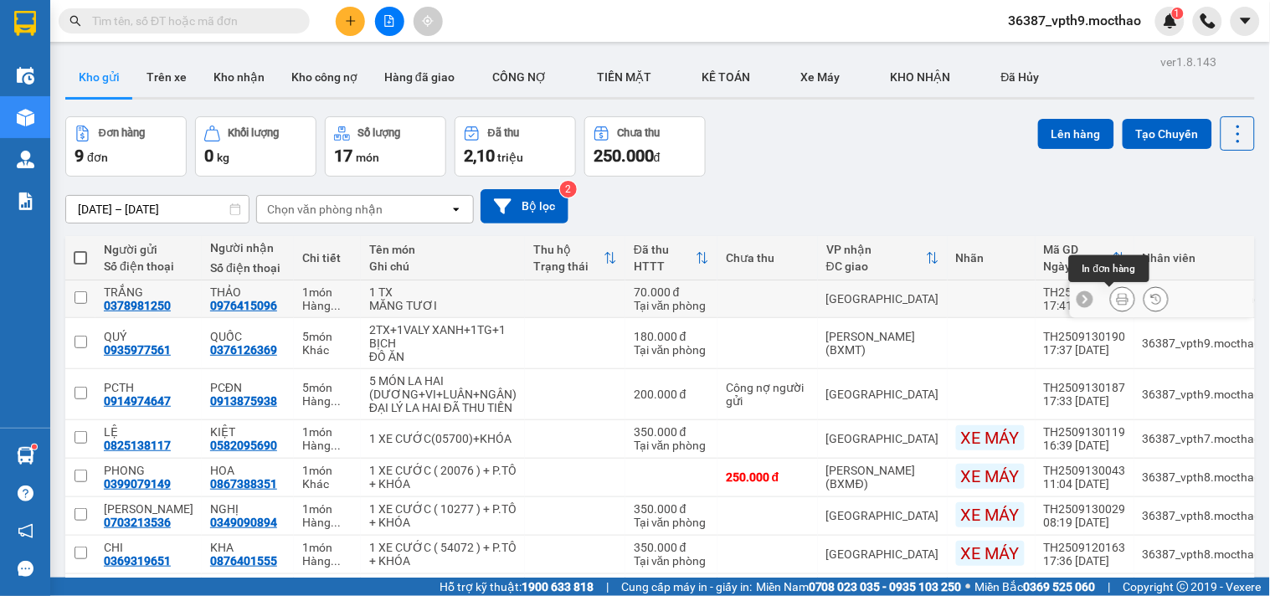
click at [1116, 301] on icon at bounding box center [1122, 299] width 12 height 12
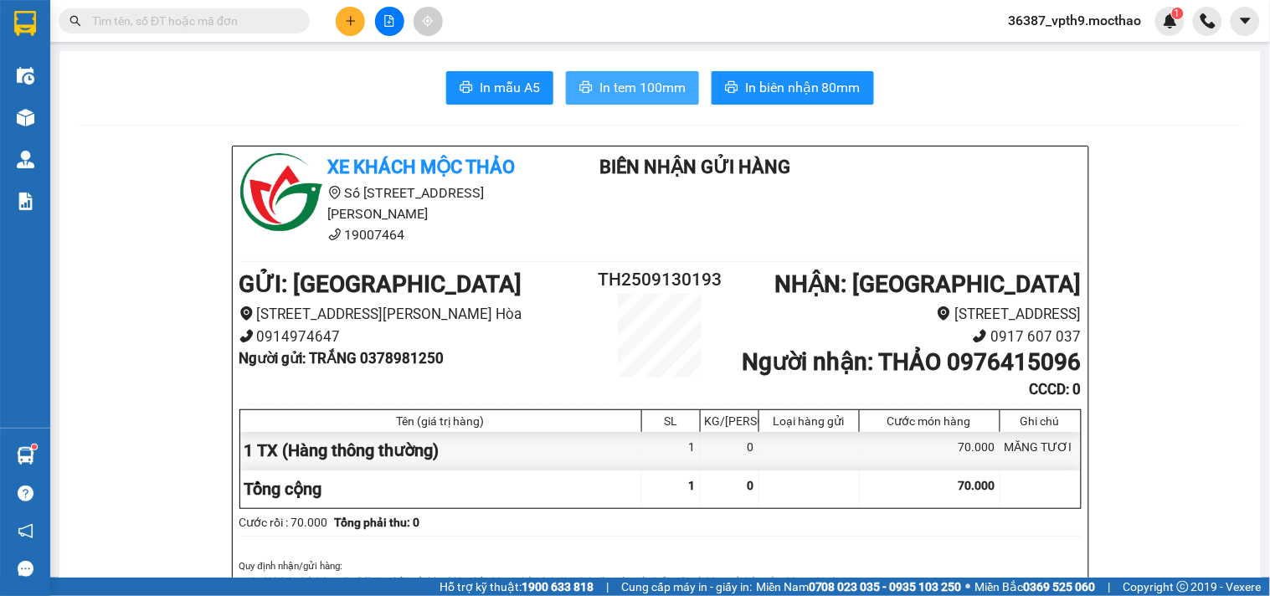
click at [655, 75] on button "In tem 100mm" at bounding box center [632, 87] width 133 height 33
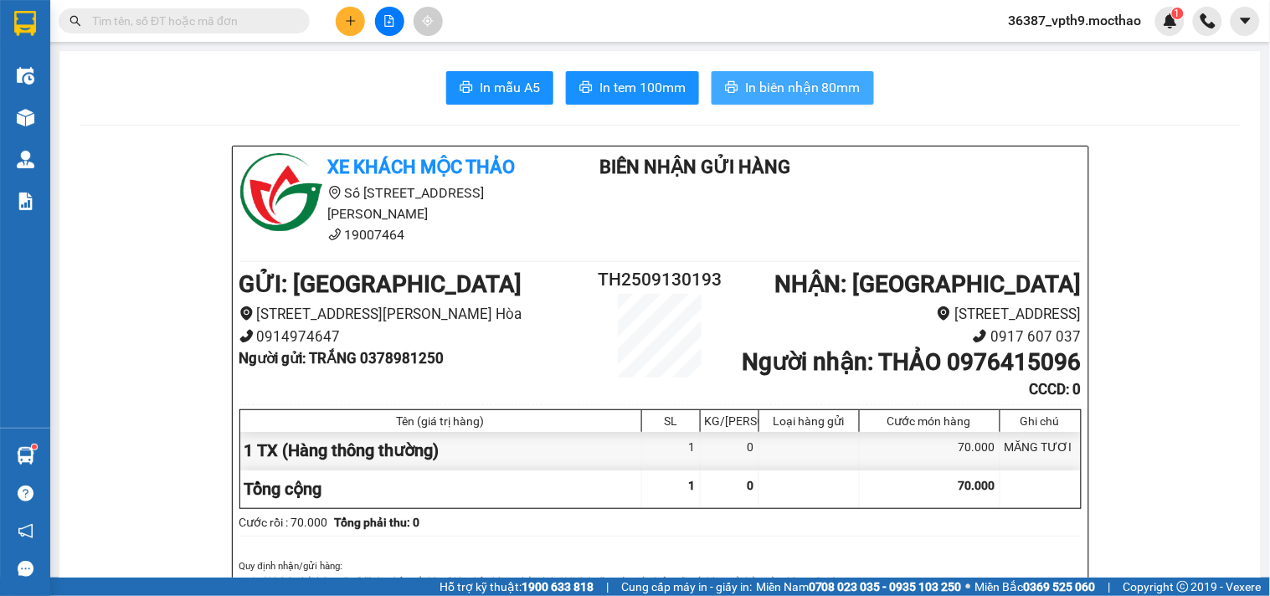
click at [819, 94] on span "In biên nhận 80mm" at bounding box center [802, 87] width 115 height 21
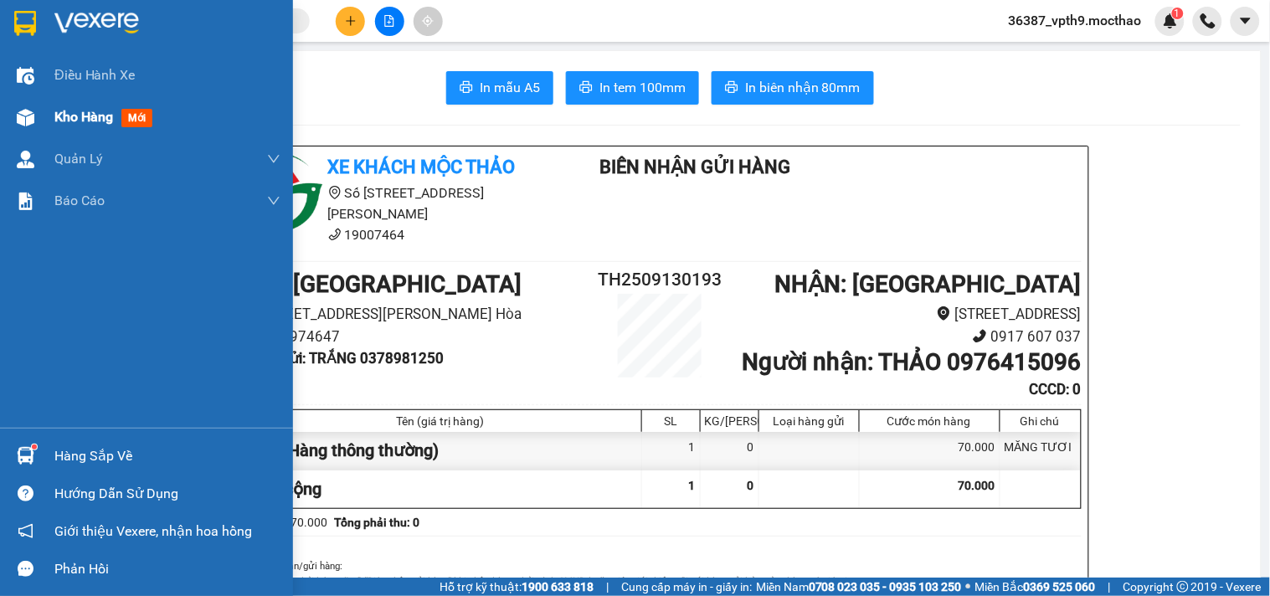
click at [106, 122] on span "Kho hàng" at bounding box center [83, 117] width 59 height 16
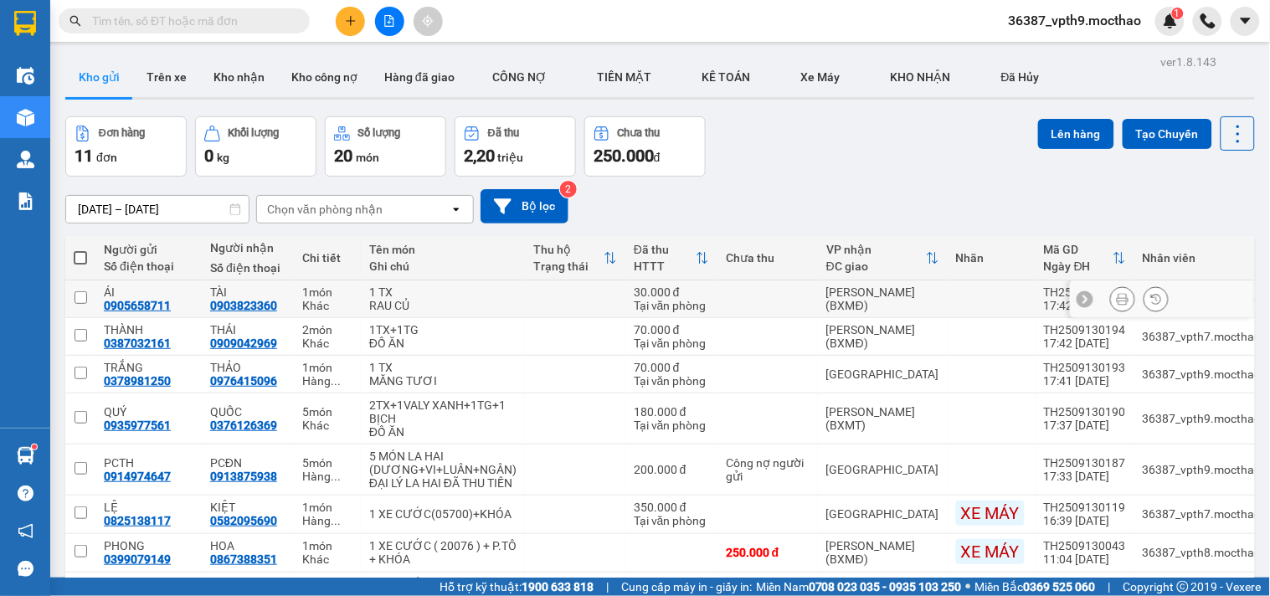
click at [1116, 304] on icon at bounding box center [1122, 299] width 12 height 12
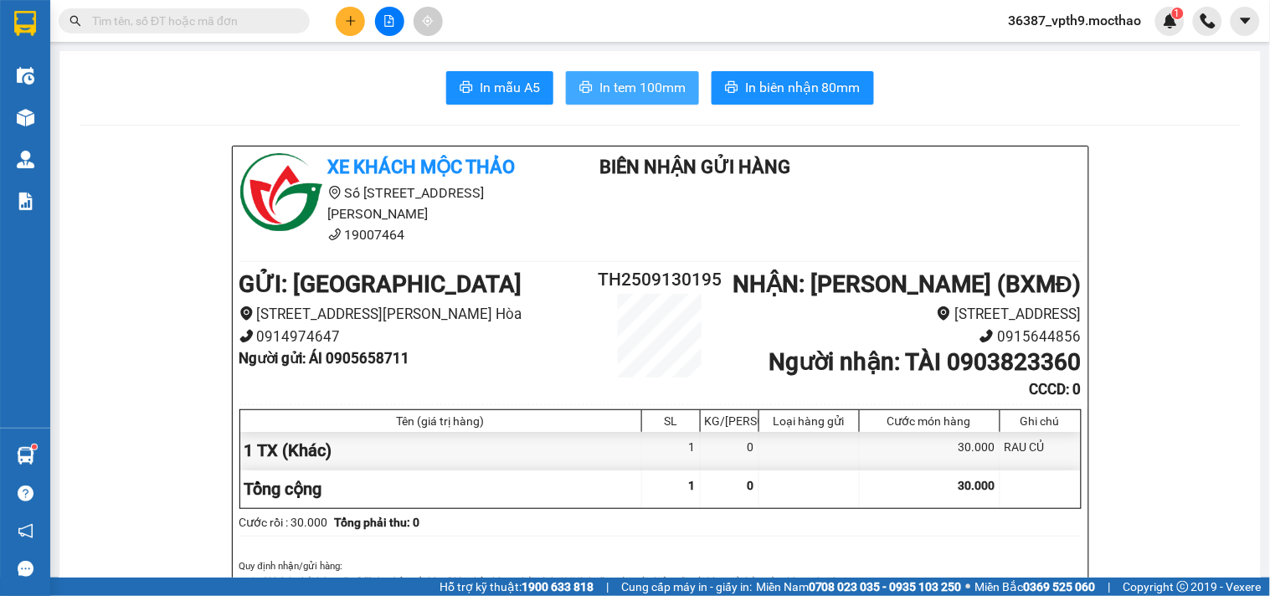
click at [664, 93] on span "In tem 100mm" at bounding box center [642, 87] width 86 height 21
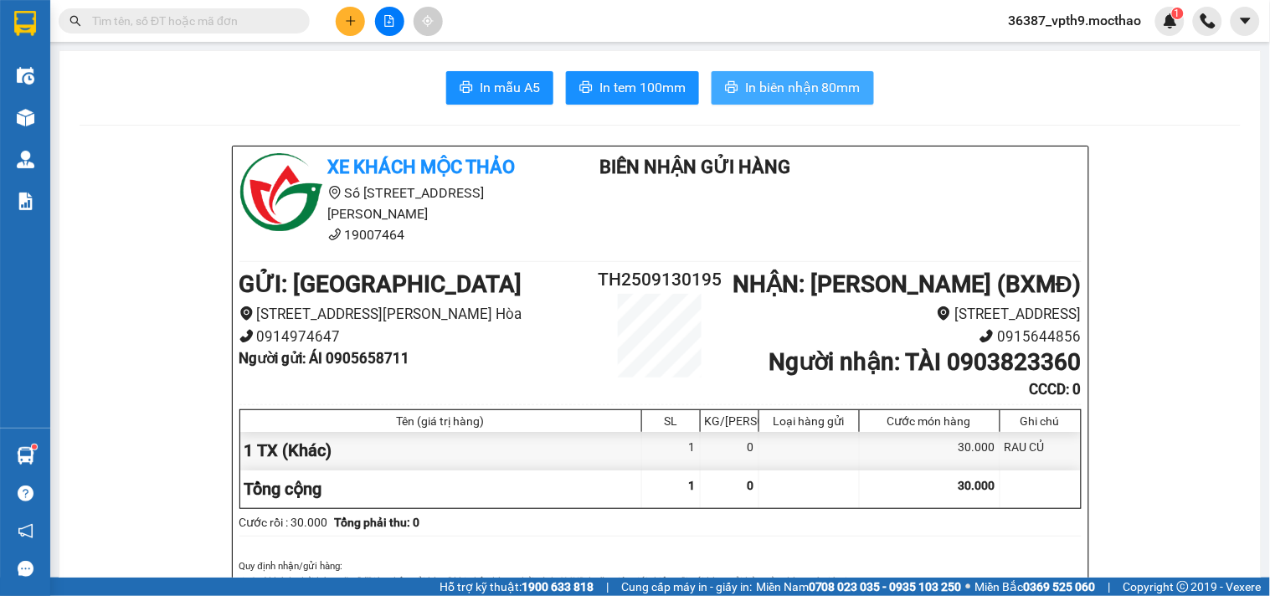
click at [844, 74] on button "In biên nhận 80mm" at bounding box center [792, 87] width 162 height 33
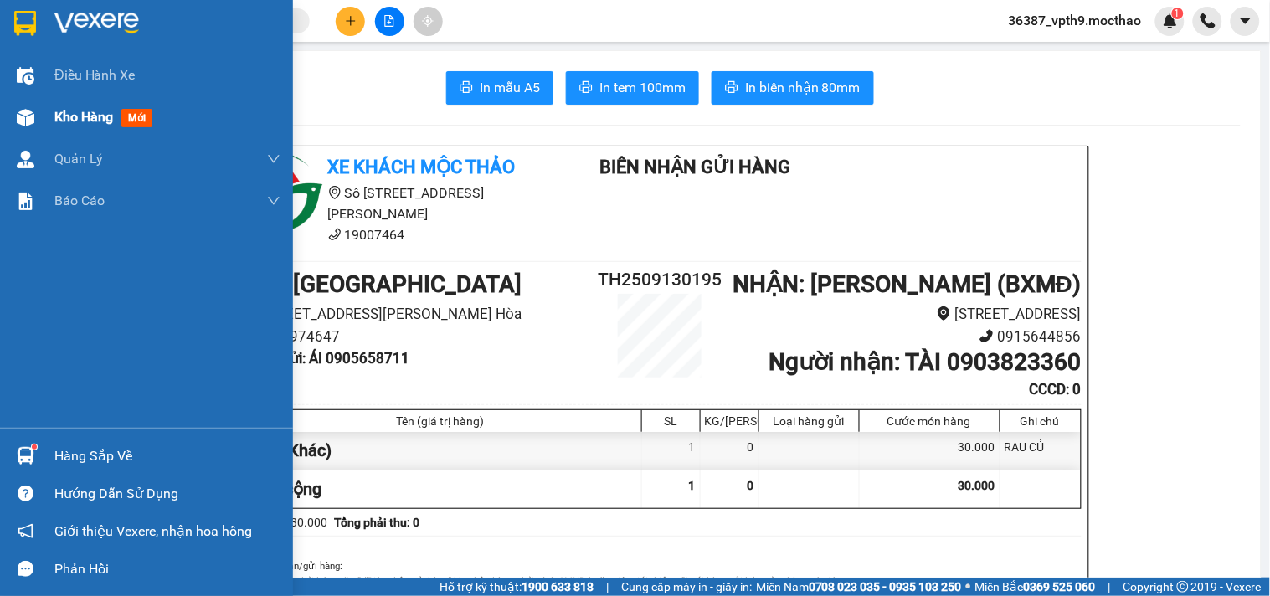
click at [51, 104] on div "Kho hàng mới" at bounding box center [146, 117] width 293 height 42
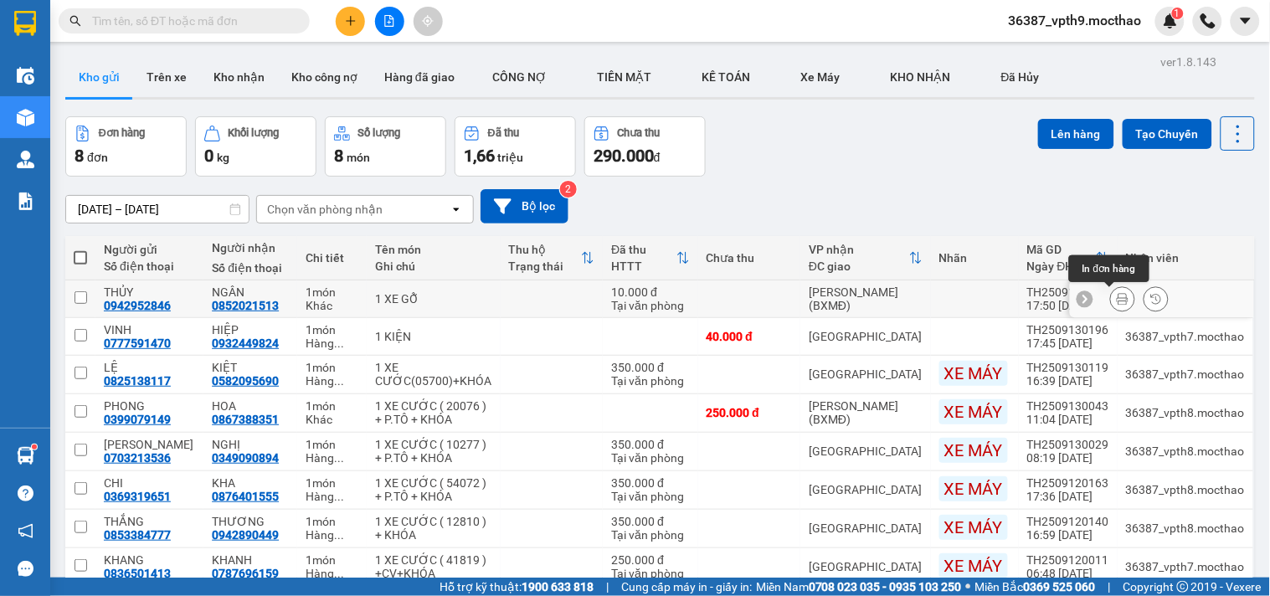
click at [1116, 297] on icon at bounding box center [1122, 299] width 12 height 12
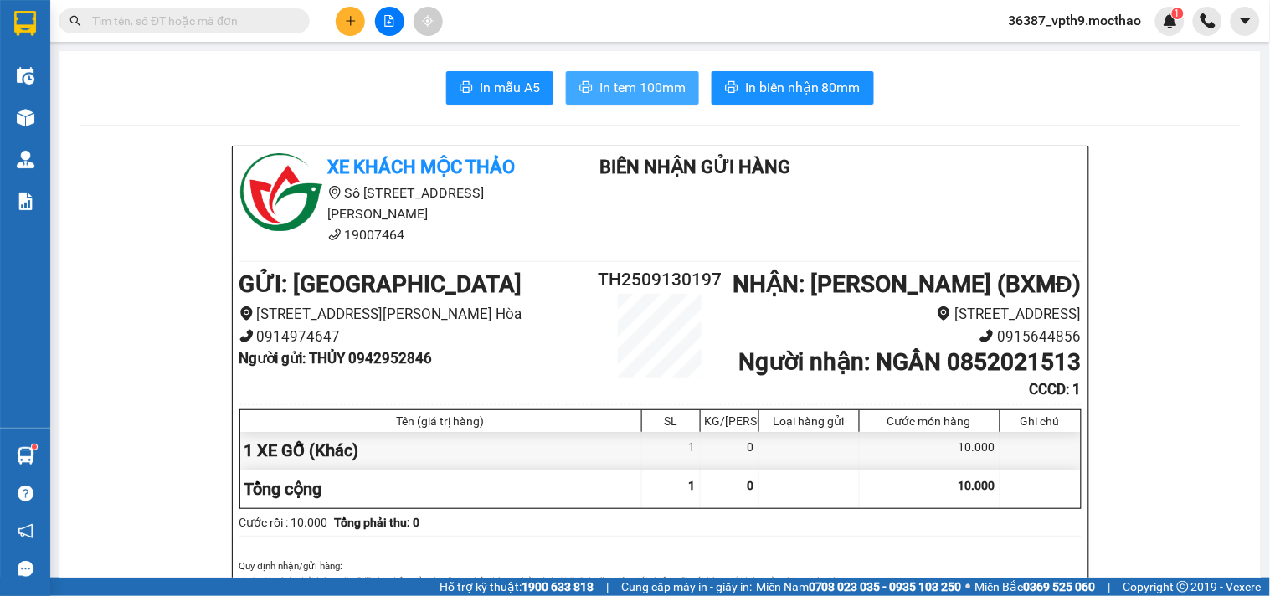
click at [599, 94] on span "In tem 100mm" at bounding box center [642, 87] width 86 height 21
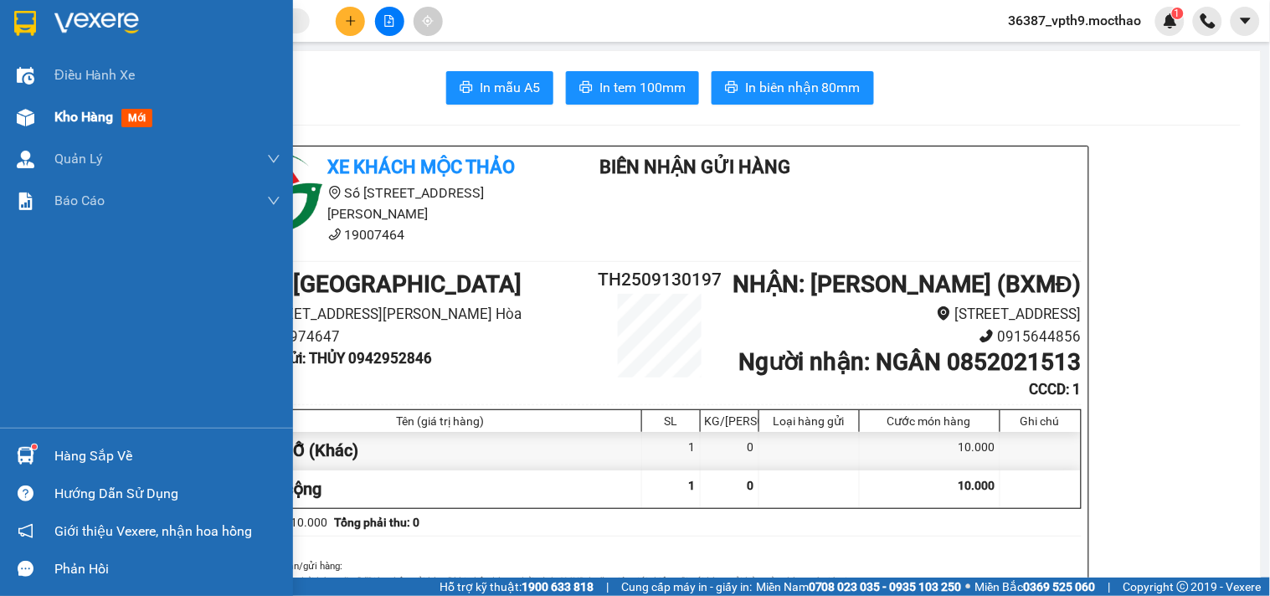
click at [117, 115] on div "Kho hàng mới" at bounding box center [106, 116] width 105 height 21
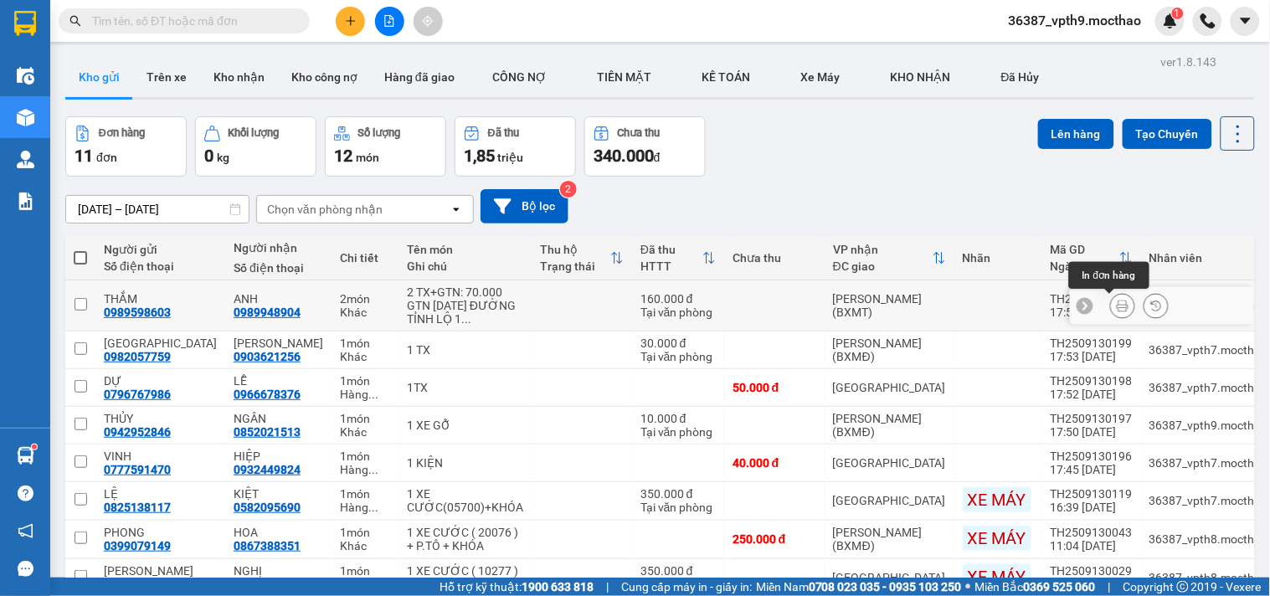
click at [1116, 306] on icon at bounding box center [1122, 306] width 12 height 12
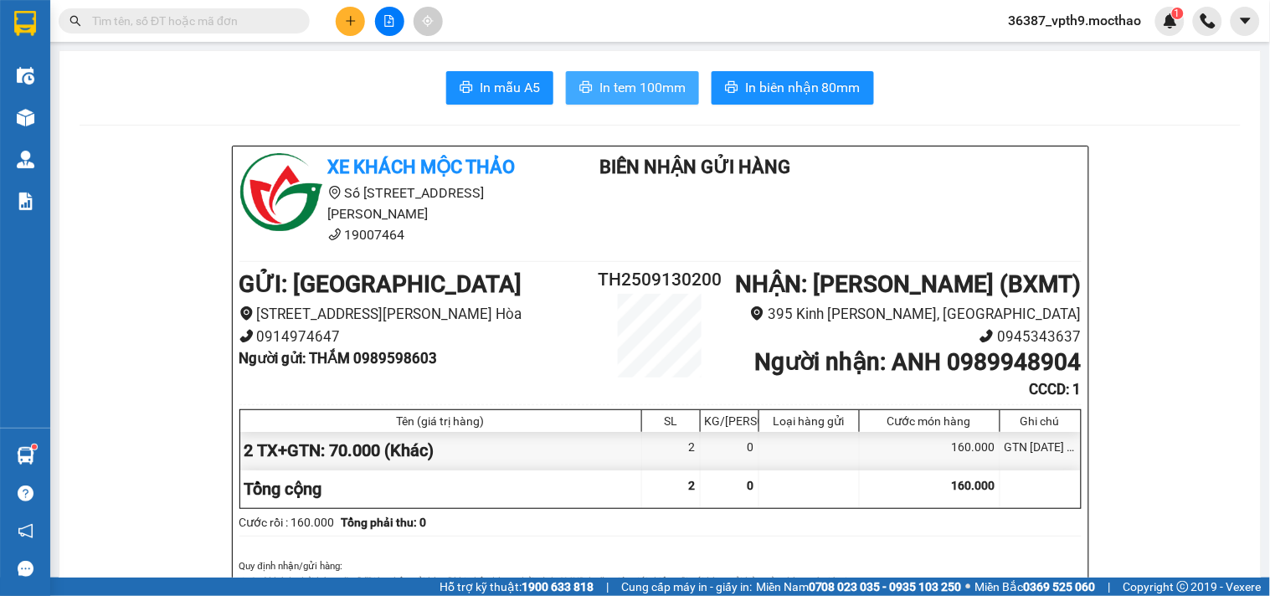
click at [651, 90] on span "In tem 100mm" at bounding box center [642, 87] width 86 height 21
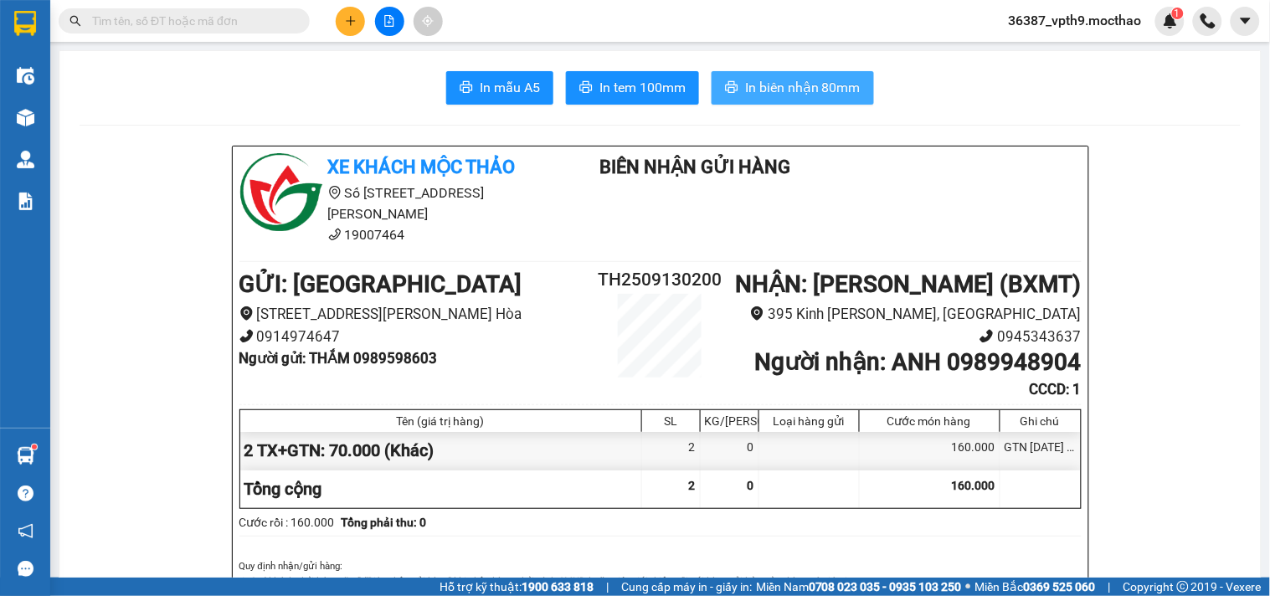
click at [800, 90] on span "In biên nhận 80mm" at bounding box center [802, 87] width 115 height 21
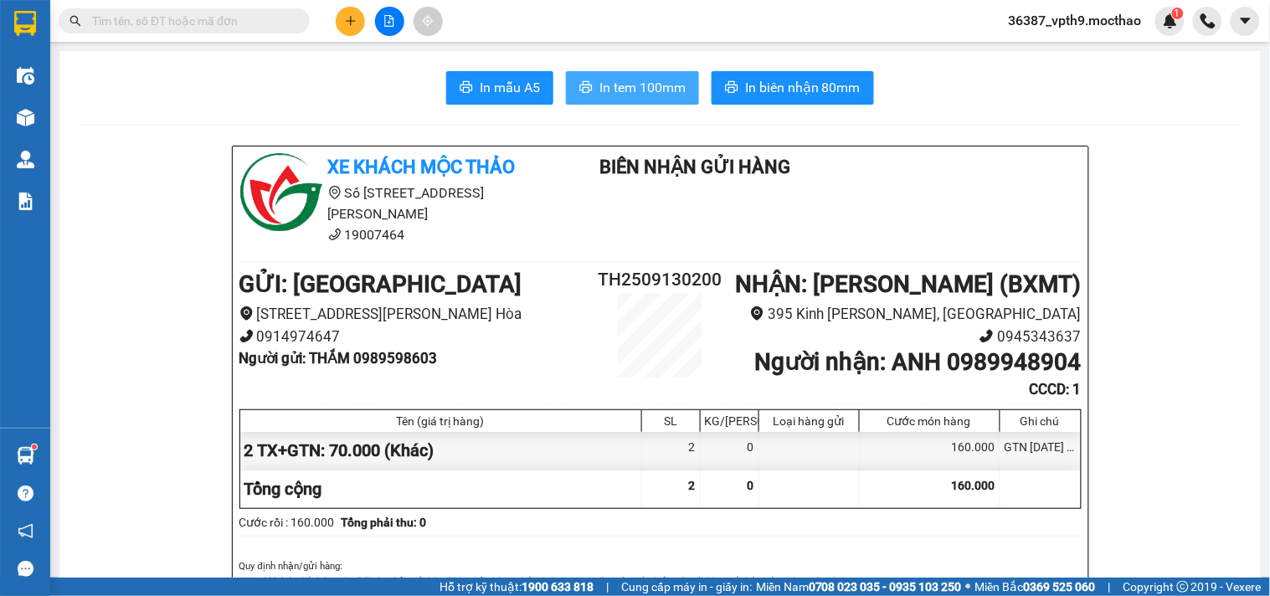
click at [671, 80] on span "In tem 100mm" at bounding box center [642, 87] width 86 height 21
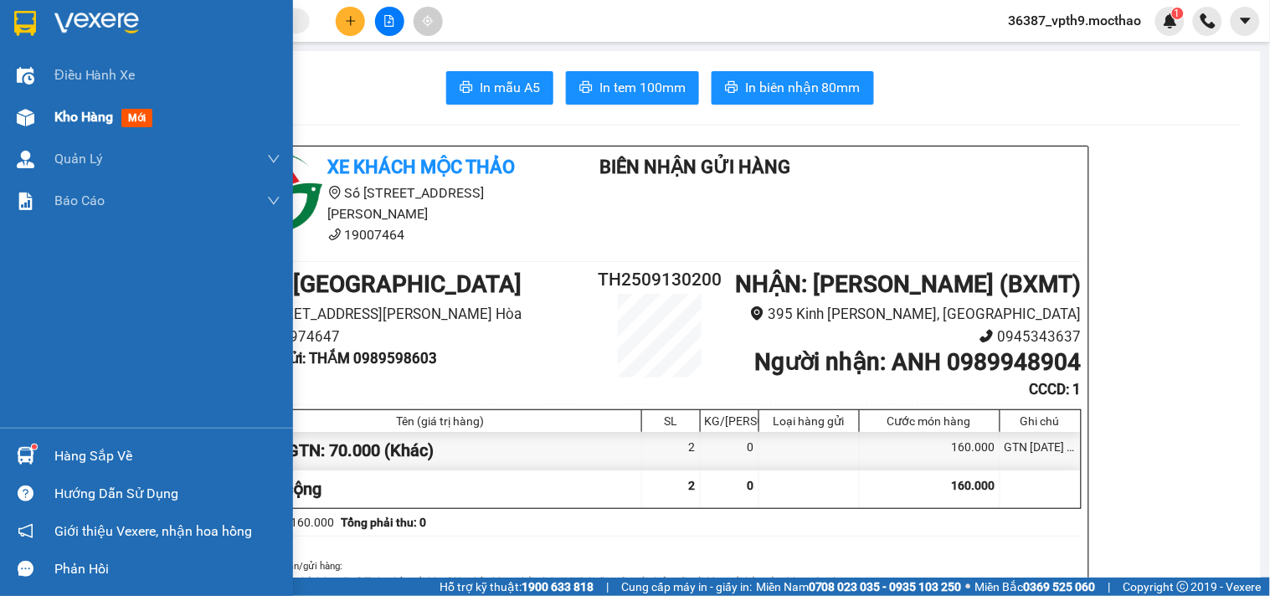
click at [42, 118] on div "Kho hàng mới" at bounding box center [146, 117] width 293 height 42
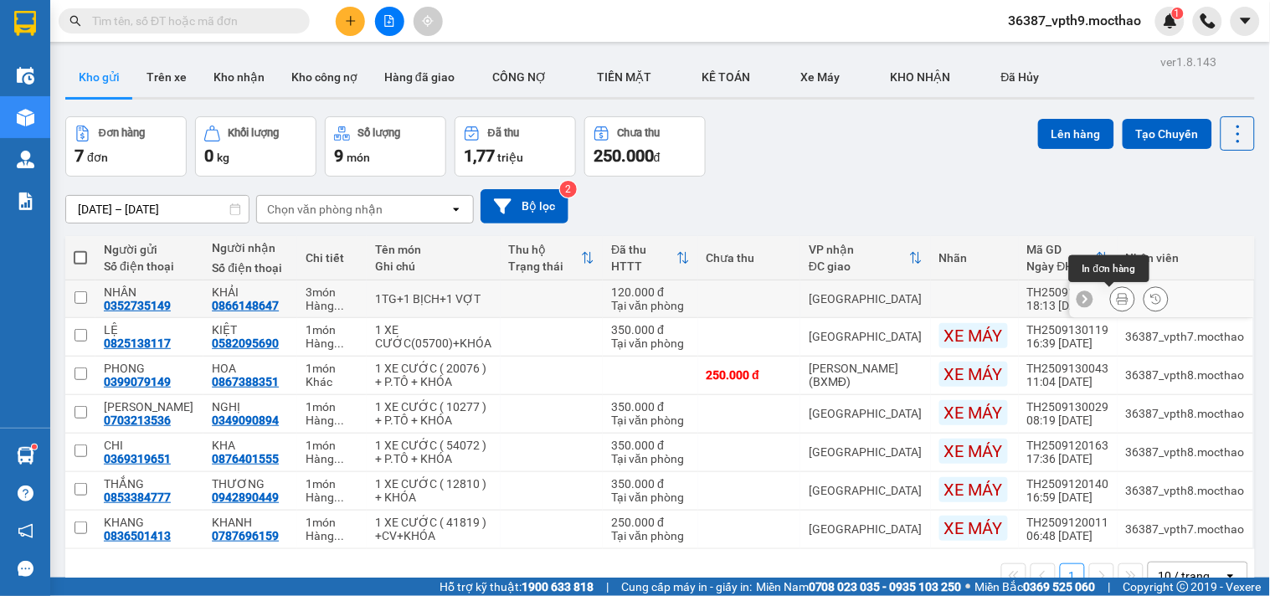
click at [1116, 299] on icon at bounding box center [1122, 299] width 12 height 12
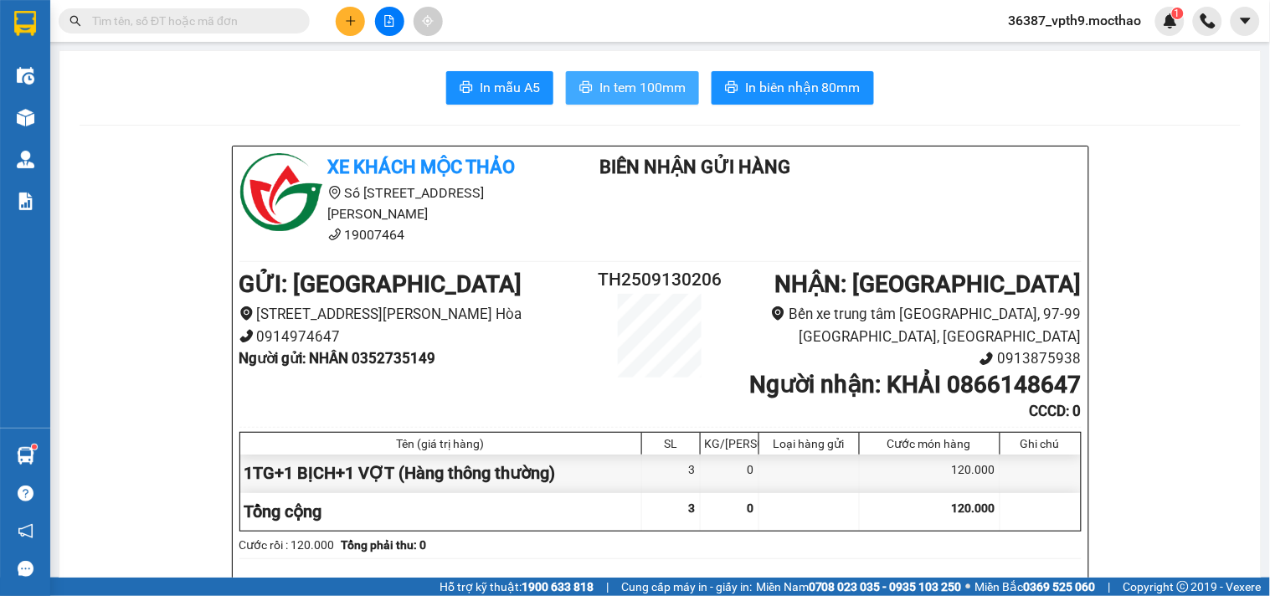
click at [628, 78] on span "In tem 100mm" at bounding box center [642, 87] width 86 height 21
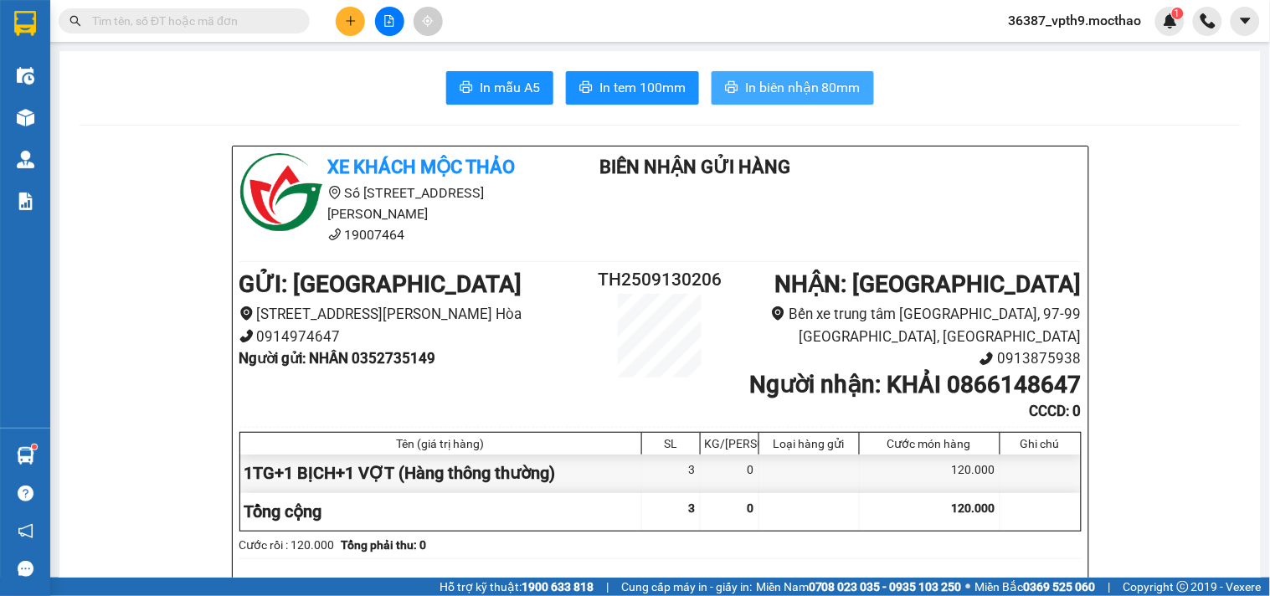
drag, startPoint x: 815, startPoint y: 67, endPoint x: 814, endPoint y: 89, distance: 21.8
click at [814, 89] on span "In biên nhận 80mm" at bounding box center [802, 87] width 115 height 21
